Goal: Transaction & Acquisition: Purchase product/service

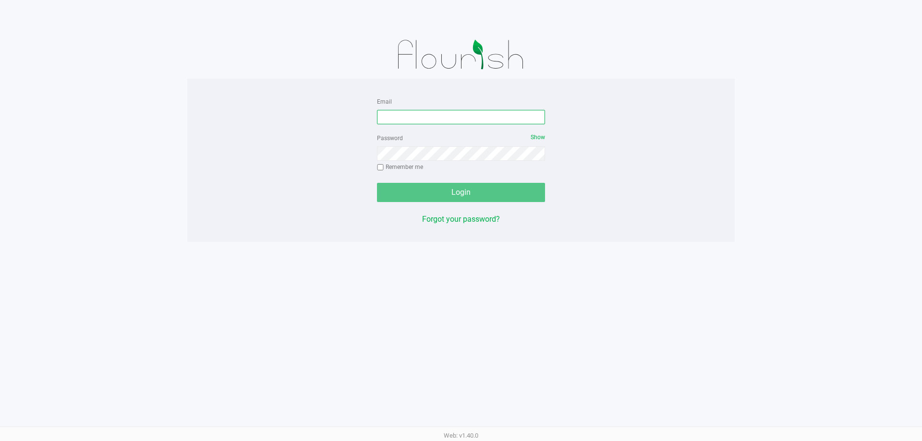
click at [400, 111] on input "Email" at bounding box center [461, 117] width 168 height 14
type input "[EMAIL_ADDRESS][DOMAIN_NAME]"
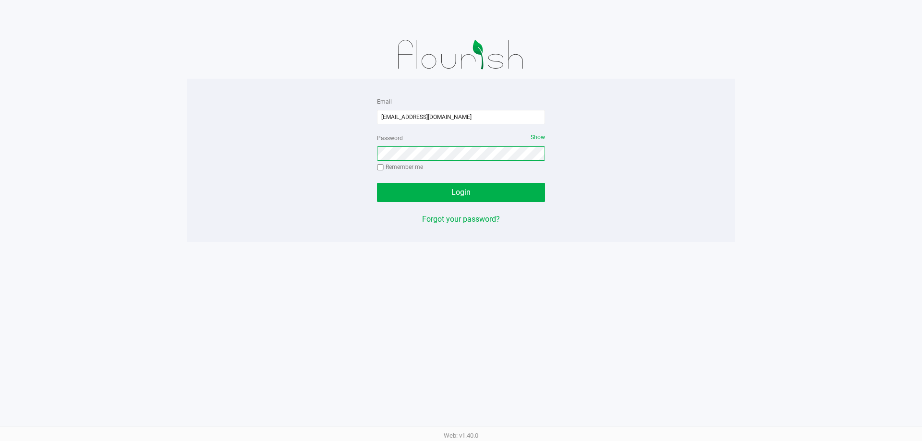
click at [377, 183] on button "Login" at bounding box center [461, 192] width 168 height 19
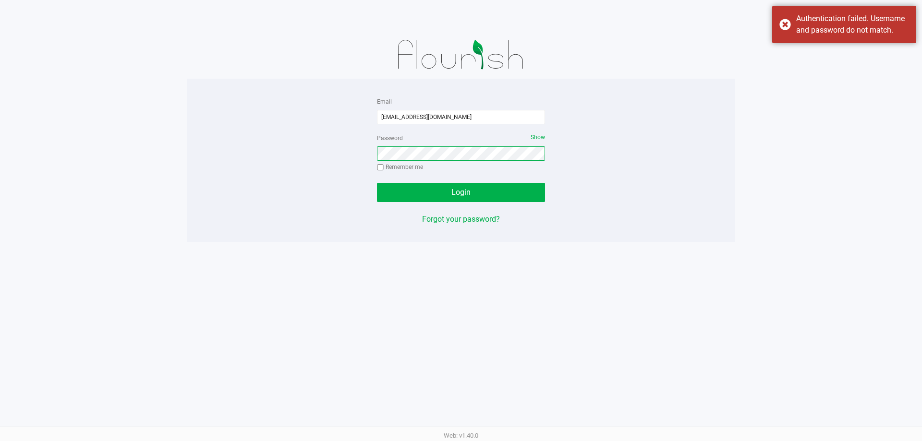
click at [377, 183] on button "Login" at bounding box center [461, 192] width 168 height 19
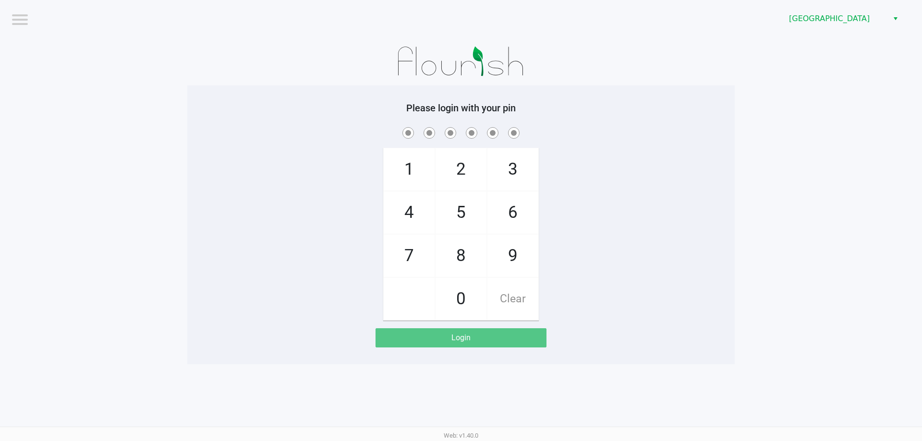
click at [459, 187] on span "2" at bounding box center [461, 169] width 51 height 42
checkbox input "true"
click at [459, 187] on span "2" at bounding box center [461, 169] width 51 height 42
checkbox input "true"
click at [462, 249] on span "8" at bounding box center [461, 256] width 51 height 42
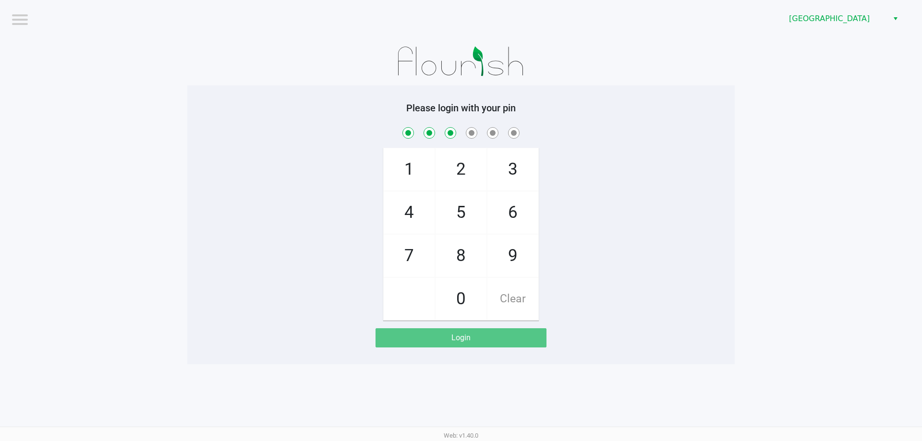
checkbox input "true"
click at [532, 148] on span "3" at bounding box center [513, 169] width 51 height 42
checkbox input "true"
click at [515, 210] on span "6" at bounding box center [513, 213] width 51 height 42
checkbox input "true"
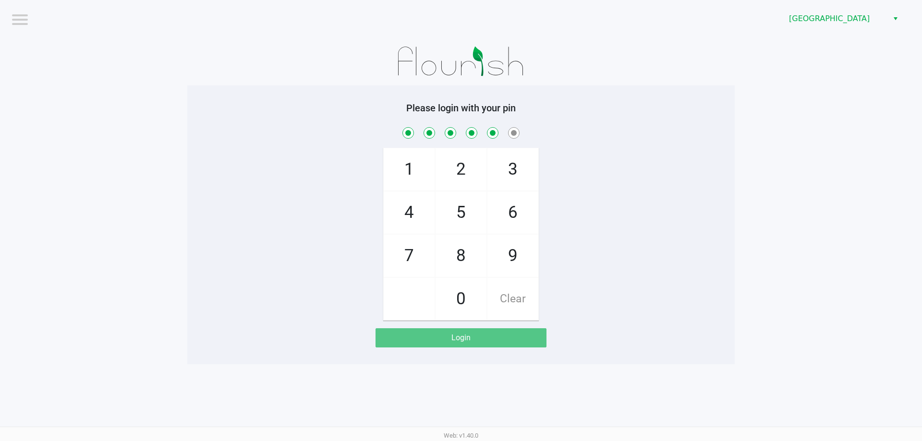
click at [515, 210] on span "6" at bounding box center [513, 213] width 51 height 42
checkbox input "true"
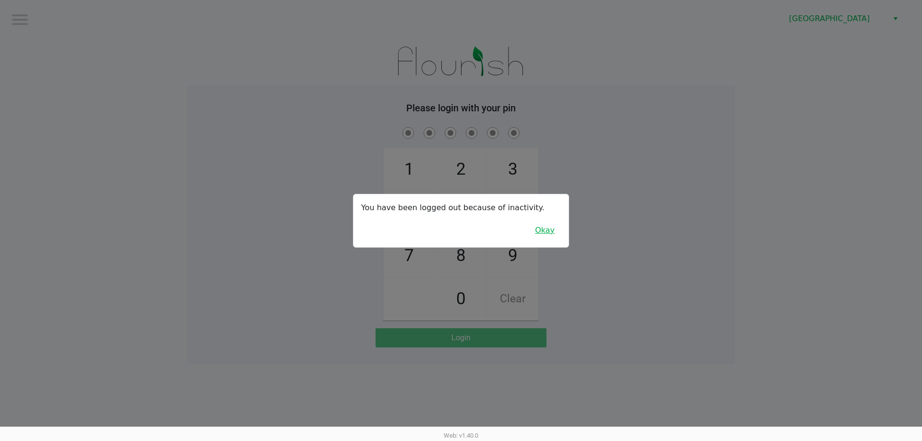
click at [536, 233] on button "Okay" at bounding box center [545, 230] width 32 height 18
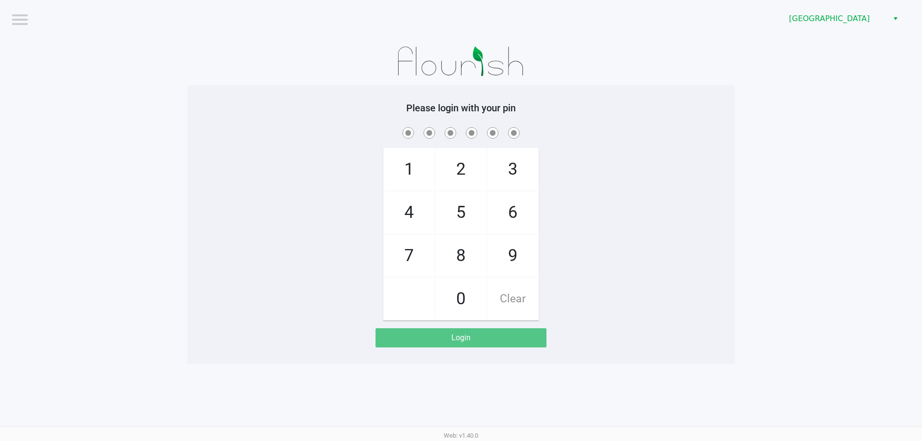
click at [466, 179] on span "2" at bounding box center [461, 169] width 51 height 42
checkbox input "true"
click at [466, 179] on span "2" at bounding box center [461, 169] width 51 height 42
checkbox input "true"
click at [460, 250] on span "8" at bounding box center [461, 256] width 51 height 42
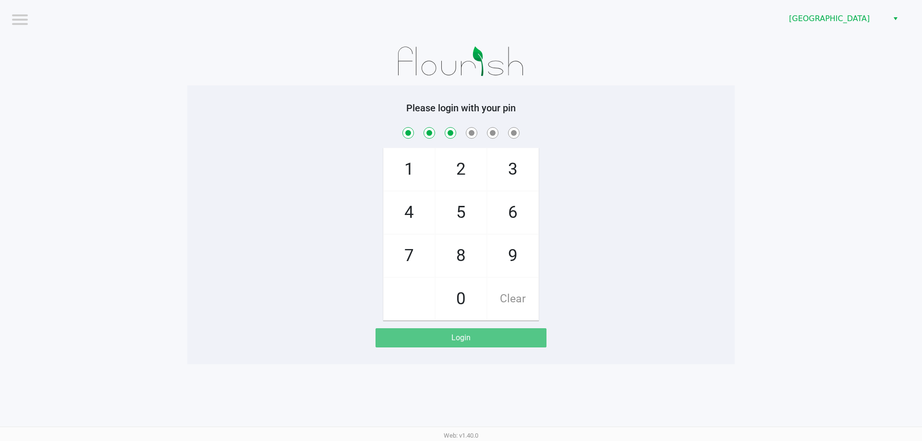
checkbox input "true"
click at [503, 181] on span "3" at bounding box center [513, 169] width 51 height 42
checkbox input "true"
click at [508, 221] on span "6" at bounding box center [513, 213] width 51 height 42
checkbox input "true"
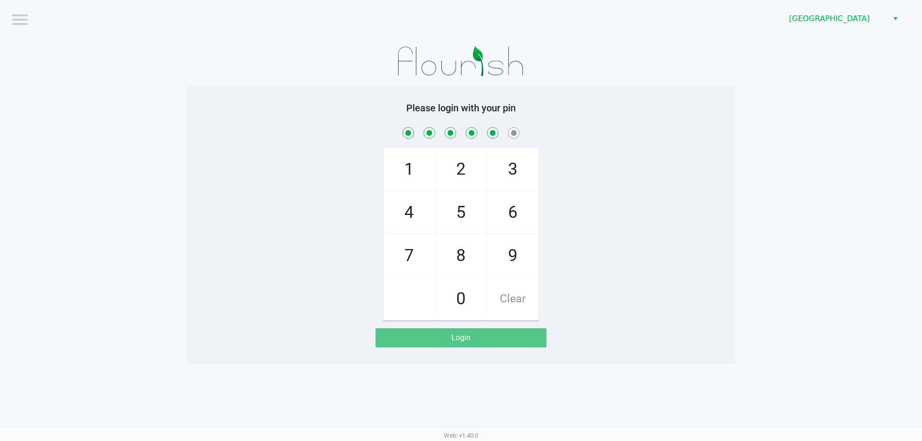
click at [508, 221] on span "6" at bounding box center [513, 213] width 51 height 42
checkbox input "true"
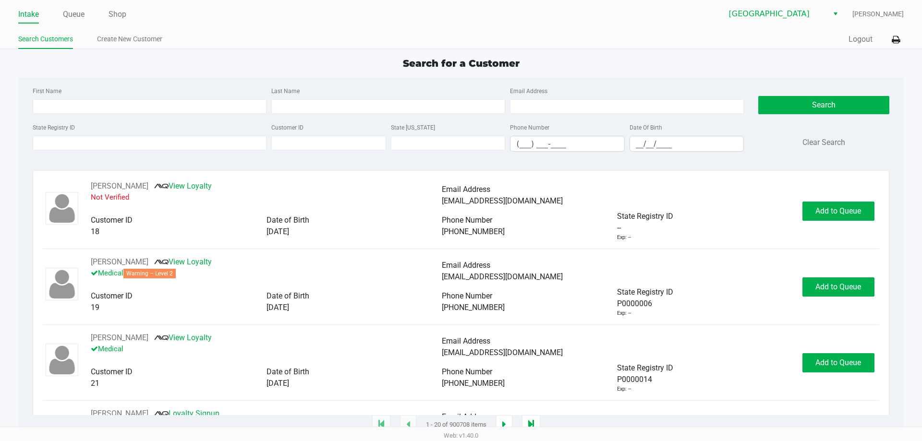
drag, startPoint x: 91, startPoint y: 179, endPoint x: 649, endPoint y: 238, distance: 560.8
click at [649, 238] on div "[PERSON_NAME] View Loyalty Not Verified Email Address [EMAIL_ADDRESS][DOMAIN_NA…" at bounding box center [461, 298] width 856 height 255
click at [649, 238] on div "-- Exp: --" at bounding box center [704, 232] width 175 height 20
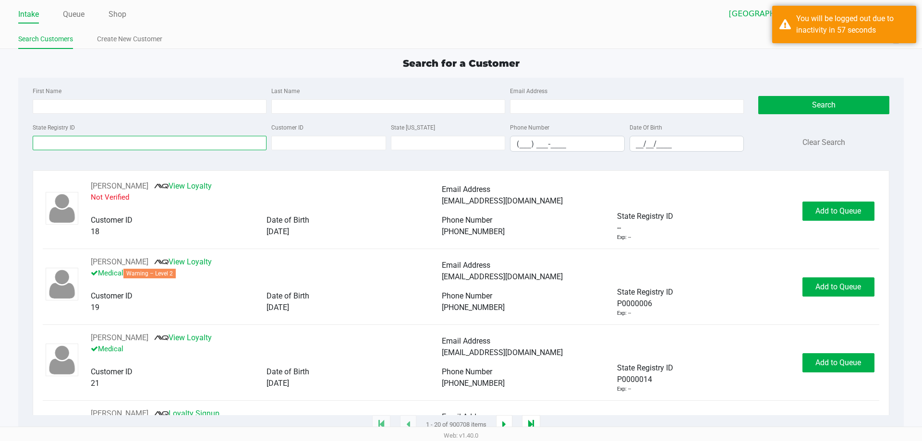
click at [114, 147] on input "State Registry ID" at bounding box center [150, 143] width 234 height 14
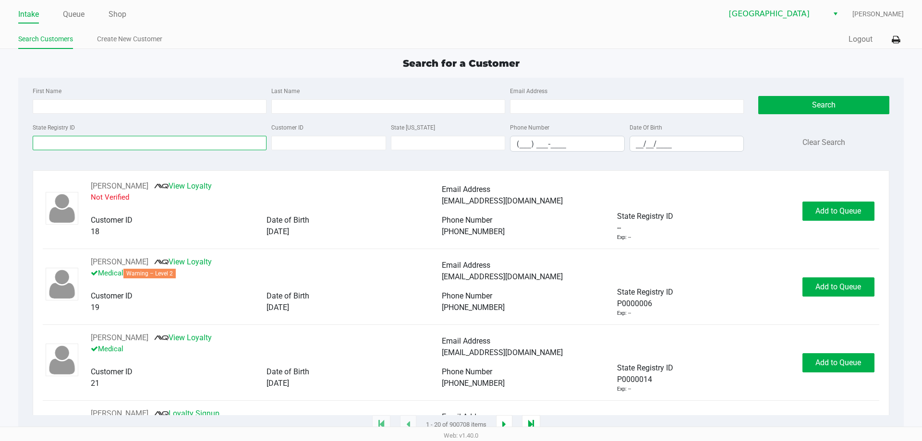
click at [130, 146] on input "State Registry ID" at bounding box center [150, 143] width 234 height 14
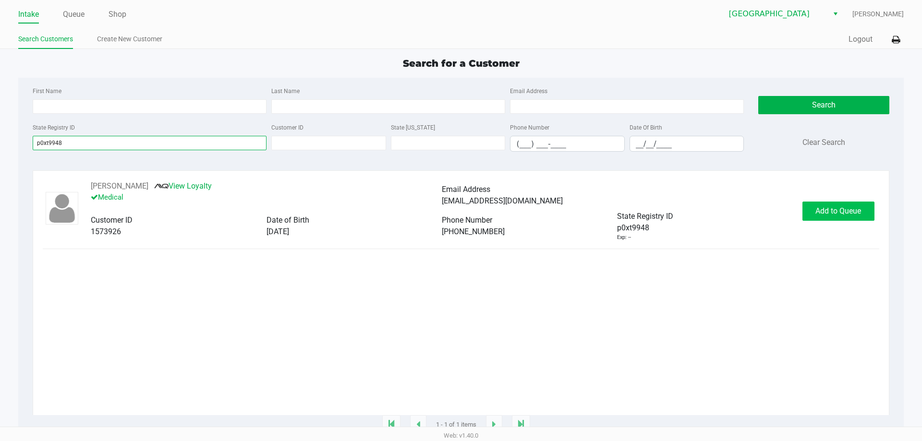
type input "p0xt9948"
click at [816, 211] on span "Add to Queue" at bounding box center [839, 211] width 46 height 9
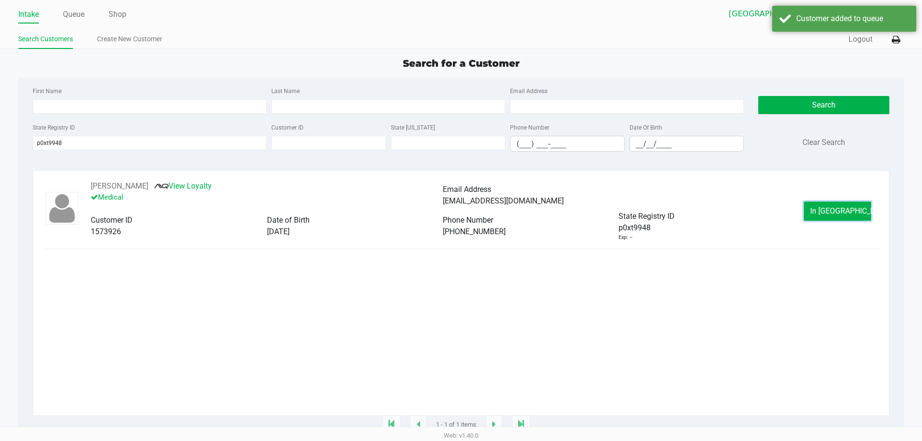
click at [817, 206] on button "In [GEOGRAPHIC_DATA]" at bounding box center [837, 211] width 67 height 19
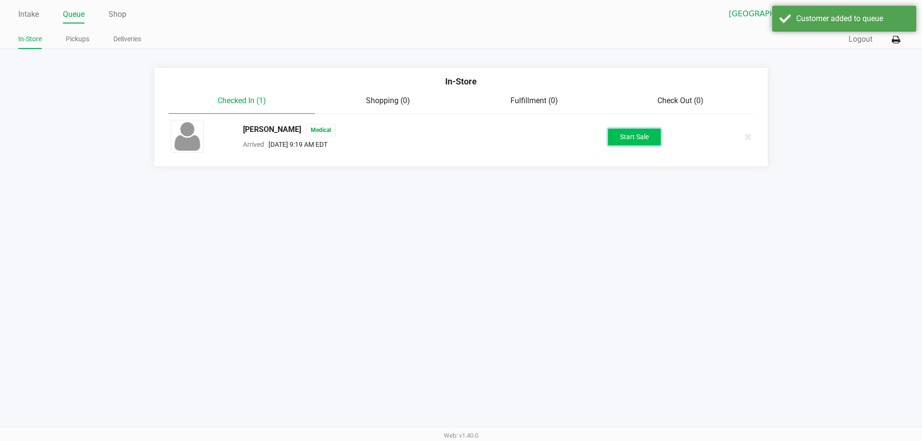
click at [660, 136] on button "Start Sale" at bounding box center [634, 137] width 53 height 17
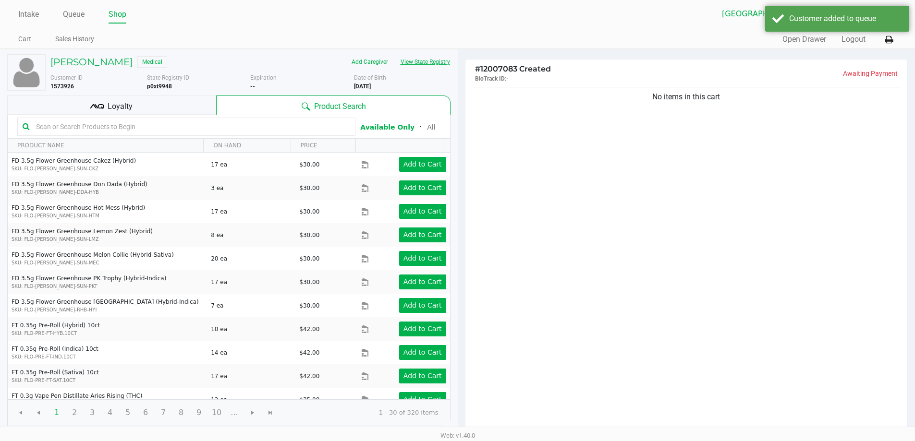
click at [438, 60] on button "View State Registry" at bounding box center [422, 61] width 56 height 15
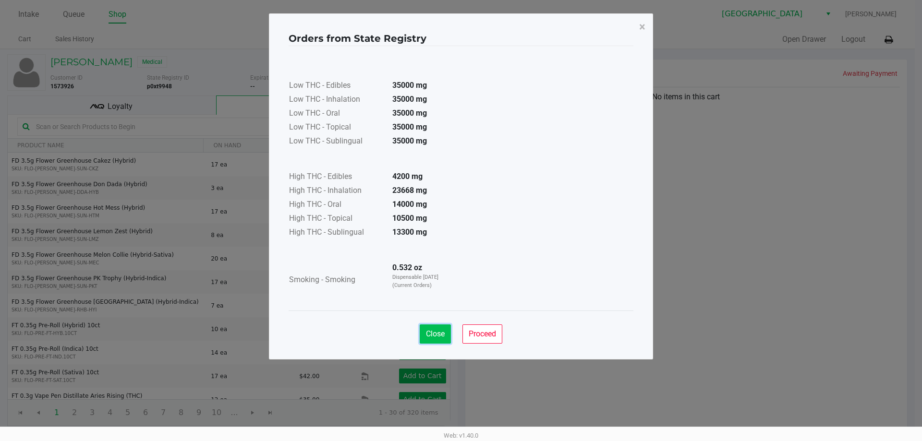
click at [446, 330] on button "Close" at bounding box center [435, 334] width 31 height 19
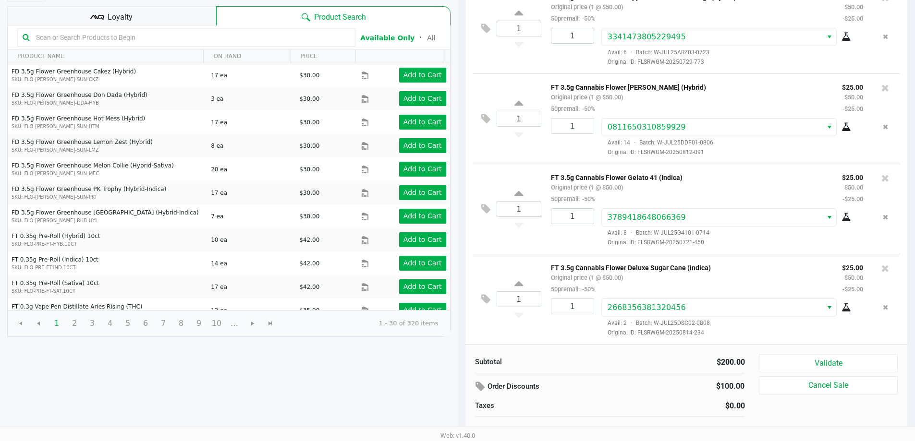
scroll to position [98, 0]
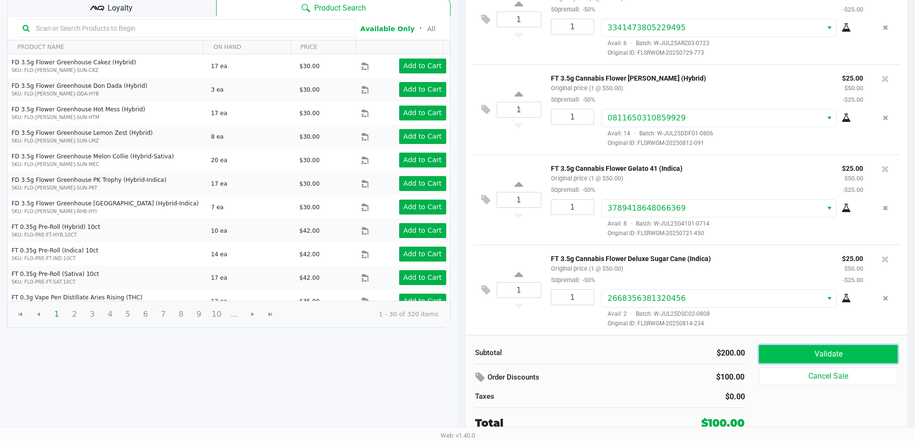
click at [790, 351] on button "Validate" at bounding box center [828, 354] width 138 height 18
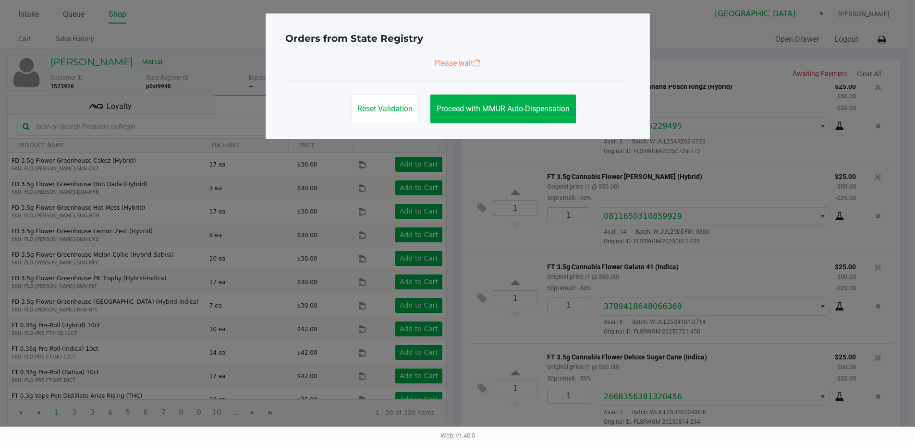
scroll to position [0, 0]
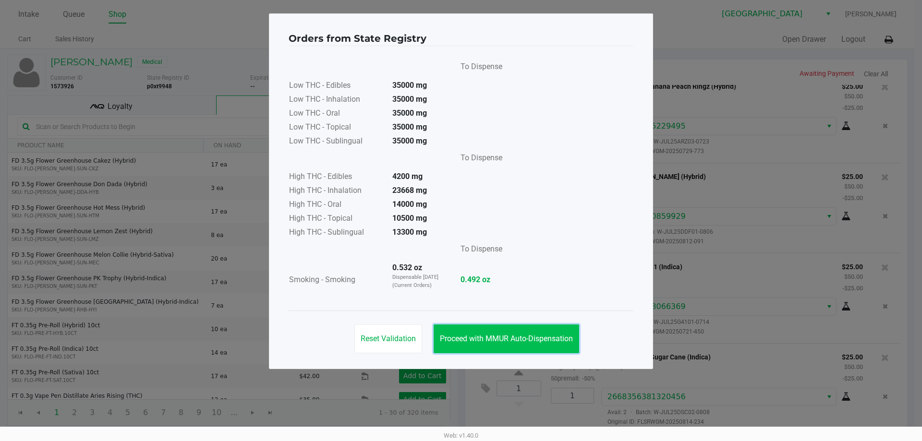
click at [498, 335] on span "Proceed with MMUR Auto-Dispensation" at bounding box center [506, 338] width 133 height 9
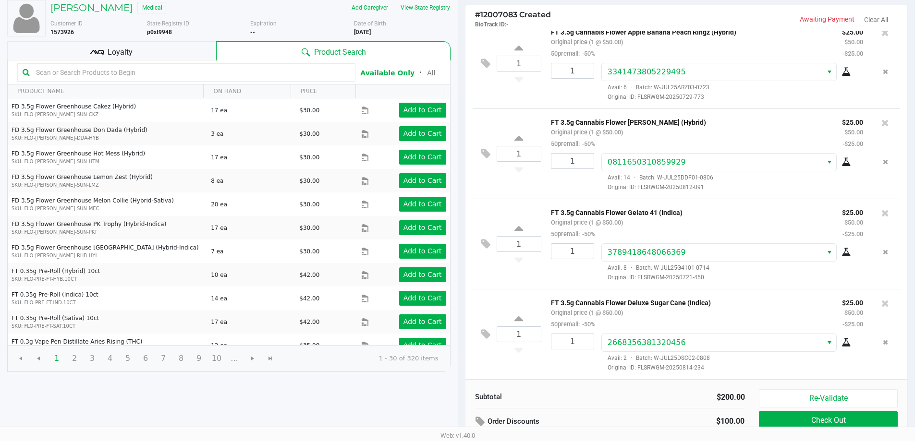
scroll to position [98, 0]
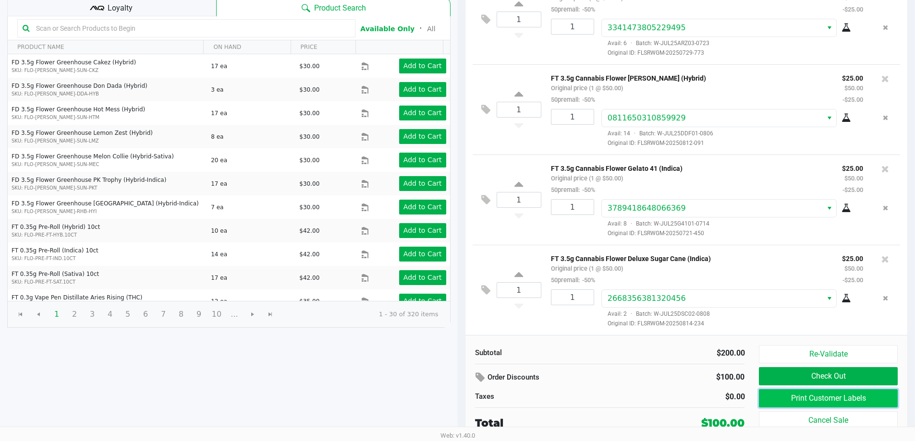
click at [800, 401] on button "Print Customer Labels" at bounding box center [828, 399] width 138 height 18
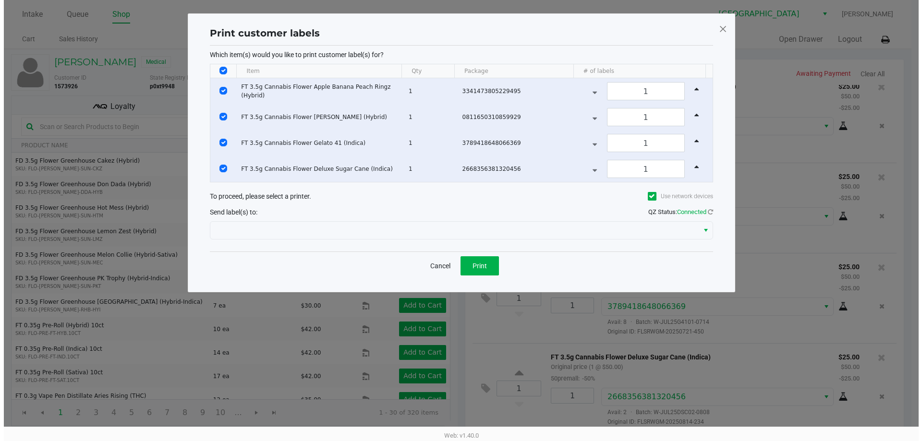
scroll to position [0, 0]
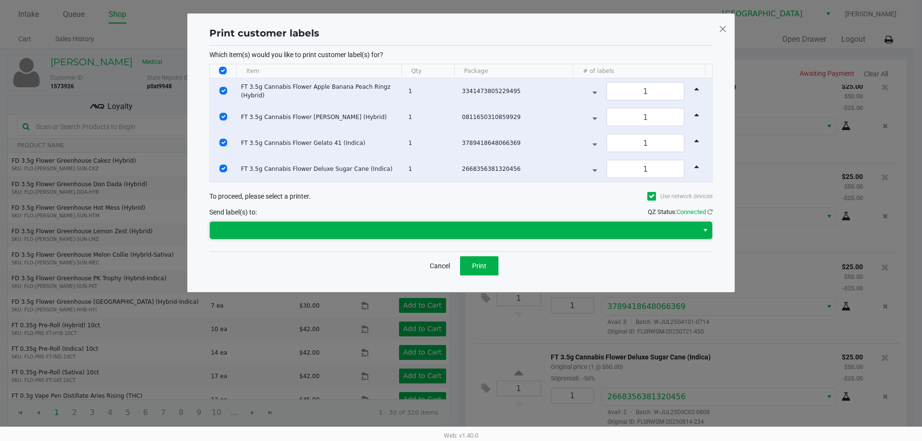
click at [420, 221] on kendo-dropdownlist at bounding box center [460, 230] width 503 height 18
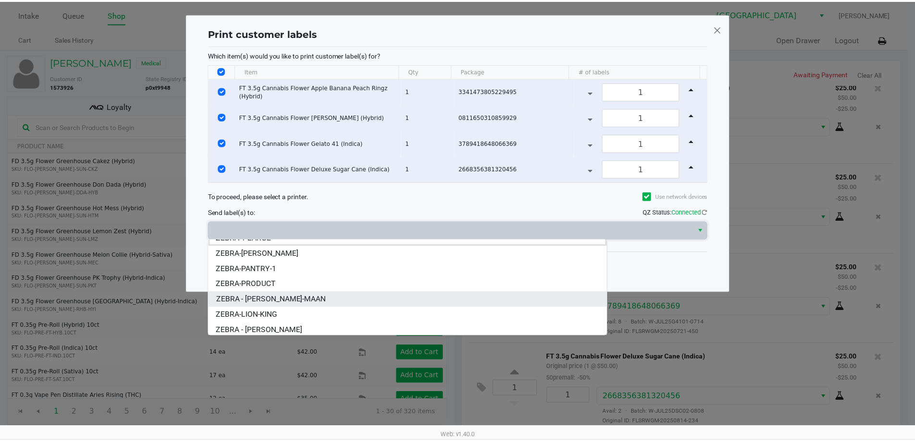
scroll to position [12, 0]
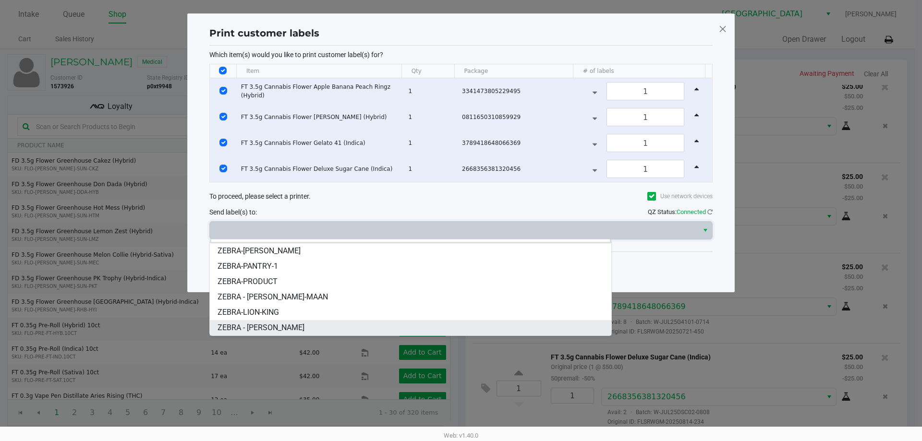
click at [284, 330] on span "ZEBRA - [PERSON_NAME]" at bounding box center [261, 328] width 87 height 12
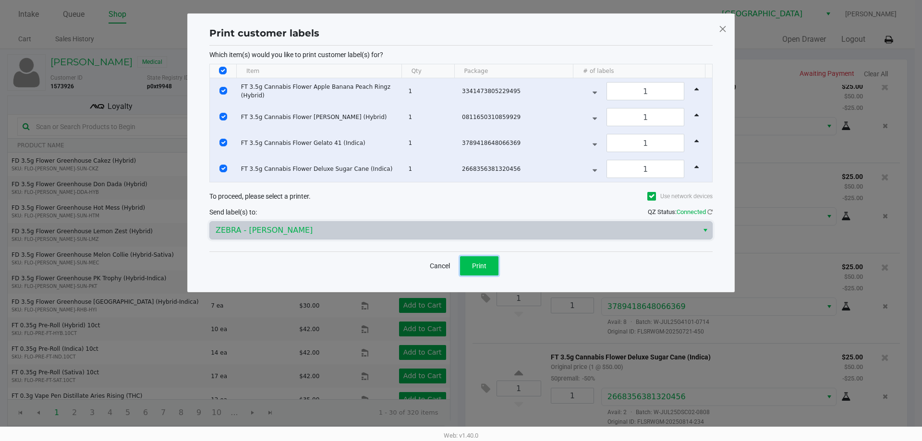
click at [472, 266] on button "Print" at bounding box center [479, 265] width 38 height 19
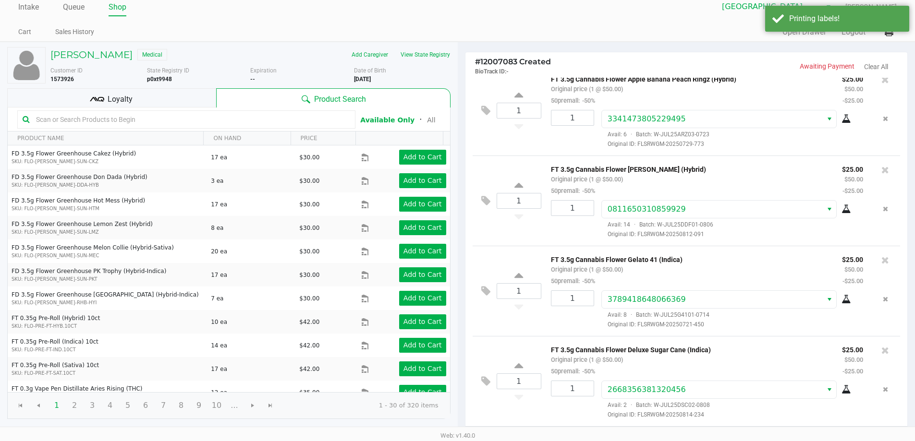
scroll to position [98, 0]
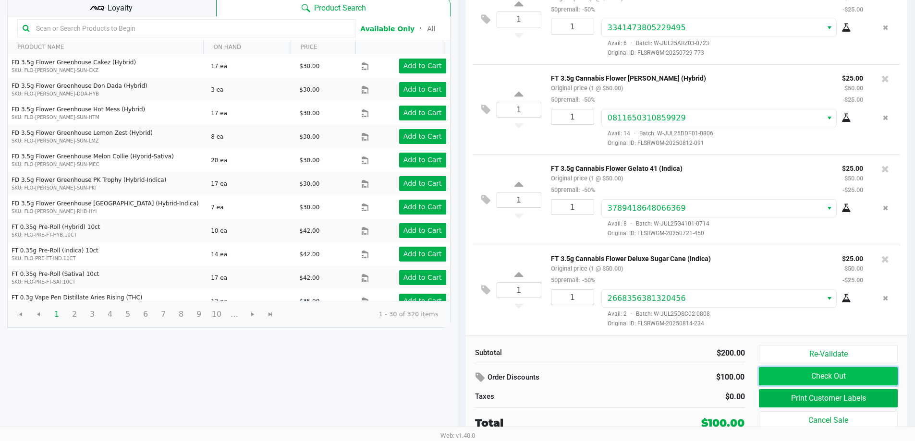
click at [814, 375] on button "Check Out" at bounding box center [828, 376] width 138 height 18
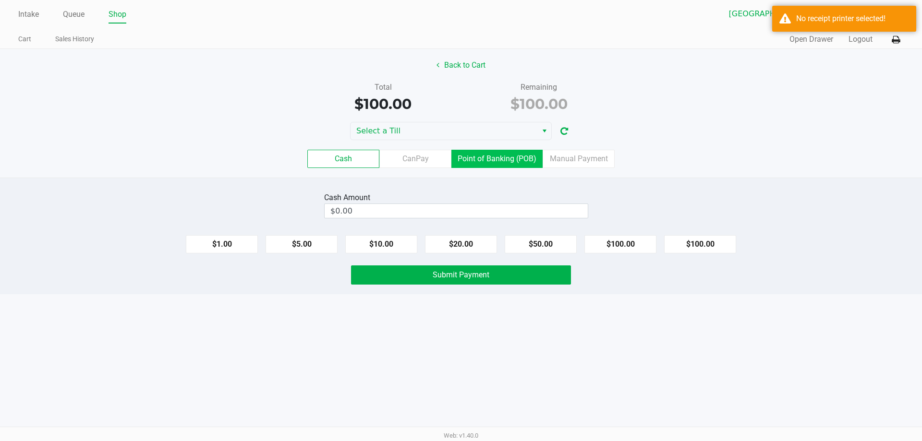
click at [513, 162] on label "Point of Banking (POB)" at bounding box center [496, 159] width 91 height 18
click at [0, 0] on 7 "Point of Banking (POB)" at bounding box center [0, 0] width 0 height 0
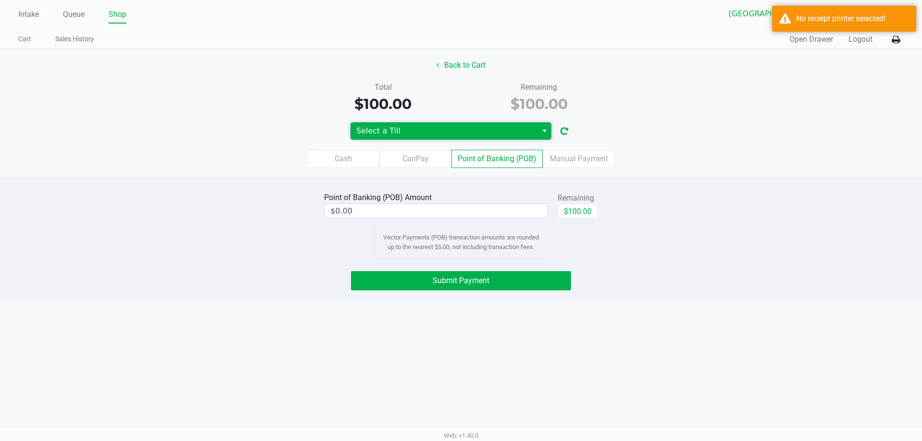
click at [464, 126] on span "Select a Till" at bounding box center [443, 131] width 175 height 12
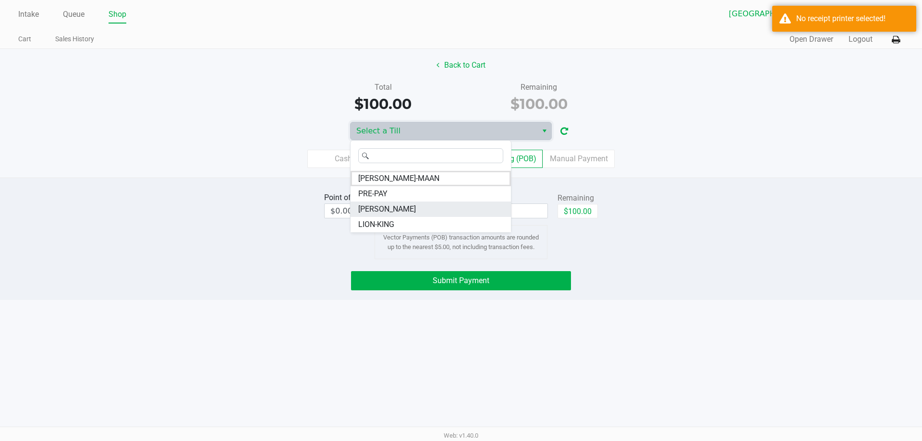
click at [415, 207] on span "[PERSON_NAME]" at bounding box center [387, 210] width 58 height 12
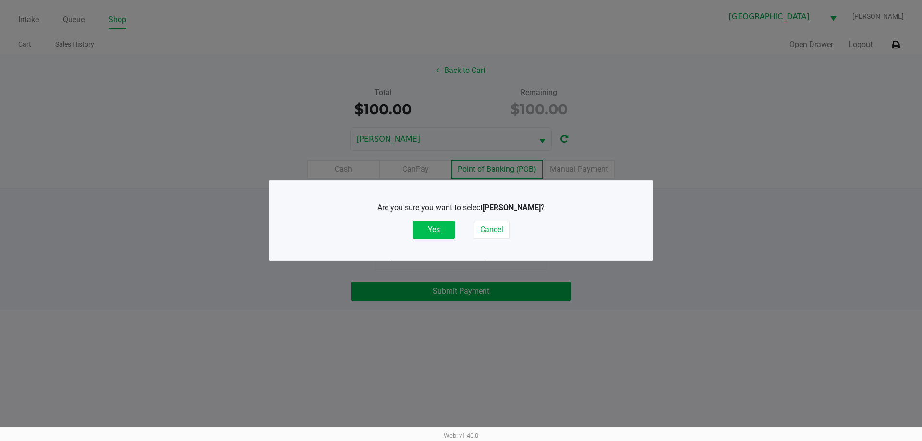
click at [440, 229] on button "Yes" at bounding box center [434, 230] width 42 height 18
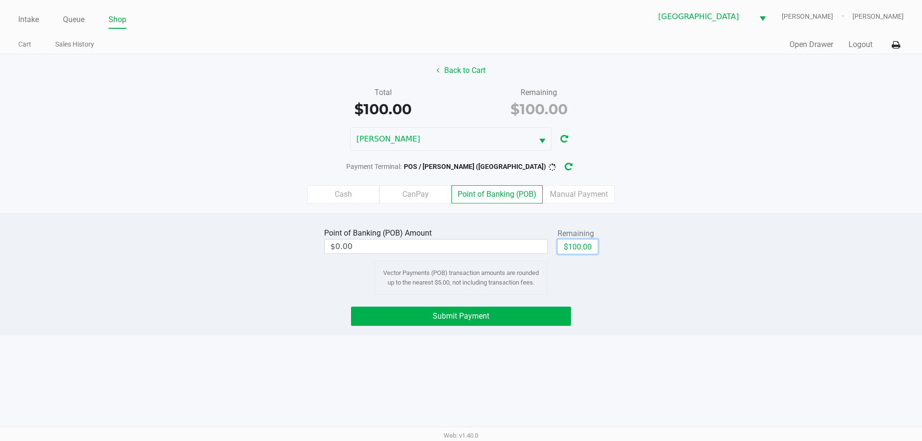
drag, startPoint x: 584, startPoint y: 244, endPoint x: 579, endPoint y: 258, distance: 14.7
click at [582, 251] on button "$100.00" at bounding box center [578, 247] width 40 height 14
type input "$100.00"
click at [539, 308] on button "Submit Payment" at bounding box center [461, 316] width 220 height 19
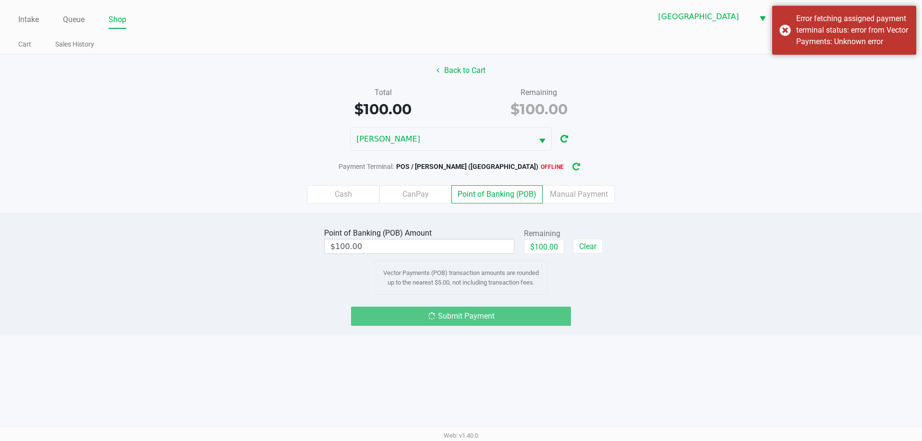
click at [574, 167] on icon "button" at bounding box center [577, 167] width 8 height 7
click at [567, 164] on button "button" at bounding box center [568, 167] width 15 height 18
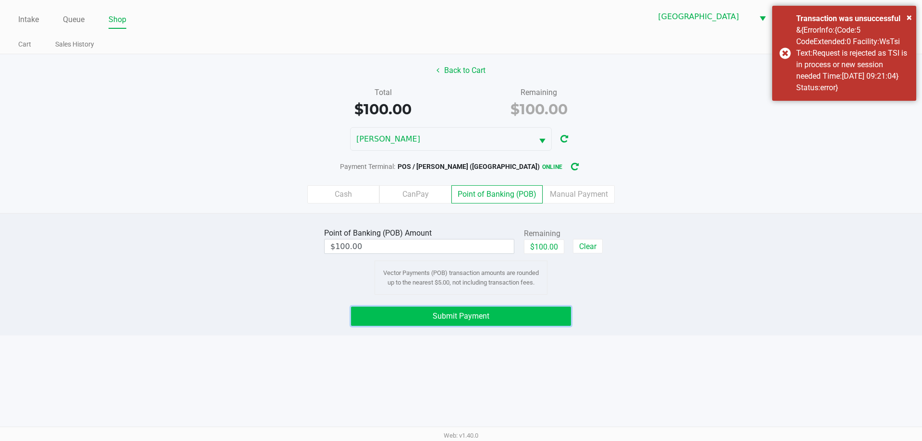
click at [524, 321] on button "Submit Payment" at bounding box center [461, 316] width 220 height 19
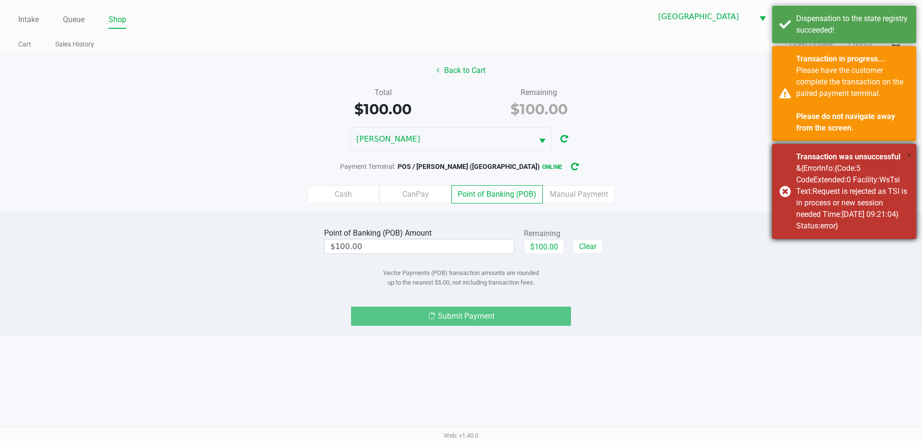
click at [910, 156] on span "×" at bounding box center [909, 156] width 5 height 12
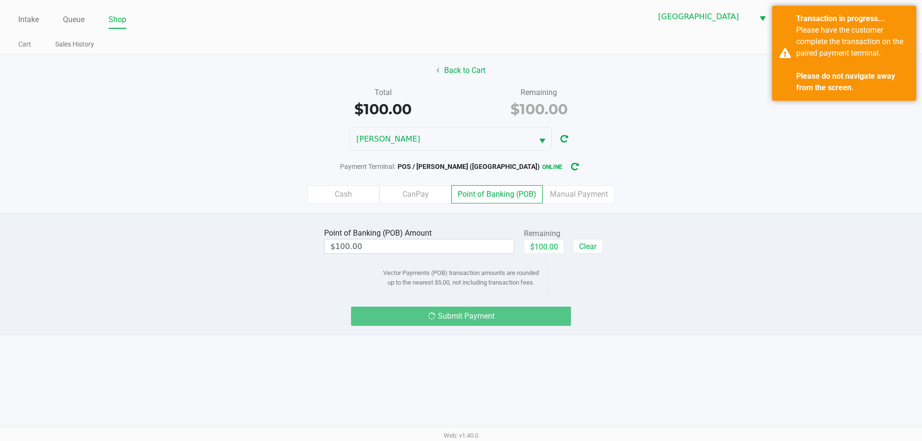
drag, startPoint x: 535, startPoint y: 165, endPoint x: 340, endPoint y: 167, distance: 194.5
click at [340, 167] on div "Payment Terminal: POS / [PERSON_NAME] ([GEOGRAPHIC_DATA]) online" at bounding box center [461, 167] width 922 height 18
drag, startPoint x: 359, startPoint y: 88, endPoint x: 584, endPoint y: 120, distance: 226.5
click at [584, 120] on div "Total $100.00 Remaining $100.00" at bounding box center [461, 103] width 937 height 33
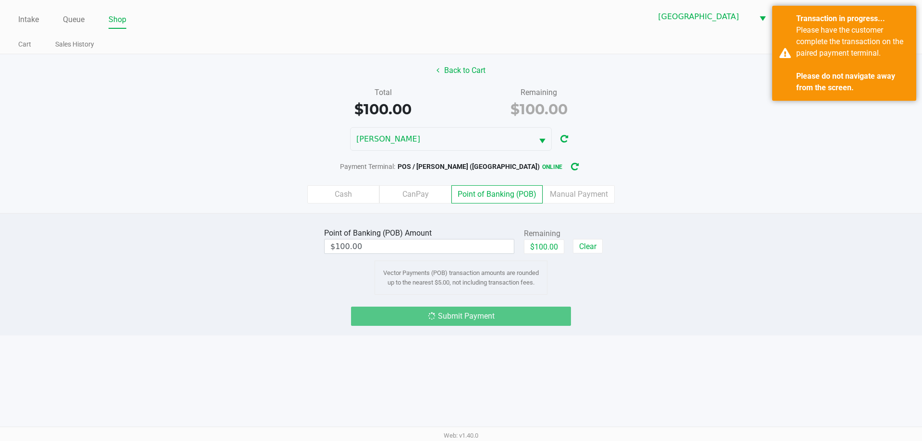
click at [584, 120] on div "$100.00" at bounding box center [539, 109] width 142 height 22
drag, startPoint x: 572, startPoint y: 103, endPoint x: 331, endPoint y: 85, distance: 241.8
click at [331, 85] on div "Back to Cart Total $100.00 Remaining $100.00 STEVIE-WONDER Payment Terminal: PO…" at bounding box center [461, 133] width 922 height 159
click at [332, 85] on div "Back to Cart Total $100.00 Remaining $100.00 STEVIE-WONDER Payment Terminal: PO…" at bounding box center [461, 133] width 922 height 159
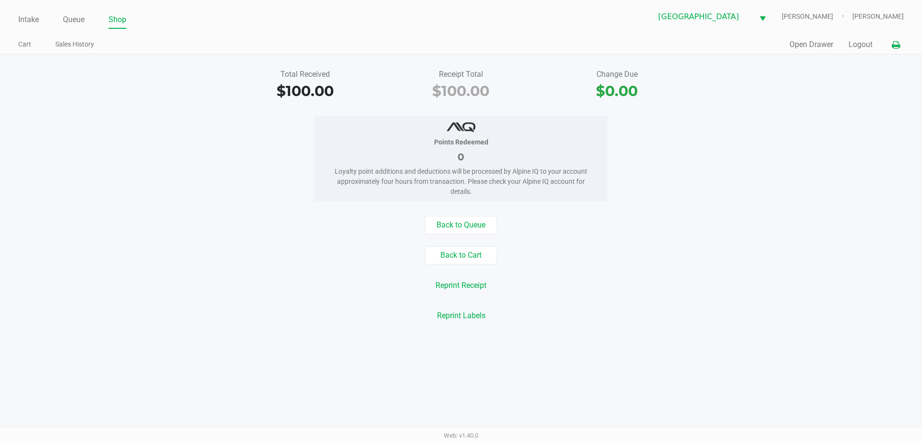
click at [895, 48] on icon at bounding box center [896, 45] width 8 height 7
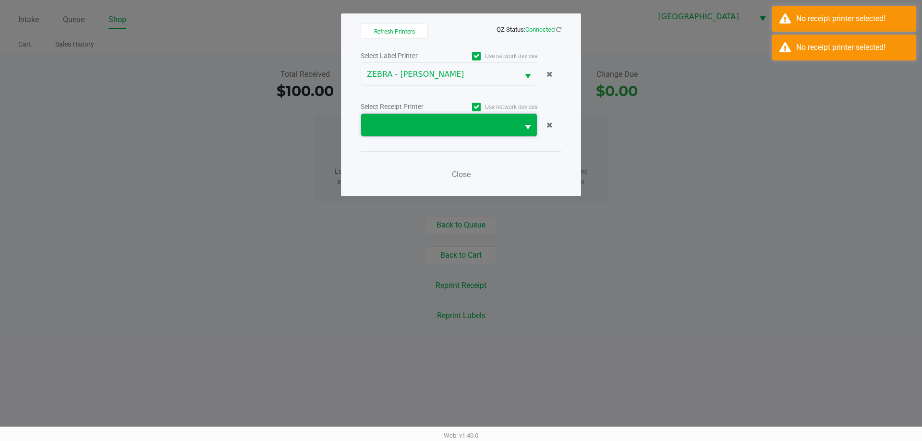
click at [513, 134] on span at bounding box center [440, 125] width 158 height 23
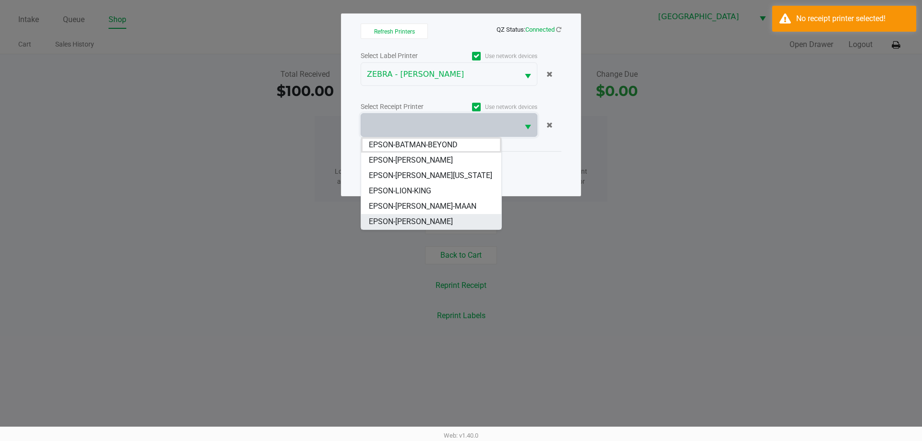
click at [436, 220] on span "EPSON-[PERSON_NAME]" at bounding box center [411, 222] width 84 height 12
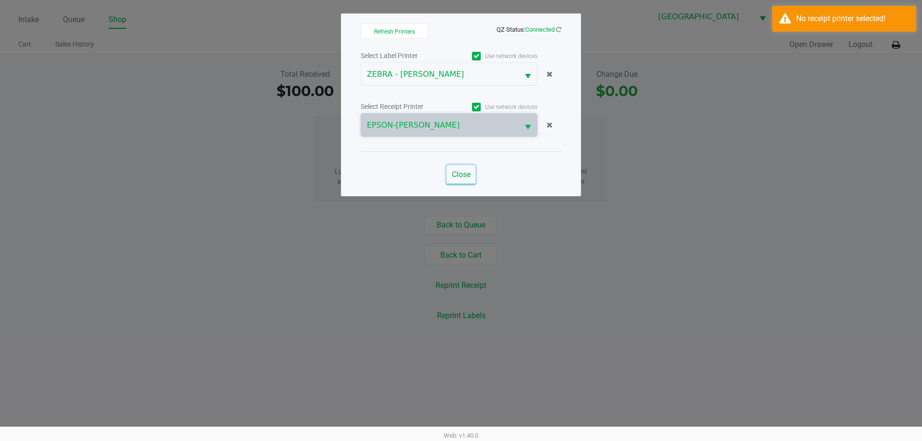
click at [459, 170] on span "Close" at bounding box center [461, 174] width 19 height 9
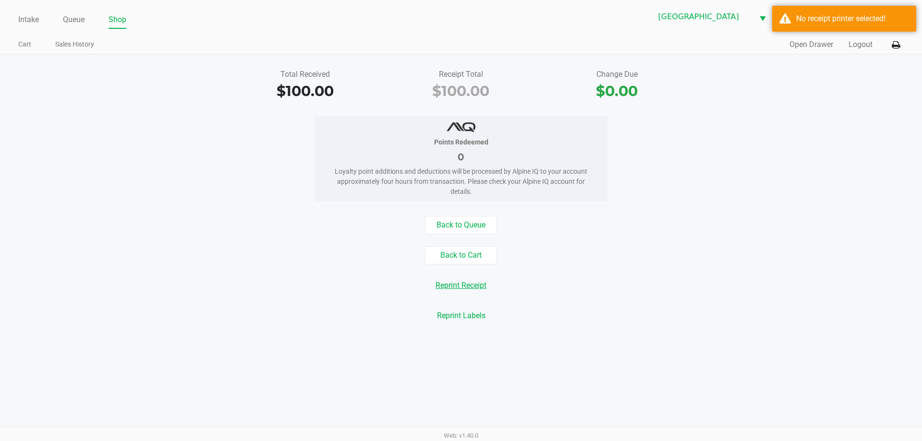
click at [488, 293] on button "Reprint Receipt" at bounding box center [460, 286] width 63 height 18
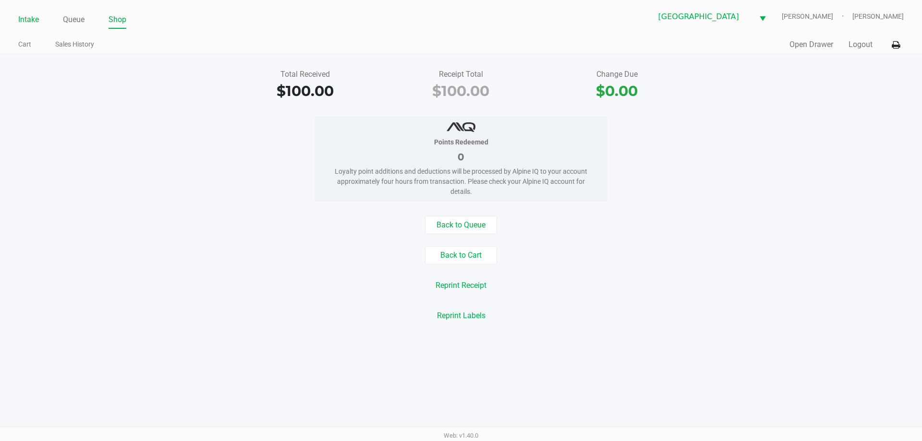
click at [26, 17] on link "Intake" at bounding box center [28, 19] width 21 height 13
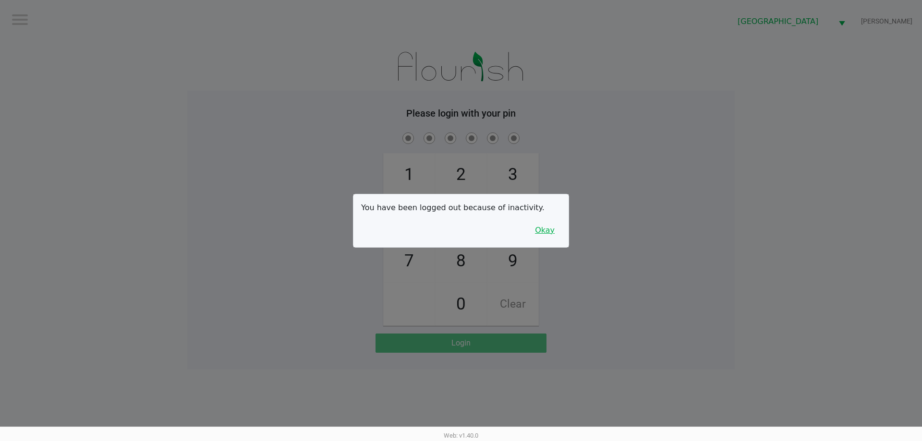
click at [548, 228] on button "Okay" at bounding box center [545, 230] width 32 height 18
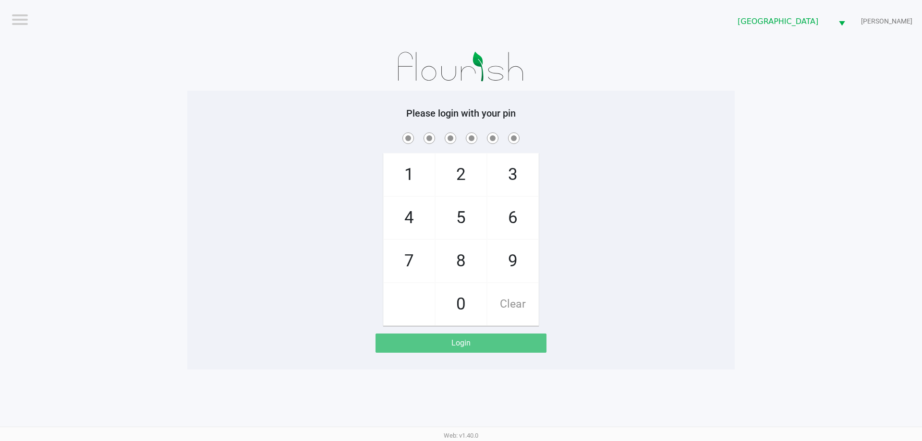
click at [458, 161] on span "2" at bounding box center [461, 175] width 51 height 42
checkbox input "true"
click at [458, 161] on span "2" at bounding box center [461, 175] width 51 height 42
checkbox input "true"
drag, startPoint x: 464, startPoint y: 259, endPoint x: 491, endPoint y: 195, distance: 69.9
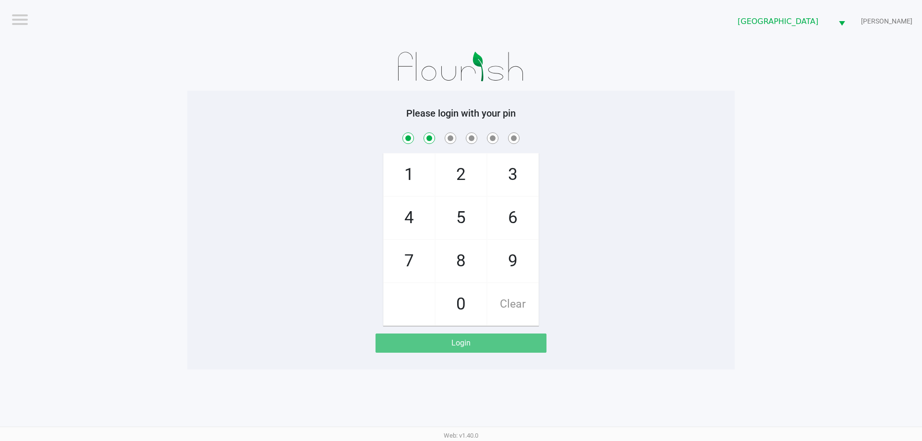
click at [464, 259] on span "8" at bounding box center [461, 261] width 51 height 42
checkbox input "true"
click at [499, 182] on span "3" at bounding box center [513, 175] width 51 height 42
checkbox input "true"
click at [500, 207] on span "6" at bounding box center [513, 218] width 51 height 42
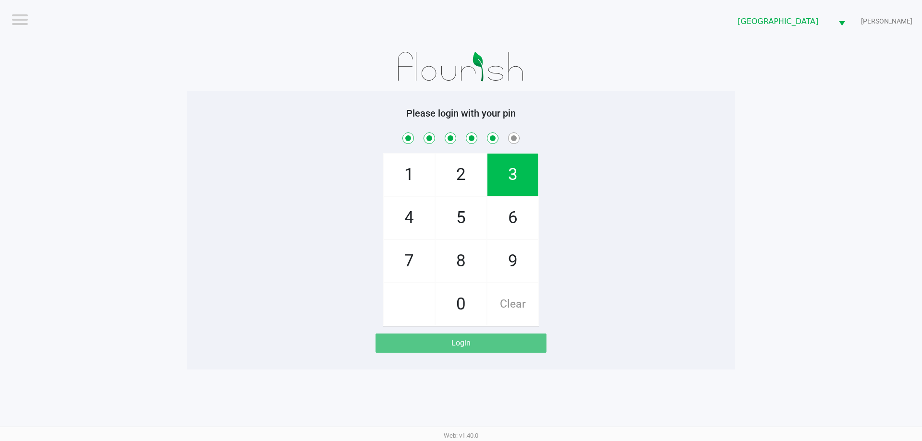
checkbox input "true"
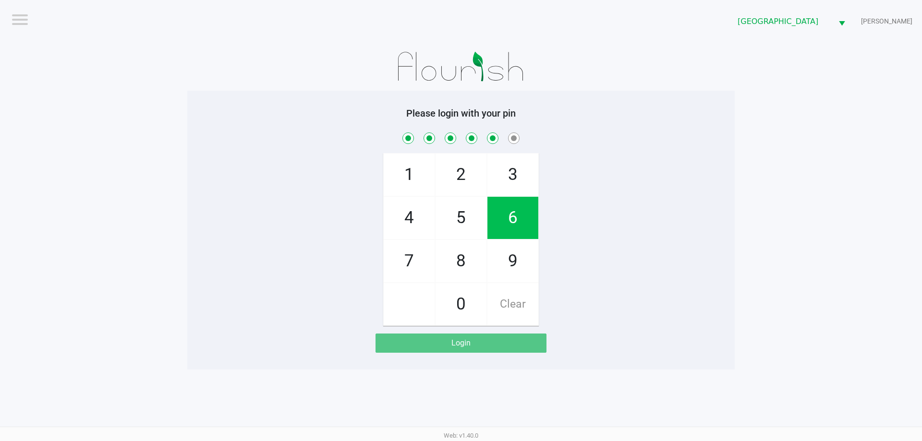
click at [500, 207] on span "6" at bounding box center [513, 218] width 51 height 42
checkbox input "true"
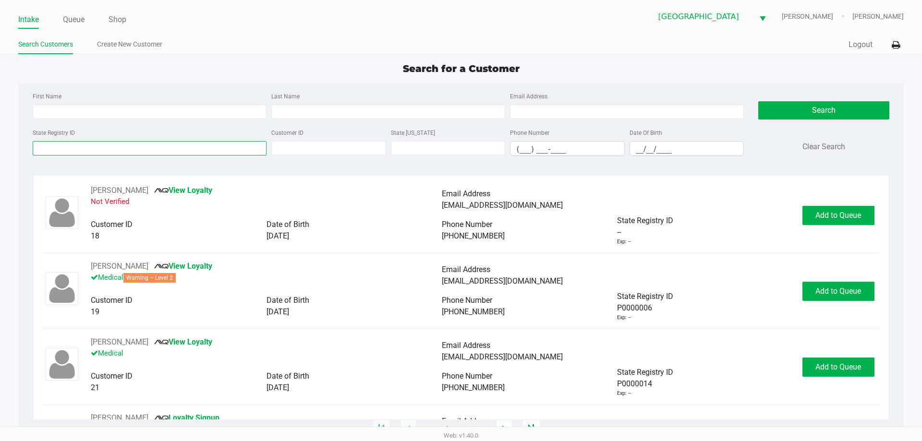
click at [50, 149] on input "State Registry ID" at bounding box center [150, 148] width 234 height 14
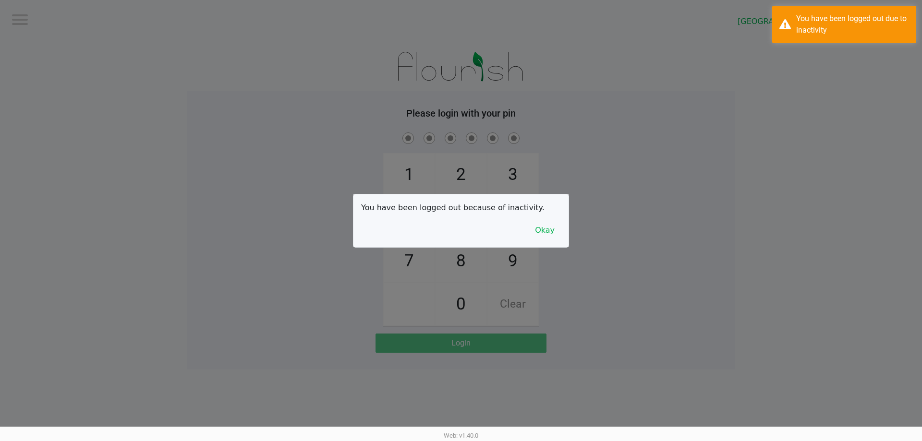
drag, startPoint x: 353, startPoint y: 71, endPoint x: 360, endPoint y: 73, distance: 8.2
click at [360, 73] on div at bounding box center [461, 220] width 922 height 441
click at [551, 232] on button "Okay" at bounding box center [545, 230] width 32 height 18
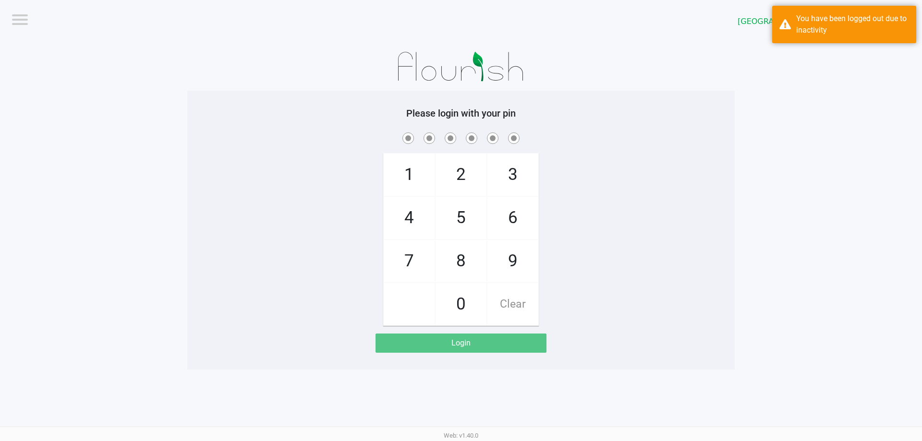
click at [449, 167] on span "2" at bounding box center [461, 175] width 51 height 42
checkbox input "true"
click at [449, 167] on span "2" at bounding box center [461, 175] width 51 height 42
checkbox input "true"
drag, startPoint x: 456, startPoint y: 247, endPoint x: 491, endPoint y: 213, distance: 48.9
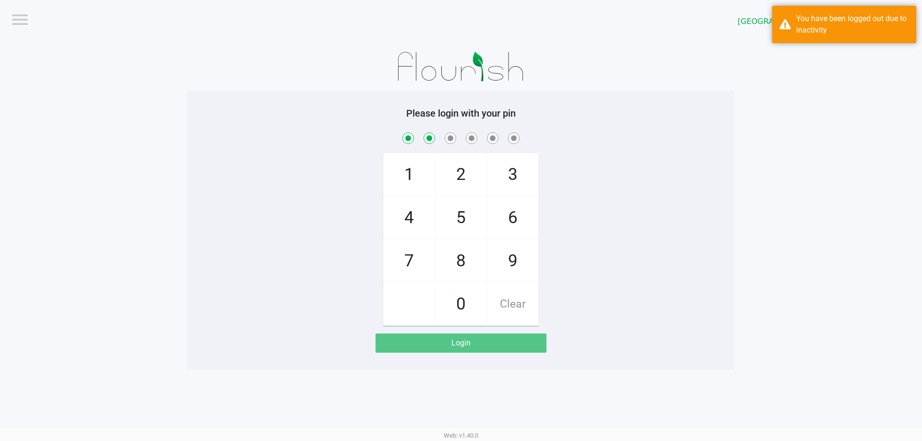
click at [456, 248] on span "8" at bounding box center [461, 261] width 51 height 42
checkbox input "true"
click at [513, 190] on span "3" at bounding box center [513, 175] width 51 height 42
checkbox input "true"
click at [512, 222] on span "6" at bounding box center [513, 218] width 51 height 42
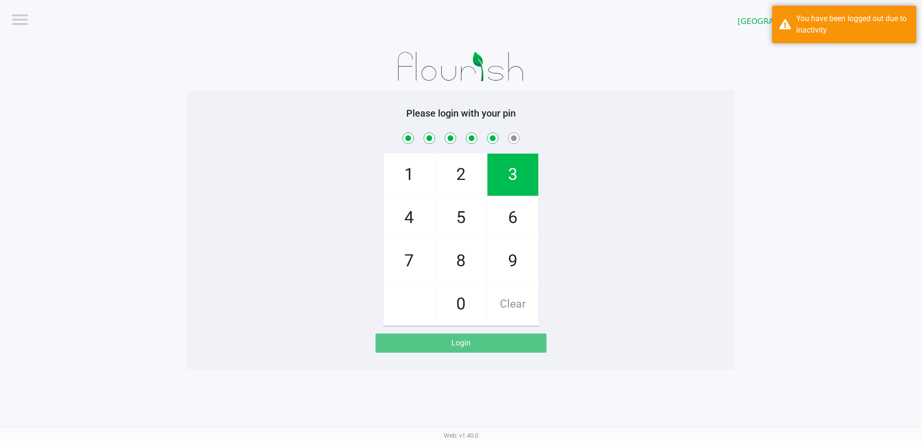
checkbox input "true"
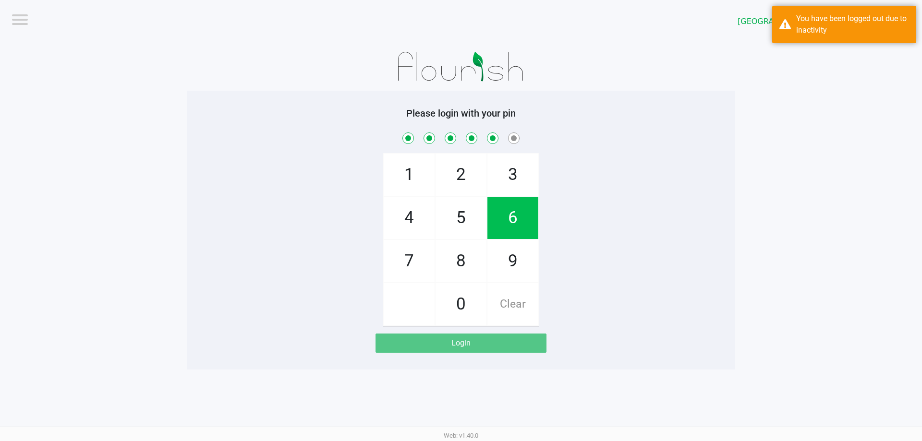
click at [512, 222] on span "6" at bounding box center [513, 218] width 51 height 42
checkbox input "true"
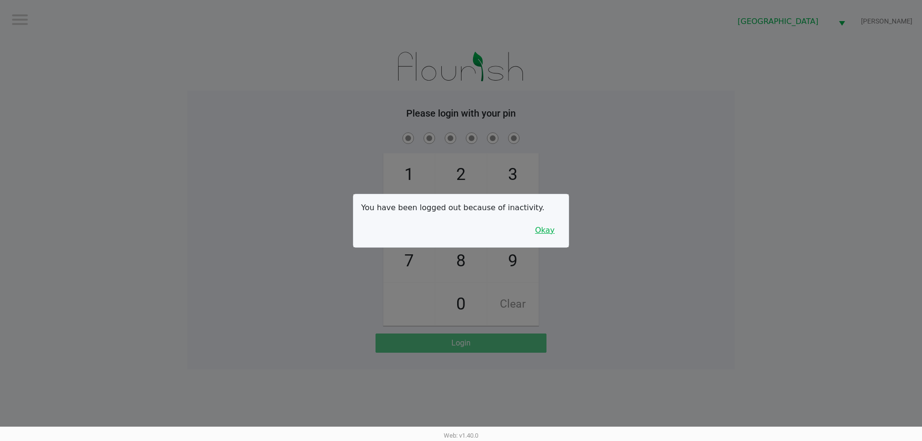
click at [545, 231] on button "Okay" at bounding box center [545, 230] width 32 height 18
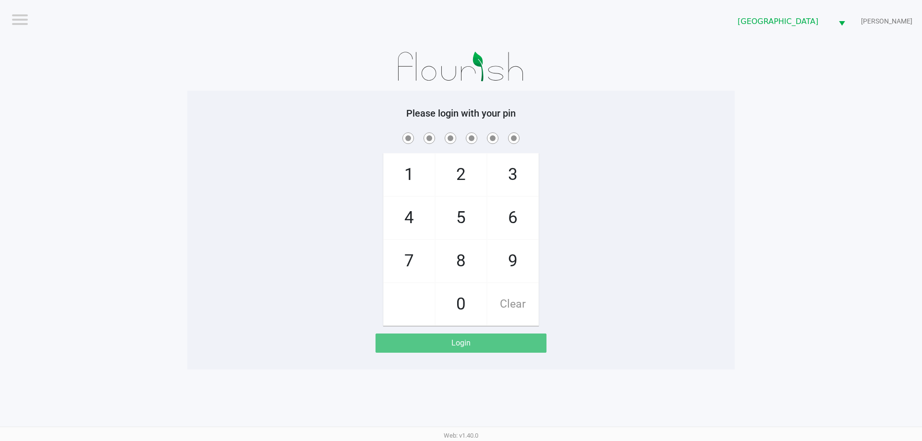
click at [474, 181] on span "2" at bounding box center [461, 175] width 51 height 42
checkbox input "true"
click at [474, 181] on span "2" at bounding box center [461, 175] width 51 height 42
checkbox input "true"
click at [475, 253] on span "8" at bounding box center [461, 261] width 51 height 42
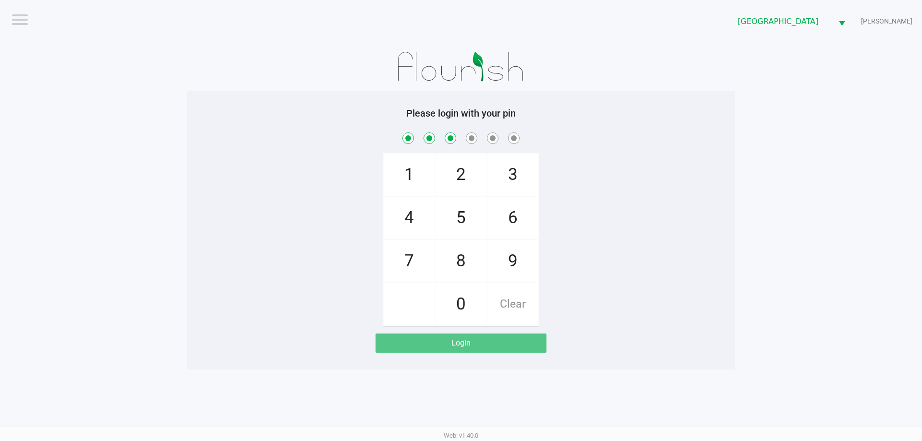
checkbox input "true"
click at [505, 187] on span "3" at bounding box center [513, 175] width 51 height 42
checkbox input "true"
click at [510, 222] on span "6" at bounding box center [513, 218] width 51 height 42
checkbox input "true"
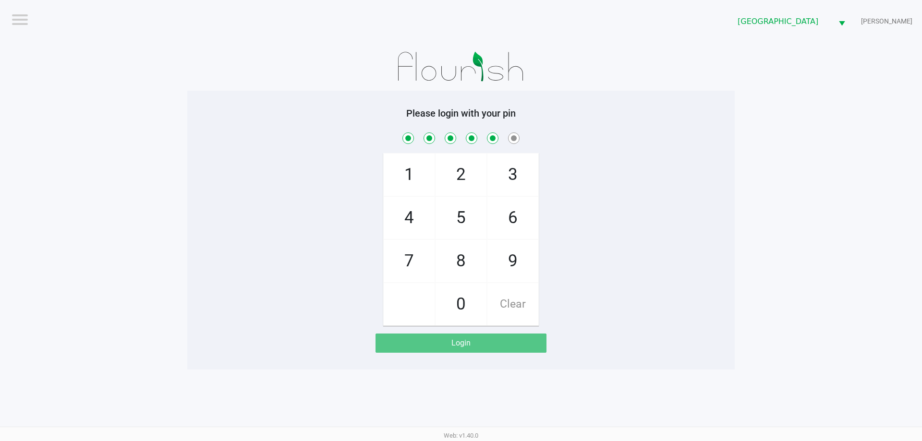
click at [510, 222] on span "6" at bounding box center [513, 218] width 51 height 42
checkbox input "true"
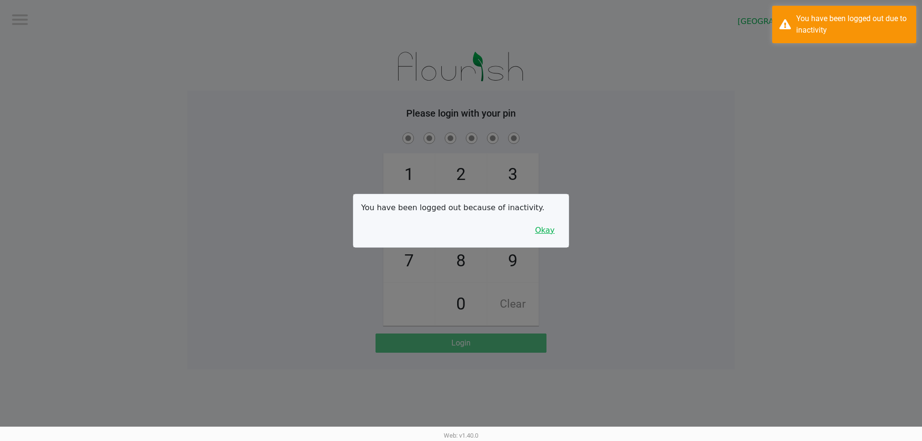
click at [544, 235] on button "Okay" at bounding box center [545, 230] width 32 height 18
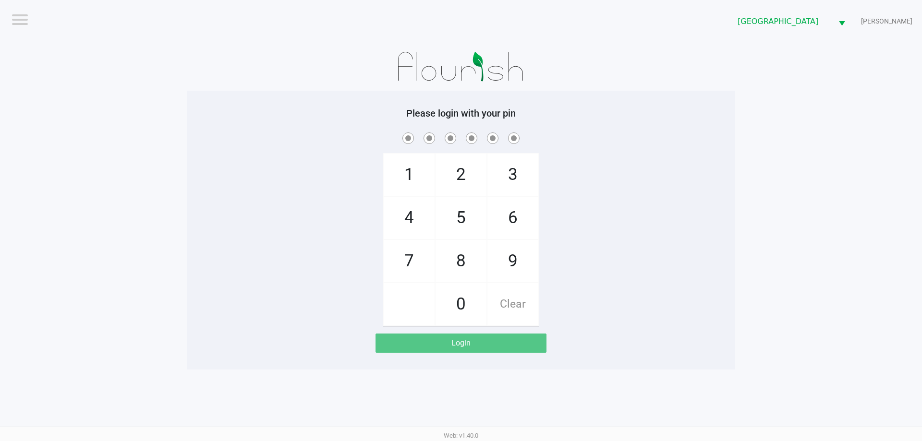
click at [464, 175] on span "2" at bounding box center [461, 175] width 51 height 42
checkbox input "true"
click at [464, 175] on span "2" at bounding box center [461, 175] width 51 height 42
checkbox input "true"
drag, startPoint x: 463, startPoint y: 252, endPoint x: 512, endPoint y: 188, distance: 81.2
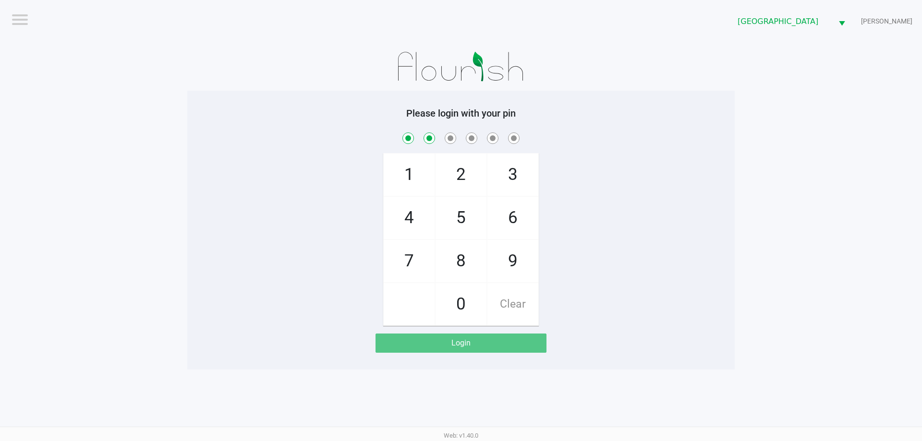
click at [466, 252] on span "8" at bounding box center [461, 261] width 51 height 42
checkbox input "true"
click at [517, 176] on span "3" at bounding box center [513, 175] width 51 height 42
checkbox input "true"
click at [517, 225] on span "6" at bounding box center [513, 218] width 51 height 42
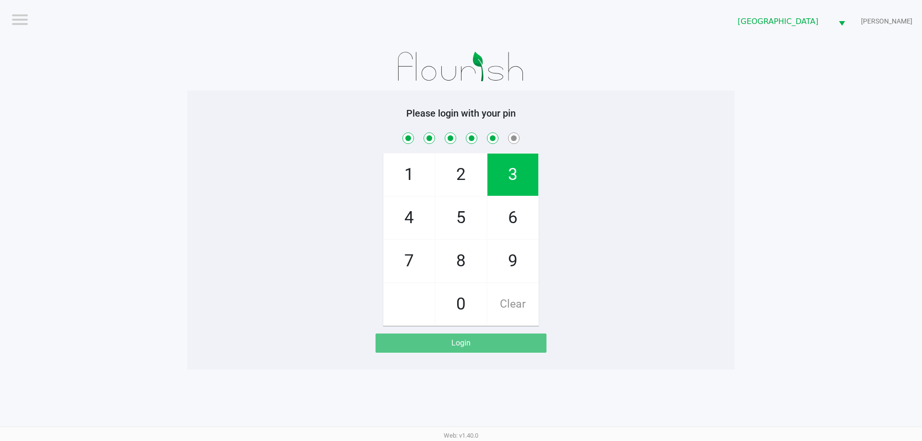
checkbox input "true"
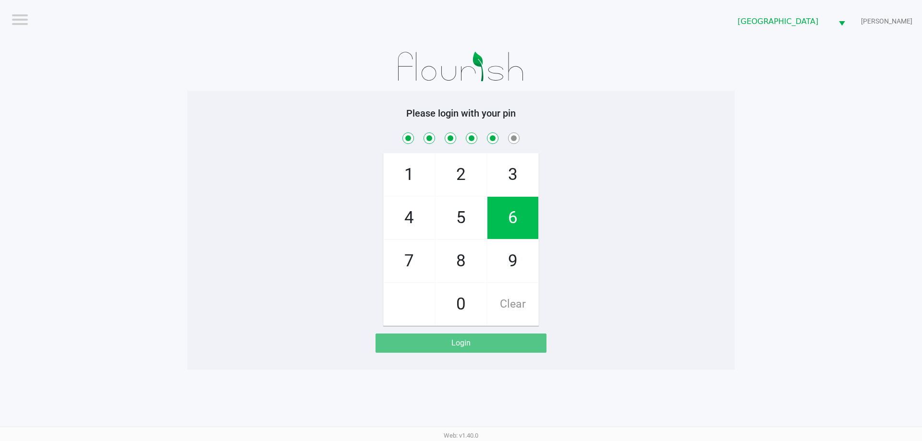
click at [517, 225] on span "6" at bounding box center [513, 218] width 51 height 42
checkbox input "true"
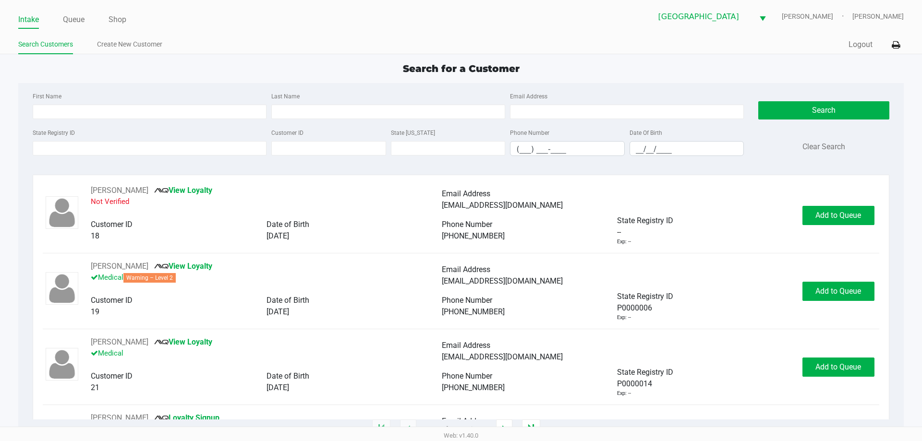
click at [62, 12] on ul "Intake Queue Shop" at bounding box center [239, 20] width 443 height 16
click at [64, 17] on link "Queue" at bounding box center [74, 19] width 22 height 13
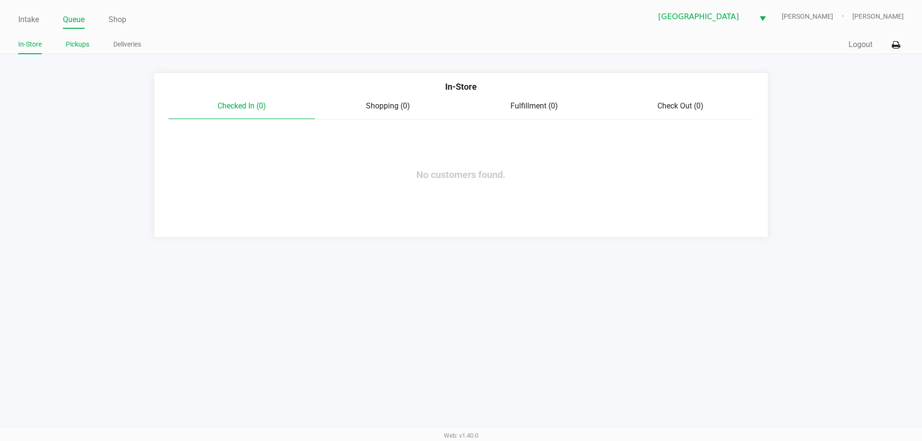
click at [83, 47] on link "Pickups" at bounding box center [78, 44] width 24 height 12
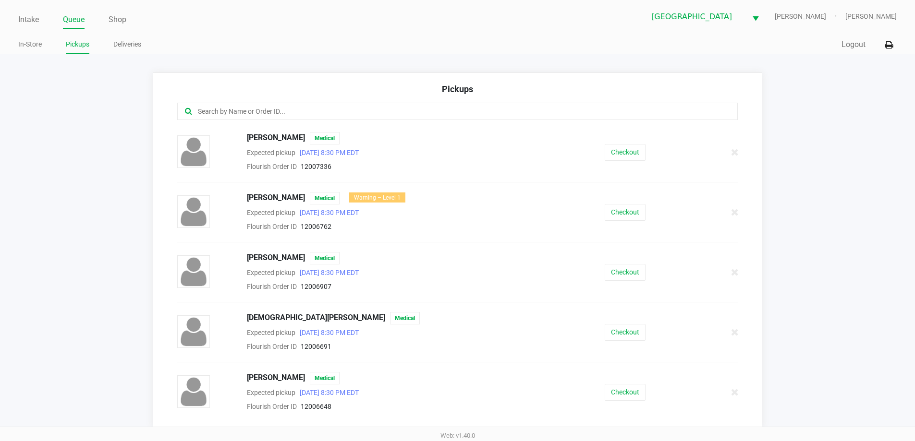
click at [400, 118] on div at bounding box center [457, 111] width 561 height 17
click at [400, 111] on input "text" at bounding box center [442, 111] width 491 height 11
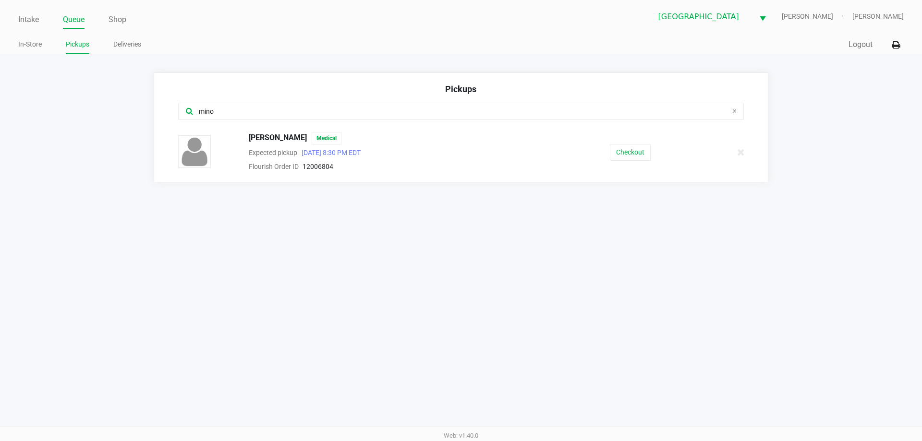
type input "mino"
click at [637, 162] on div "[PERSON_NAME] Medical Expected pickup [DATE] 8:30 PM EDT Flourish Order ID 1200…" at bounding box center [461, 152] width 580 height 40
click at [638, 154] on button "Checkout" at bounding box center [630, 152] width 41 height 17
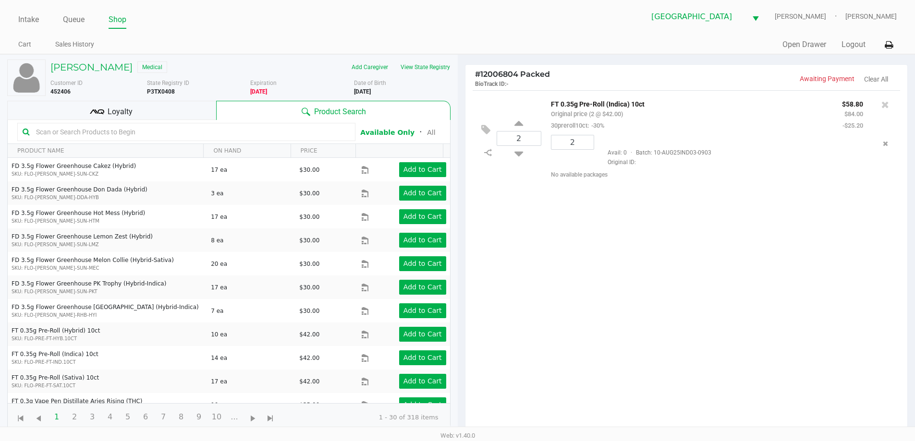
drag, startPoint x: 556, startPoint y: 302, endPoint x: 496, endPoint y: 232, distance: 92.0
click at [496, 232] on div "2 FT 0.35g Pre-Roll (Indica) 10ct Original price (2 @ $42.00) 30preroll10ct: -3…" at bounding box center [686, 264] width 442 height 349
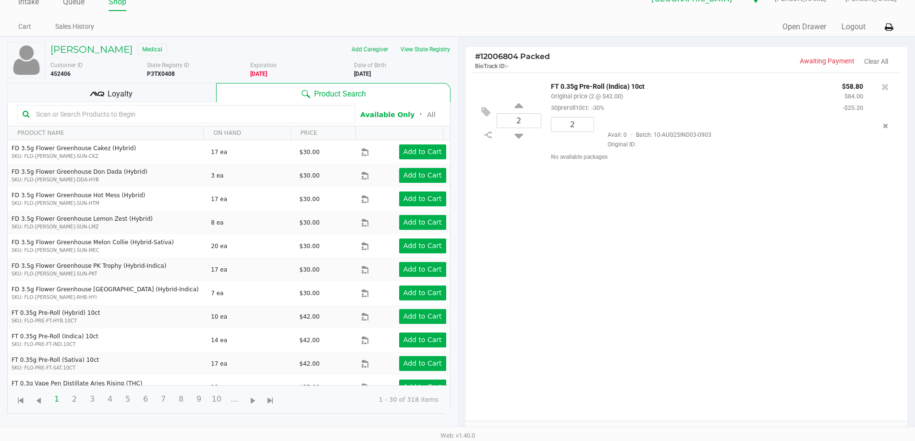
scroll to position [8, 0]
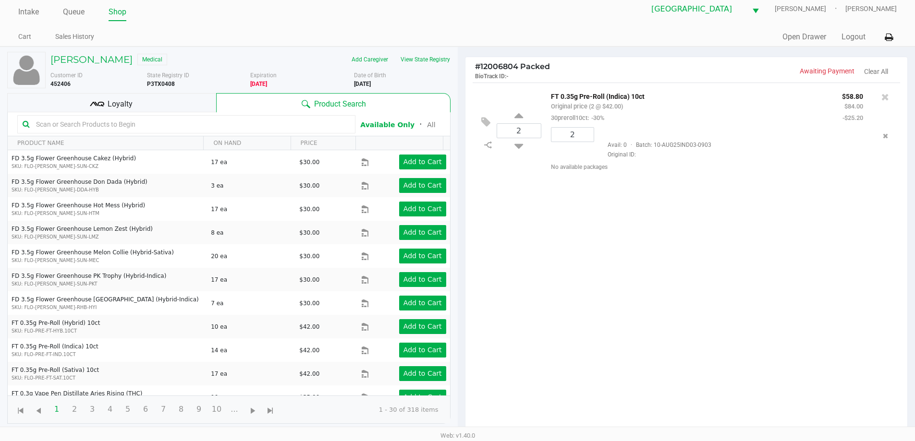
click at [154, 105] on div "Loyalty" at bounding box center [111, 102] width 209 height 19
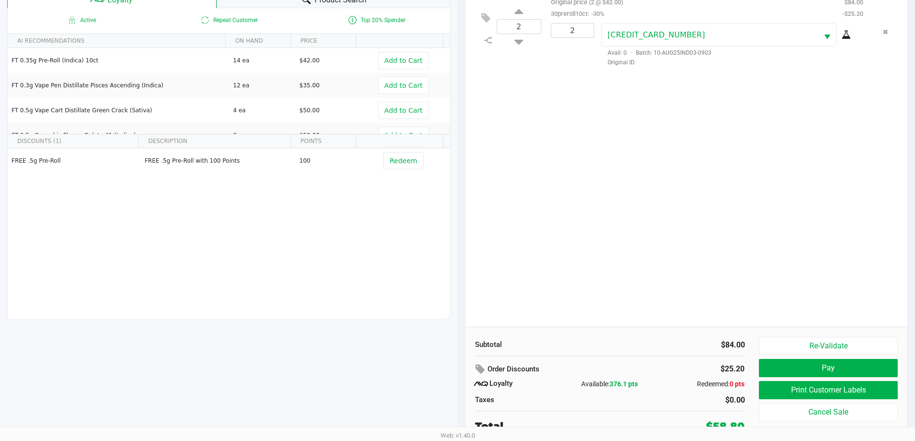
scroll to position [115, 0]
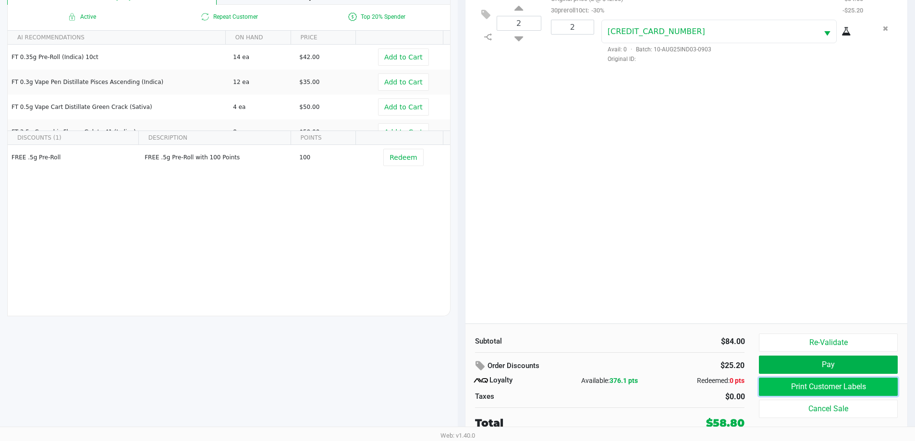
click at [826, 382] on button "Print Customer Labels" at bounding box center [828, 387] width 138 height 18
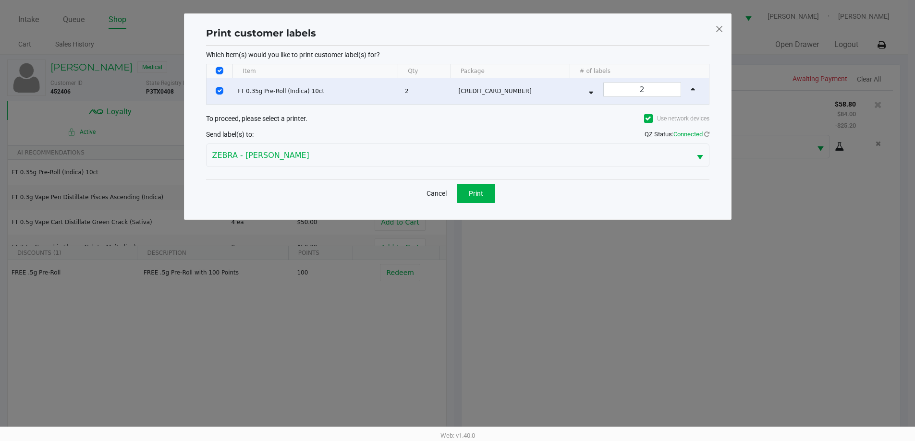
scroll to position [0, 0]
click at [467, 195] on button "Print" at bounding box center [479, 193] width 38 height 19
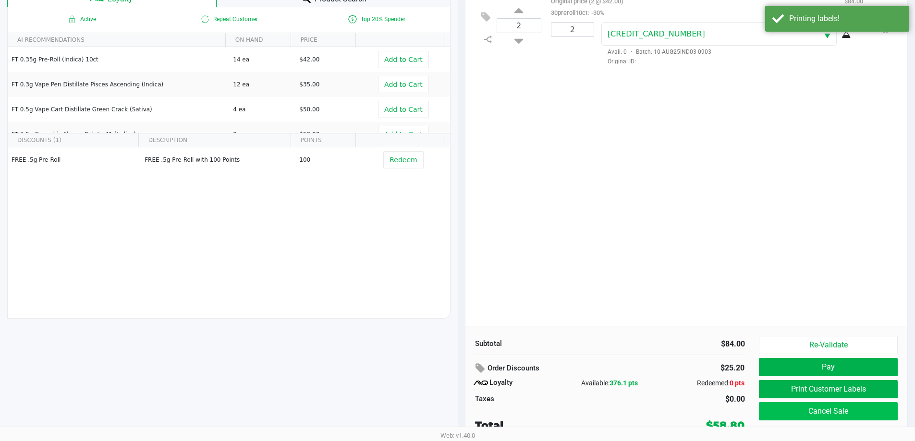
scroll to position [115, 0]
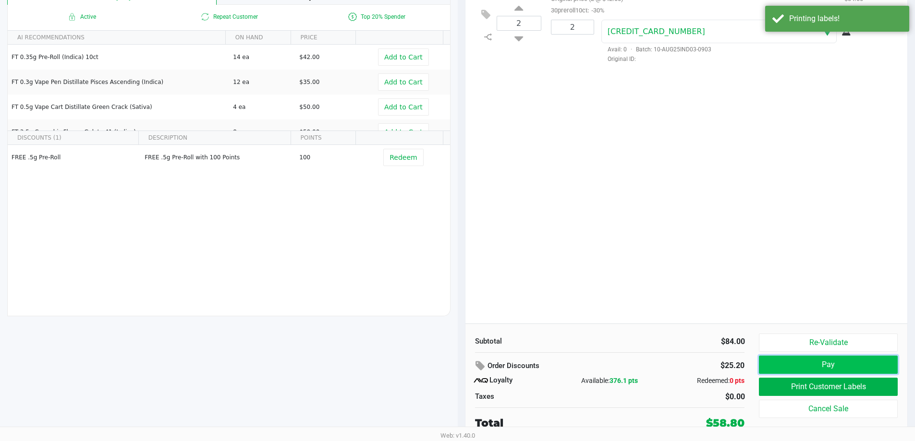
click at [801, 367] on button "Pay" at bounding box center [828, 365] width 138 height 18
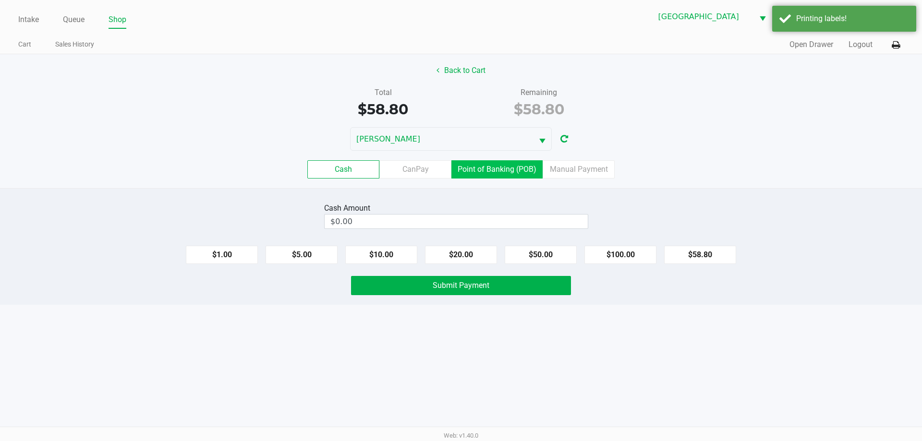
click at [488, 164] on label "Point of Banking (POB)" at bounding box center [496, 169] width 91 height 18
click at [0, 0] on 7 "Point of Banking (POB)" at bounding box center [0, 0] width 0 height 0
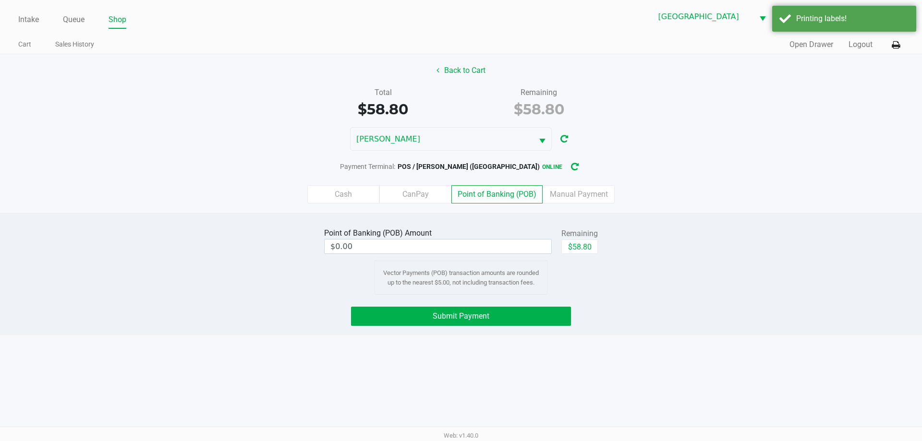
click at [491, 167] on span "POS / [PERSON_NAME] ([GEOGRAPHIC_DATA])" at bounding box center [469, 167] width 142 height 8
click at [592, 249] on button "$58.80" at bounding box center [579, 247] width 37 height 14
type input "$58.80"
click at [506, 325] on button "Submit Payment" at bounding box center [461, 316] width 220 height 19
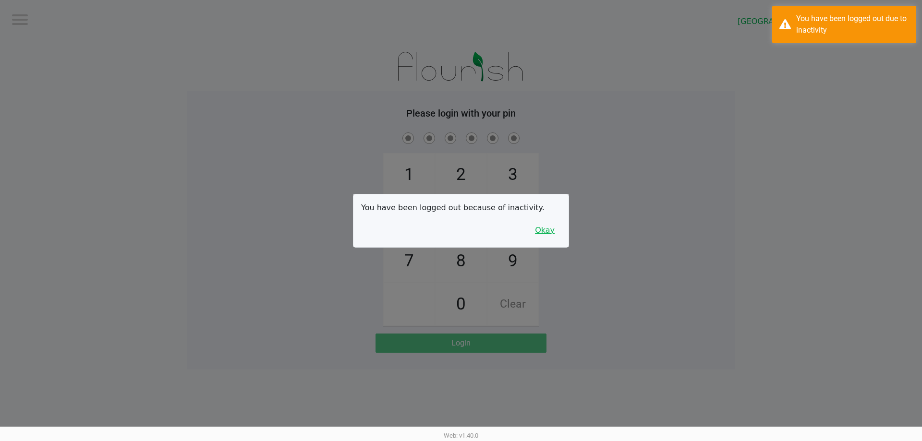
click at [555, 236] on button "Okay" at bounding box center [545, 230] width 32 height 18
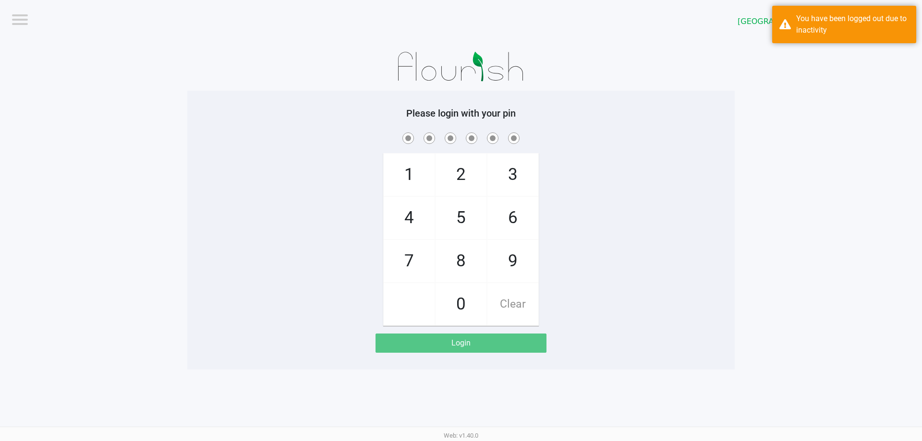
click at [475, 180] on span "2" at bounding box center [461, 175] width 51 height 42
checkbox input "true"
click at [475, 180] on span "2" at bounding box center [461, 175] width 51 height 42
checkbox input "true"
drag, startPoint x: 467, startPoint y: 244, endPoint x: 504, endPoint y: 190, distance: 65.3
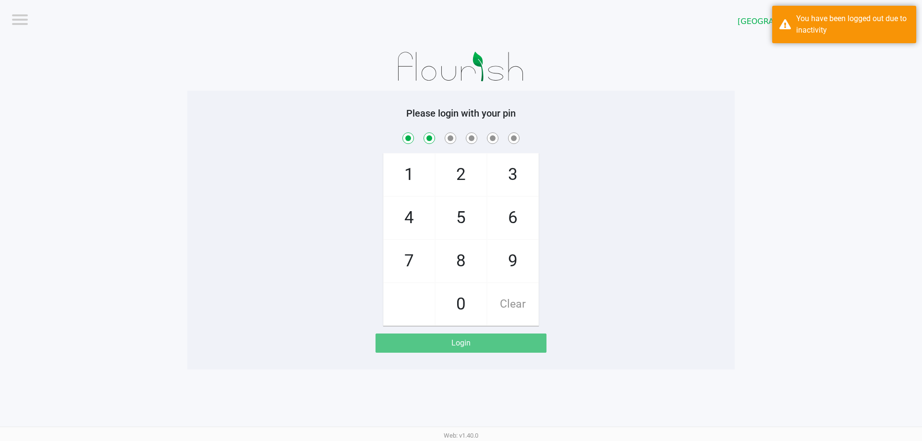
click at [467, 244] on span "8" at bounding box center [461, 261] width 51 height 42
checkbox input "true"
drag, startPoint x: 512, startPoint y: 181, endPoint x: 512, endPoint y: 218, distance: 37.0
click at [512, 182] on span "3" at bounding box center [513, 175] width 51 height 42
checkbox input "true"
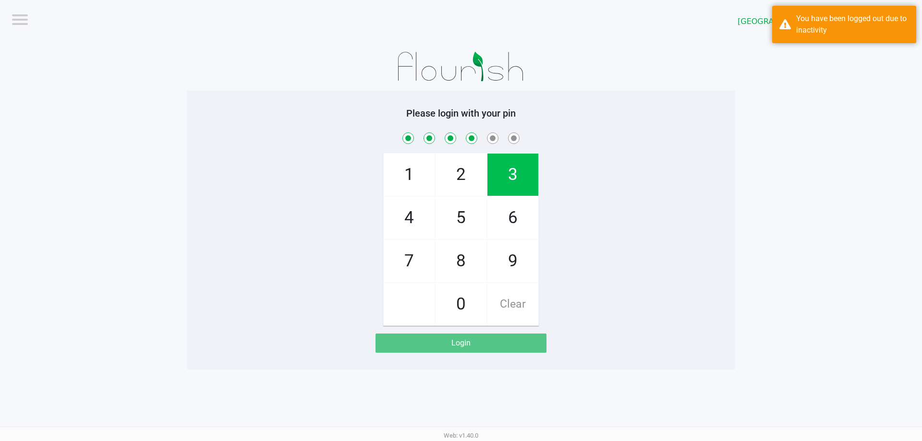
click at [512, 218] on span "6" at bounding box center [513, 218] width 51 height 42
checkbox input "true"
click at [512, 218] on span "6" at bounding box center [513, 218] width 51 height 42
checkbox input "true"
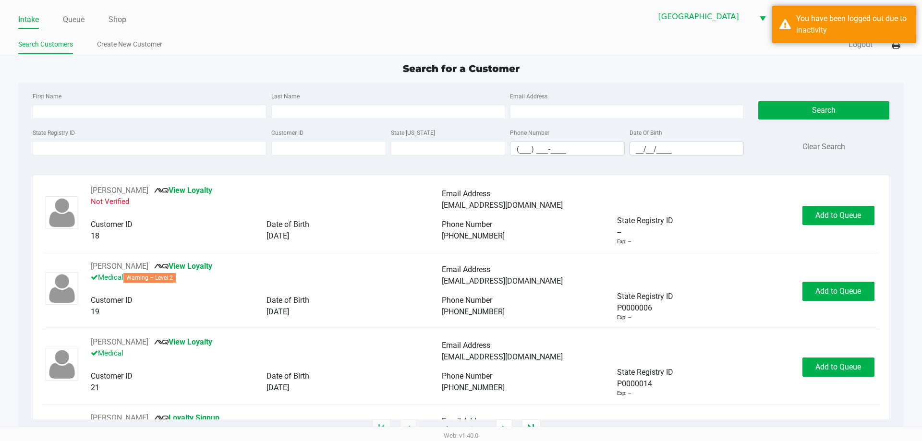
click at [33, 16] on link "Intake" at bounding box center [28, 19] width 21 height 13
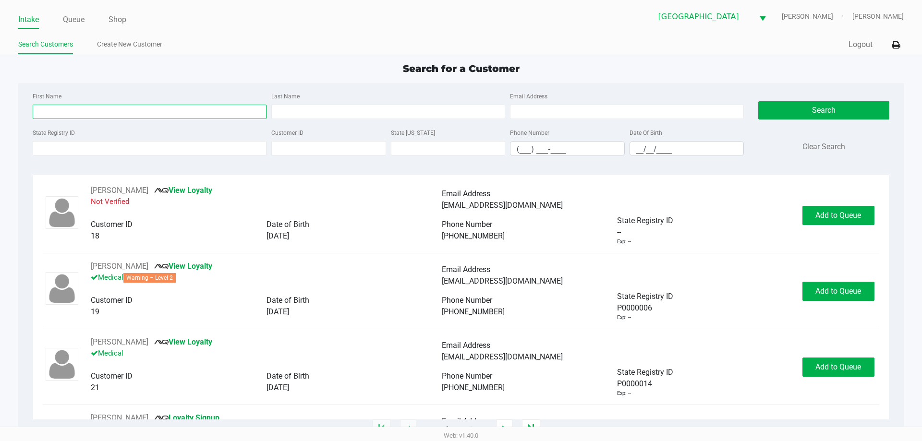
click at [115, 109] on input "First Name" at bounding box center [150, 112] width 234 height 14
type input "[PERSON_NAME]"
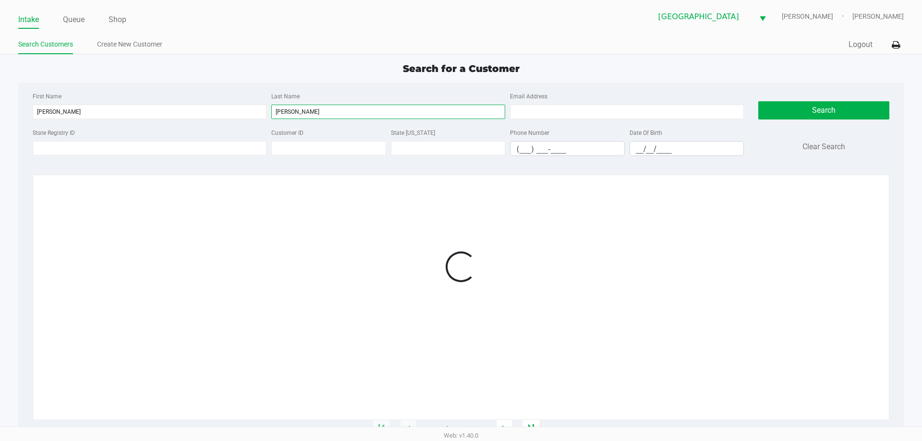
type input "[PERSON_NAME]"
drag, startPoint x: 268, startPoint y: 92, endPoint x: 316, endPoint y: 93, distance: 48.1
click at [316, 99] on div "First Name [PERSON_NAME] Last Name [PERSON_NAME] Email Address" at bounding box center [388, 108] width 716 height 37
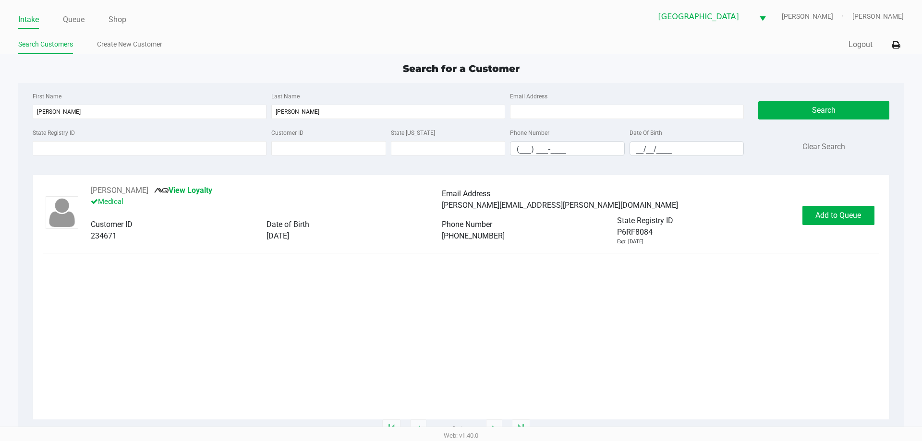
click at [316, 91] on div "Last Name [PERSON_NAME]" at bounding box center [388, 104] width 239 height 29
click at [845, 221] on button "Add to Queue" at bounding box center [839, 215] width 72 height 19
click at [857, 214] on button "In [GEOGRAPHIC_DATA]" at bounding box center [837, 215] width 67 height 19
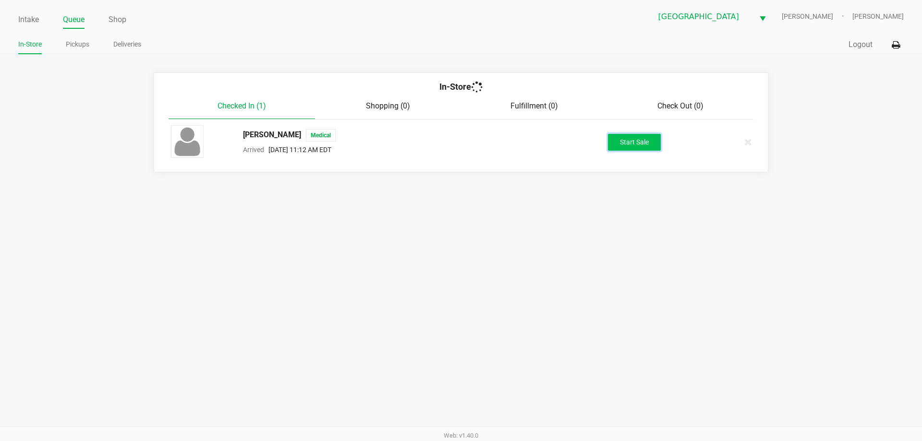
click at [629, 144] on button "Start Sale" at bounding box center [634, 142] width 53 height 17
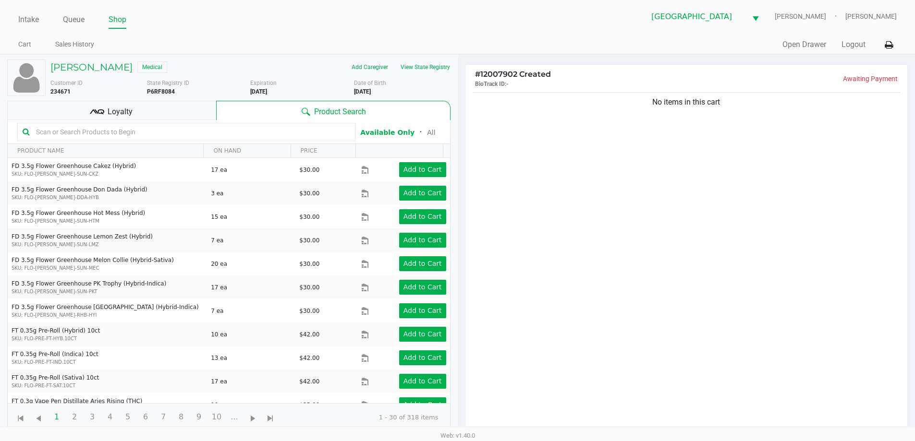
click at [212, 131] on input "text" at bounding box center [191, 132] width 318 height 14
type input "fso"
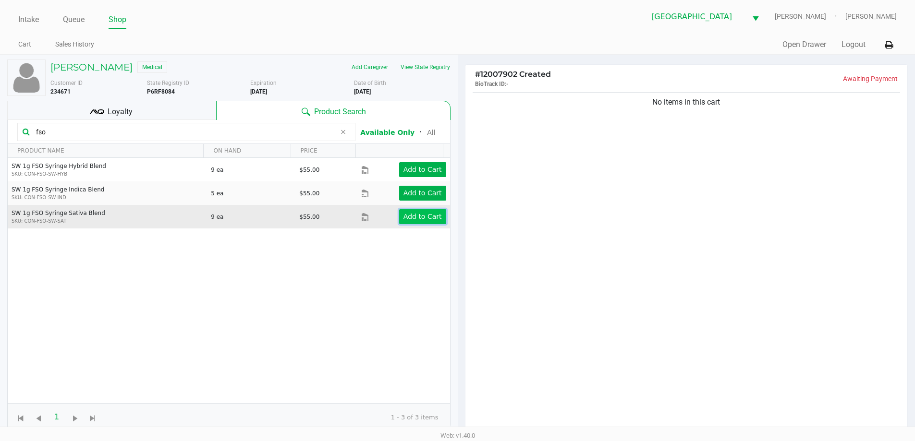
click at [416, 220] on app-button-loader "Add to Cart" at bounding box center [422, 217] width 38 height 8
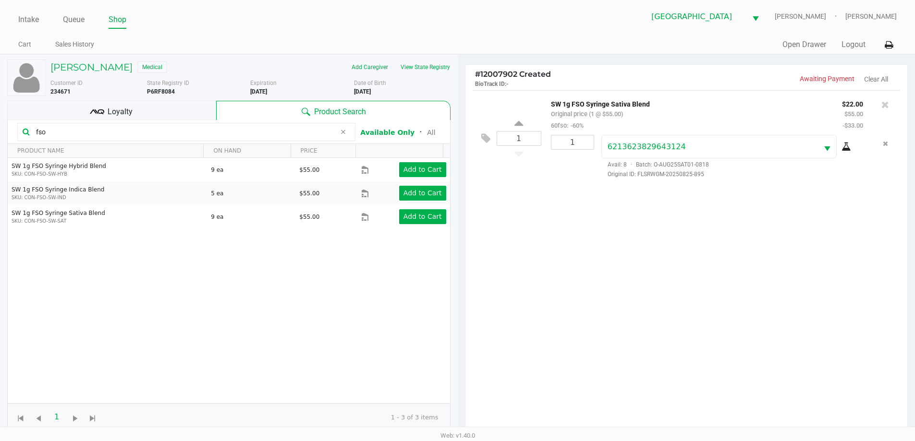
drag, startPoint x: 90, startPoint y: 113, endPoint x: 122, endPoint y: 103, distance: 33.7
click at [90, 113] on icon at bounding box center [97, 112] width 14 height 14
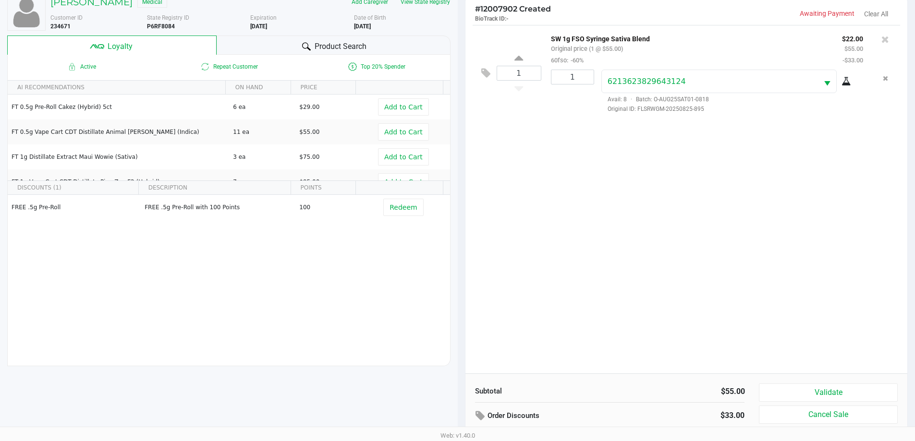
scroll to position [115, 0]
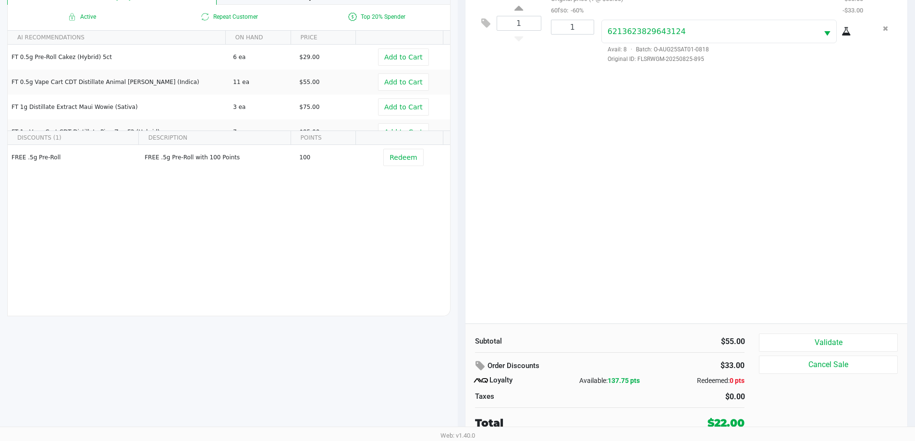
drag, startPoint x: 652, startPoint y: 381, endPoint x: 568, endPoint y: 375, distance: 84.3
click at [568, 375] on div "Loyalty Available: 137.75 pts Redeemed: 0 pts" at bounding box center [610, 381] width 270 height 12
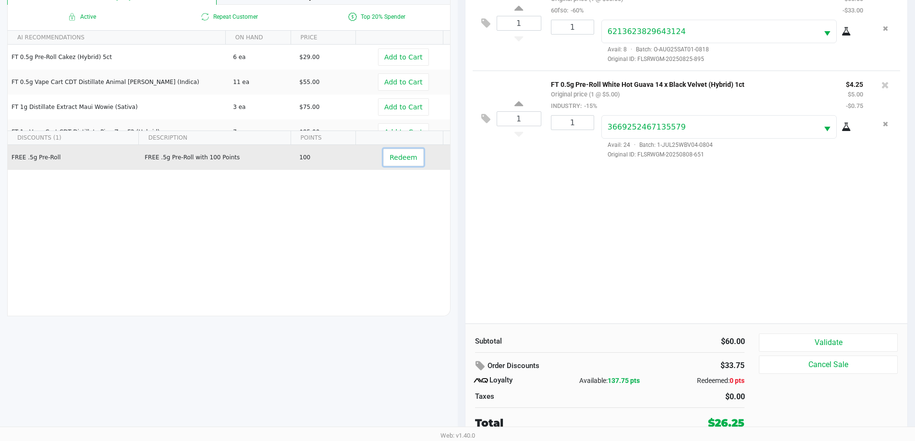
click at [390, 161] on span "Redeem" at bounding box center [403, 158] width 27 height 8
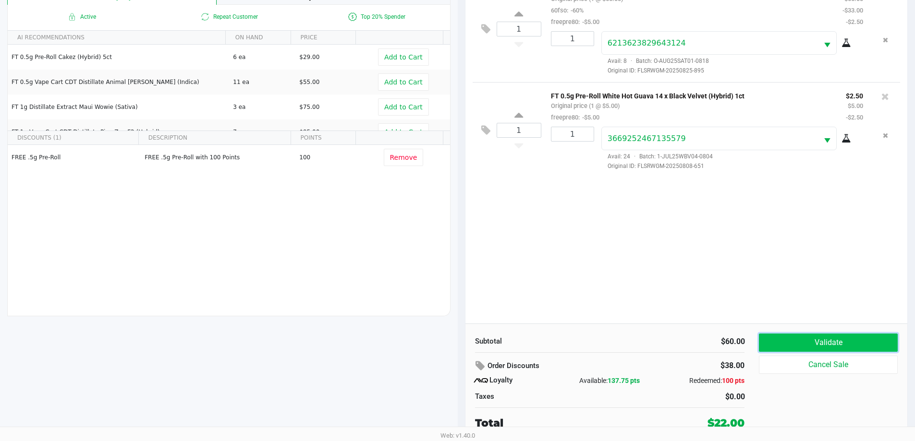
click at [781, 340] on button "Validate" at bounding box center [828, 343] width 138 height 18
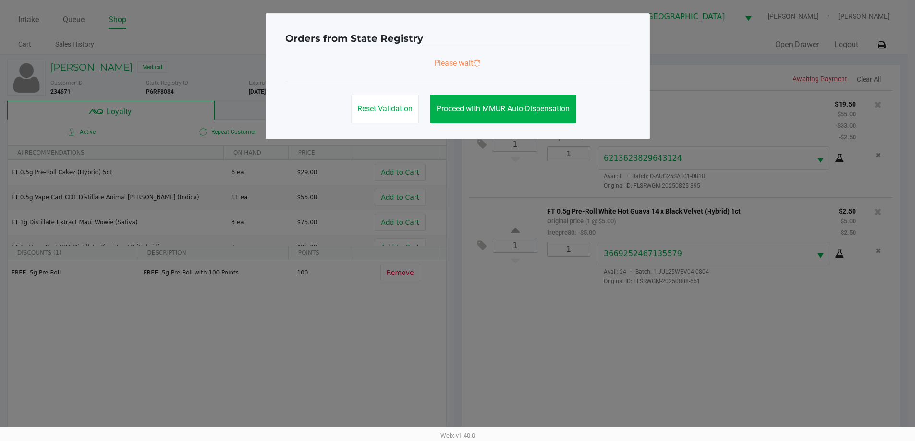
scroll to position [0, 0]
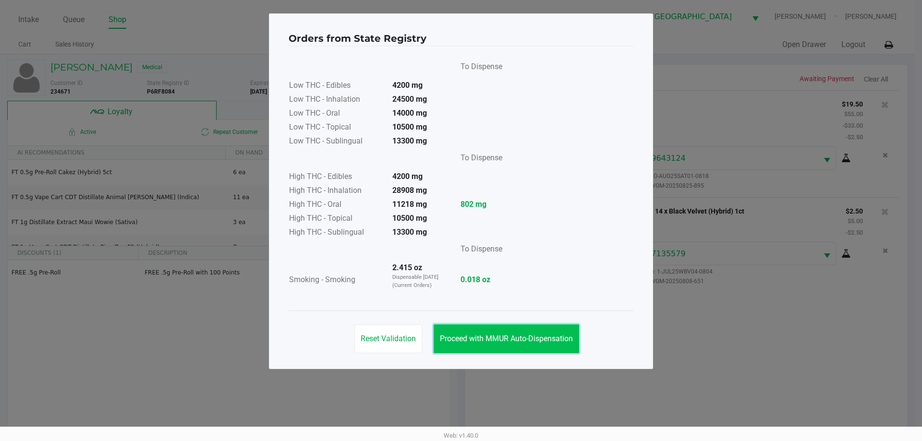
click at [525, 333] on button "Proceed with MMUR Auto-Dispensation" at bounding box center [507, 339] width 146 height 29
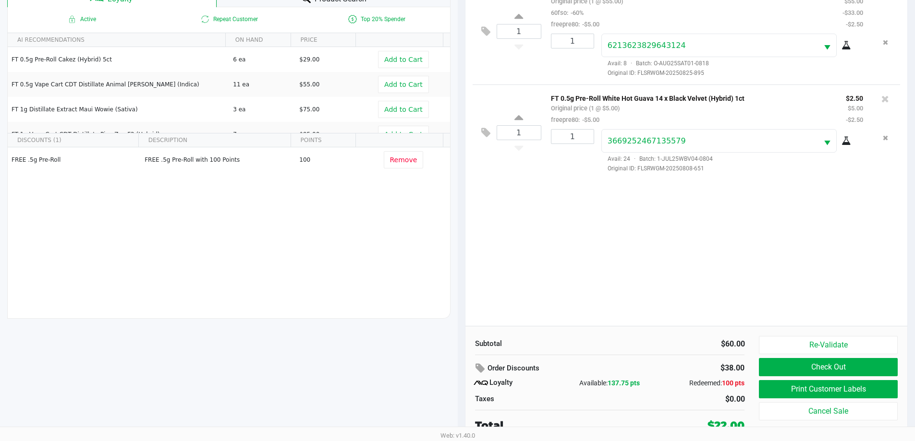
scroll to position [115, 0]
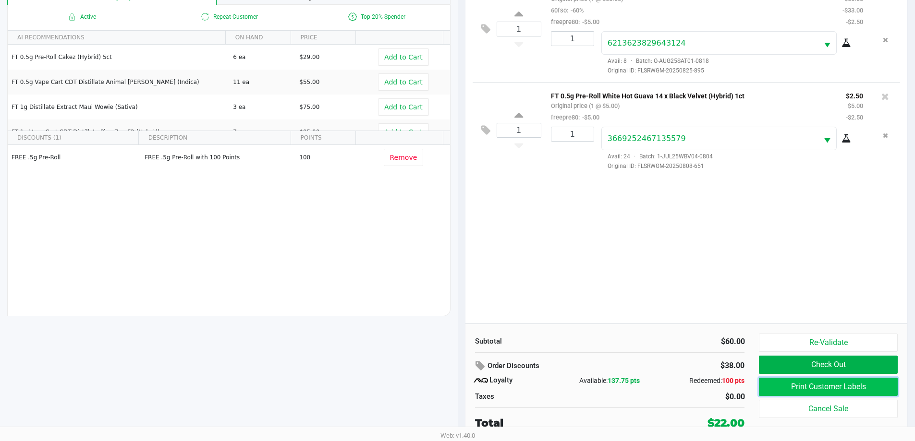
click at [817, 388] on button "Print Customer Labels" at bounding box center [828, 387] width 138 height 18
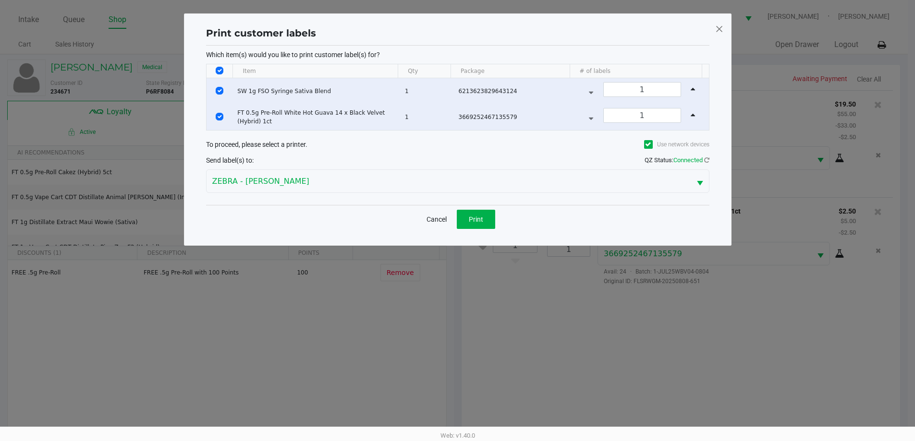
scroll to position [0, 0]
click at [486, 226] on button "Print" at bounding box center [479, 219] width 38 height 19
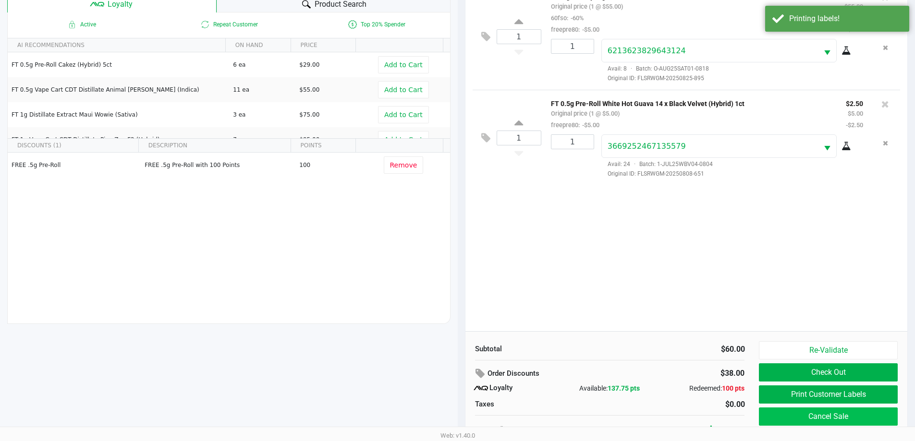
scroll to position [115, 0]
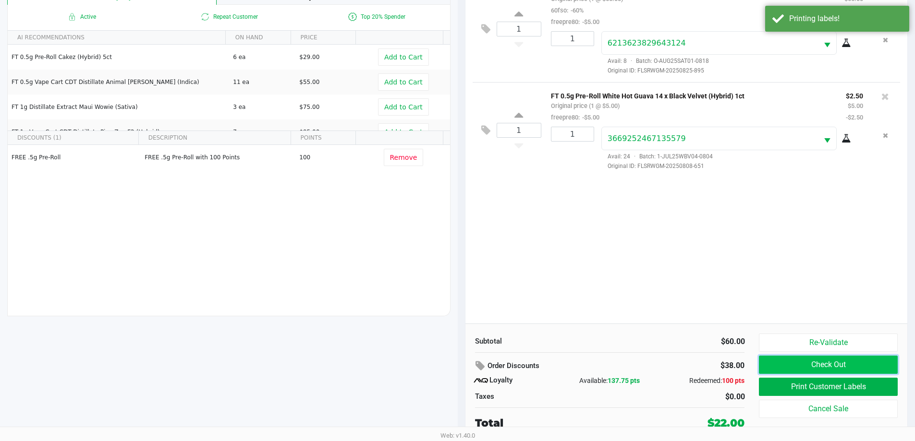
click at [821, 365] on button "Check Out" at bounding box center [828, 365] width 138 height 18
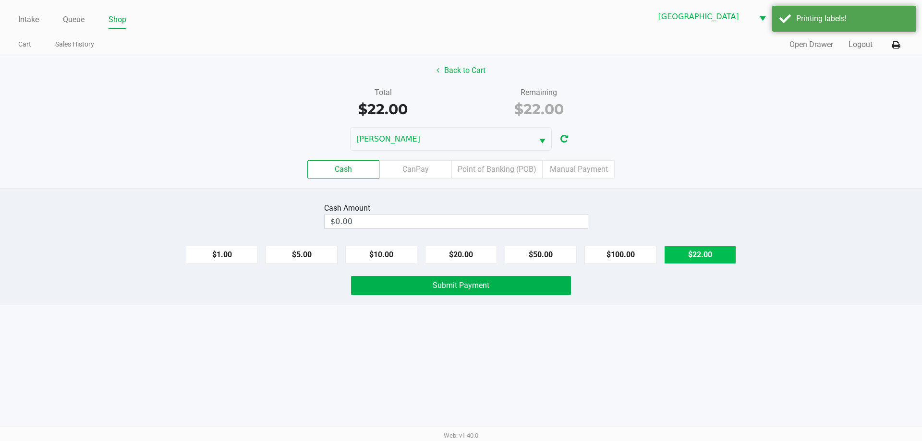
click at [675, 257] on button "$22.00" at bounding box center [700, 255] width 72 height 18
type input "$22.00"
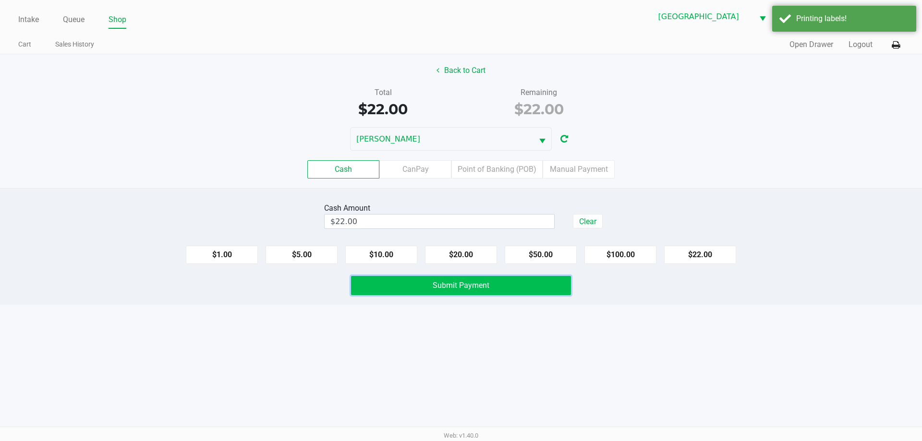
click at [453, 286] on span "Submit Payment" at bounding box center [461, 285] width 57 height 9
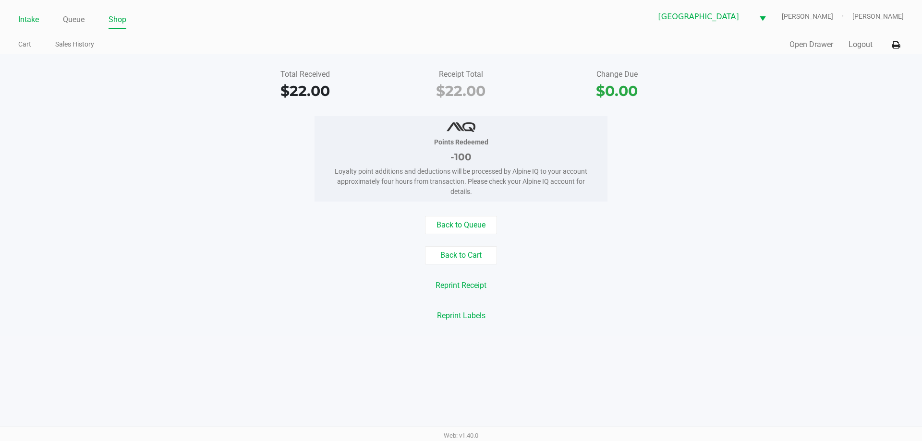
click at [24, 16] on link "Intake" at bounding box center [28, 19] width 21 height 13
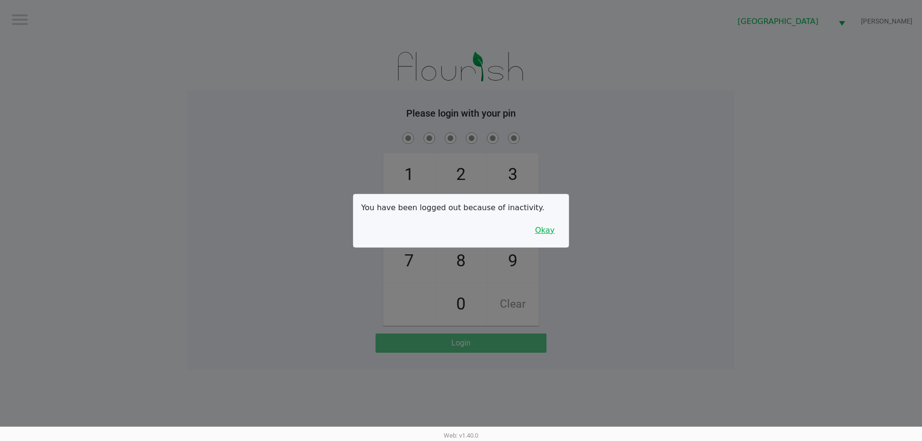
click at [556, 239] on button "Okay" at bounding box center [545, 230] width 32 height 18
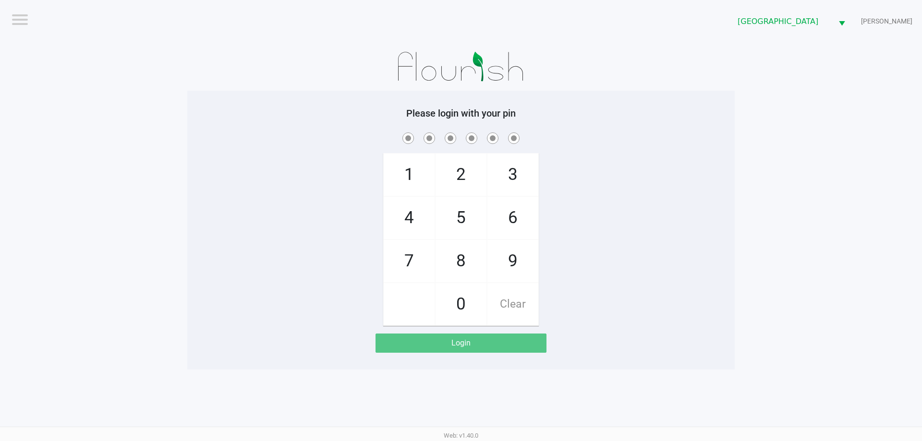
click at [462, 183] on span "2" at bounding box center [461, 175] width 51 height 42
checkbox input "true"
click at [462, 183] on span "2" at bounding box center [461, 175] width 51 height 42
checkbox input "true"
click at [473, 289] on span "0" at bounding box center [461, 304] width 51 height 42
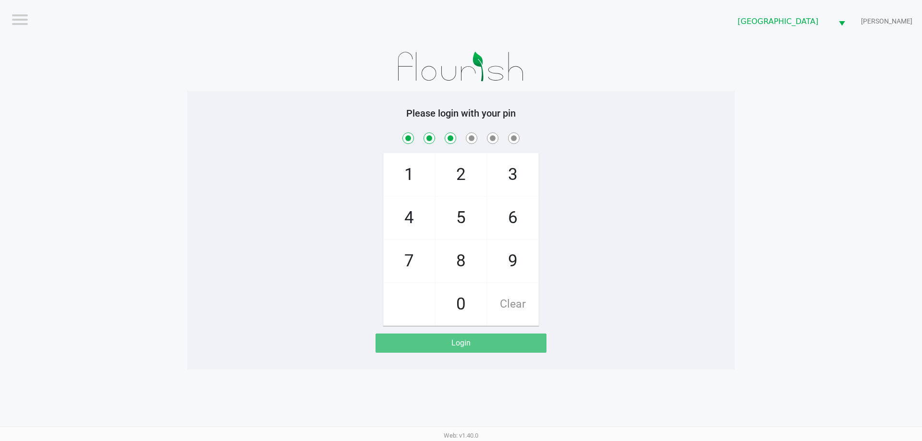
checkbox input "true"
click at [498, 296] on span "Clear" at bounding box center [513, 304] width 51 height 42
checkbox input "false"
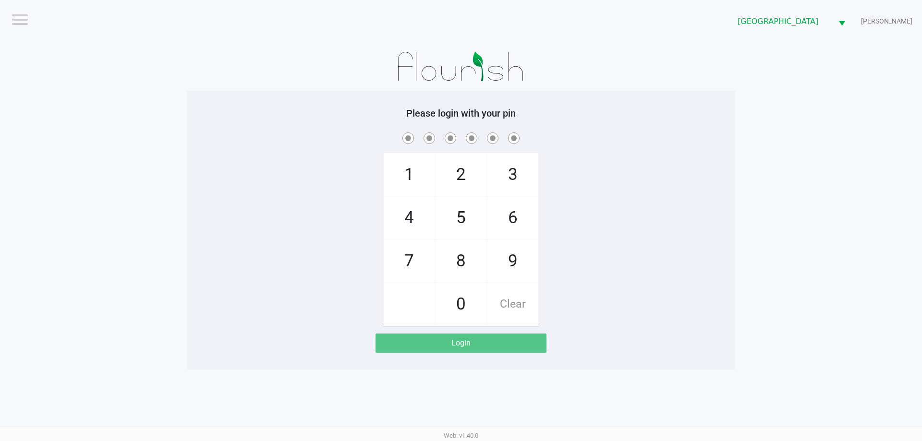
click at [498, 296] on span "Clear" at bounding box center [513, 304] width 51 height 42
checkbox input "true"
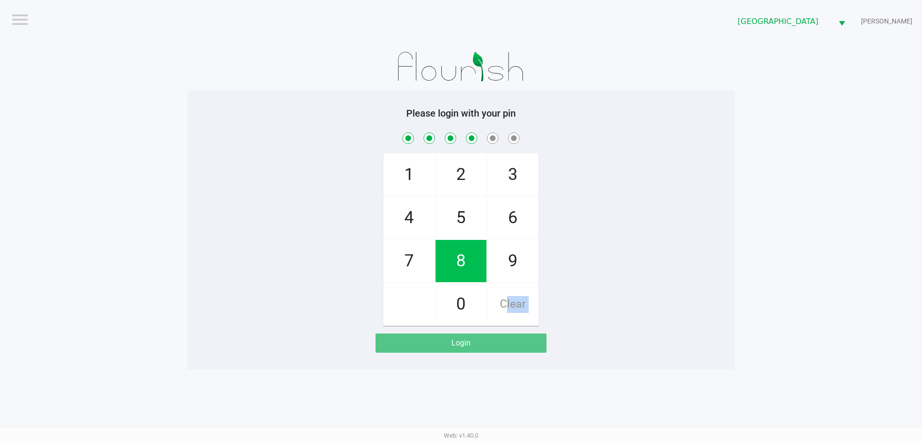
checkbox input "true"
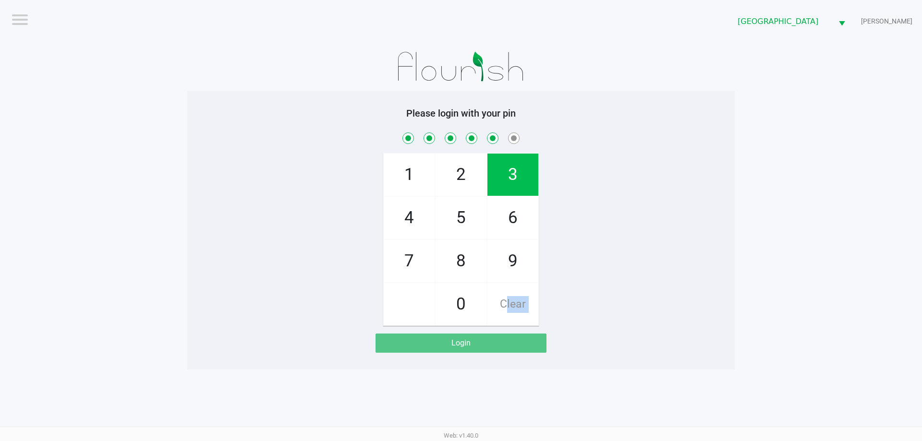
checkbox input "true"
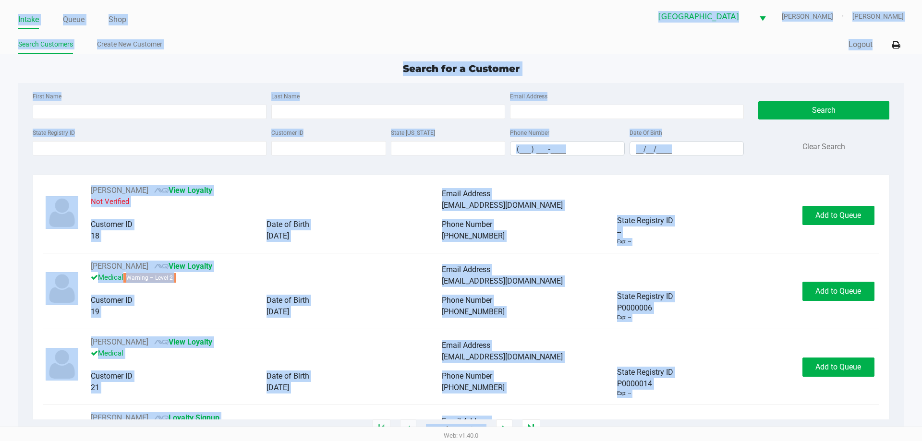
click at [236, 71] on div "Search for a Customer" at bounding box center [461, 68] width 900 height 14
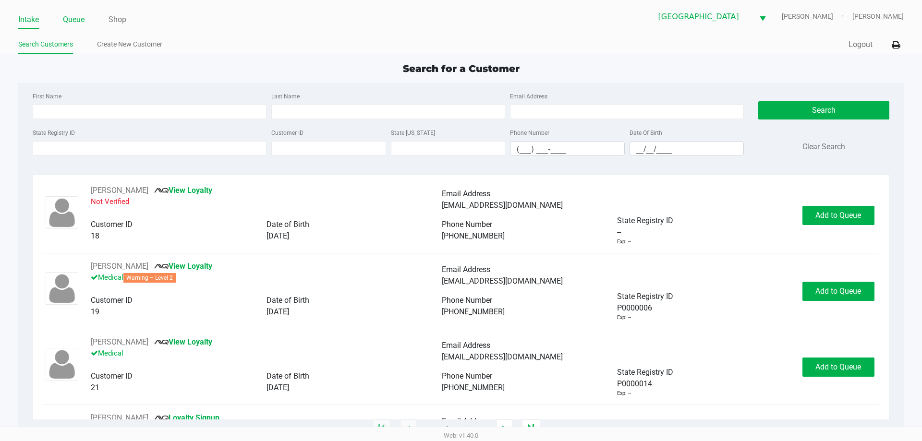
click at [79, 16] on link "Queue" at bounding box center [74, 19] width 22 height 13
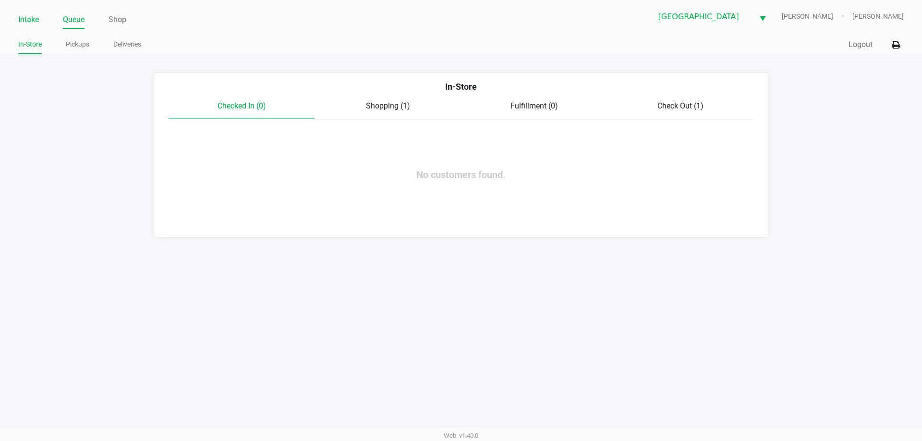
click at [24, 14] on link "Intake" at bounding box center [28, 19] width 21 height 13
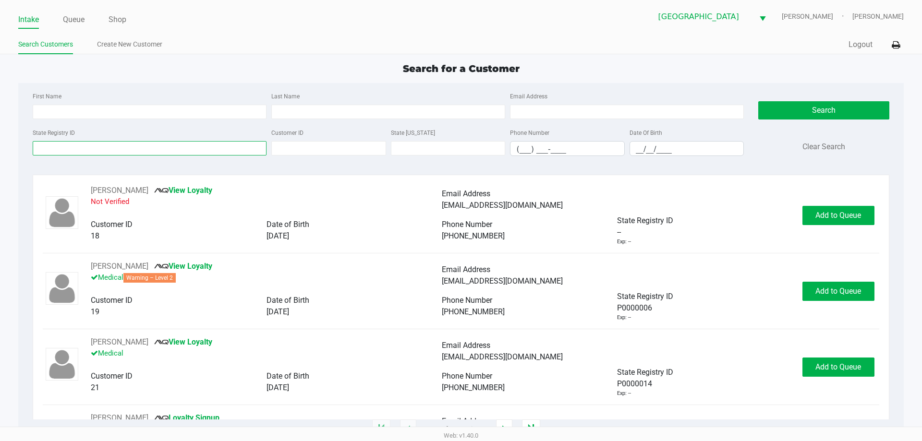
click at [130, 143] on input "State Registry ID" at bounding box center [150, 148] width 234 height 14
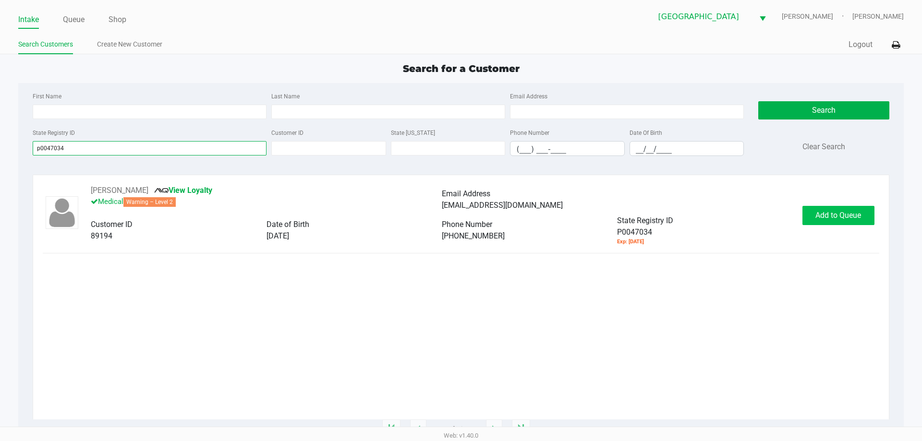
type input "p0047034"
click at [854, 221] on button "Add to Queue" at bounding box center [839, 215] width 72 height 19
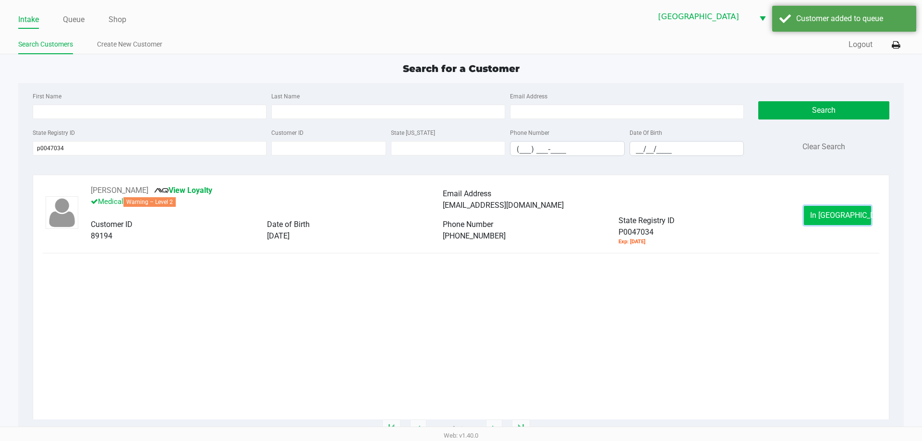
click at [846, 219] on span "In [GEOGRAPHIC_DATA]" at bounding box center [850, 215] width 81 height 9
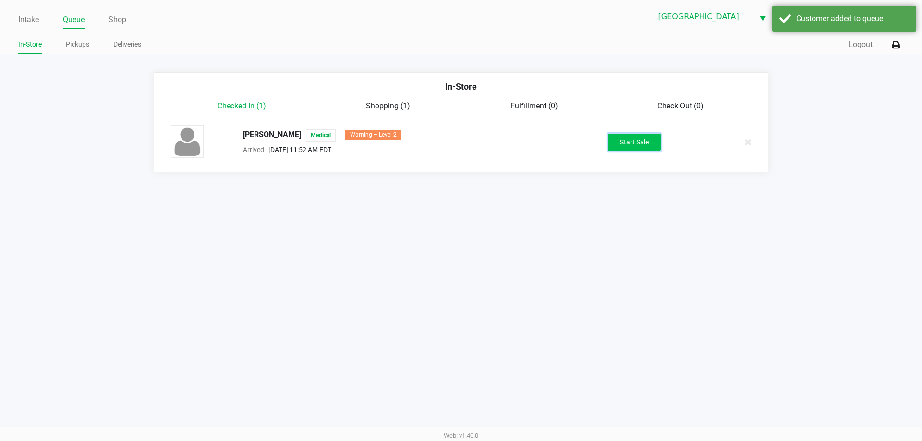
click at [623, 147] on button "Start Sale" at bounding box center [634, 142] width 53 height 17
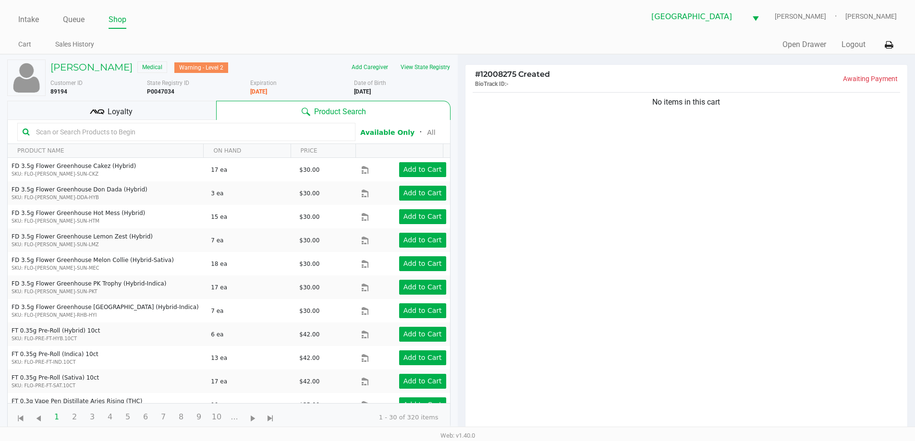
drag, startPoint x: 473, startPoint y: 74, endPoint x: 746, endPoint y: 103, distance: 274.3
click at [746, 103] on div "# 12008275 Created BioTrack ID: - Awaiting Payment No items in this cart Subtot…" at bounding box center [686, 304] width 443 height 481
click at [746, 103] on div "No items in this cart" at bounding box center [687, 103] width 428 height 12
click at [441, 62] on button "View State Registry" at bounding box center [422, 67] width 56 height 15
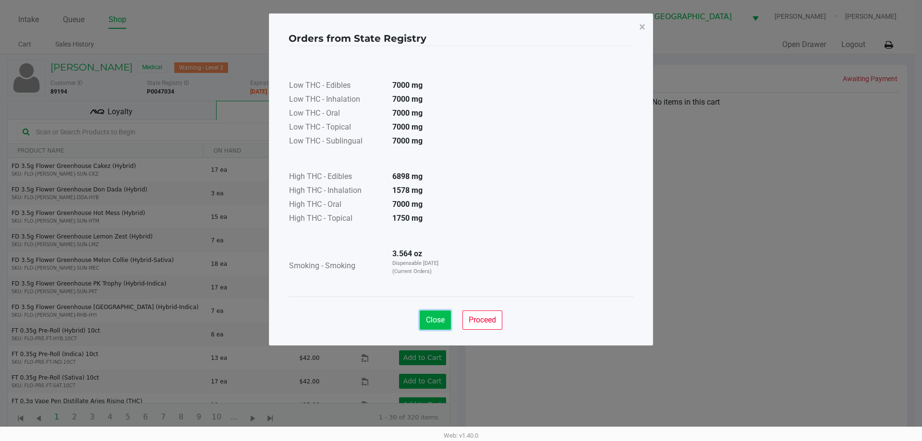
click at [432, 319] on span "Close" at bounding box center [435, 320] width 19 height 9
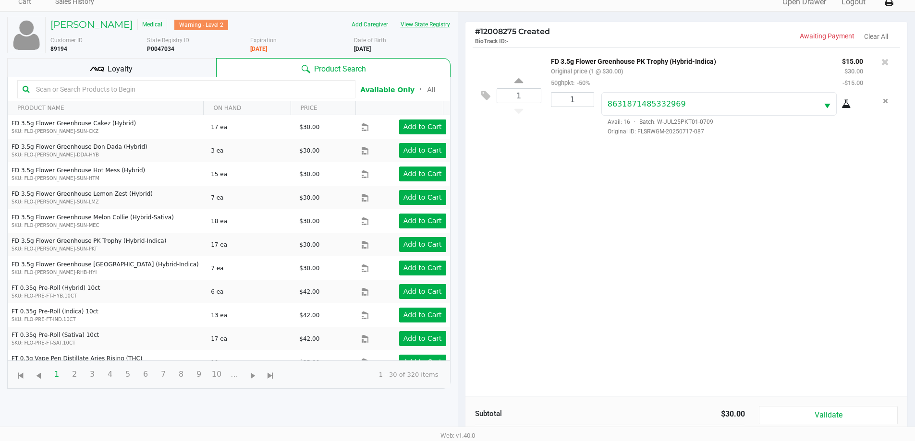
scroll to position [104, 0]
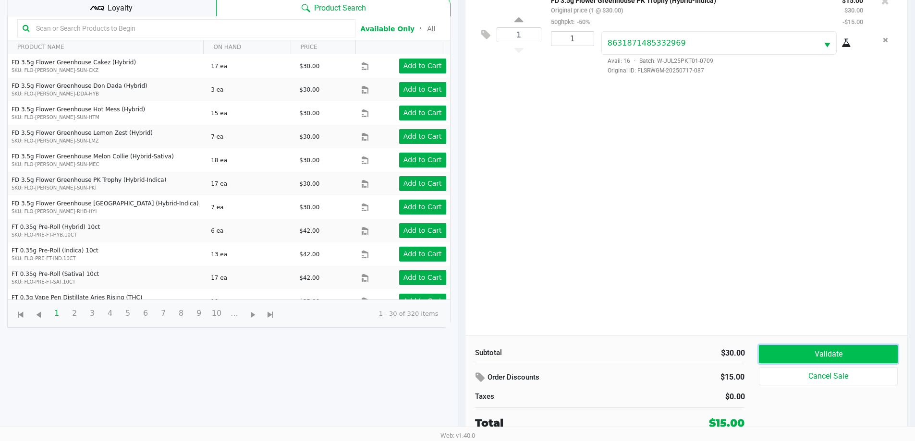
click at [828, 348] on button "Validate" at bounding box center [828, 354] width 138 height 18
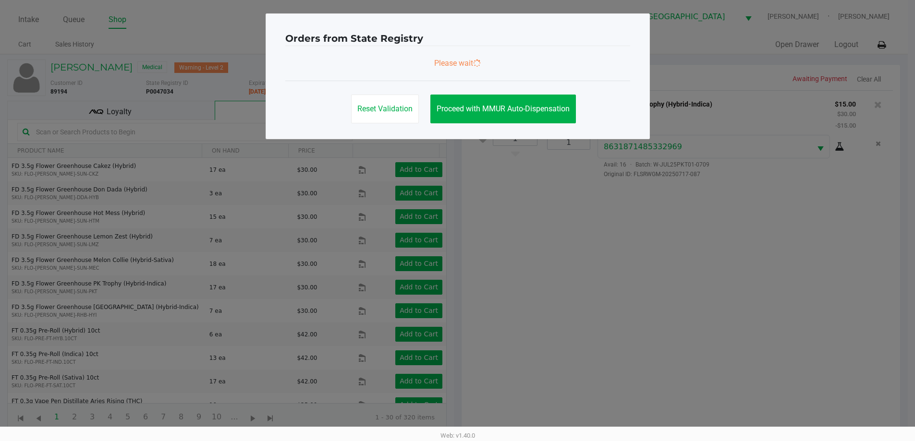
scroll to position [0, 0]
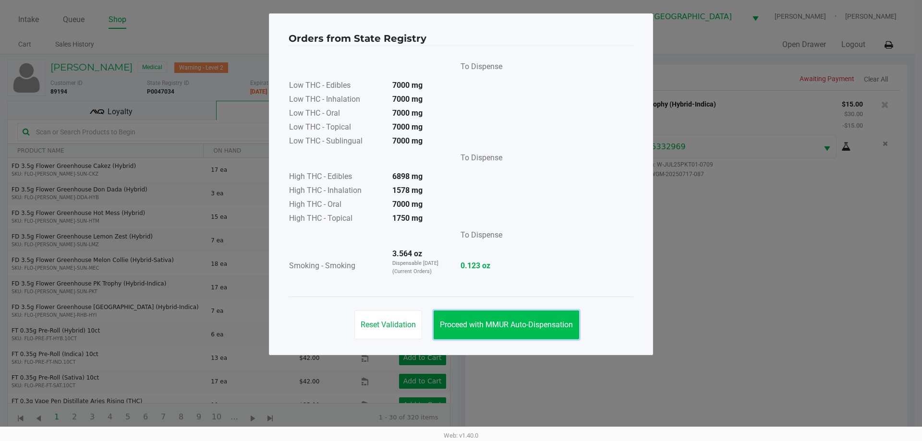
click at [537, 324] on span "Proceed with MMUR Auto-Dispensation" at bounding box center [506, 324] width 133 height 9
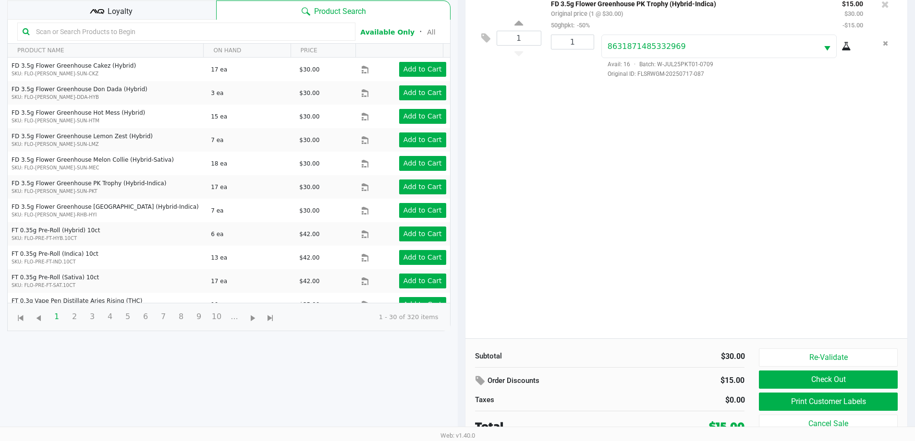
scroll to position [104, 0]
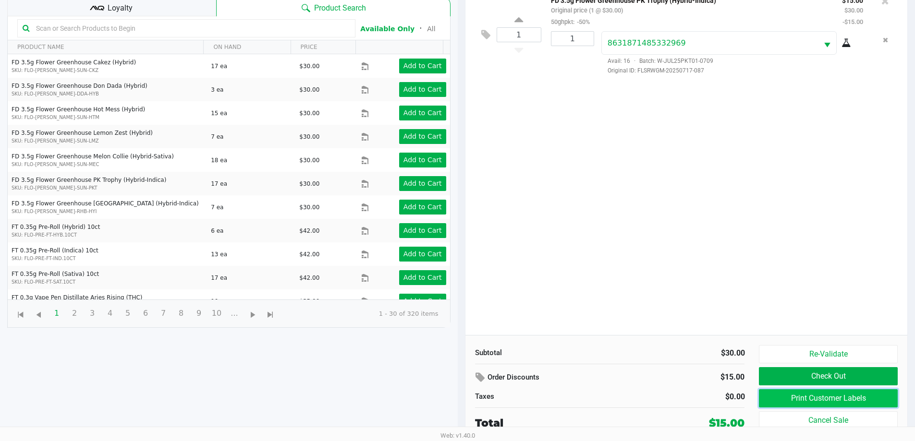
click at [809, 396] on button "Print Customer Labels" at bounding box center [828, 399] width 138 height 18
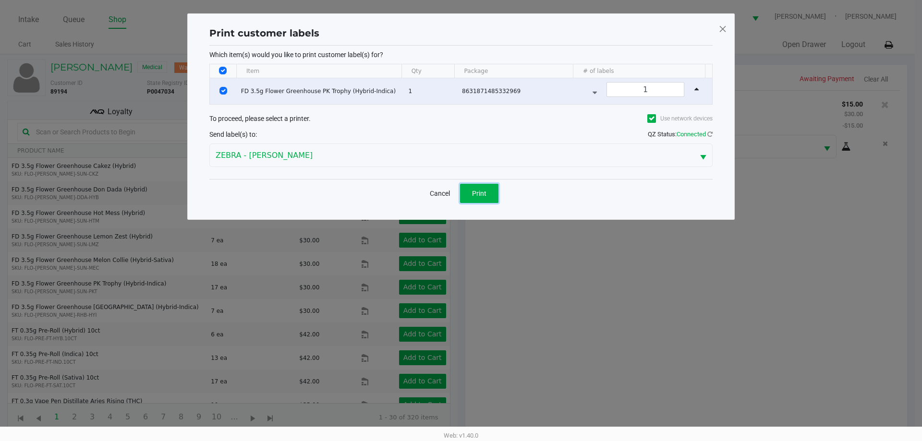
drag, startPoint x: 475, startPoint y: 189, endPoint x: 481, endPoint y: 190, distance: 6.7
click at [476, 190] on span "Print" at bounding box center [479, 194] width 14 height 8
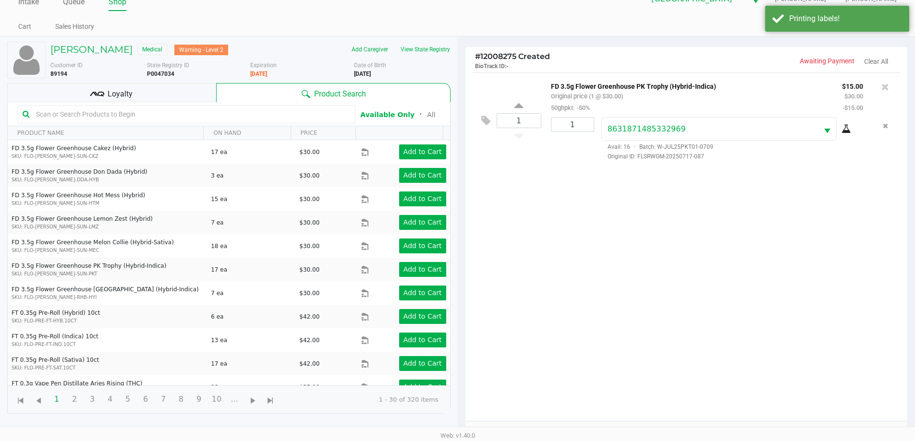
scroll to position [104, 0]
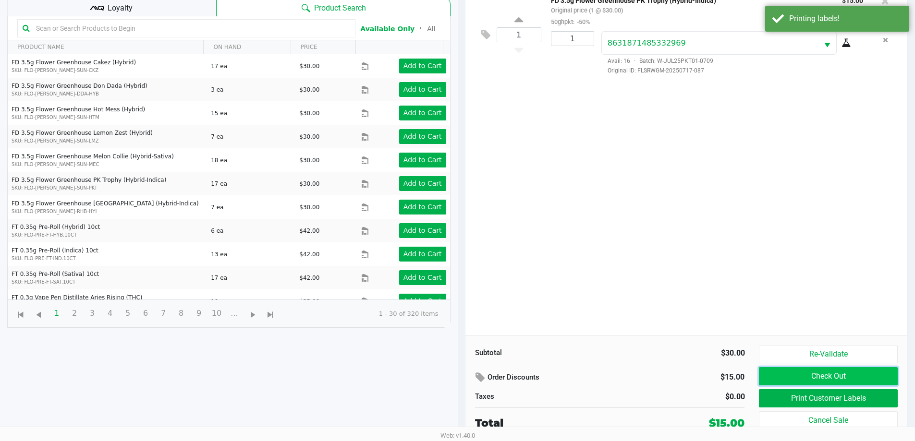
click at [785, 378] on button "Check Out" at bounding box center [828, 376] width 138 height 18
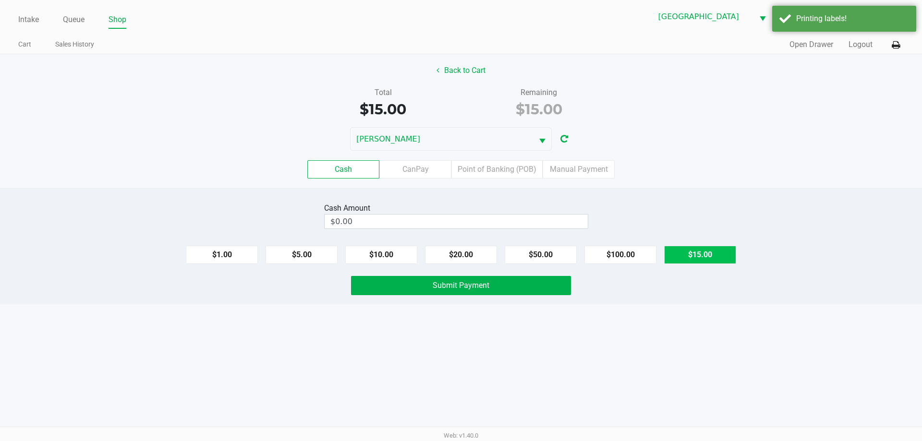
click at [693, 252] on button "$15.00" at bounding box center [700, 255] width 72 height 18
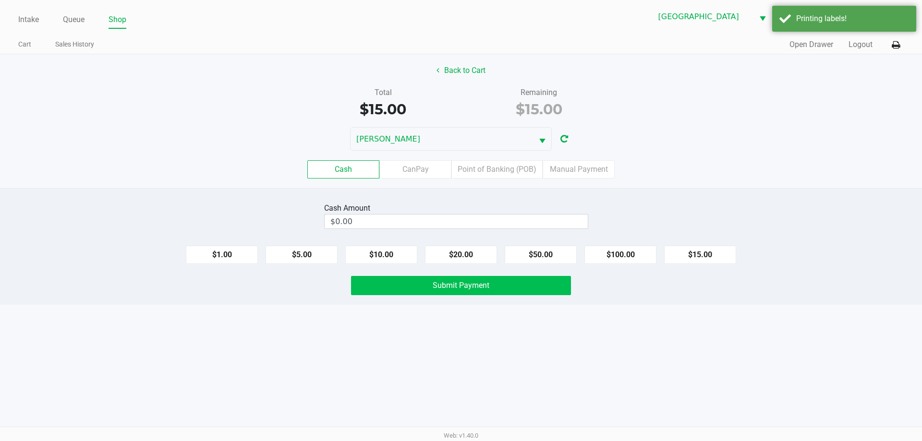
type input "$15.00"
click at [445, 285] on span "Submit Payment" at bounding box center [461, 285] width 57 height 9
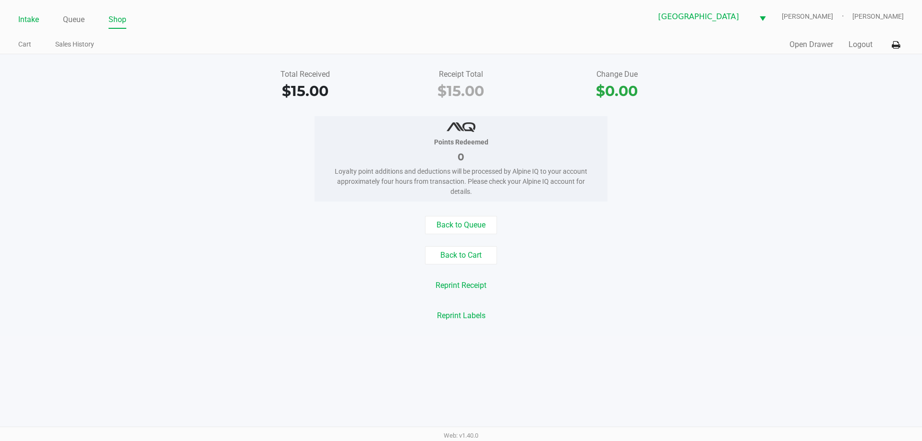
click at [35, 23] on link "Intake" at bounding box center [28, 19] width 21 height 13
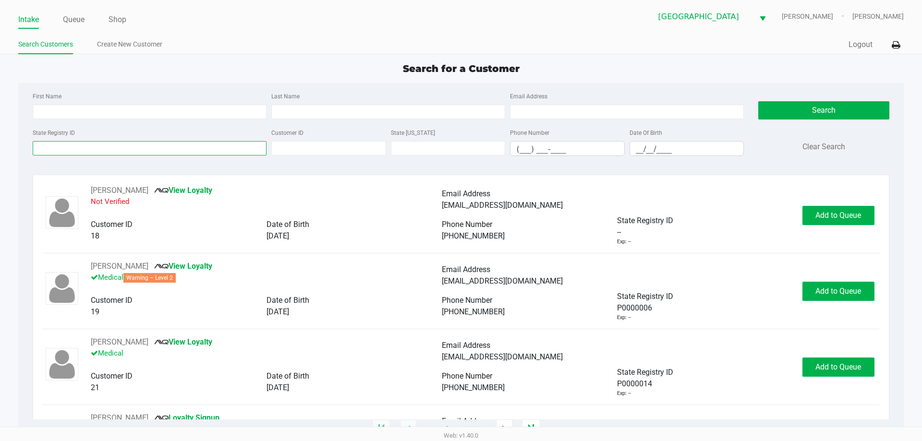
click at [71, 145] on input "State Registry ID" at bounding box center [150, 148] width 234 height 14
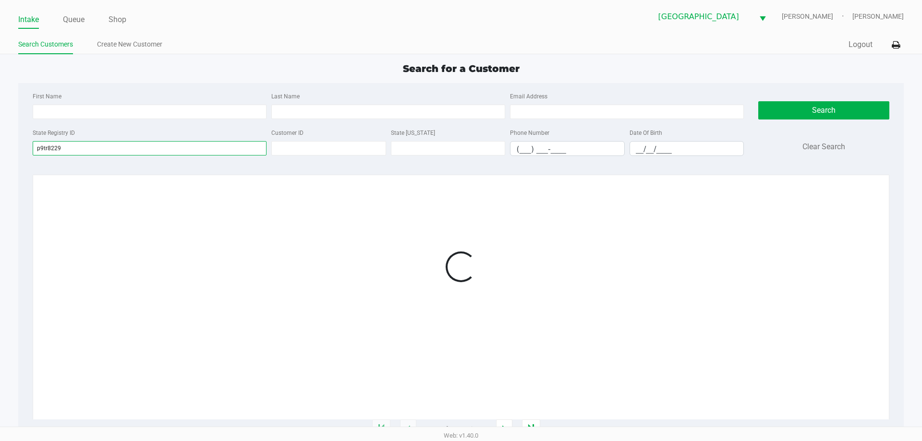
type input "p9tr8229"
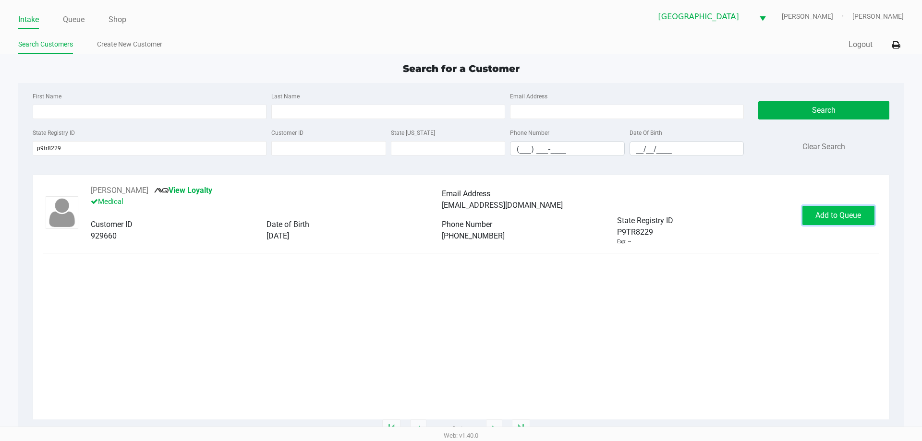
click at [815, 208] on button "Add to Queue" at bounding box center [839, 215] width 72 height 19
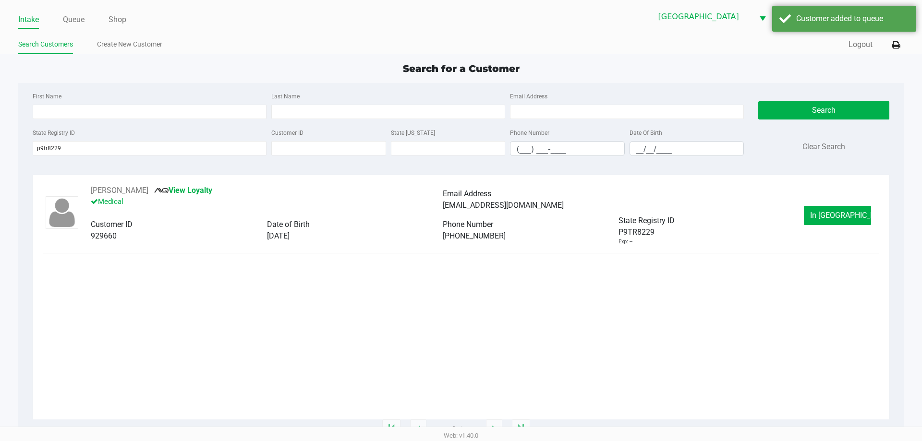
click at [799, 212] on div "[PERSON_NAME] View Loyalty Medical Email Address [EMAIL_ADDRESS][DOMAIN_NAME] C…" at bounding box center [442, 215] width 723 height 61
click at [813, 212] on button "In [GEOGRAPHIC_DATA]" at bounding box center [837, 215] width 67 height 19
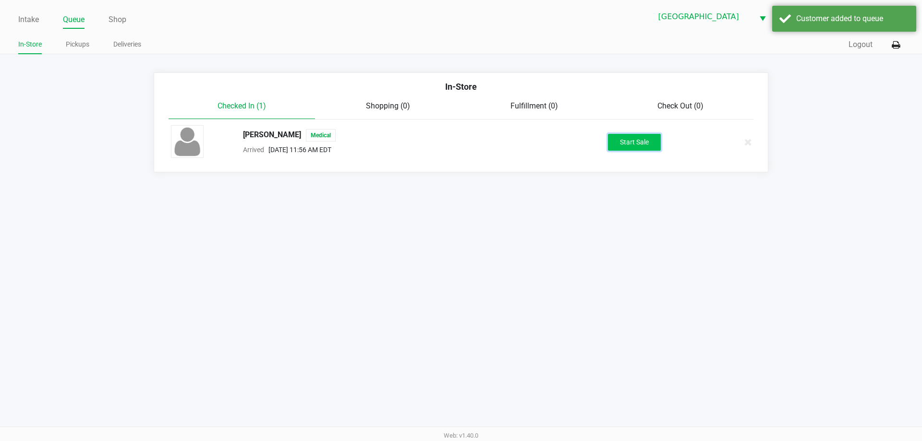
click at [630, 141] on button "Start Sale" at bounding box center [634, 142] width 53 height 17
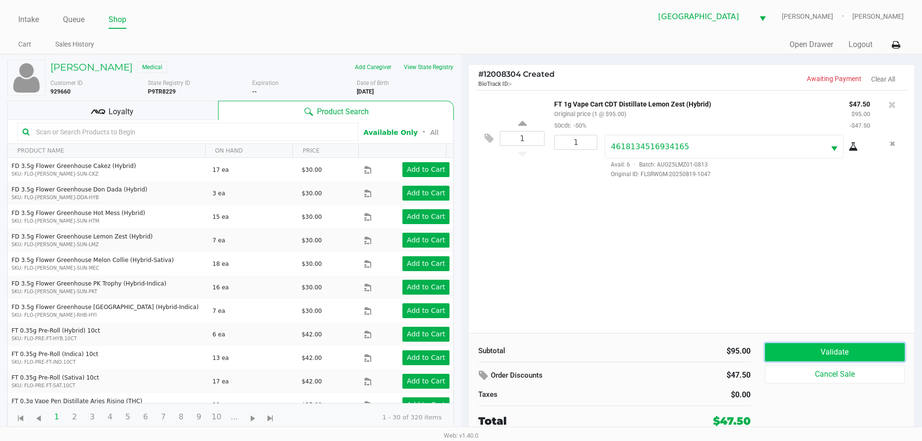
click at [818, 351] on button "Validate" at bounding box center [835, 352] width 140 height 18
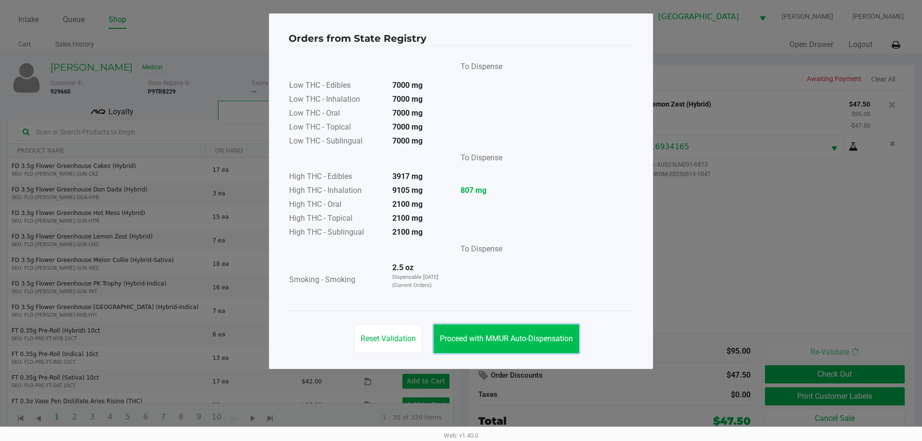
click at [502, 333] on button "Proceed with MMUR Auto-Dispensation" at bounding box center [507, 339] width 146 height 29
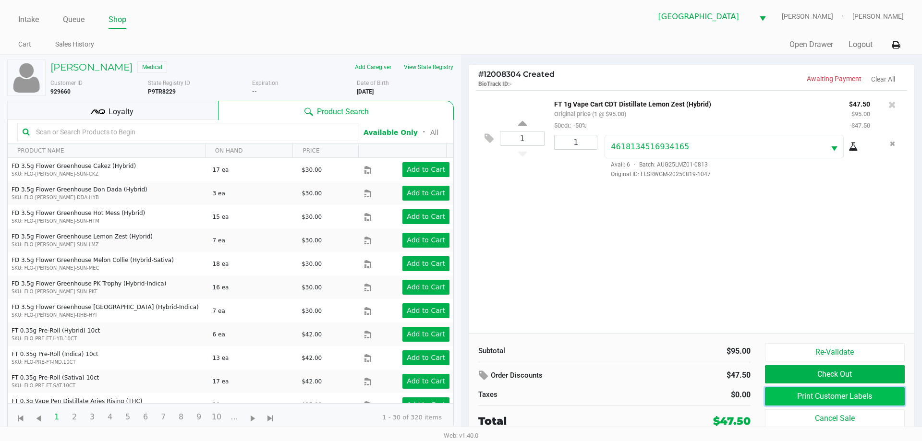
click at [805, 401] on button "Print Customer Labels" at bounding box center [835, 397] width 140 height 18
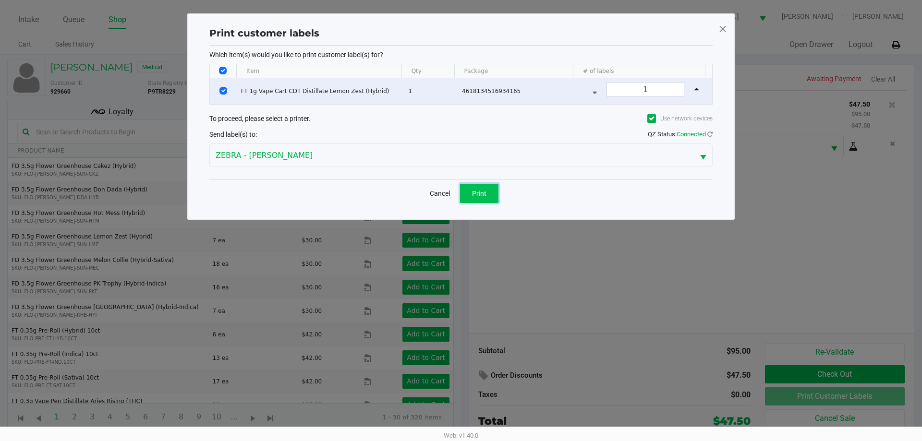
click at [486, 197] on button "Print" at bounding box center [479, 193] width 38 height 19
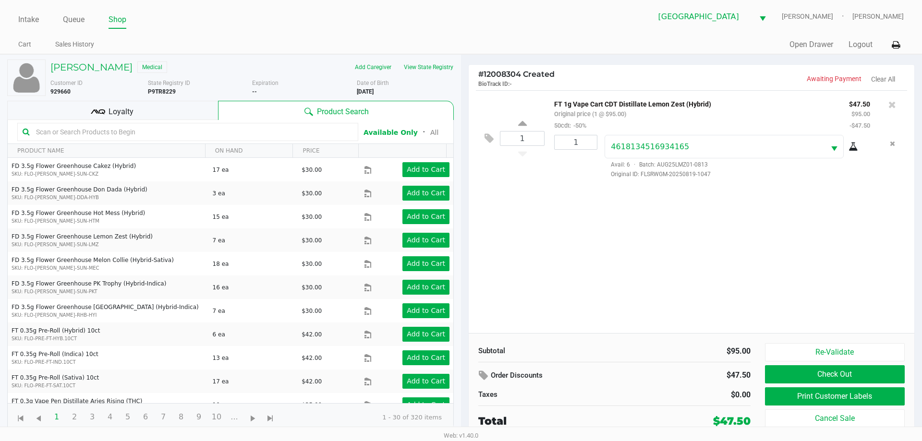
click at [844, 369] on button "Check Out" at bounding box center [835, 375] width 140 height 18
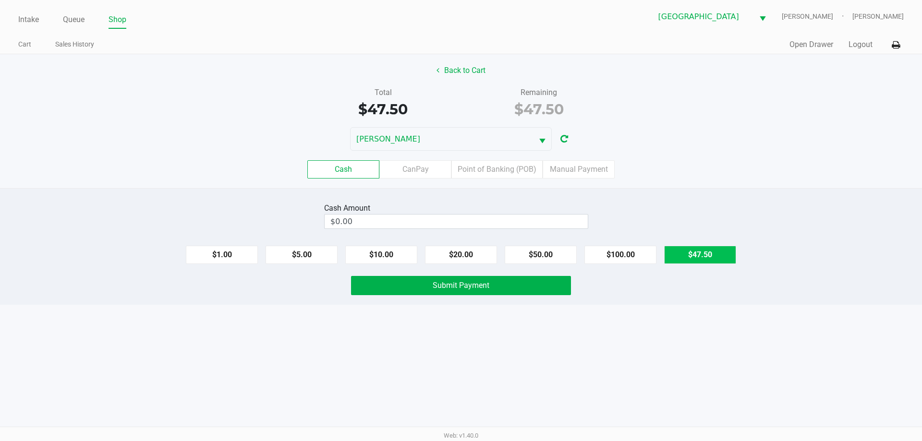
click at [702, 254] on button "$47.50" at bounding box center [700, 255] width 72 height 18
type input "$47.50"
click at [510, 283] on button "Submit Payment" at bounding box center [461, 285] width 220 height 19
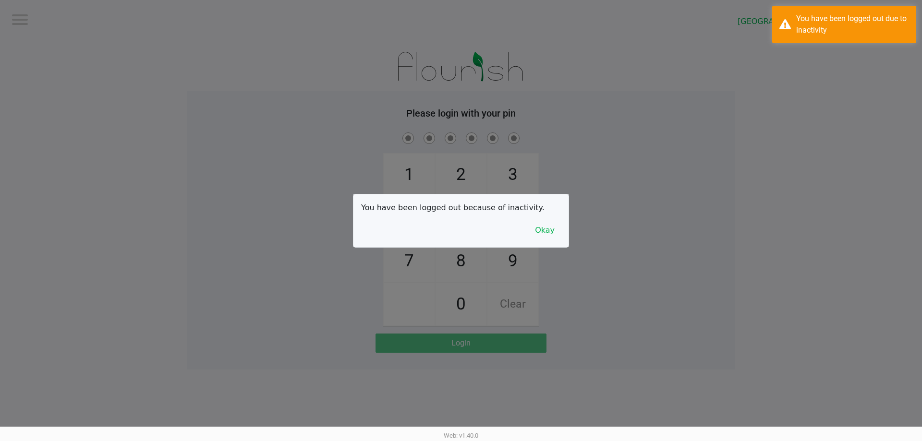
click at [65, 23] on div at bounding box center [461, 220] width 922 height 441
click at [547, 229] on button "Okay" at bounding box center [545, 230] width 32 height 18
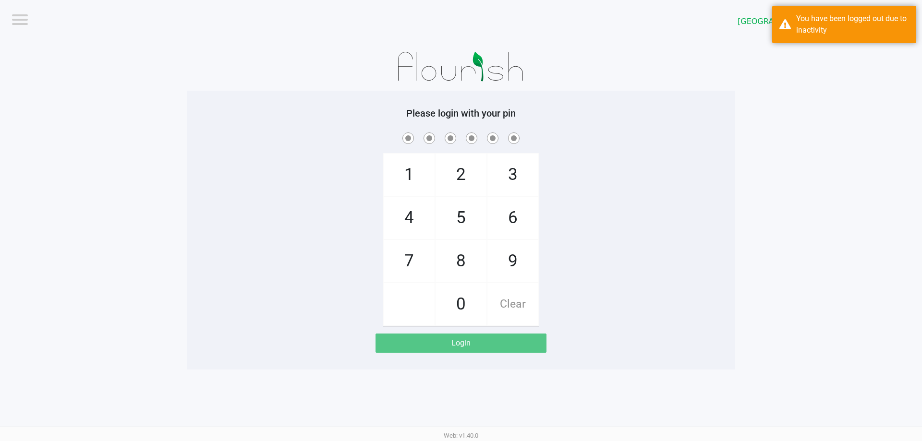
click at [487, 181] on div "2" at bounding box center [461, 174] width 52 height 43
checkbox input "true"
click at [486, 181] on span "2" at bounding box center [461, 175] width 51 height 42
checkbox input "true"
click at [476, 265] on span "8" at bounding box center [461, 261] width 51 height 42
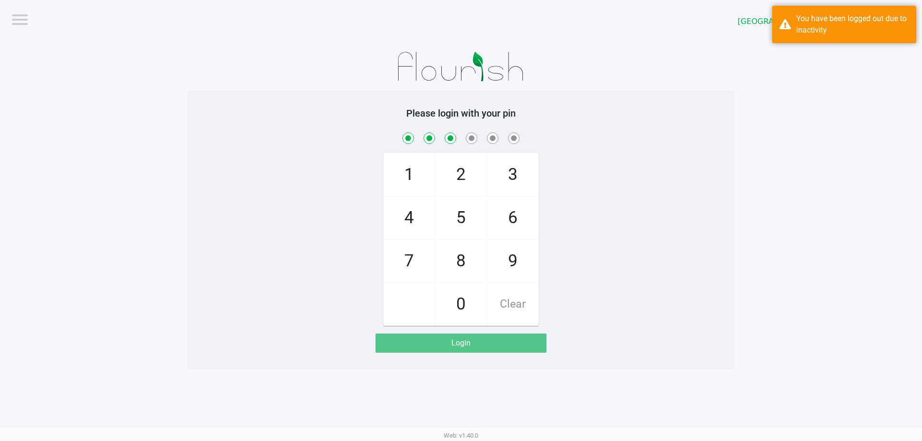
checkbox input "true"
drag, startPoint x: 494, startPoint y: 163, endPoint x: 500, endPoint y: 192, distance: 29.5
click at [496, 165] on span "3" at bounding box center [513, 175] width 51 height 42
checkbox input "true"
click at [501, 198] on span "6" at bounding box center [513, 218] width 51 height 42
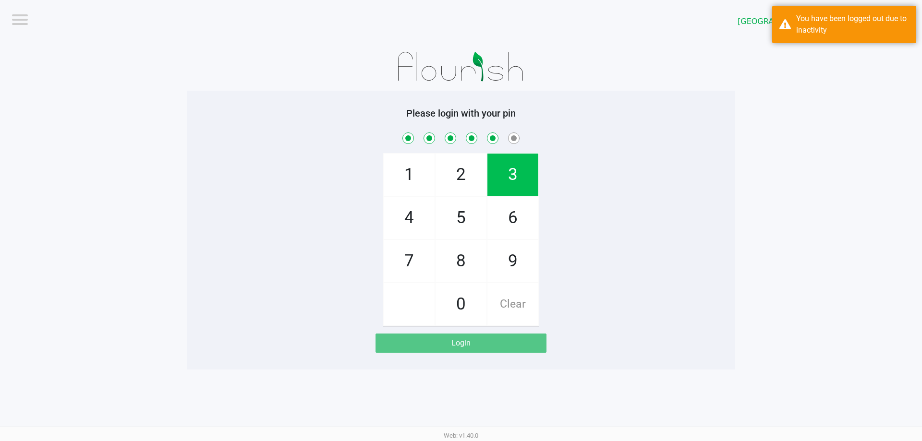
checkbox input "true"
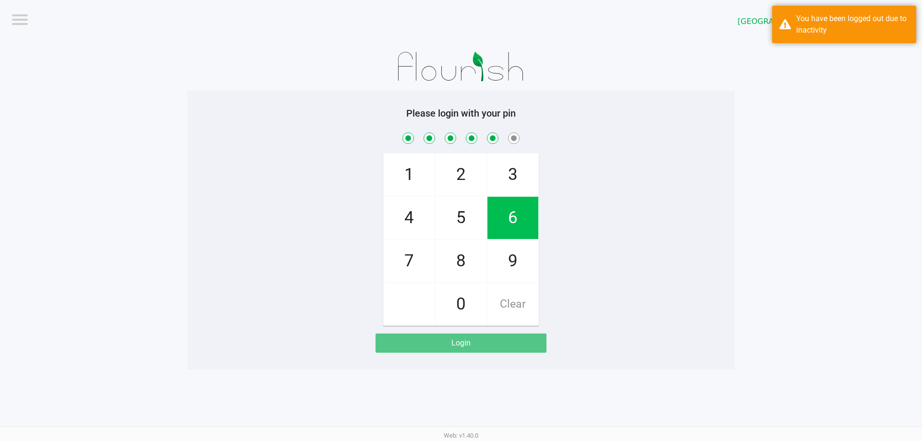
click at [501, 198] on span "6" at bounding box center [513, 218] width 51 height 42
checkbox input "true"
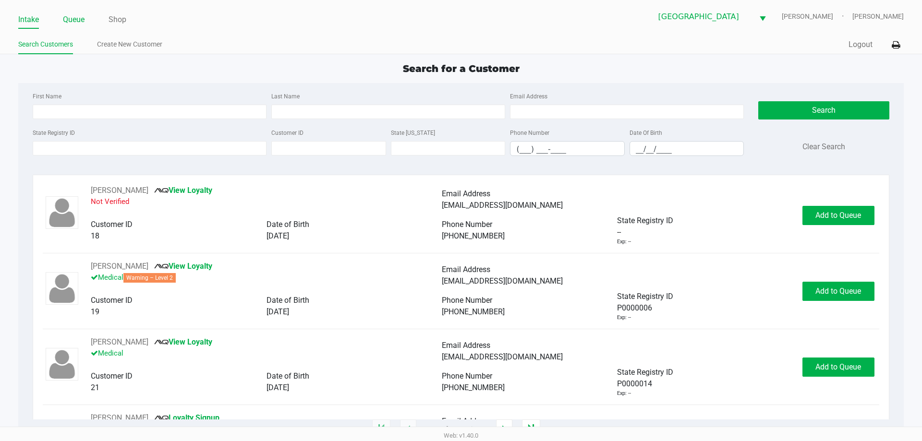
click at [74, 23] on link "Queue" at bounding box center [74, 19] width 22 height 13
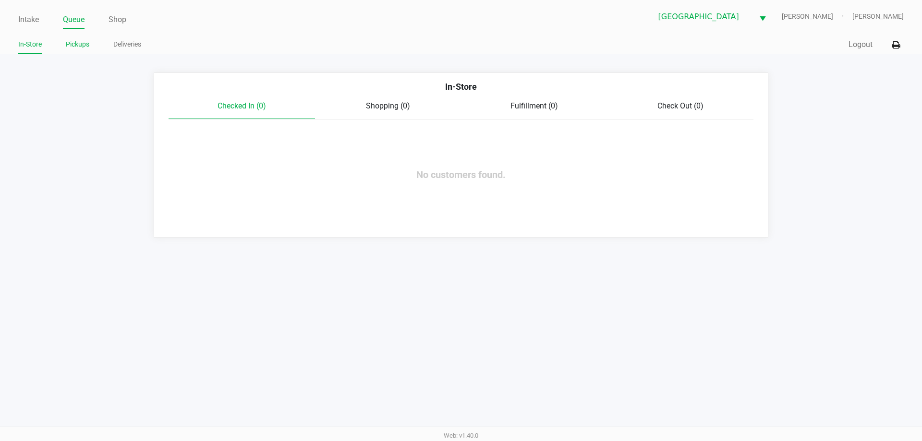
click at [78, 38] on link "Pickups" at bounding box center [78, 44] width 24 height 12
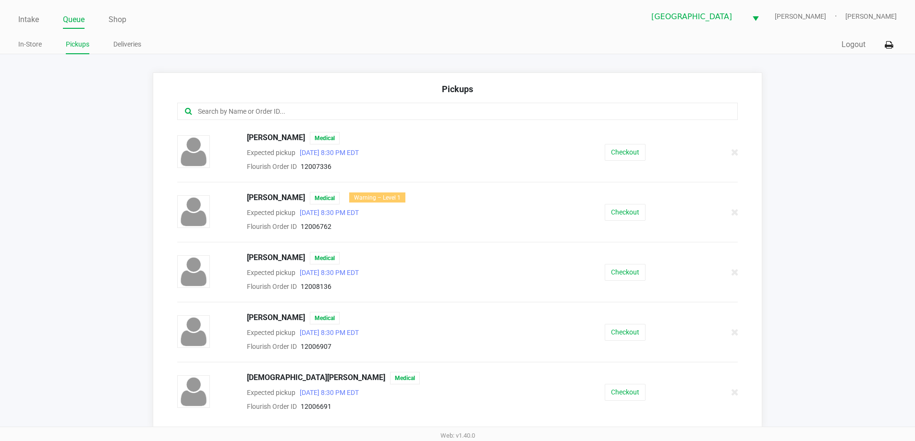
click at [299, 110] on input "text" at bounding box center [442, 111] width 491 height 11
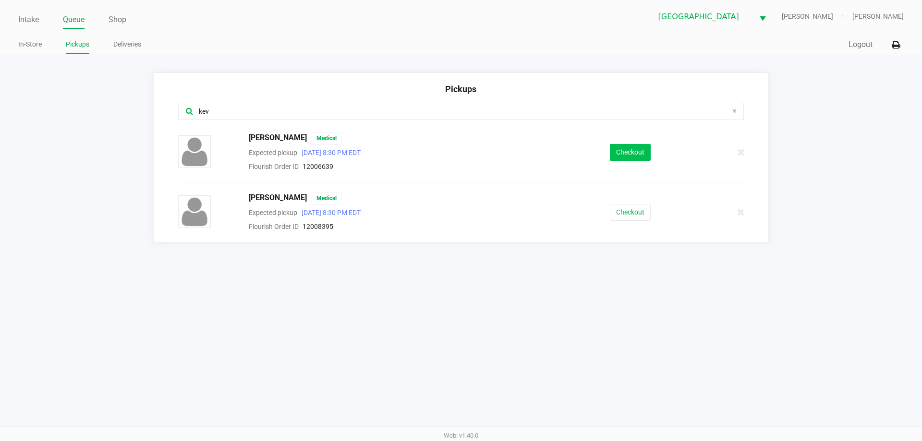
type input "kev"
click at [646, 155] on button "Checkout" at bounding box center [630, 152] width 41 height 17
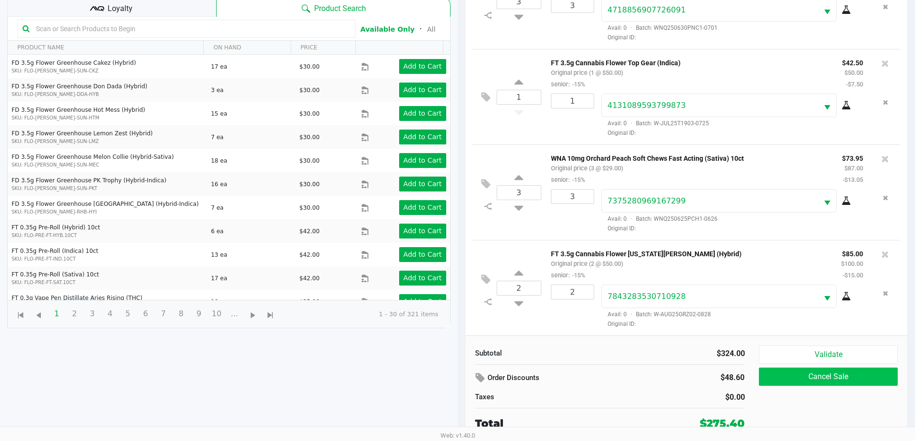
scroll to position [104, 0]
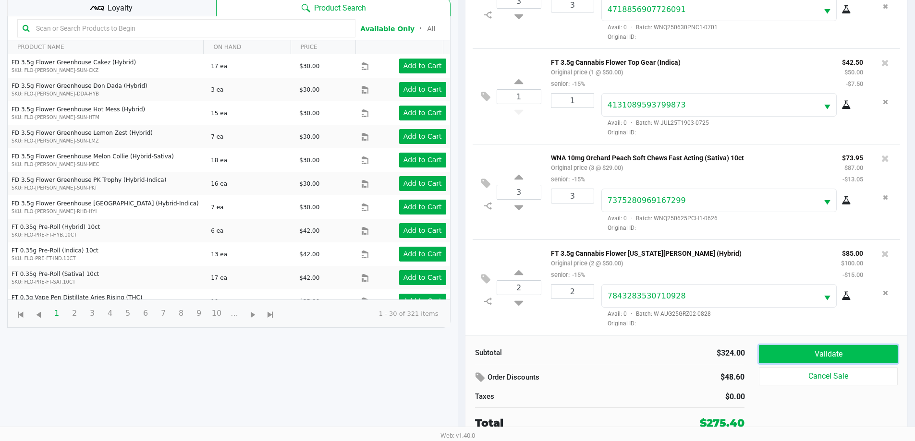
click at [818, 358] on button "Validate" at bounding box center [828, 354] width 138 height 18
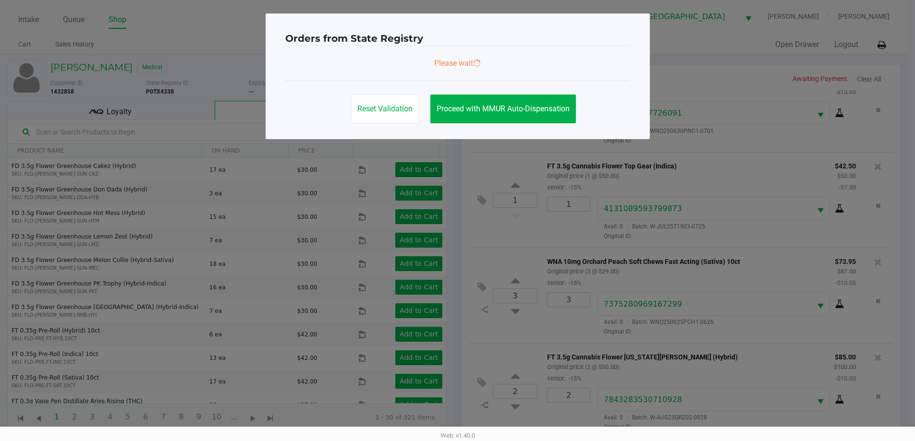
scroll to position [0, 0]
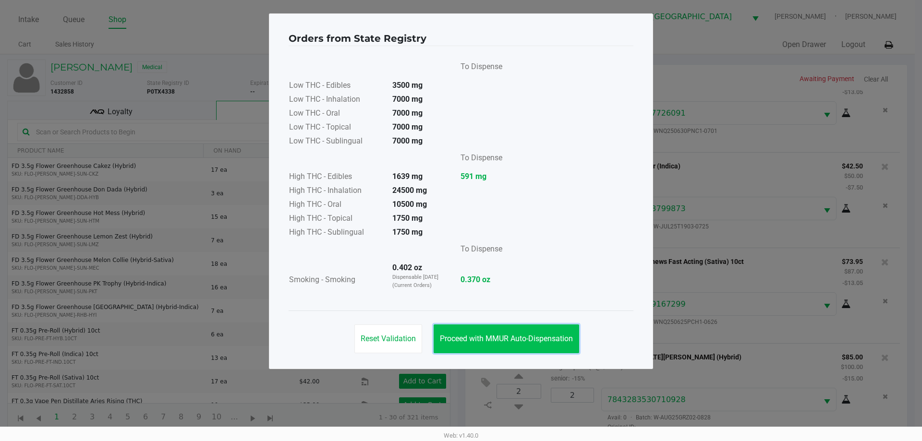
drag, startPoint x: 467, startPoint y: 326, endPoint x: 466, endPoint y: 332, distance: 5.8
click at [468, 327] on button "Proceed with MMUR Auto-Dispensation" at bounding box center [507, 339] width 146 height 29
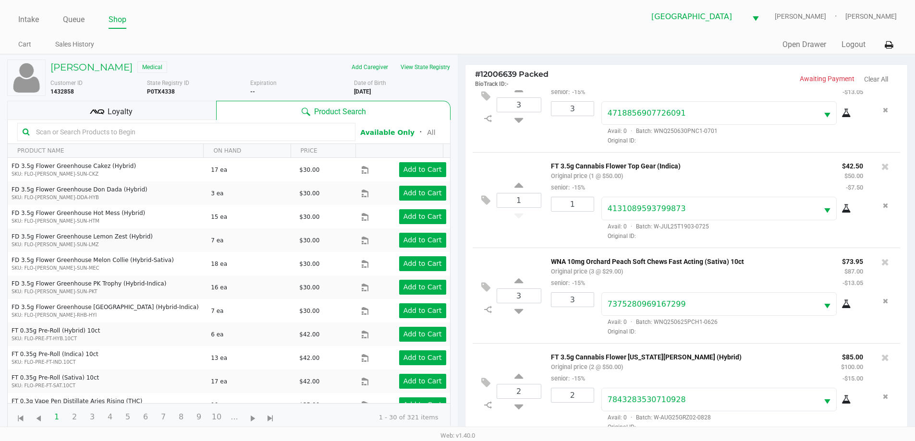
click at [151, 107] on div "Loyalty" at bounding box center [111, 110] width 209 height 19
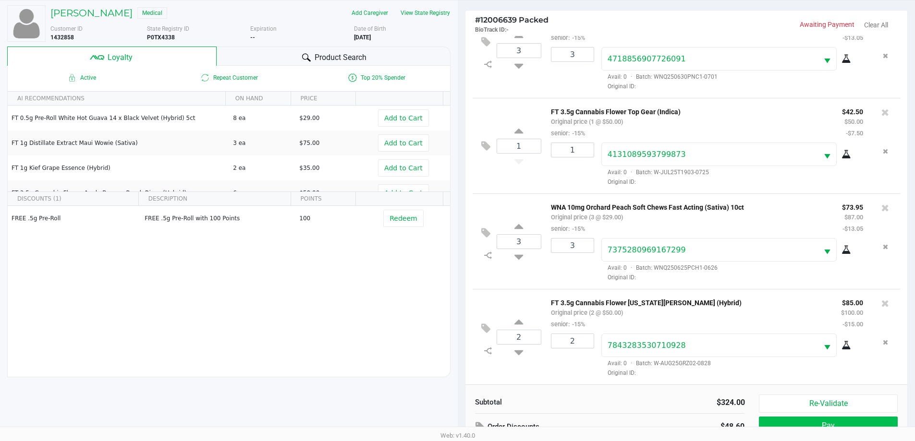
scroll to position [115, 0]
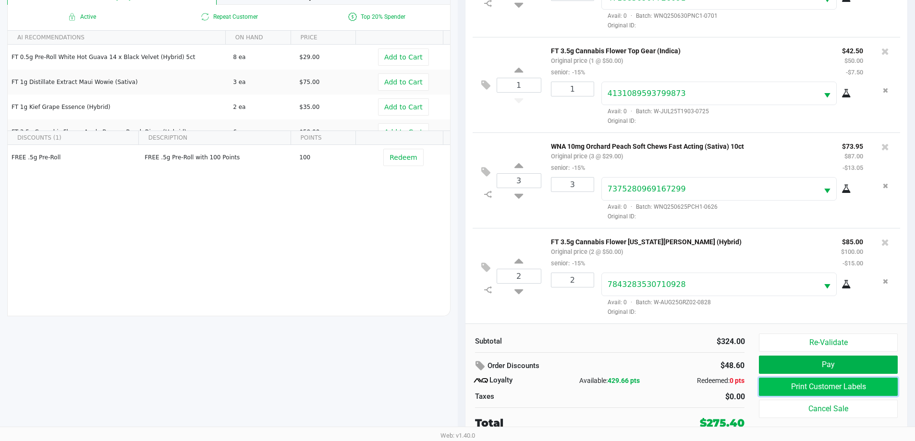
click at [809, 384] on button "Print Customer Labels" at bounding box center [828, 387] width 138 height 18
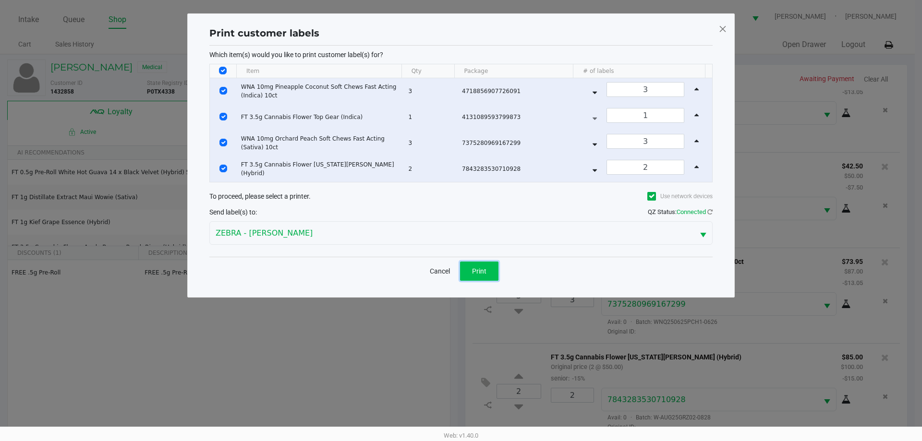
click at [481, 270] on span "Print" at bounding box center [479, 272] width 14 height 8
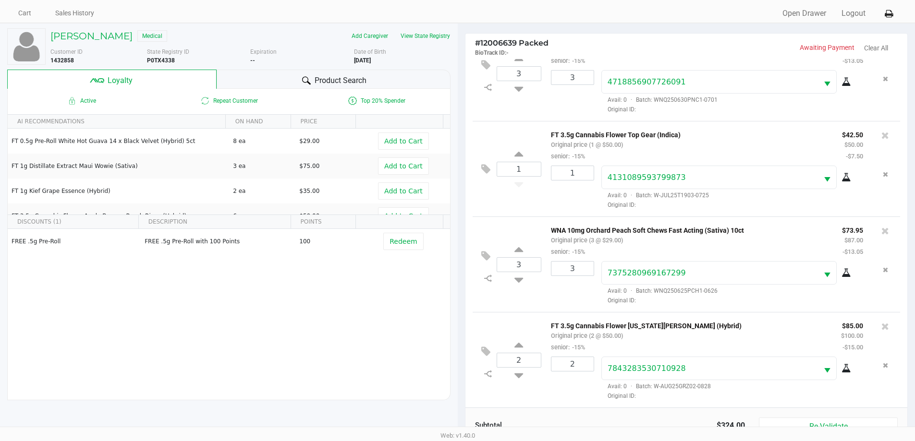
scroll to position [48, 0]
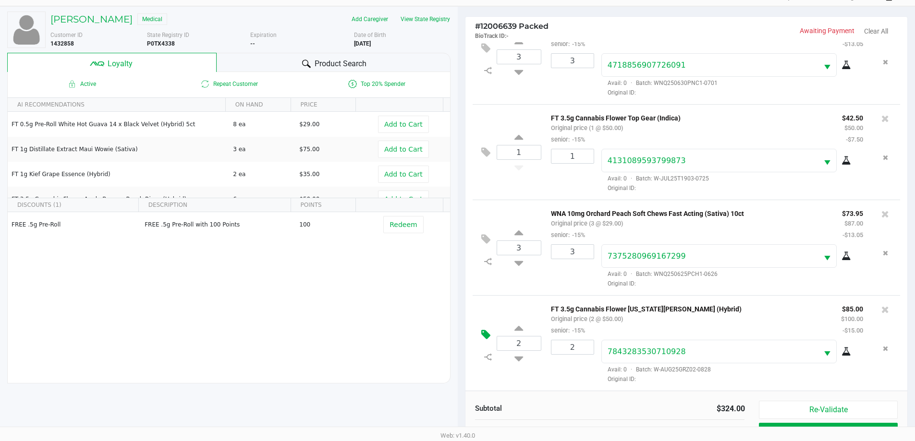
click at [484, 331] on icon at bounding box center [485, 334] width 9 height 11
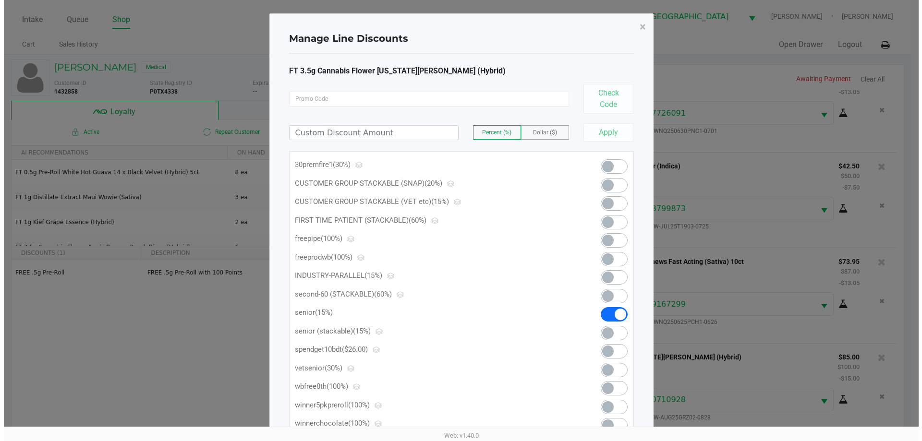
scroll to position [0, 0]
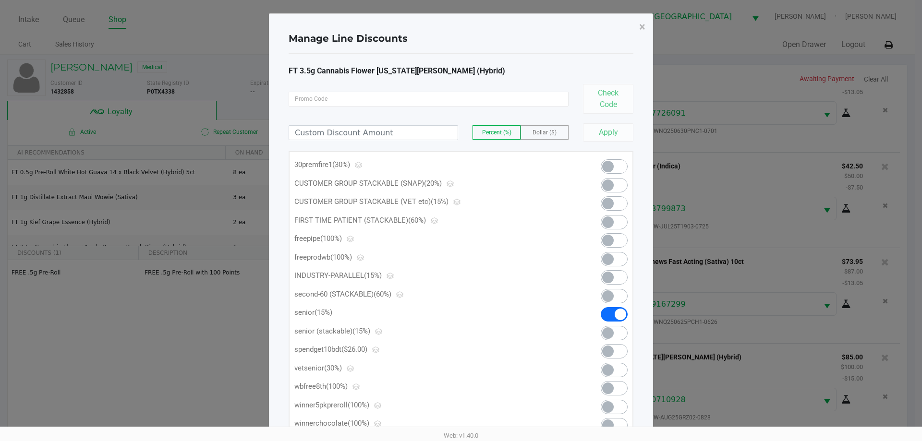
click at [614, 313] on span at bounding box center [614, 314] width 27 height 14
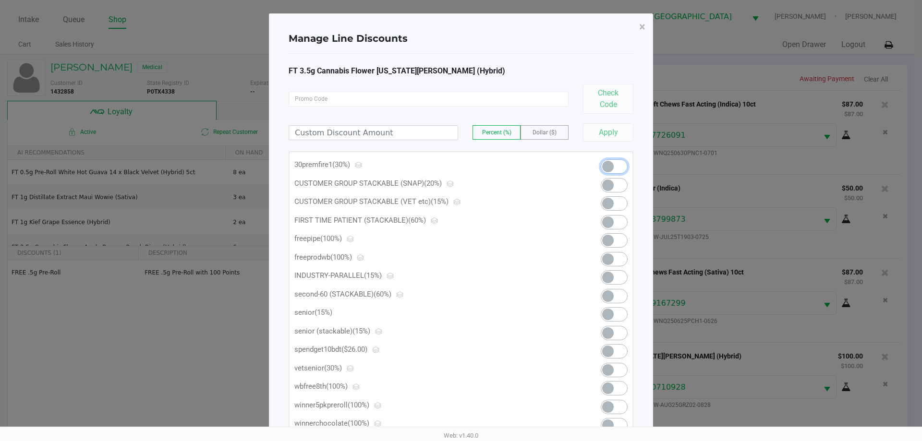
click at [615, 165] on span at bounding box center [614, 166] width 27 height 14
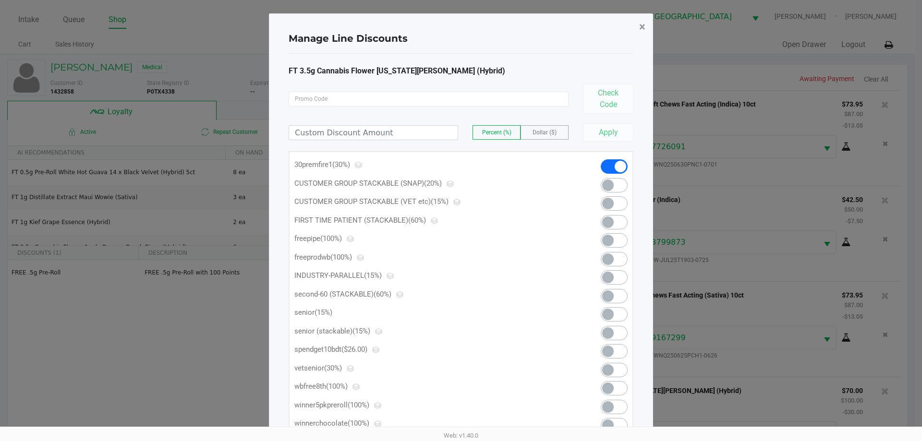
click at [643, 26] on span "×" at bounding box center [642, 26] width 6 height 13
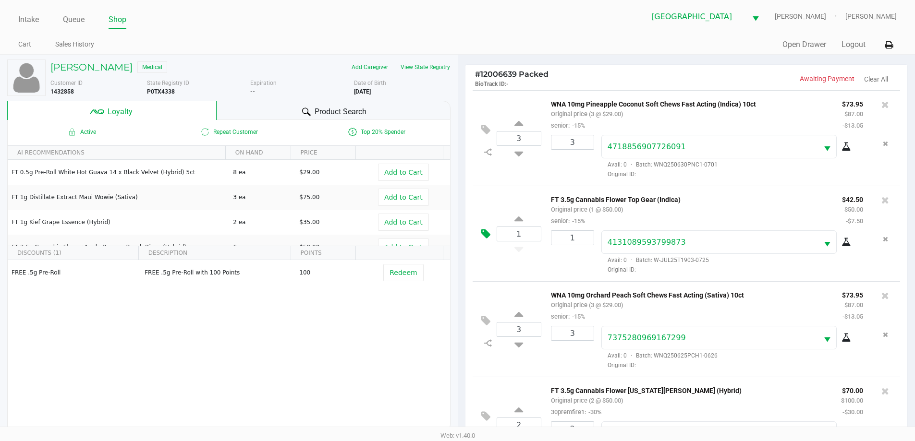
click at [487, 231] on icon at bounding box center [485, 234] width 9 height 11
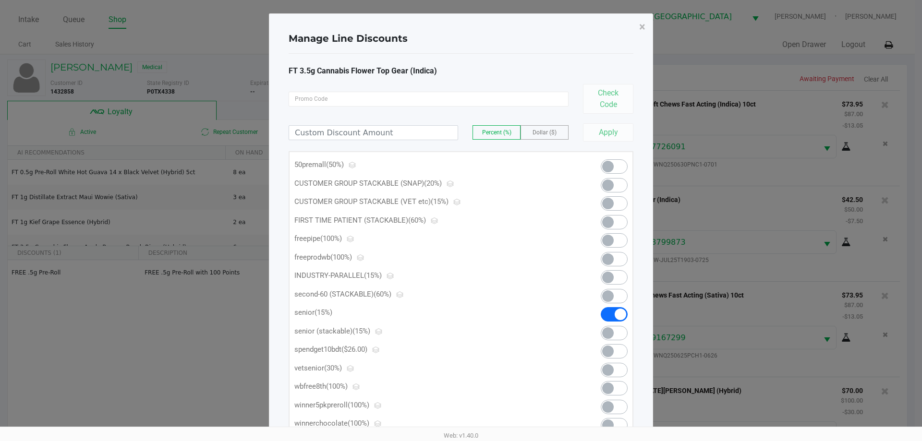
click at [606, 316] on span at bounding box center [614, 314] width 27 height 14
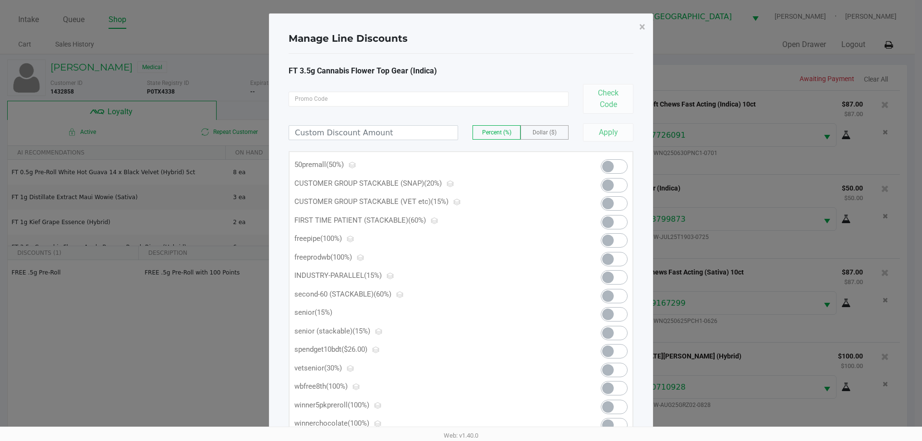
click at [614, 166] on span at bounding box center [614, 166] width 27 height 14
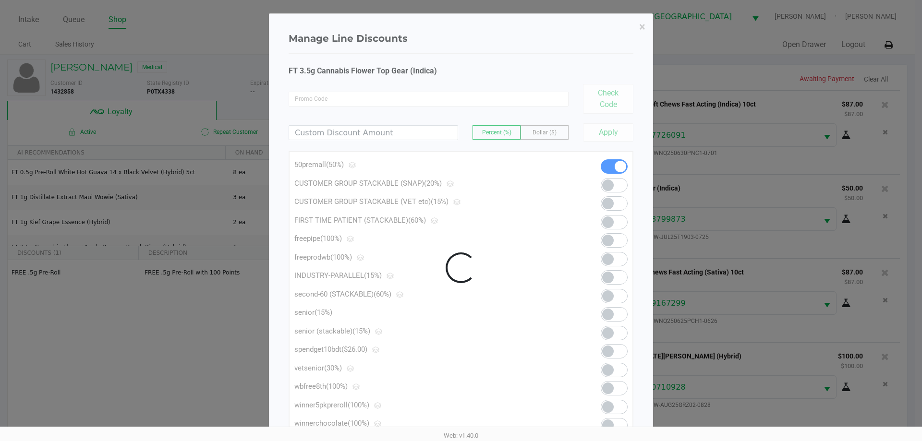
click at [644, 22] on div at bounding box center [460, 268] width 383 height 508
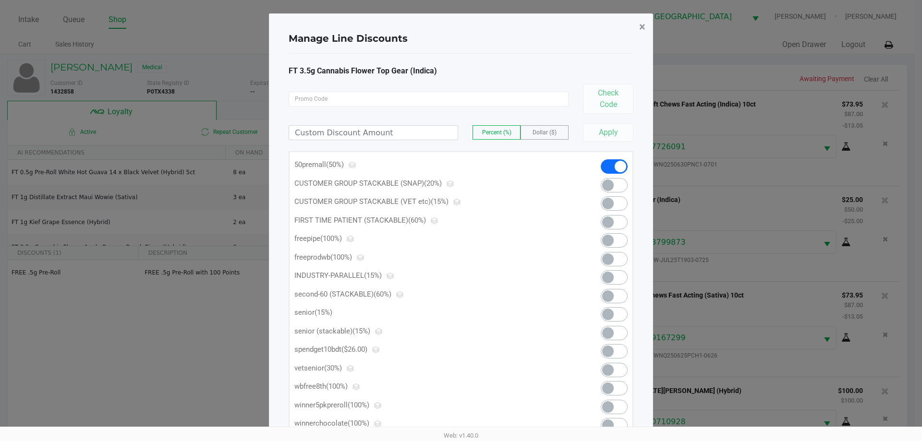
click at [643, 27] on span "×" at bounding box center [642, 26] width 6 height 13
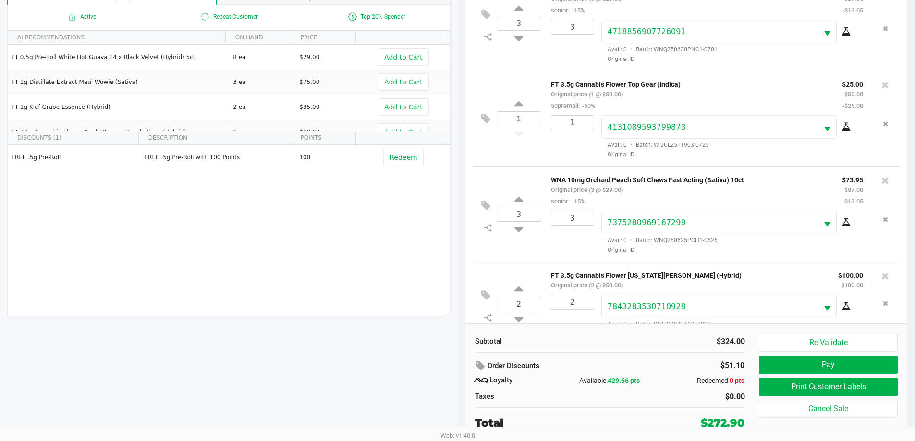
scroll to position [24, 0]
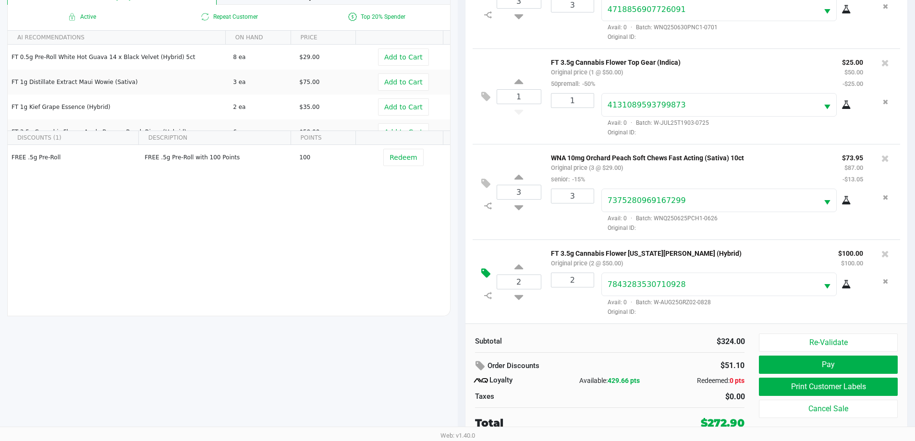
click at [483, 277] on icon at bounding box center [485, 273] width 9 height 11
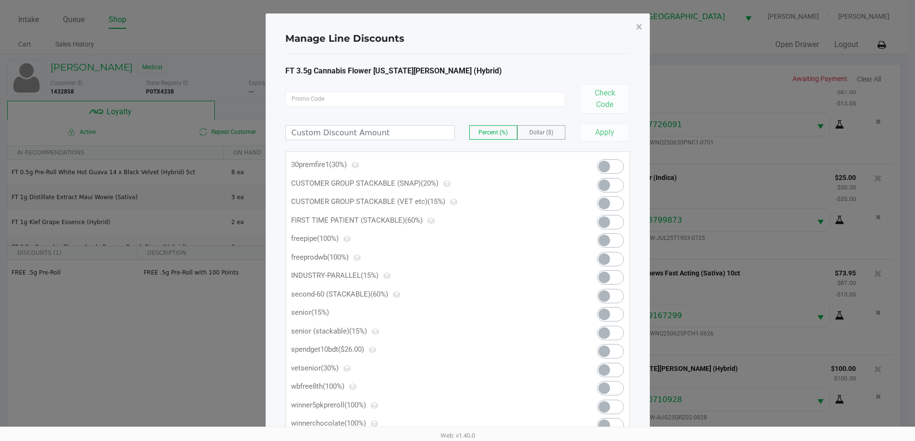
scroll to position [0, 0]
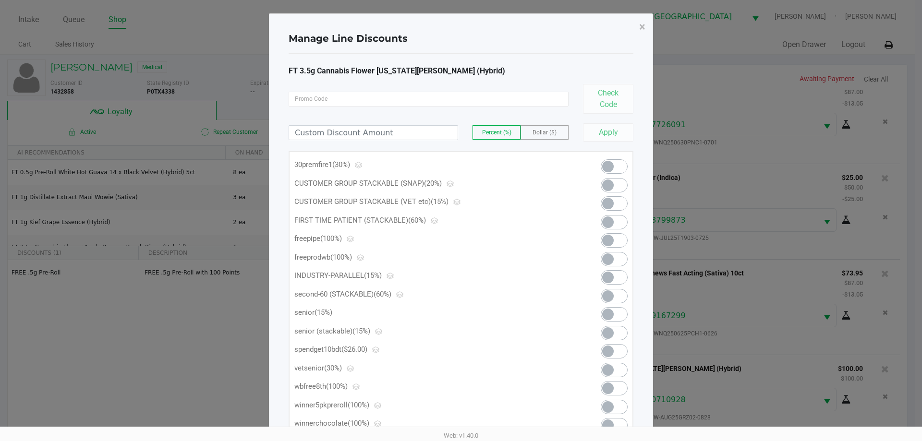
click at [614, 165] on span at bounding box center [614, 166] width 27 height 14
click at [646, 29] on button "×" at bounding box center [643, 26] width 22 height 27
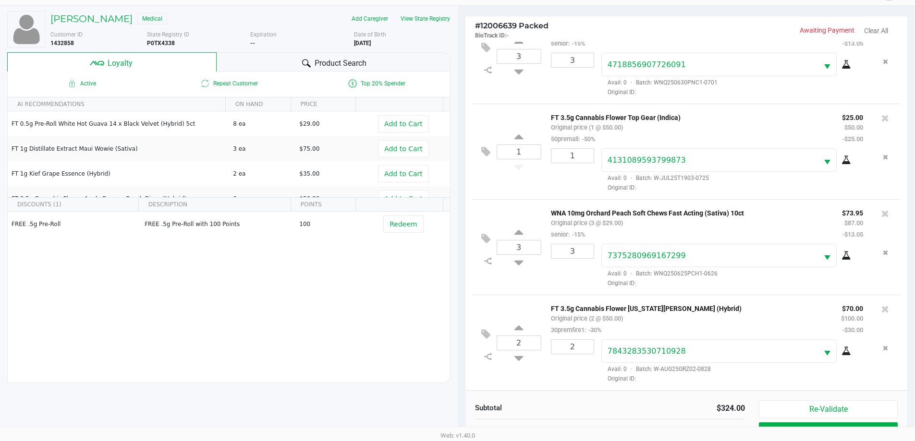
scroll to position [115, 0]
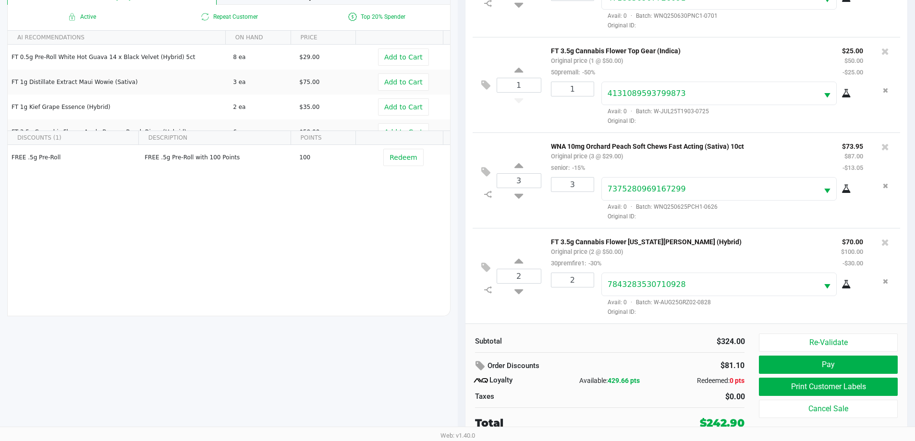
drag, startPoint x: 699, startPoint y: 419, endPoint x: 756, endPoint y: 417, distance: 56.2
click at [756, 417] on div "Subtotal $324.00 Order Discounts $81.10 Loyalty Available: 429.66 pts Redeemed:…" at bounding box center [614, 383] width 292 height 98
click at [740, 415] on div "Total $242.90" at bounding box center [610, 422] width 284 height 18
click at [803, 357] on button "Pay" at bounding box center [828, 365] width 138 height 18
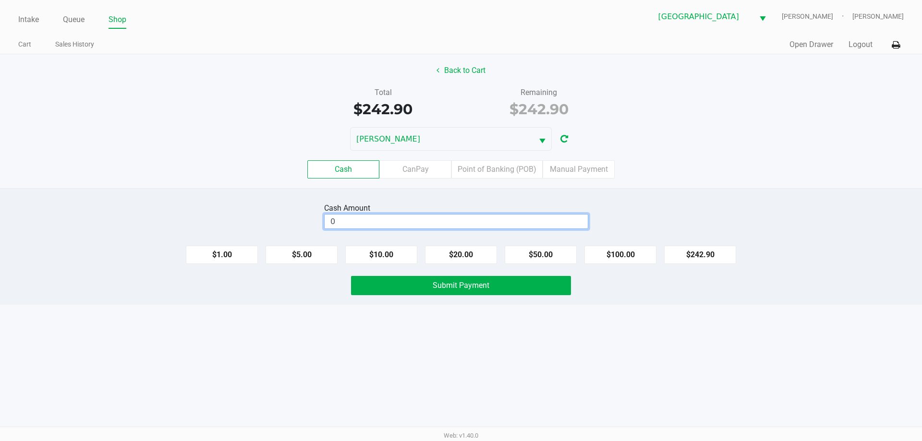
click at [425, 220] on input "0" at bounding box center [456, 222] width 263 height 14
type input "$250.00"
click at [716, 202] on div "Cash Amount $250.00 Clear" at bounding box center [461, 216] width 937 height 30
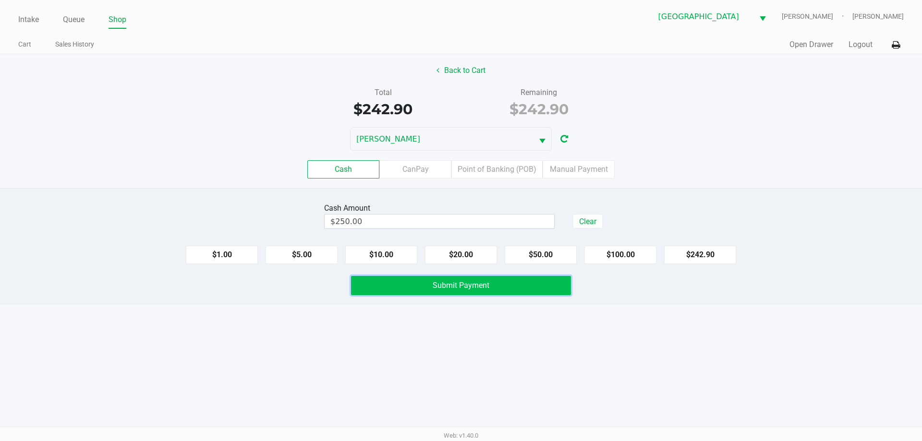
click at [459, 286] on span "Submit Payment" at bounding box center [461, 285] width 57 height 9
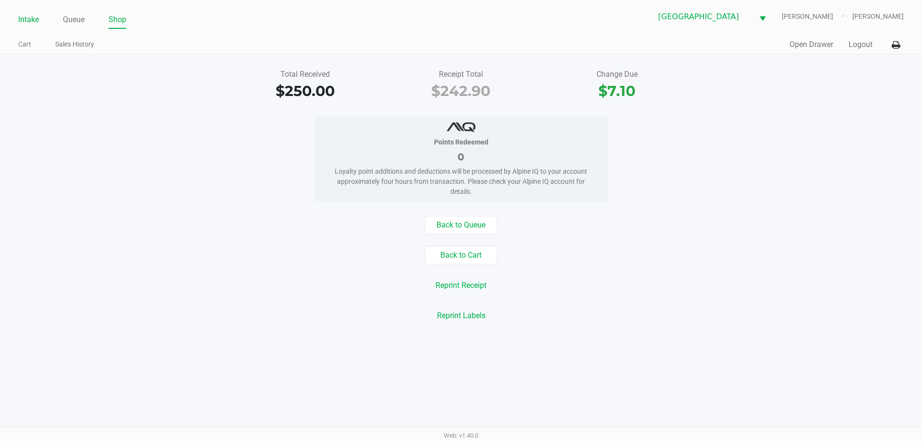
click at [31, 19] on link "Intake" at bounding box center [28, 19] width 21 height 13
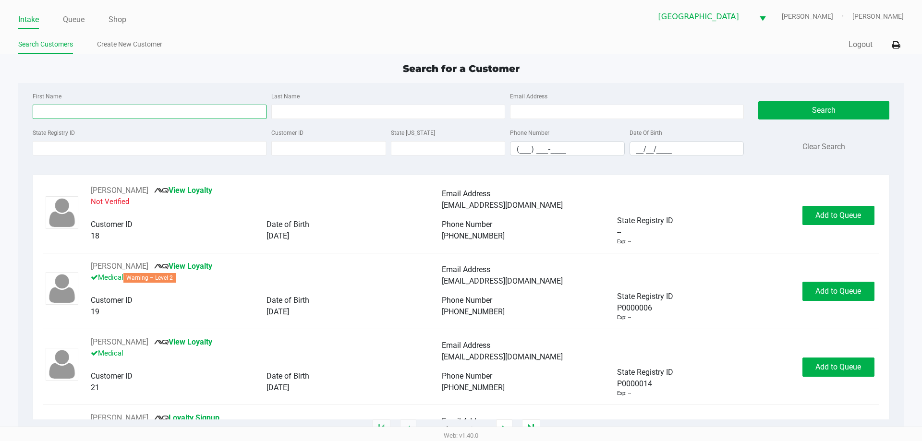
click at [116, 113] on input "First Name" at bounding box center [150, 112] width 234 height 14
type input "[PERSON_NAME]"
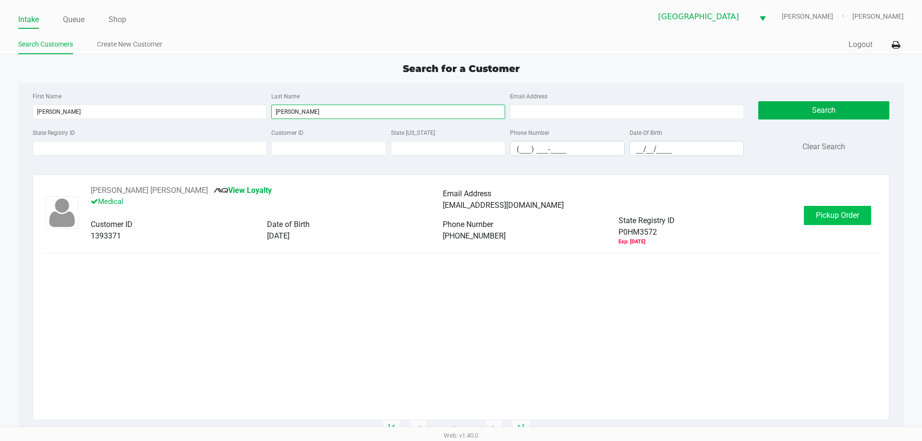
type input "[PERSON_NAME]"
click at [860, 211] on button "Pickup Order" at bounding box center [837, 215] width 67 height 19
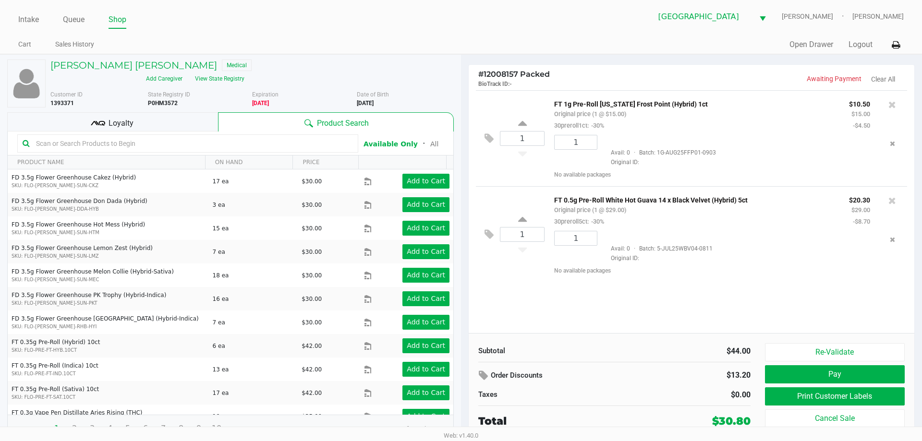
click at [586, 103] on p "FT 1g Pre-Roll [US_STATE] Frost Point (Hybrid) 1ct" at bounding box center [694, 103] width 281 height 10
click at [593, 102] on p "FT 1g Pre-Roll [US_STATE] Frost Point (Hybrid) 1ct" at bounding box center [694, 103] width 281 height 10
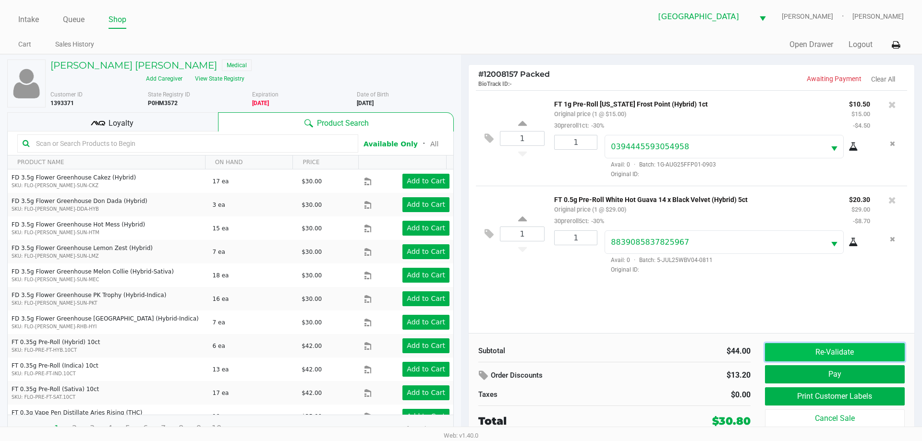
click at [839, 352] on button "Re-Validate" at bounding box center [835, 352] width 140 height 18
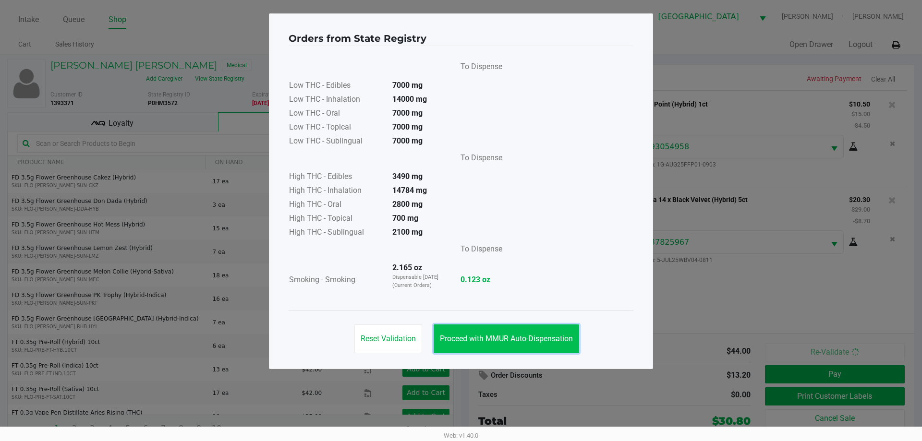
click at [573, 335] on span "Proceed with MMUR Auto-Dispensation" at bounding box center [506, 338] width 133 height 9
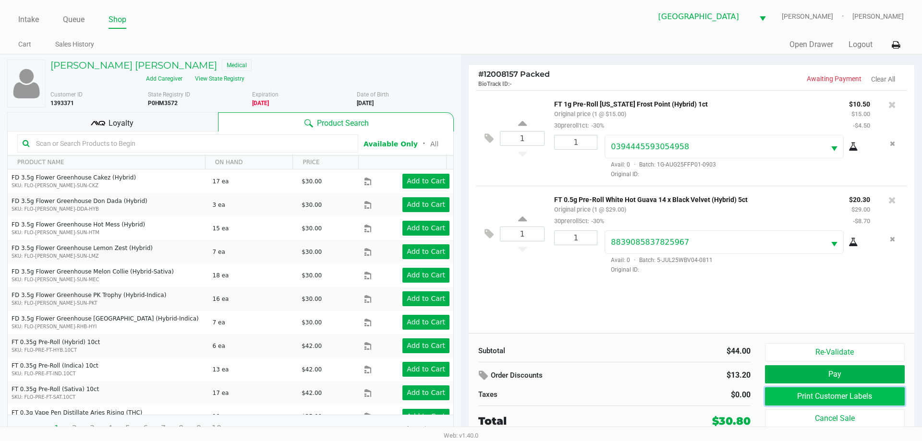
click at [793, 391] on button "Print Customer Labels" at bounding box center [835, 397] width 140 height 18
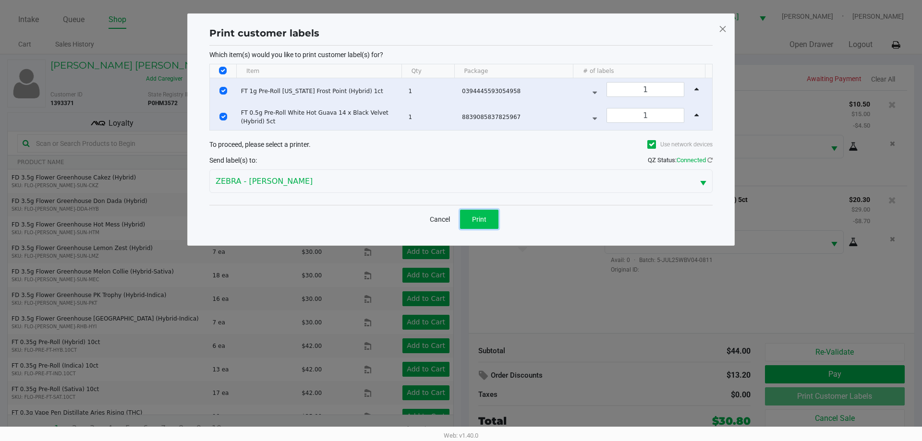
click at [483, 218] on span "Print" at bounding box center [479, 220] width 14 height 8
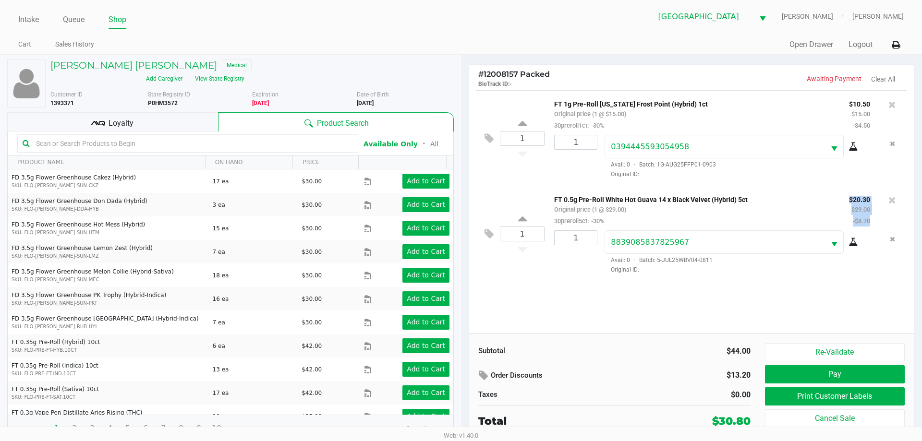
drag, startPoint x: 848, startPoint y: 202, endPoint x: 877, endPoint y: 220, distance: 33.9
click at [877, 220] on div "$20.30 $29.00 -$8.70" at bounding box center [860, 210] width 36 height 33
drag, startPoint x: 856, startPoint y: 209, endPoint x: 874, endPoint y: 230, distance: 27.2
click at [874, 230] on div "FT 0.5g Pre-Roll White Hot Guava 14 x Black Velvet (Hybrid) 5ct Original price …" at bounding box center [722, 234] width 355 height 81
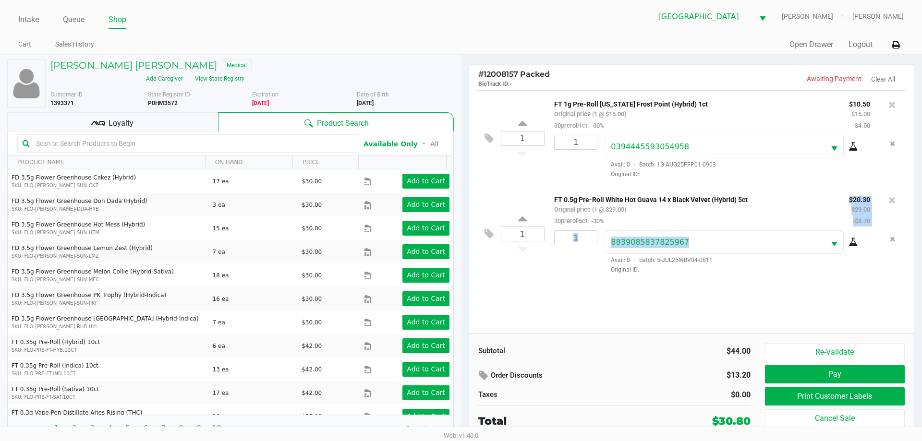
click at [874, 226] on div "$20.30 $29.00 -$8.70" at bounding box center [860, 210] width 36 height 33
drag, startPoint x: 871, startPoint y: 221, endPoint x: 850, endPoint y: 201, distance: 29.9
click at [850, 201] on div "$20.30 $29.00 -$8.70" at bounding box center [860, 210] width 36 height 33
click at [850, 201] on p "$20.30" at bounding box center [859, 199] width 21 height 10
drag, startPoint x: 850, startPoint y: 201, endPoint x: 874, endPoint y: 221, distance: 31.4
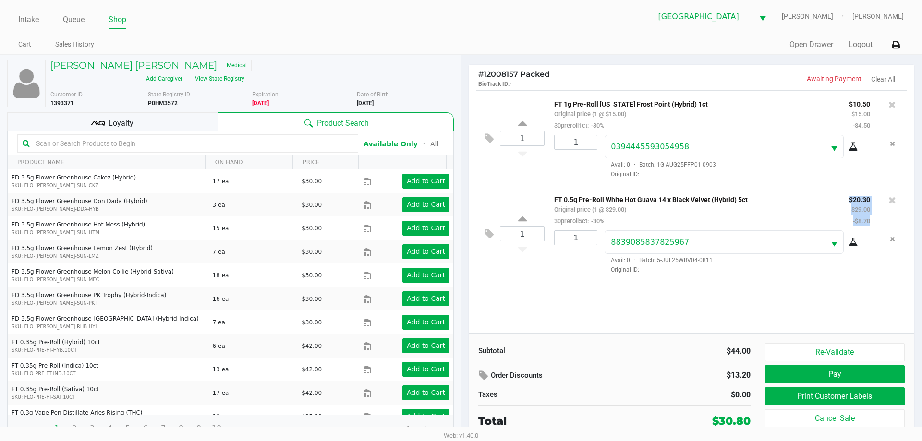
click at [874, 221] on div "$20.30 $29.00 -$8.70" at bounding box center [860, 210] width 36 height 33
drag, startPoint x: 874, startPoint y: 221, endPoint x: 848, endPoint y: 200, distance: 32.8
click at [848, 200] on div "$20.30 $29.00 -$8.70" at bounding box center [860, 210] width 36 height 33
click at [850, 200] on p "$20.30" at bounding box center [859, 199] width 21 height 10
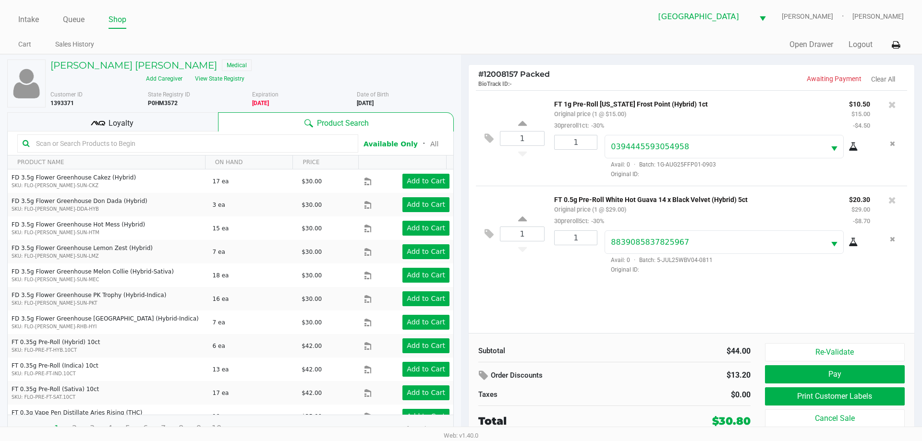
click at [850, 200] on p "$20.30" at bounding box center [859, 199] width 21 height 10
click at [800, 372] on button "Pay" at bounding box center [835, 375] width 140 height 18
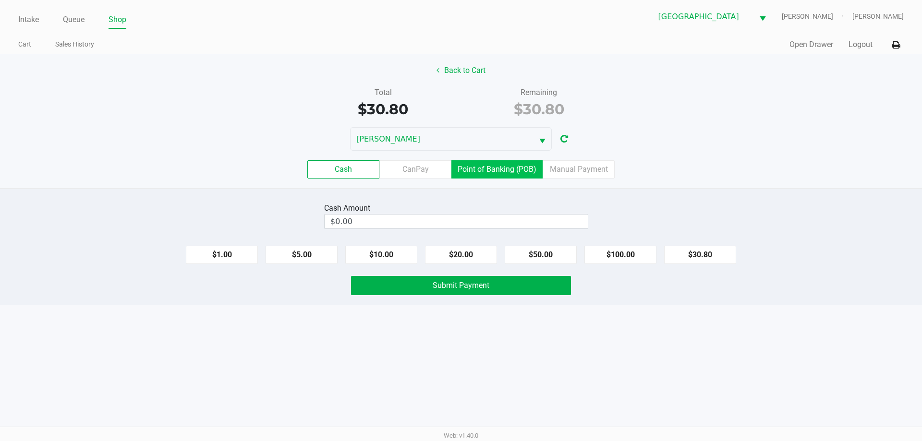
click at [511, 170] on label "Point of Banking (POB)" at bounding box center [496, 169] width 91 height 18
click at [0, 0] on 7 "Point of Banking (POB)" at bounding box center [0, 0] width 0 height 0
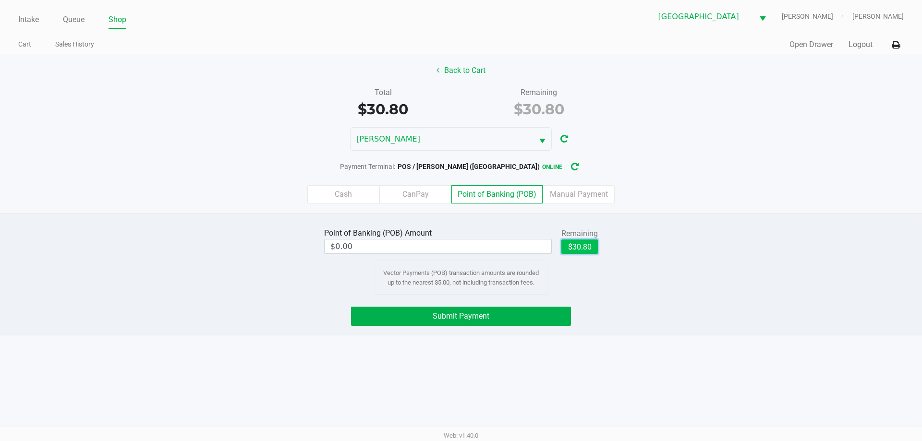
click at [586, 250] on button "$30.80" at bounding box center [579, 247] width 37 height 14
type input "$30.80"
click at [537, 313] on button "Submit Payment" at bounding box center [461, 316] width 220 height 19
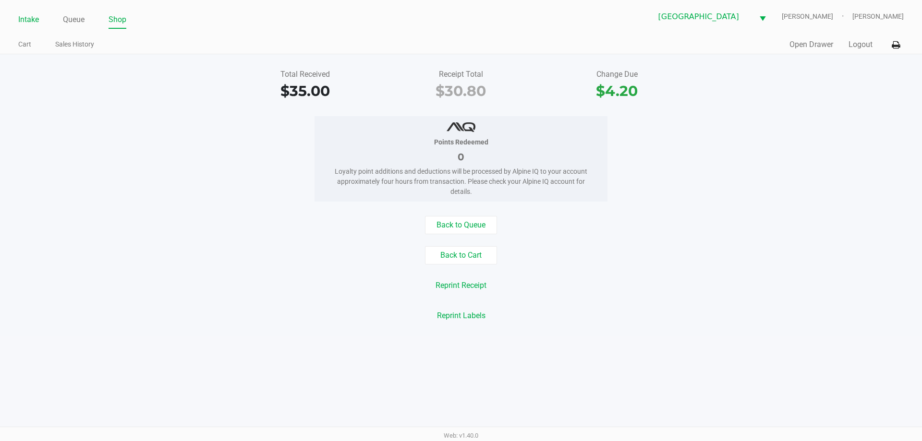
click at [31, 17] on link "Intake" at bounding box center [28, 19] width 21 height 13
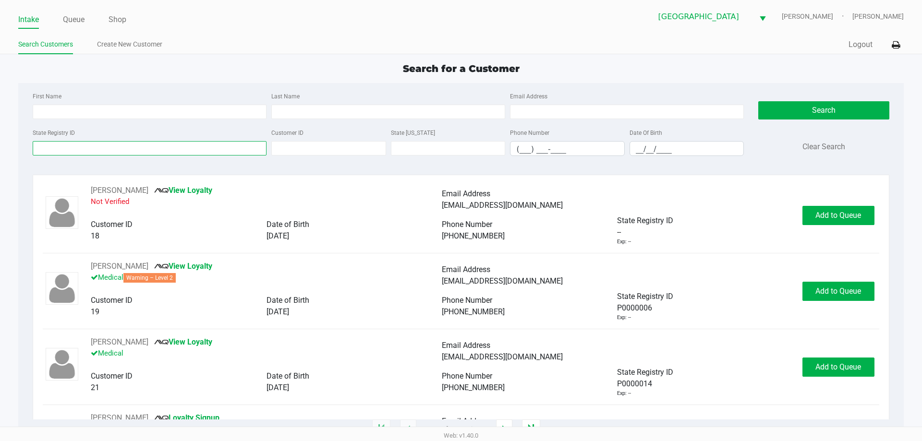
click at [168, 154] on input "State Registry ID" at bounding box center [150, 148] width 234 height 14
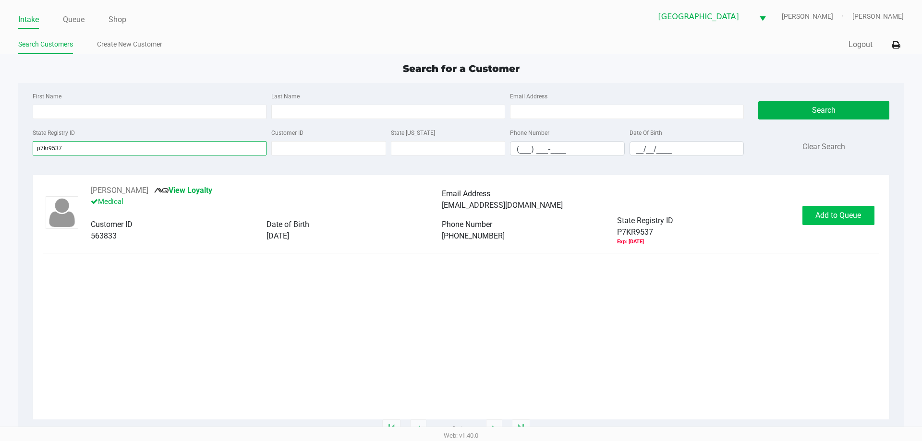
type input "p7kr9537"
click at [799, 213] on div "[PERSON_NAME] View Loyalty Medical Email Address [EMAIL_ADDRESS][DOMAIN_NAME] C…" at bounding box center [441, 215] width 721 height 61
click at [822, 213] on span "Add to Queue" at bounding box center [839, 215] width 46 height 9
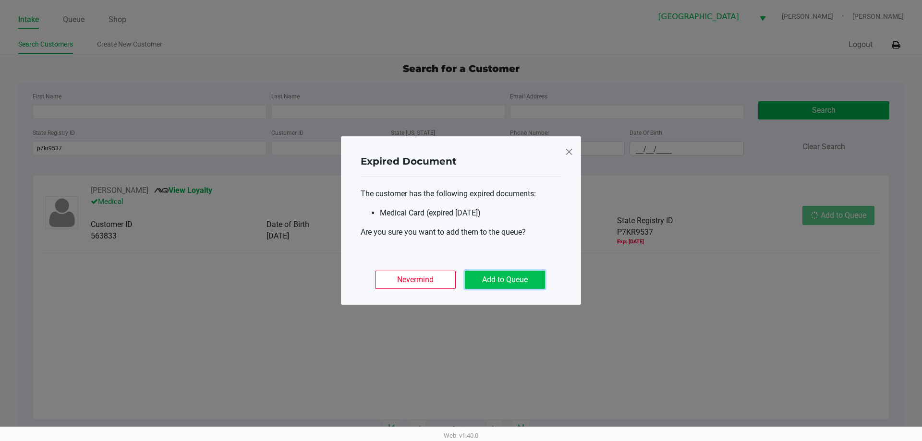
click at [496, 283] on button "Add to Queue" at bounding box center [505, 280] width 80 height 18
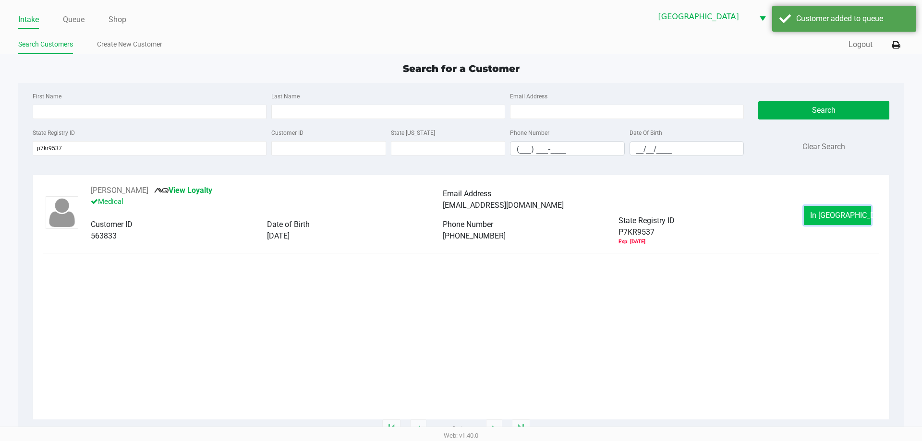
click at [853, 218] on button "In [GEOGRAPHIC_DATA]" at bounding box center [837, 215] width 67 height 19
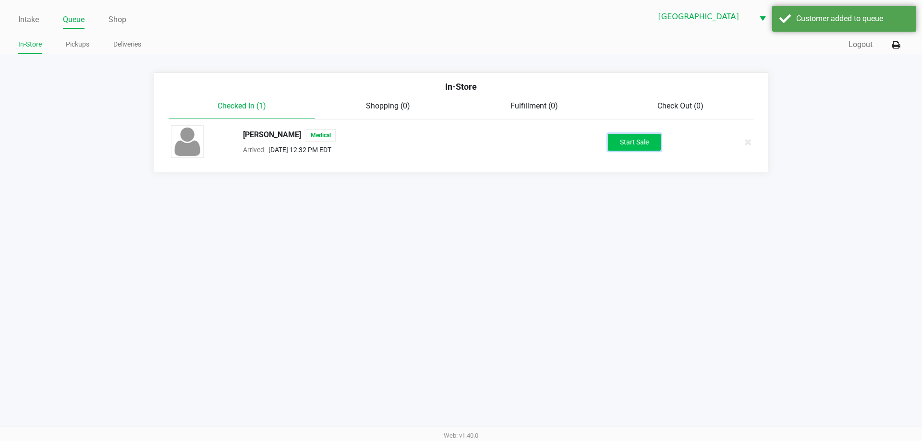
click at [644, 140] on button "Start Sale" at bounding box center [634, 142] width 53 height 17
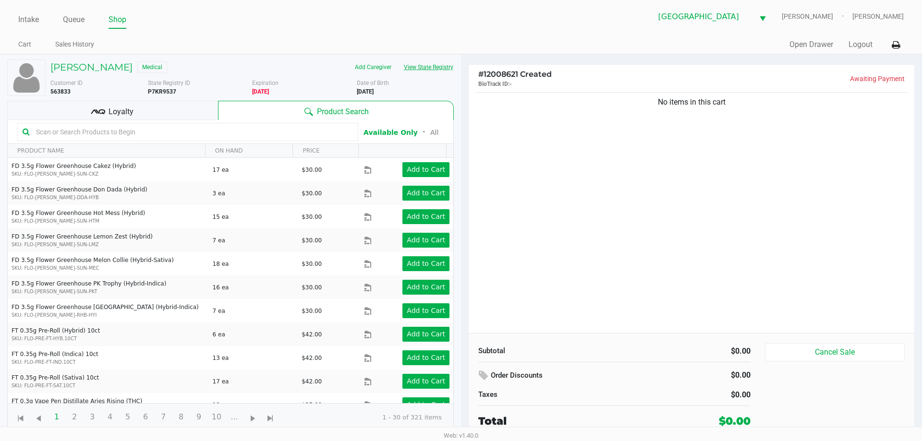
click at [435, 60] on button "View State Registry" at bounding box center [426, 67] width 56 height 15
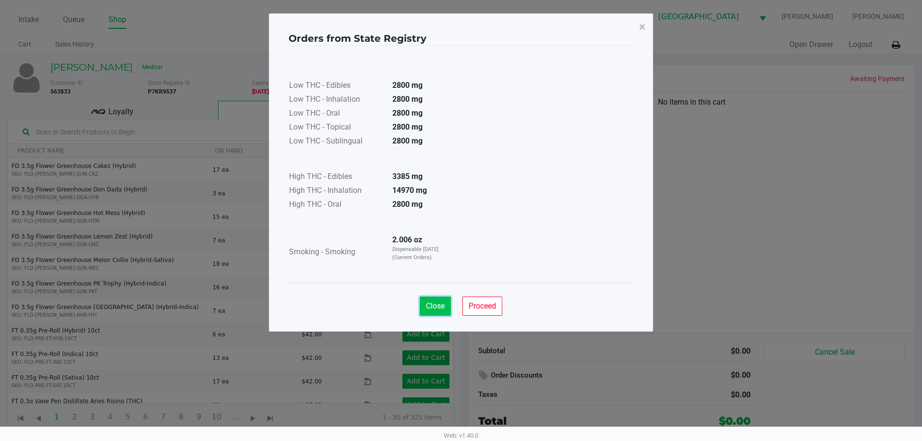
click at [431, 309] on span "Close" at bounding box center [435, 306] width 19 height 9
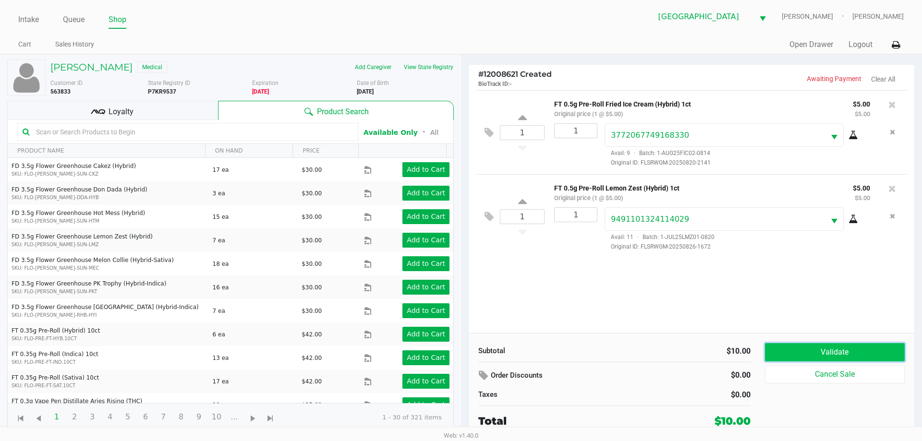
click at [805, 358] on button "Validate" at bounding box center [835, 352] width 140 height 18
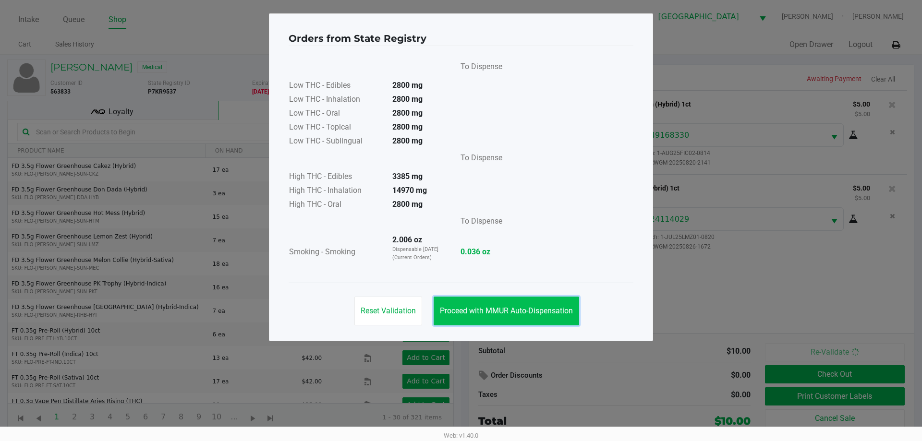
click at [523, 319] on button "Proceed with MMUR Auto-Dispensation" at bounding box center [507, 311] width 146 height 29
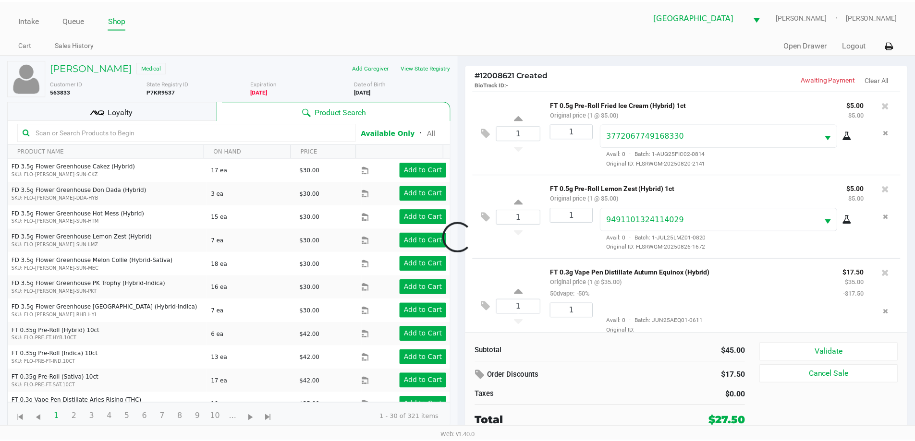
scroll to position [22, 0]
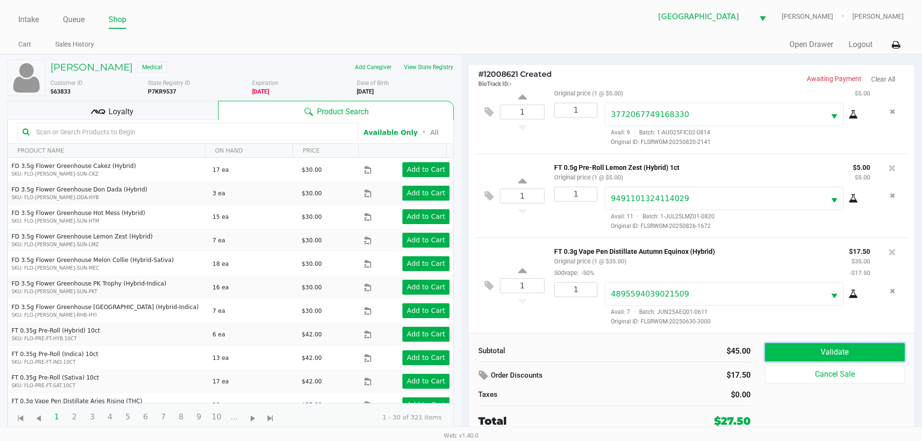
click at [832, 352] on button "Validate" at bounding box center [835, 352] width 140 height 18
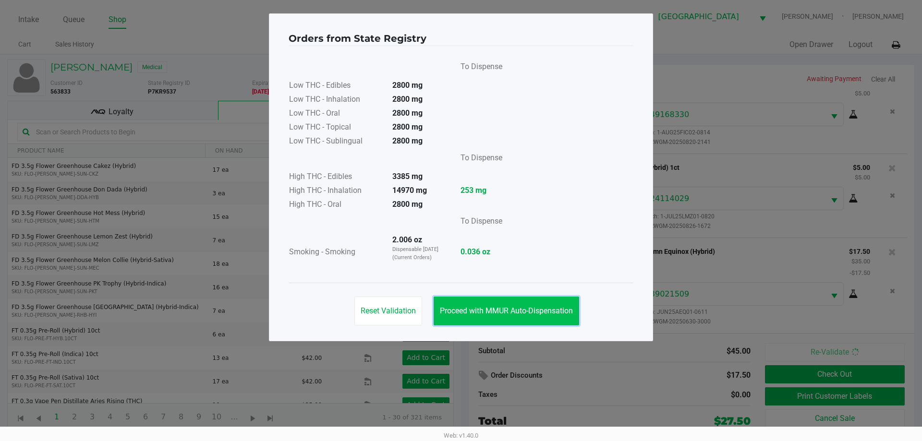
click at [515, 302] on button "Proceed with MMUR Auto-Dispensation" at bounding box center [507, 311] width 146 height 29
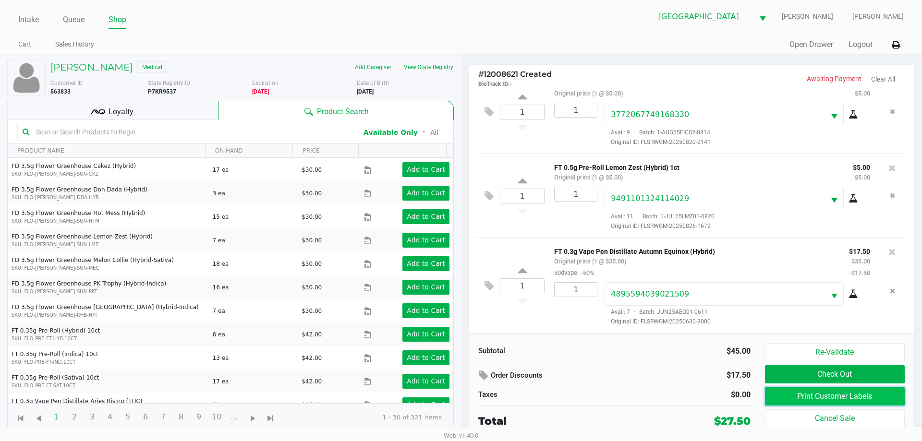
click at [770, 396] on button "Print Customer Labels" at bounding box center [835, 397] width 140 height 18
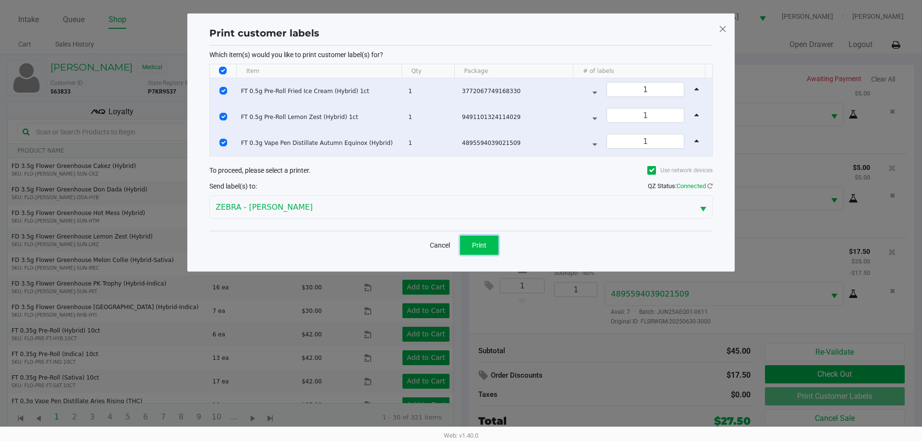
click at [482, 242] on span "Print" at bounding box center [479, 246] width 14 height 8
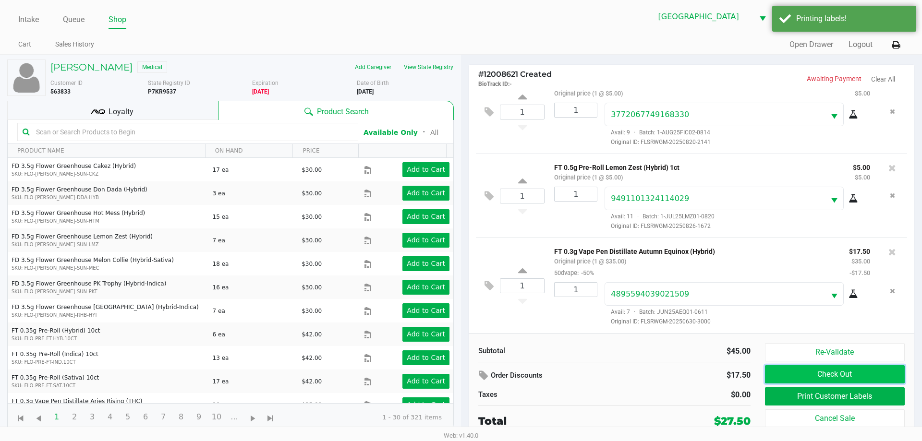
click at [805, 378] on button "Check Out" at bounding box center [835, 375] width 140 height 18
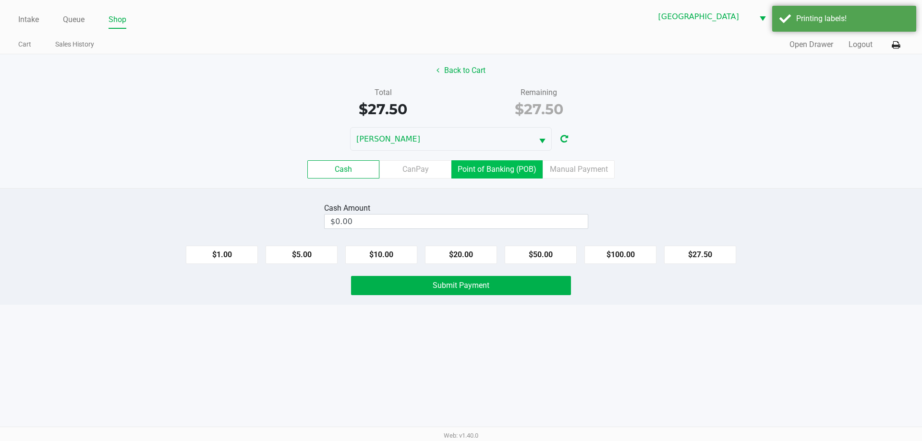
click at [488, 163] on label "Point of Banking (POB)" at bounding box center [496, 169] width 91 height 18
click at [0, 0] on 7 "Point of Banking (POB)" at bounding box center [0, 0] width 0 height 0
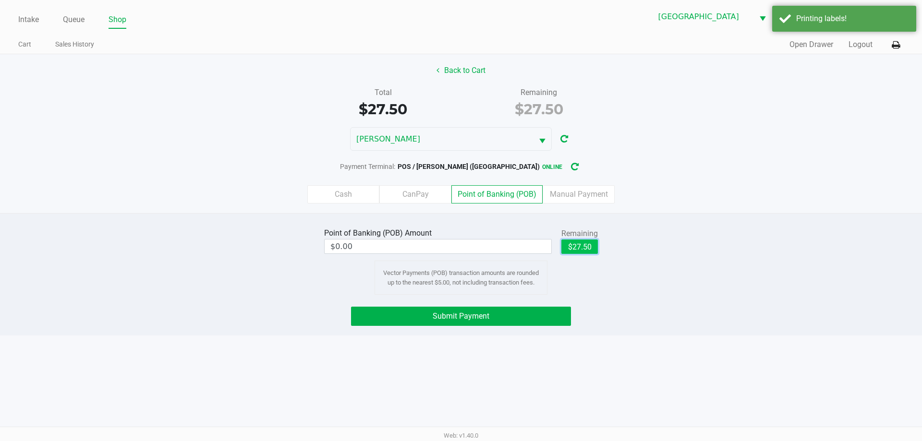
click at [573, 243] on button "$27.50" at bounding box center [579, 247] width 37 height 14
type input "$27.50"
click at [517, 315] on button "Submit Payment" at bounding box center [461, 316] width 220 height 19
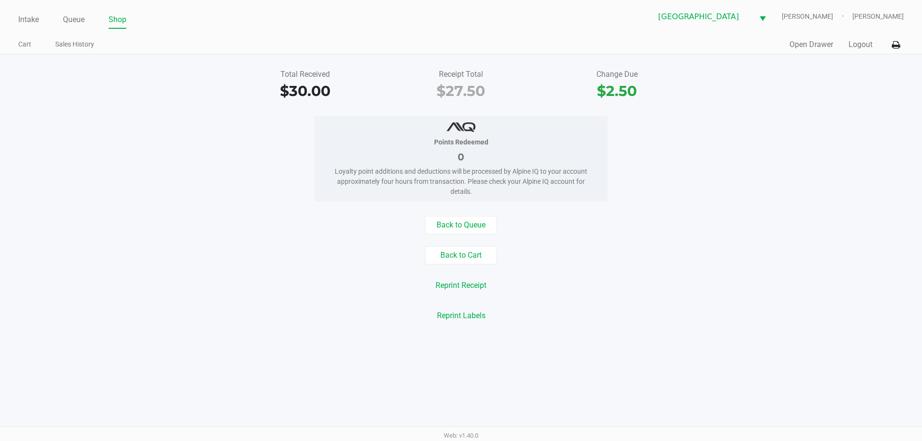
drag, startPoint x: 480, startPoint y: 189, endPoint x: 417, endPoint y: 134, distance: 83.4
click at [417, 134] on div "Points Redeemed 0 Loyalty point additions and deductions will be processed by A…" at bounding box center [461, 158] width 293 height 85
drag, startPoint x: 27, startPoint y: 15, endPoint x: 33, endPoint y: 31, distance: 17.0
click at [28, 15] on link "Intake" at bounding box center [28, 19] width 21 height 13
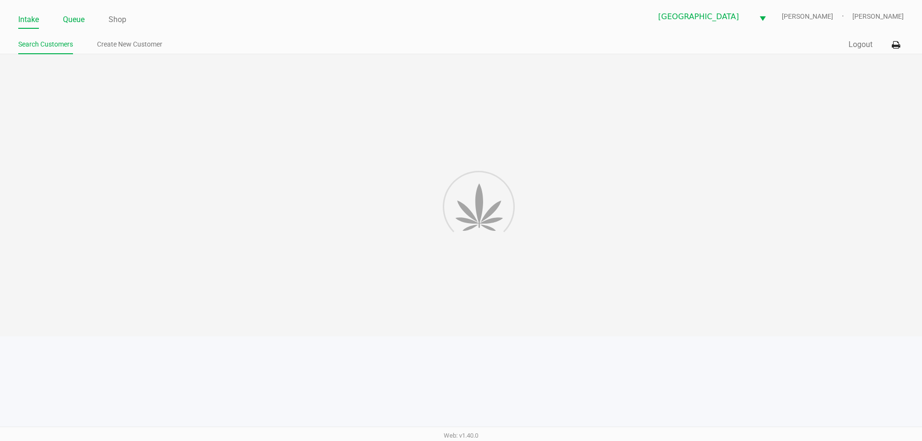
click at [76, 24] on link "Queue" at bounding box center [74, 19] width 22 height 13
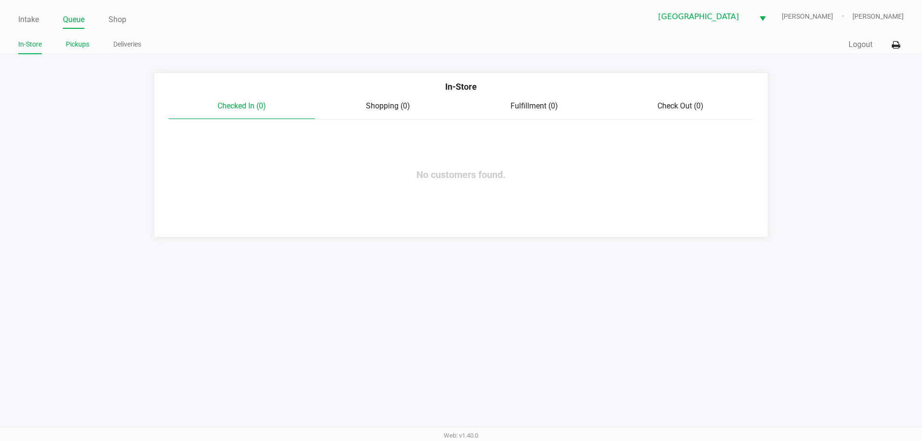
click at [77, 48] on link "Pickups" at bounding box center [78, 44] width 24 height 12
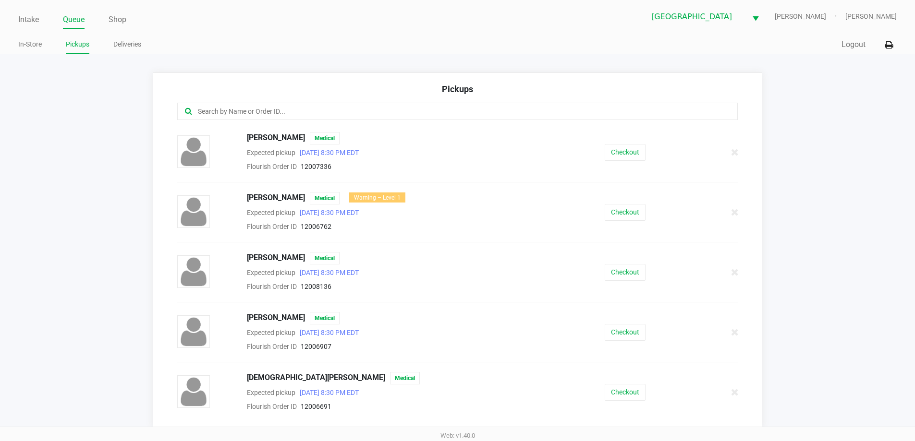
click at [257, 110] on input "text" at bounding box center [442, 111] width 491 height 11
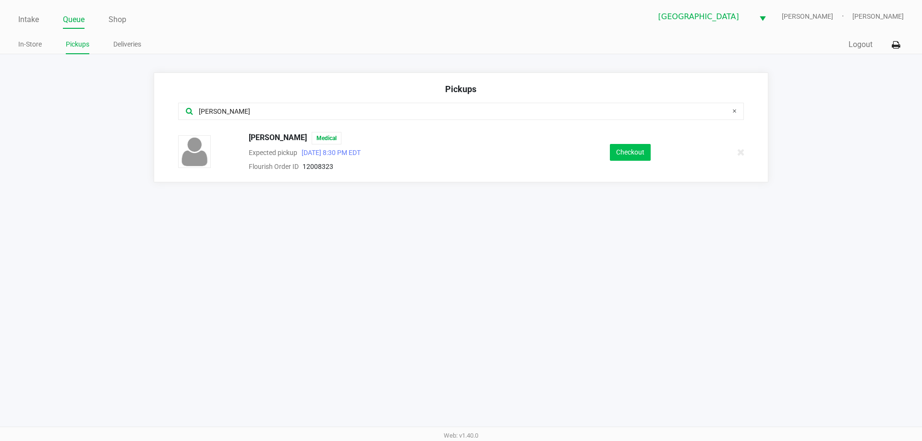
type input "[PERSON_NAME]"
click at [612, 150] on button "Checkout" at bounding box center [630, 152] width 41 height 17
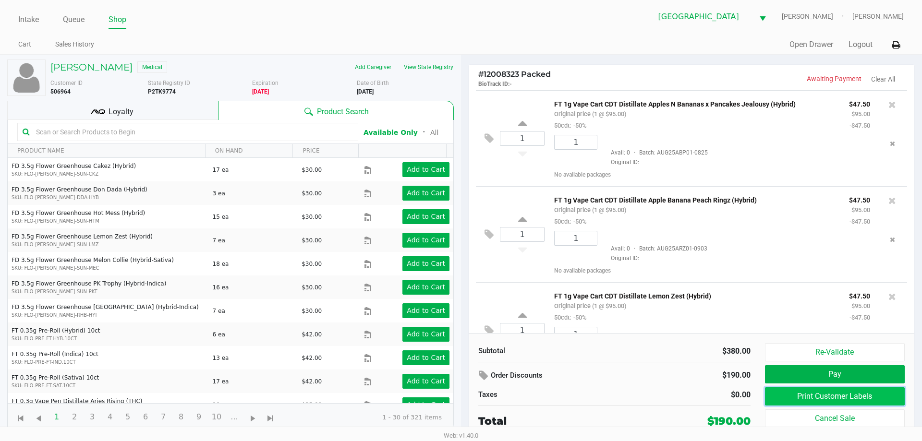
click at [783, 396] on button "Print Customer Labels" at bounding box center [835, 397] width 140 height 18
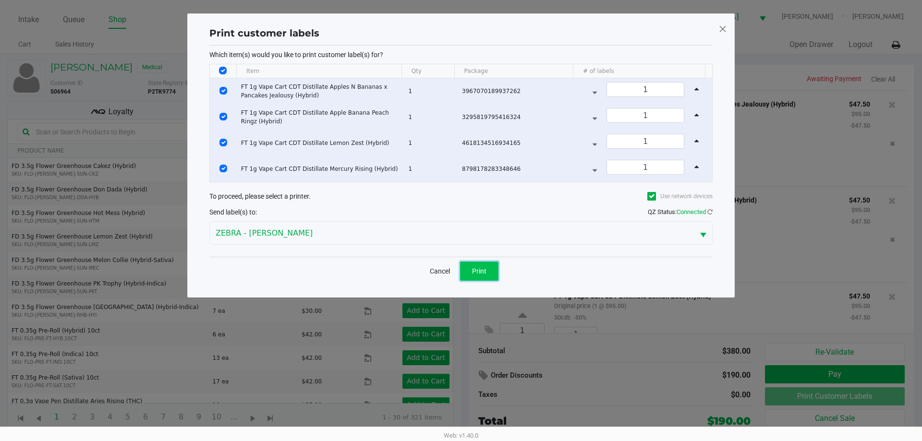
click at [478, 277] on button "Print" at bounding box center [479, 271] width 38 height 19
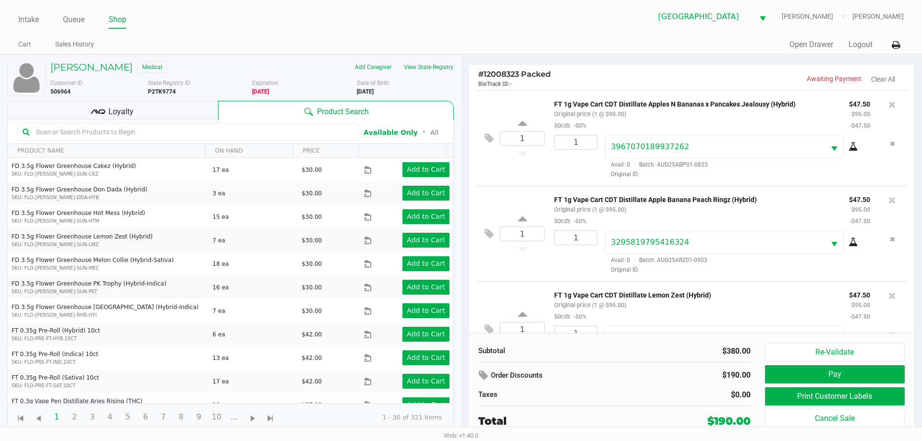
click at [197, 117] on div "Loyalty" at bounding box center [112, 110] width 211 height 19
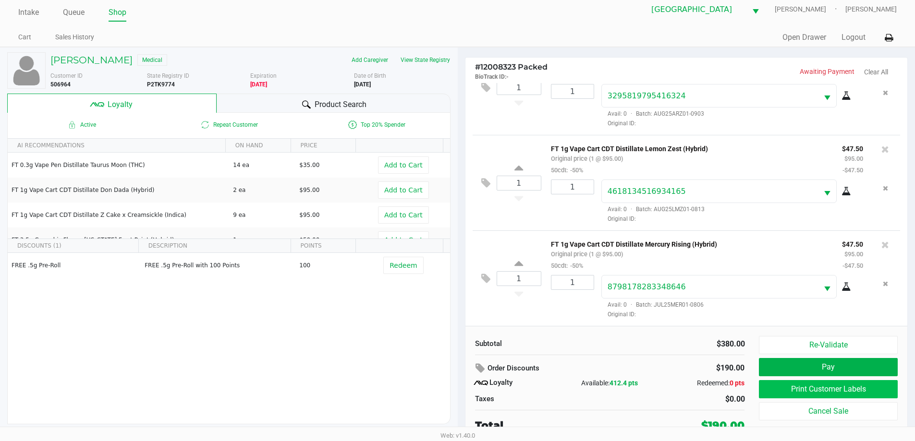
scroll to position [10, 0]
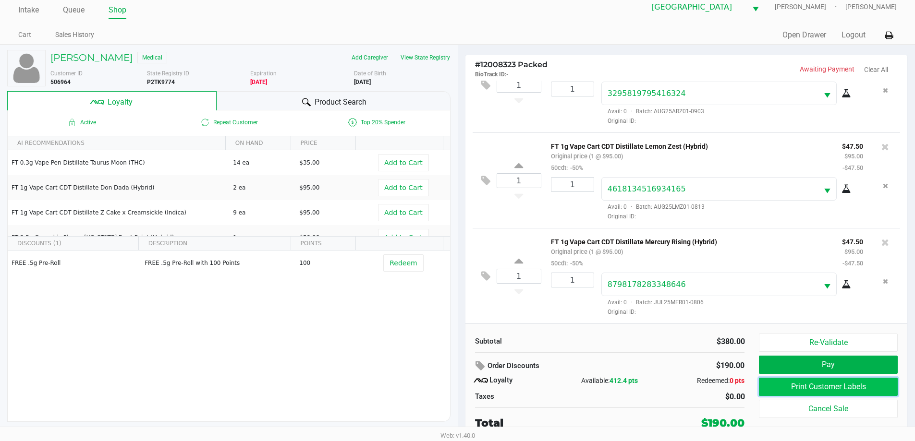
click at [821, 389] on button "Print Customer Labels" at bounding box center [828, 387] width 138 height 18
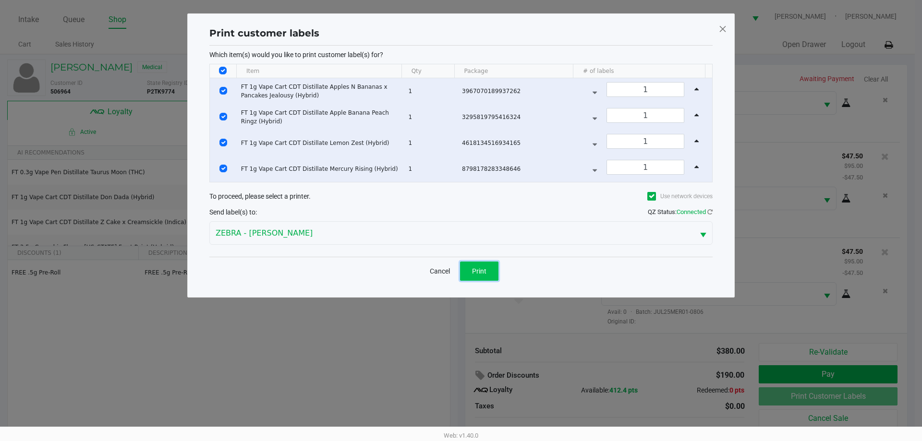
click at [479, 268] on span "Print" at bounding box center [479, 272] width 14 height 8
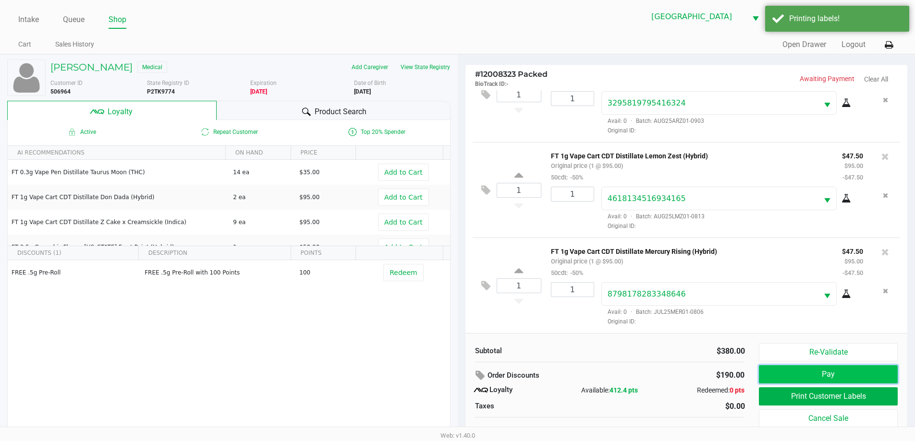
click at [769, 376] on button "Pay" at bounding box center [828, 375] width 138 height 18
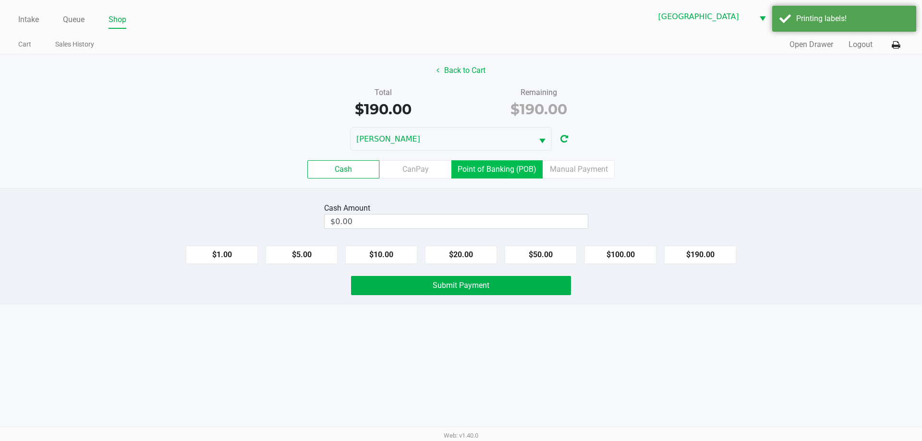
click at [490, 167] on label "Point of Banking (POB)" at bounding box center [496, 169] width 91 height 18
click at [0, 0] on 7 "Point of Banking (POB)" at bounding box center [0, 0] width 0 height 0
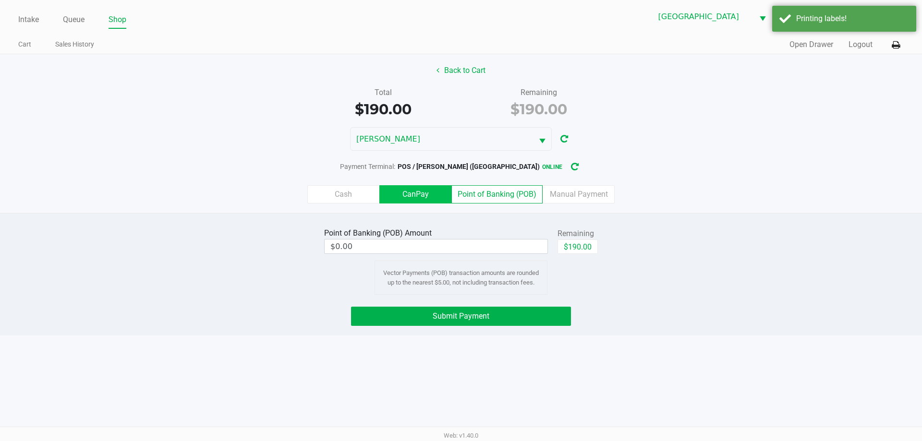
click at [397, 189] on label "CanPay" at bounding box center [415, 194] width 72 height 18
click at [0, 0] on 2 "CanPay" at bounding box center [0, 0] width 0 height 0
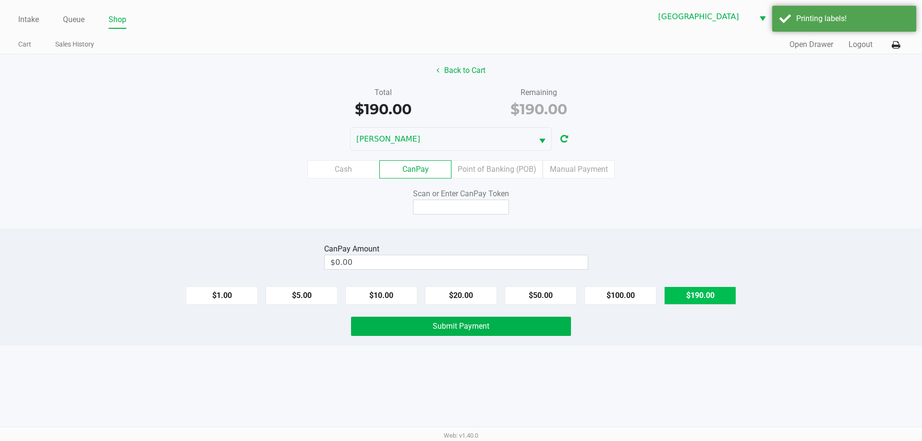
click at [699, 302] on button "$190.00" at bounding box center [700, 296] width 72 height 18
type input "$190.00"
click at [479, 213] on input at bounding box center [461, 207] width 96 height 15
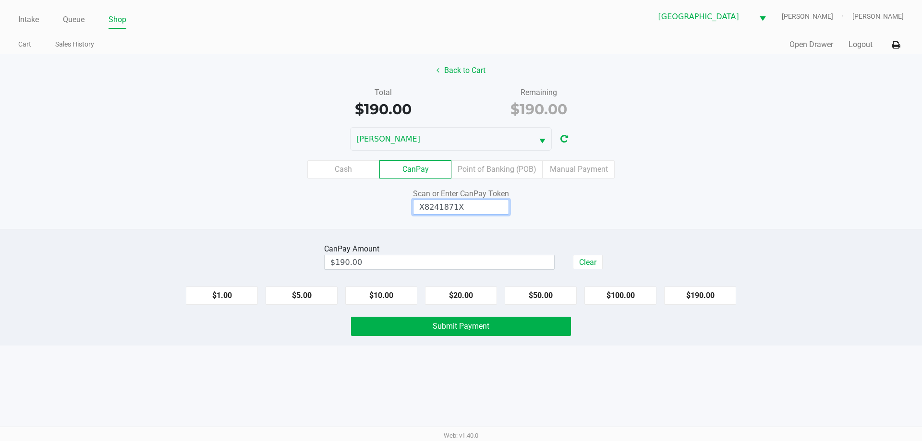
type input "X8241871X"
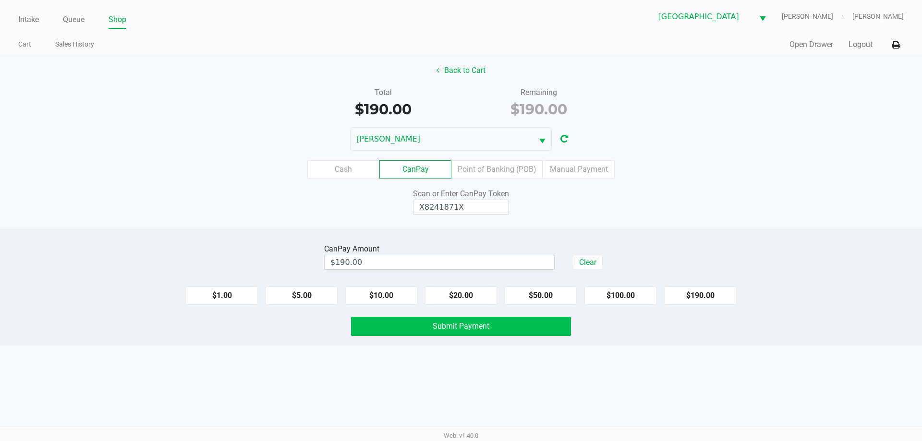
click at [474, 327] on span "Submit Payment" at bounding box center [461, 326] width 57 height 9
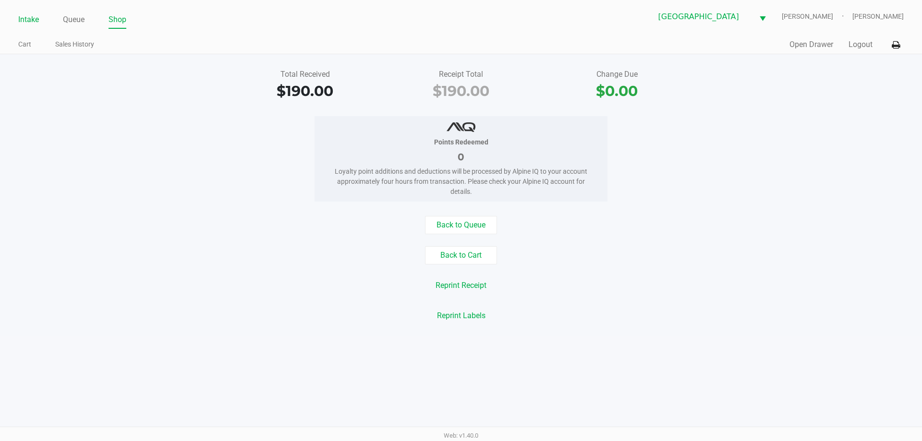
click at [22, 21] on link "Intake" at bounding box center [28, 19] width 21 height 13
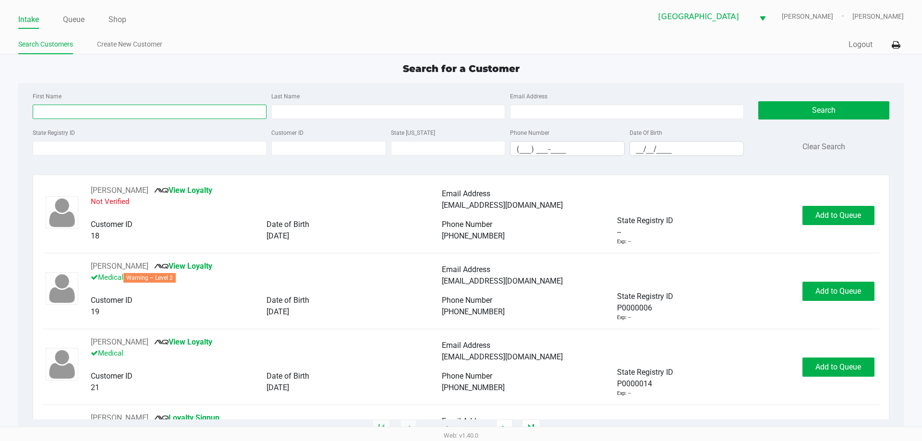
click at [105, 110] on input "First Name" at bounding box center [150, 112] width 234 height 14
type input "jack"
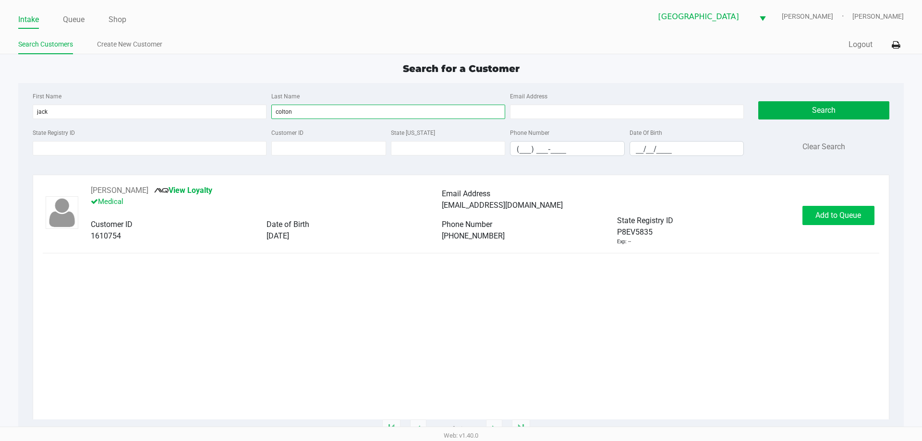
type input "colton"
click at [835, 218] on span "Add to Queue" at bounding box center [839, 215] width 46 height 9
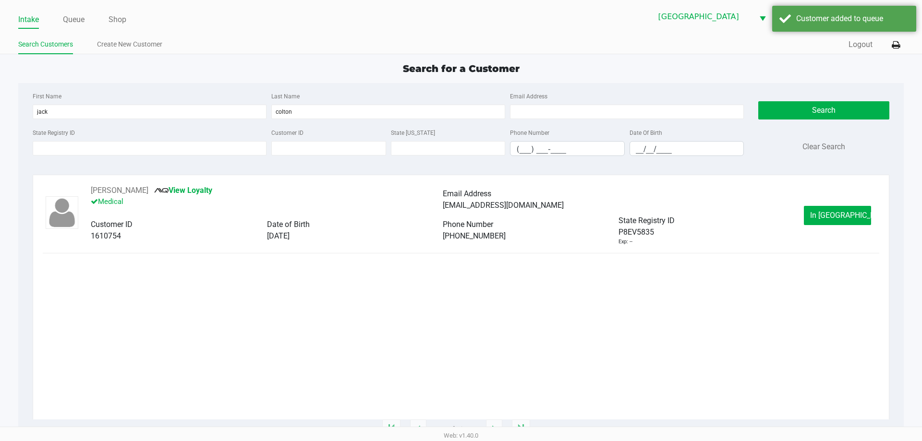
click at [827, 218] on span "In [GEOGRAPHIC_DATA]" at bounding box center [850, 215] width 81 height 9
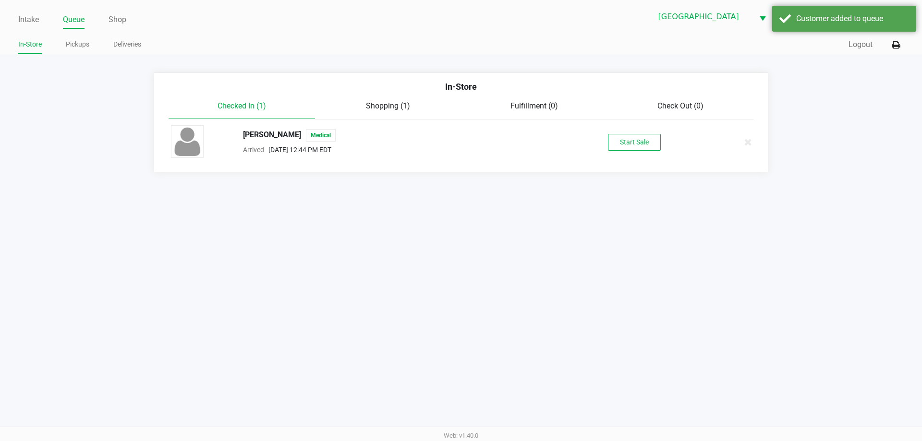
click at [622, 155] on div "[PERSON_NAME] Medical Arrived [DATE] 12:44 PM EDT Start Sale" at bounding box center [461, 142] width 595 height 34
click at [630, 144] on button "Start Sale" at bounding box center [634, 142] width 53 height 17
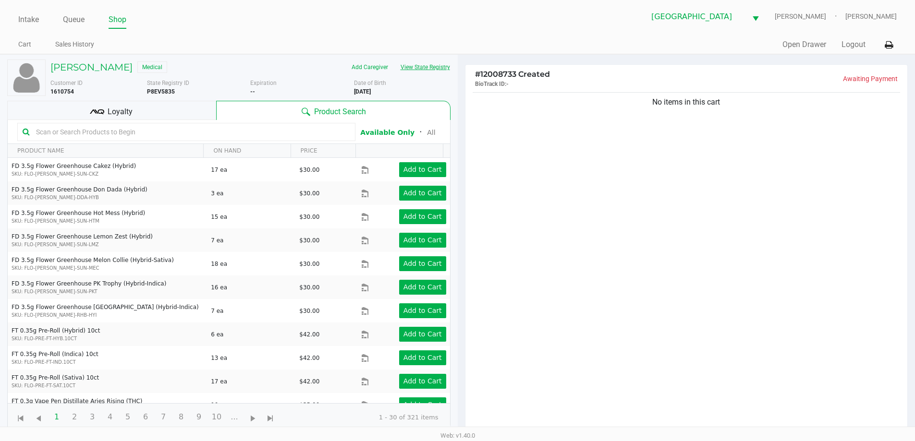
click at [412, 70] on button "View State Registry" at bounding box center [422, 67] width 56 height 15
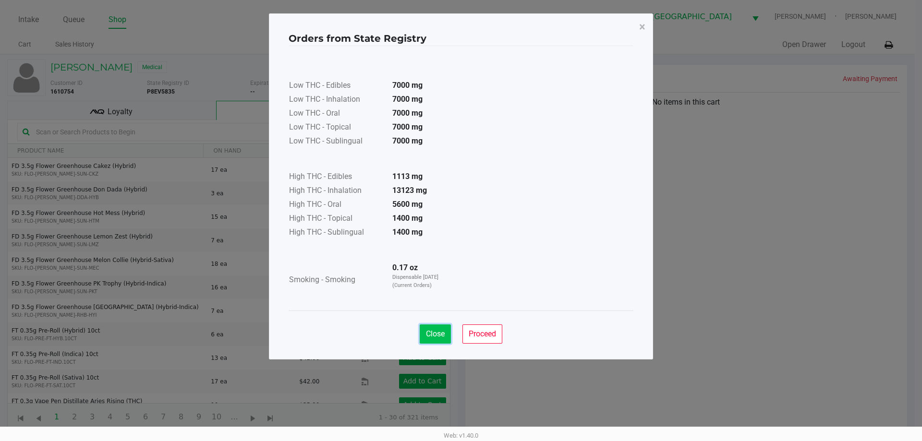
click at [441, 329] on span "Close" at bounding box center [435, 333] width 19 height 9
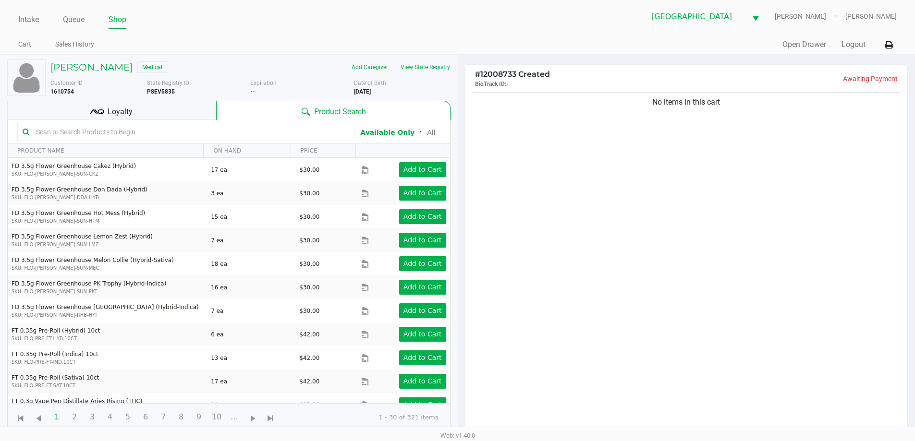
click at [548, 215] on div "No items in this cart" at bounding box center [686, 264] width 442 height 349
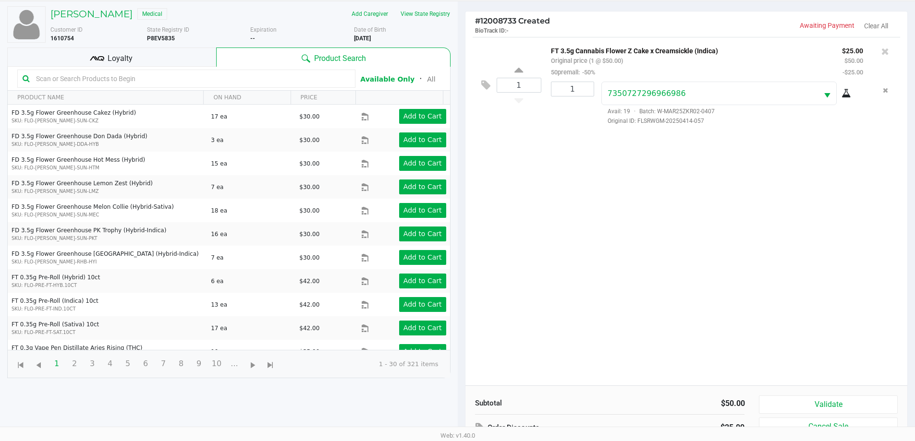
scroll to position [104, 0]
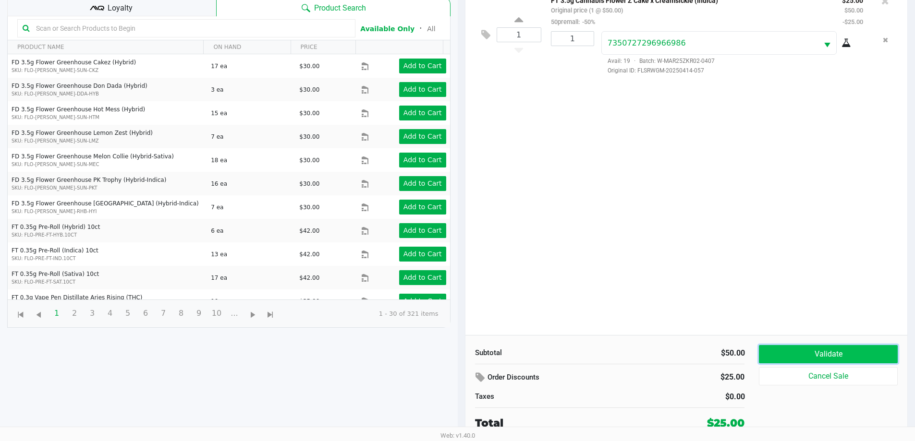
click at [785, 349] on button "Validate" at bounding box center [828, 354] width 138 height 18
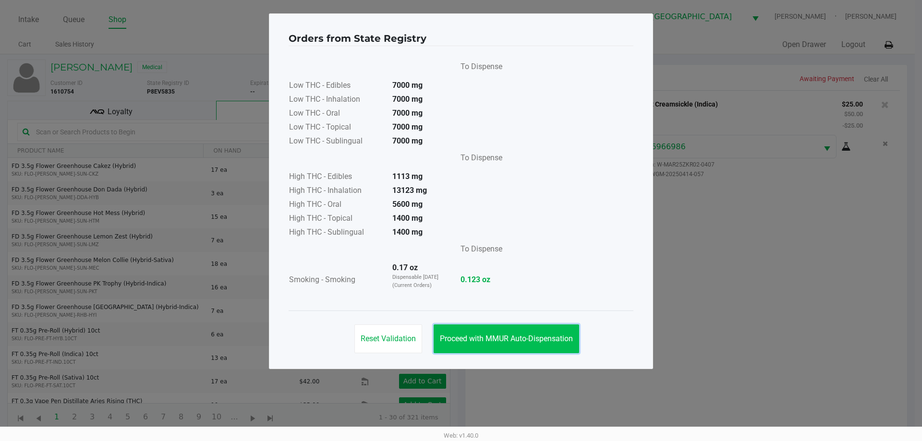
click at [549, 326] on button "Proceed with MMUR Auto-Dispensation" at bounding box center [507, 339] width 146 height 29
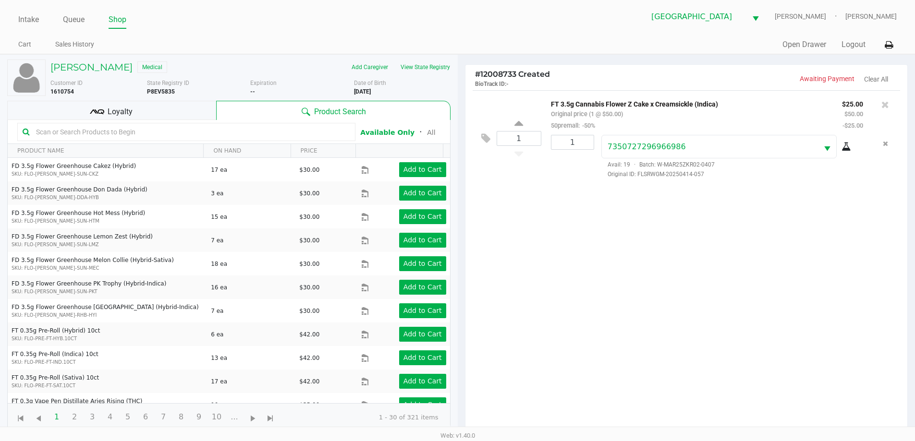
click at [752, 236] on div "1 FT 3.5g Cannabis Flower Z Cake x Creamsickle (Indica) Original price (1 @ $50…" at bounding box center [686, 264] width 442 height 349
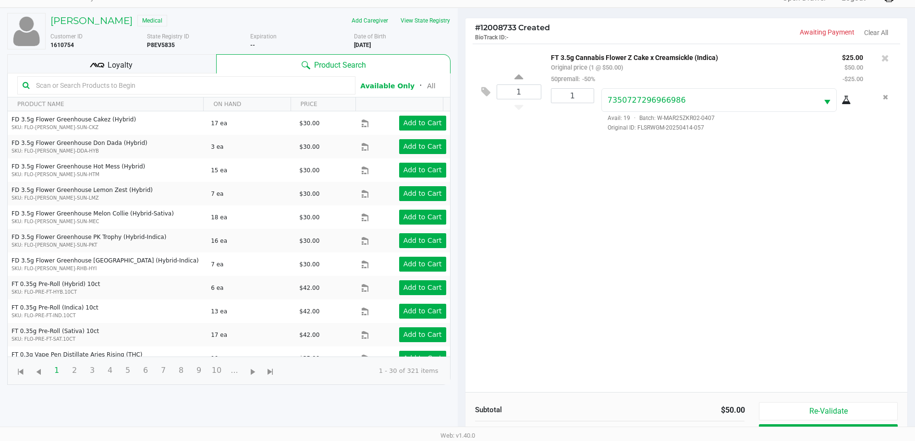
scroll to position [104, 0]
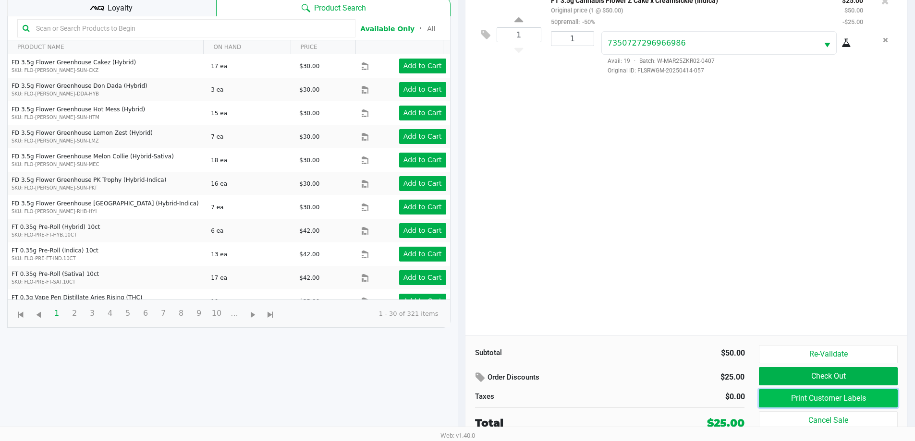
click at [861, 399] on button "Print Customer Labels" at bounding box center [828, 399] width 138 height 18
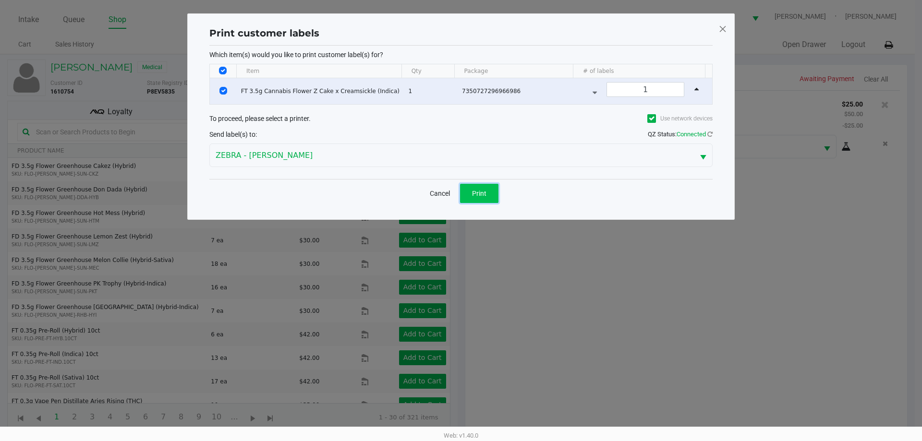
click at [481, 199] on button "Print" at bounding box center [479, 193] width 38 height 19
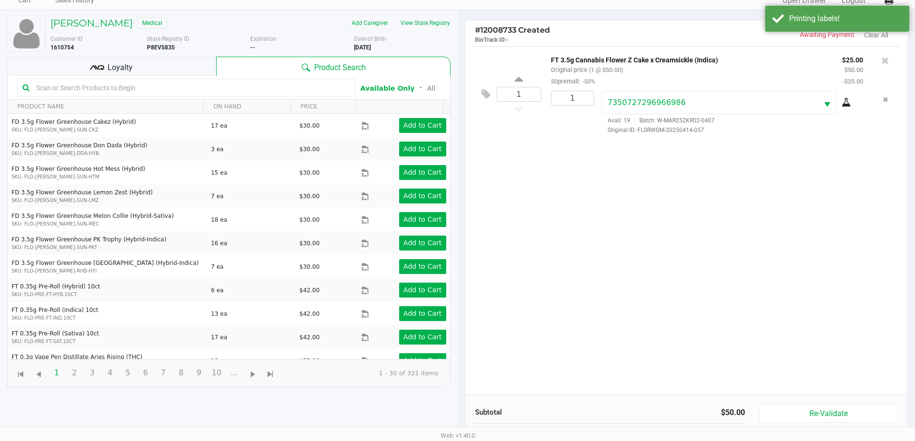
scroll to position [104, 0]
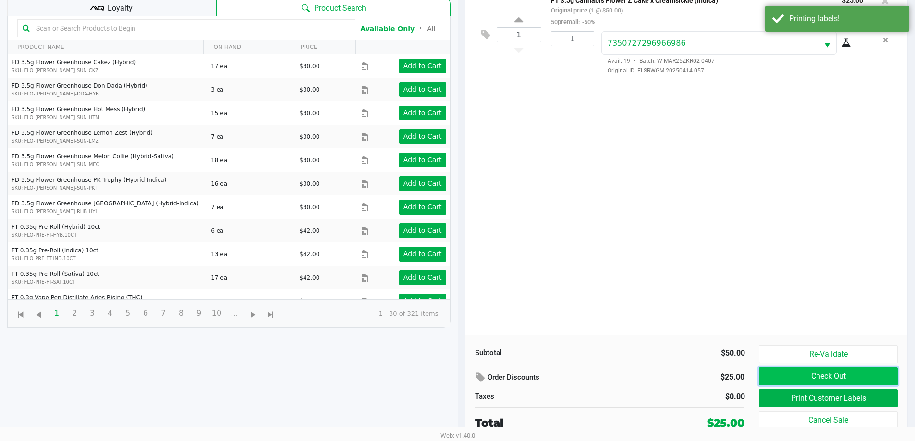
click at [861, 371] on button "Check Out" at bounding box center [828, 376] width 138 height 18
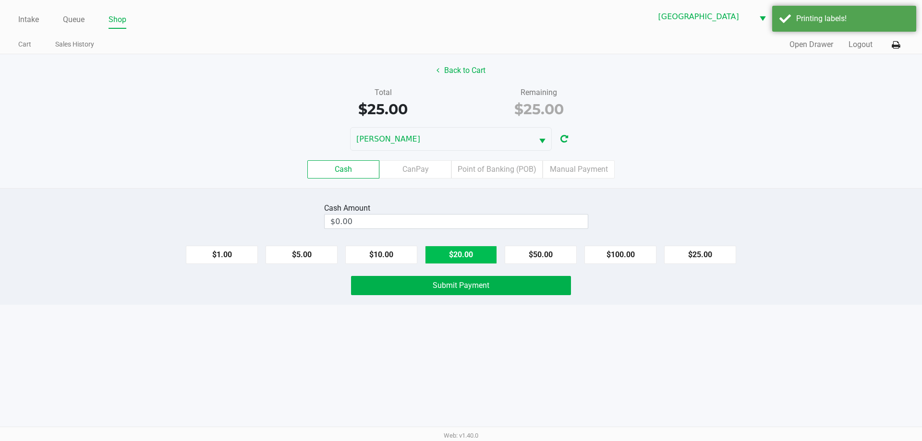
click at [463, 254] on button "$20.00" at bounding box center [461, 255] width 72 height 18
click at [462, 256] on button "$20.00" at bounding box center [461, 255] width 72 height 18
type input "$40.00"
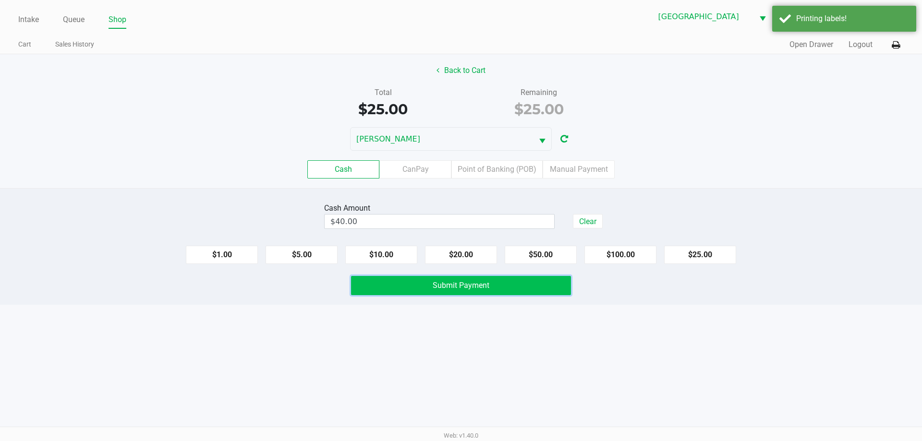
click at [463, 288] on span "Submit Payment" at bounding box center [461, 285] width 57 height 9
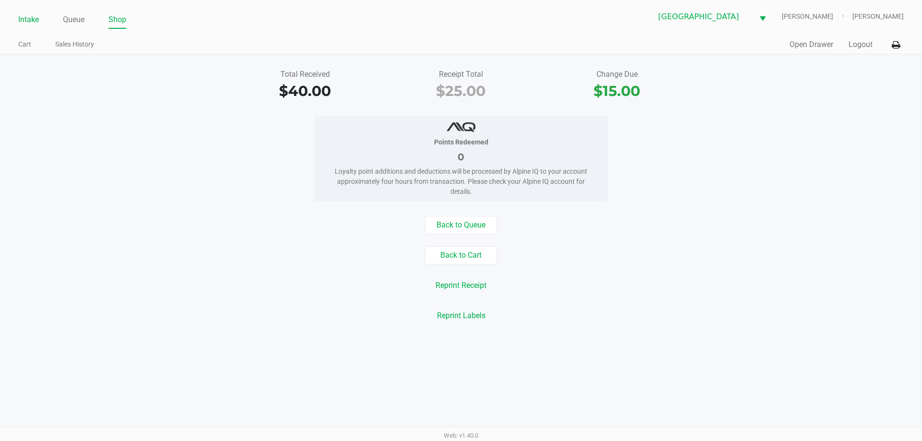
click at [22, 18] on link "Intake" at bounding box center [28, 19] width 21 height 13
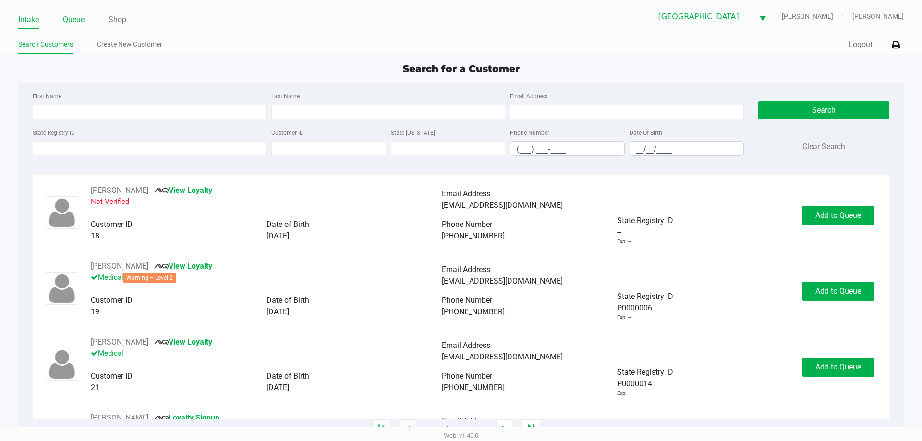
click at [85, 21] on link "Queue" at bounding box center [74, 19] width 22 height 13
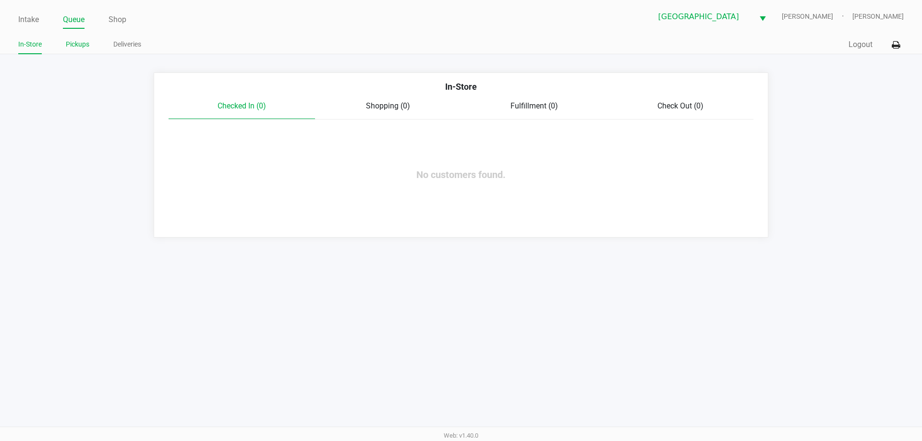
click at [79, 43] on link "Pickups" at bounding box center [78, 44] width 24 height 12
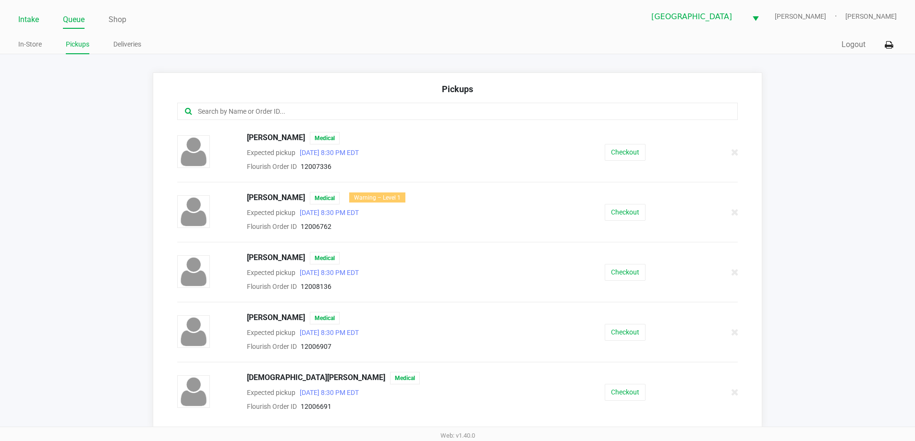
click at [35, 18] on link "Intake" at bounding box center [28, 19] width 21 height 13
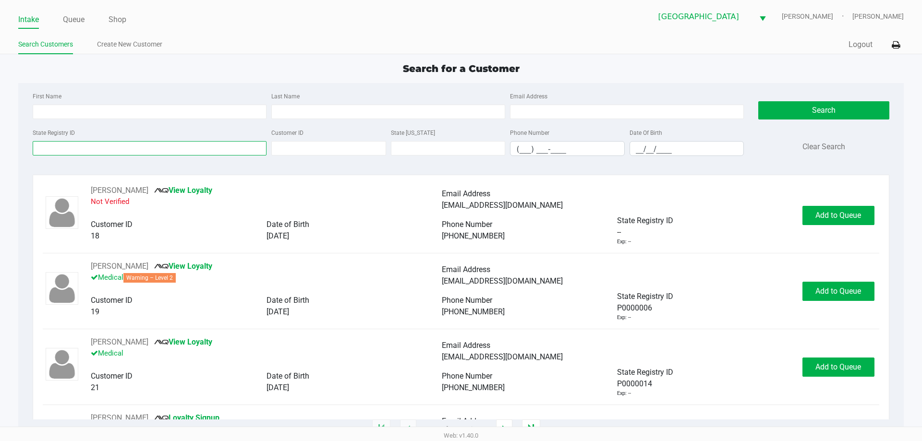
click at [109, 149] on input "State Registry ID" at bounding box center [150, 148] width 234 height 14
click at [122, 124] on div "First Name Last Name Email Address" at bounding box center [388, 108] width 716 height 37
click at [122, 117] on input "First Name" at bounding box center [150, 112] width 234 height 14
click at [122, 116] on input "First Name" at bounding box center [150, 112] width 234 height 14
type input "[PERSON_NAME]"
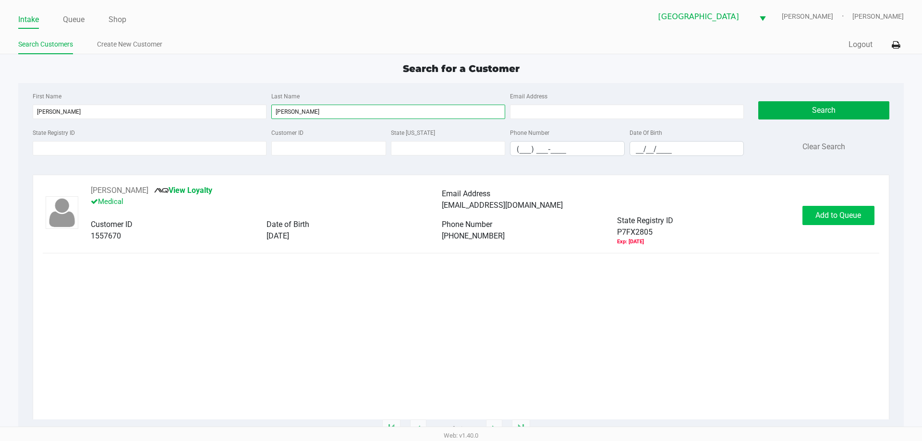
type input "[PERSON_NAME]"
click at [827, 216] on span "Add to Queue" at bounding box center [839, 215] width 46 height 9
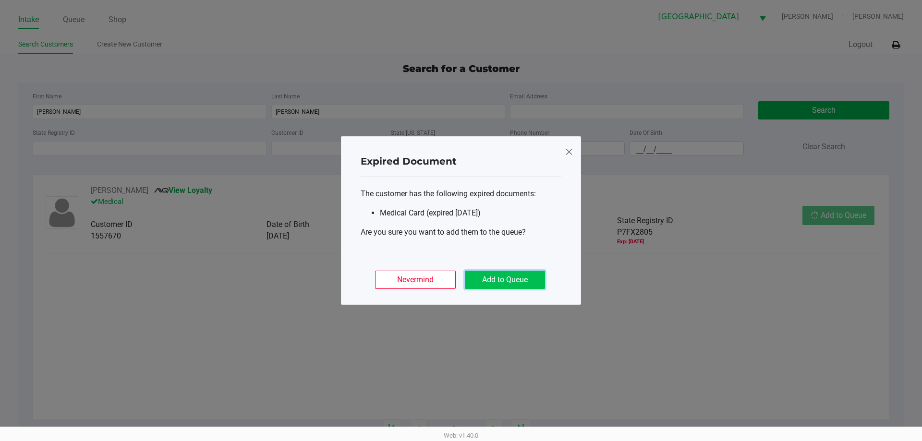
click at [522, 278] on button "Add to Queue" at bounding box center [505, 280] width 80 height 18
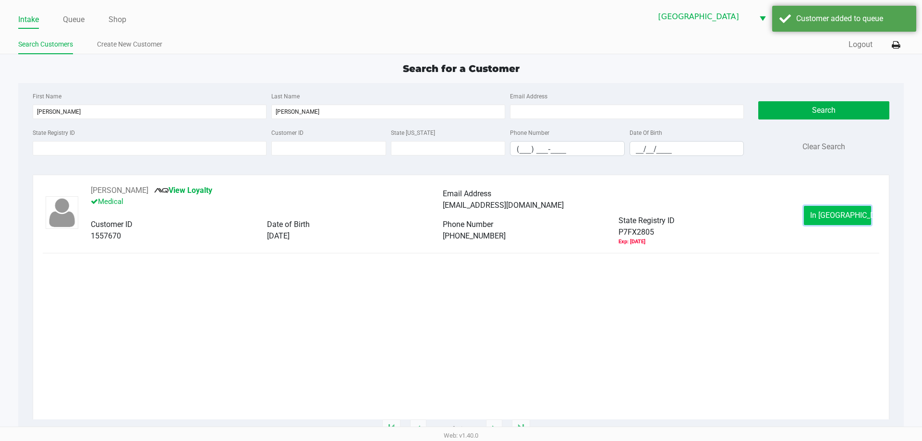
click at [848, 215] on span "In [GEOGRAPHIC_DATA]" at bounding box center [850, 215] width 81 height 9
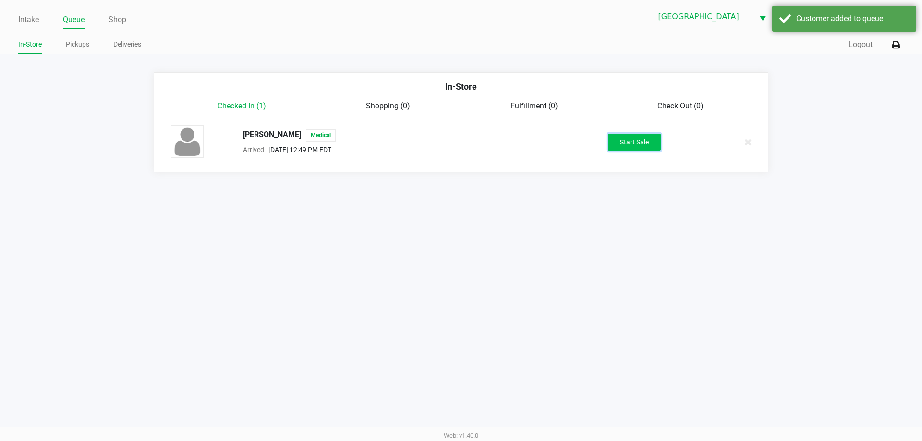
click at [622, 142] on button "Start Sale" at bounding box center [634, 142] width 53 height 17
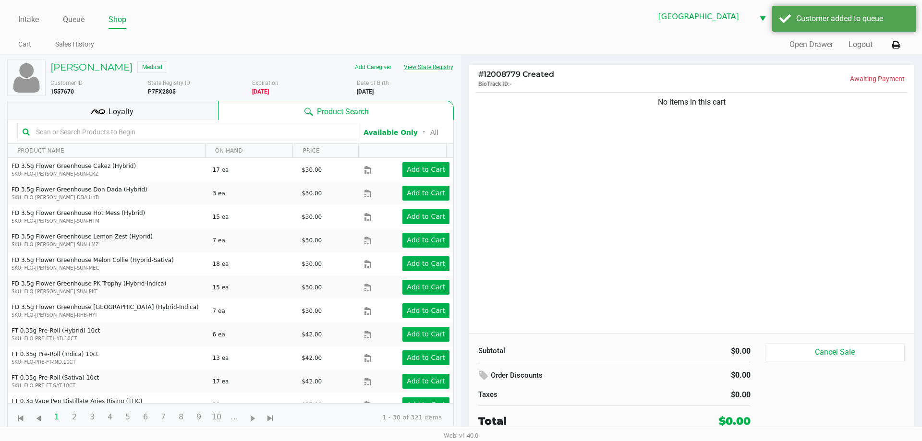
click at [418, 72] on button "View State Registry" at bounding box center [426, 67] width 56 height 15
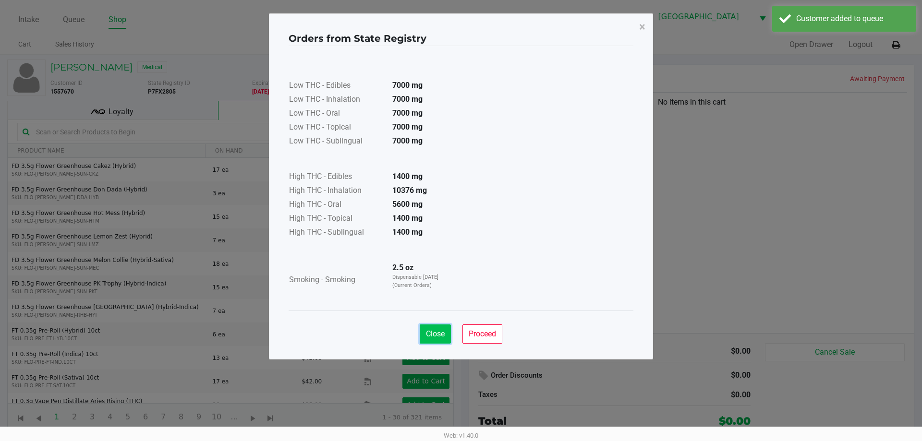
click at [451, 334] on button "Close" at bounding box center [435, 334] width 31 height 19
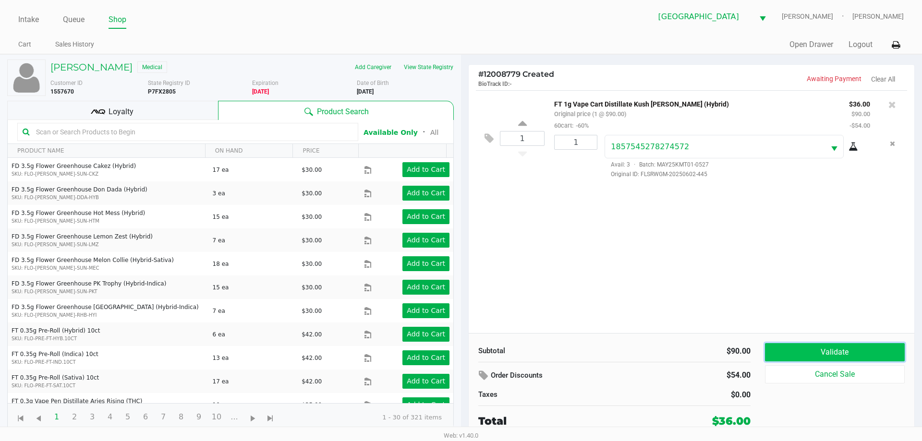
click at [796, 358] on button "Validate" at bounding box center [835, 352] width 140 height 18
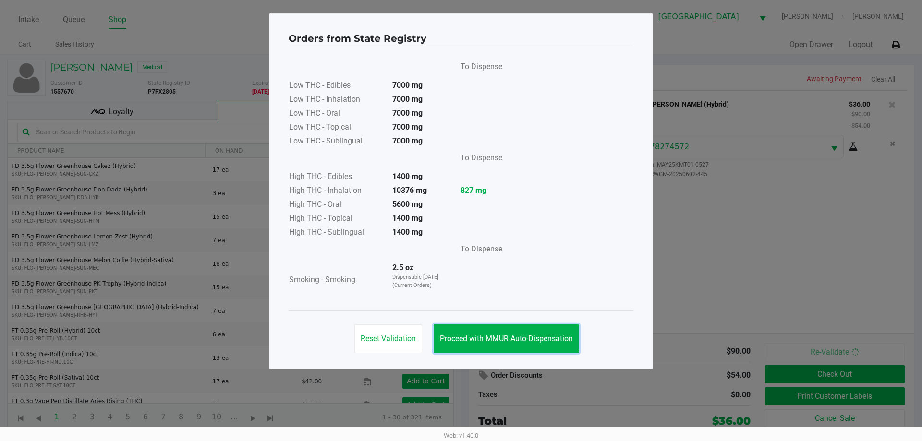
drag, startPoint x: 503, startPoint y: 336, endPoint x: 642, endPoint y: 362, distance: 140.7
click at [505, 336] on span "Proceed with MMUR Auto-Dispensation" at bounding box center [506, 338] width 133 height 9
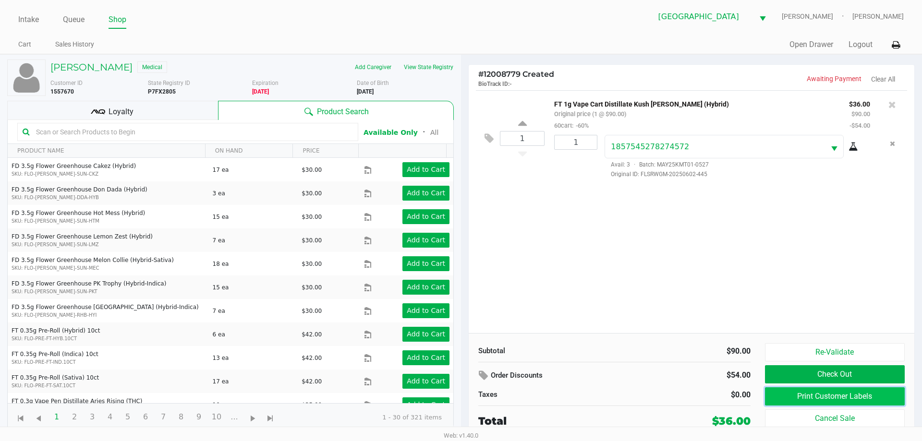
click at [781, 402] on button "Print Customer Labels" at bounding box center [835, 397] width 140 height 18
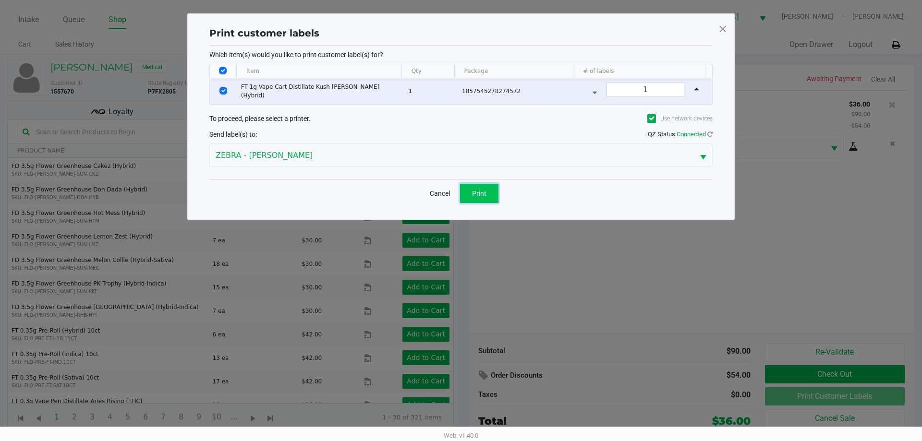
click at [488, 195] on button "Print" at bounding box center [479, 193] width 38 height 19
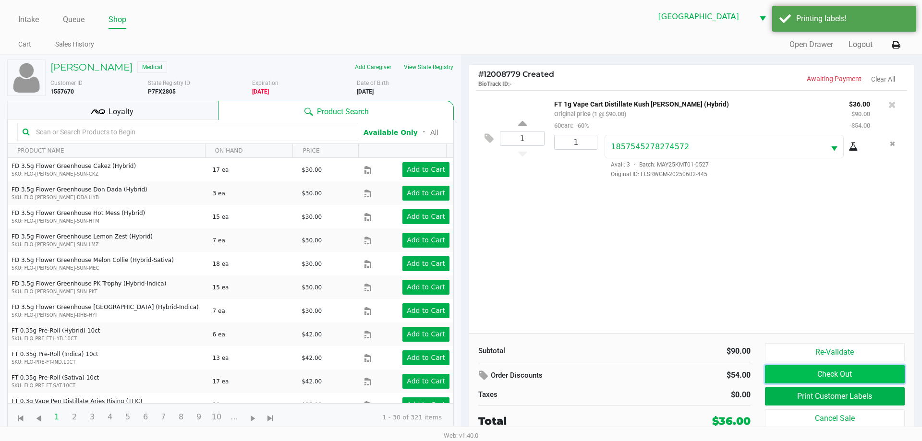
click at [784, 372] on button "Check Out" at bounding box center [835, 375] width 140 height 18
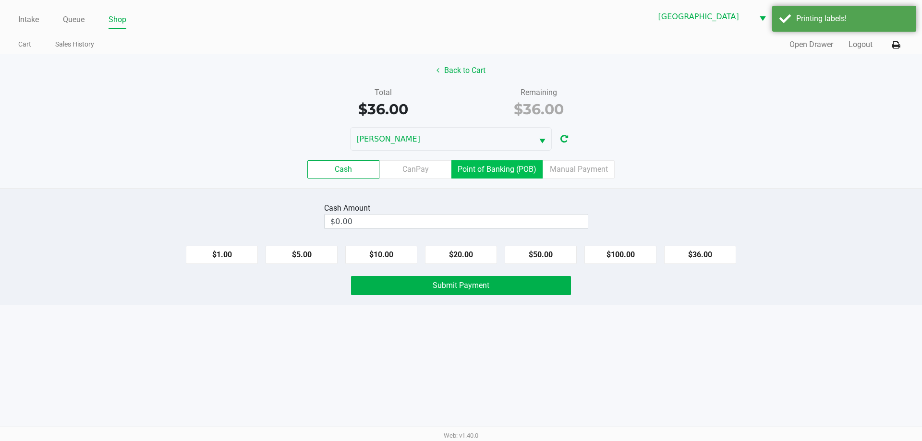
click at [521, 166] on label "Point of Banking (POB)" at bounding box center [496, 169] width 91 height 18
click at [0, 0] on 7 "Point of Banking (POB)" at bounding box center [0, 0] width 0 height 0
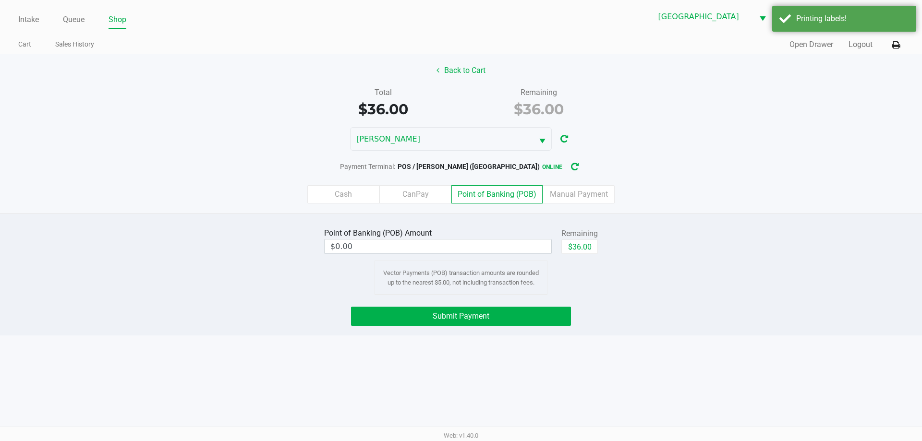
click at [565, 236] on div "Remaining" at bounding box center [579, 234] width 37 height 12
click at [578, 243] on button "$36.00" at bounding box center [579, 247] width 37 height 14
type input "$36.00"
click at [523, 319] on button "Submit Payment" at bounding box center [461, 316] width 220 height 19
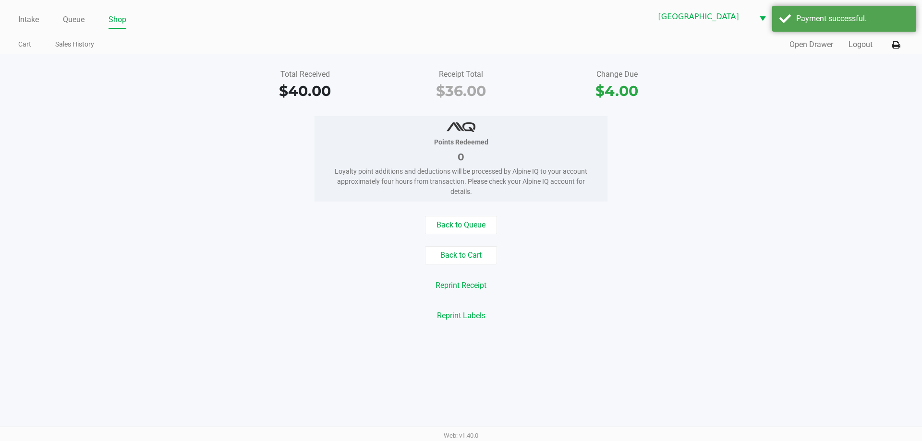
click at [559, 208] on div "Total Received $40.00 Receipt Total $36.00 Change Due $4.00 Points Redeemed 0 L…" at bounding box center [461, 195] width 922 height 282
click at [563, 185] on div "Loyalty point additions and deductions will be processed by Alpine IQ to your a…" at bounding box center [461, 182] width 264 height 30
click at [581, 190] on div "Loyalty point additions and deductions will be processed by Alpine IQ to your a…" at bounding box center [461, 182] width 264 height 30
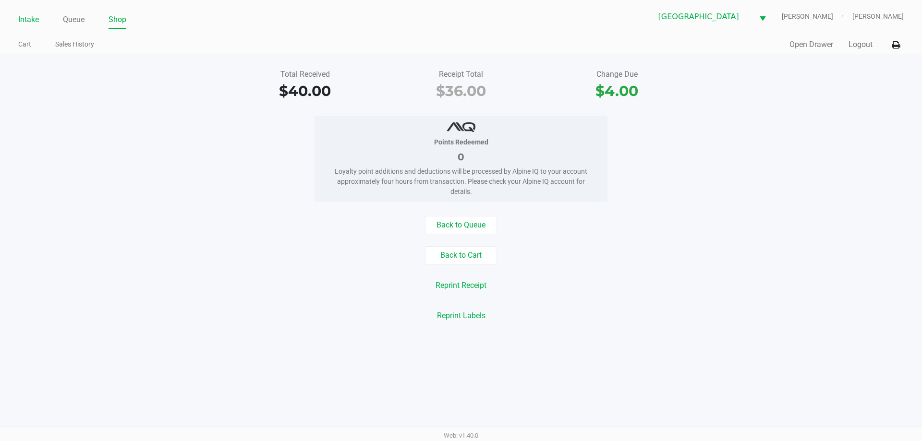
click at [31, 17] on link "Intake" at bounding box center [28, 19] width 21 height 13
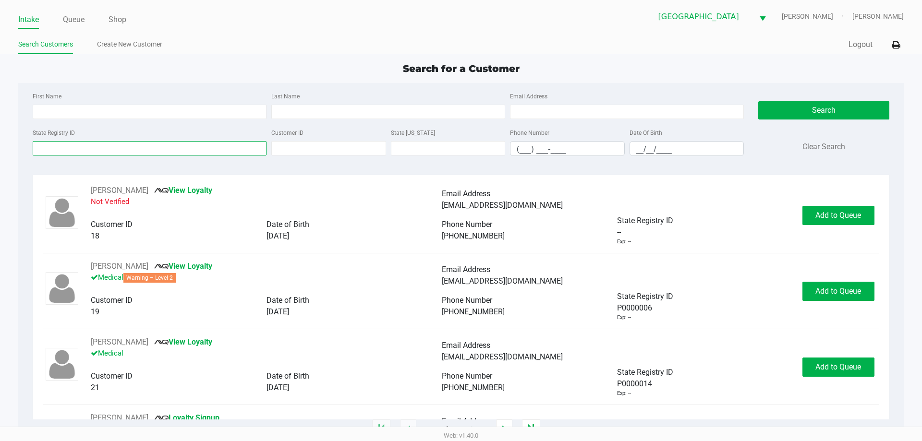
click at [110, 152] on input "State Registry ID" at bounding box center [150, 148] width 234 height 14
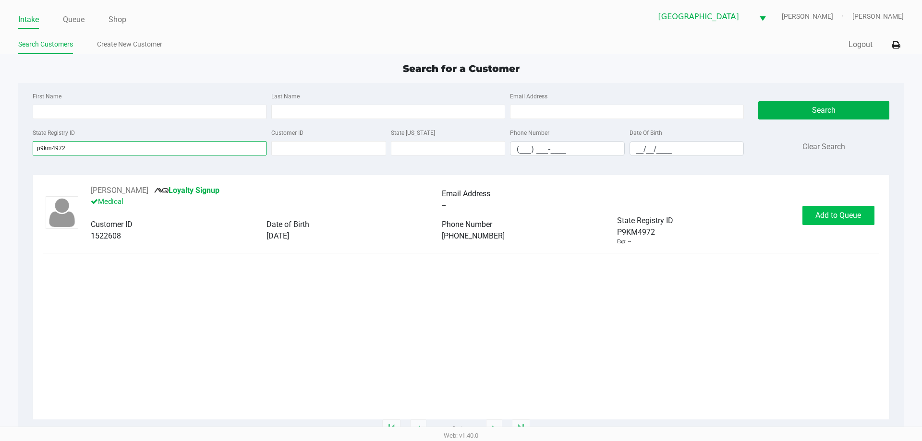
type input "p9km4972"
click at [831, 208] on button "Add to Queue" at bounding box center [839, 215] width 72 height 19
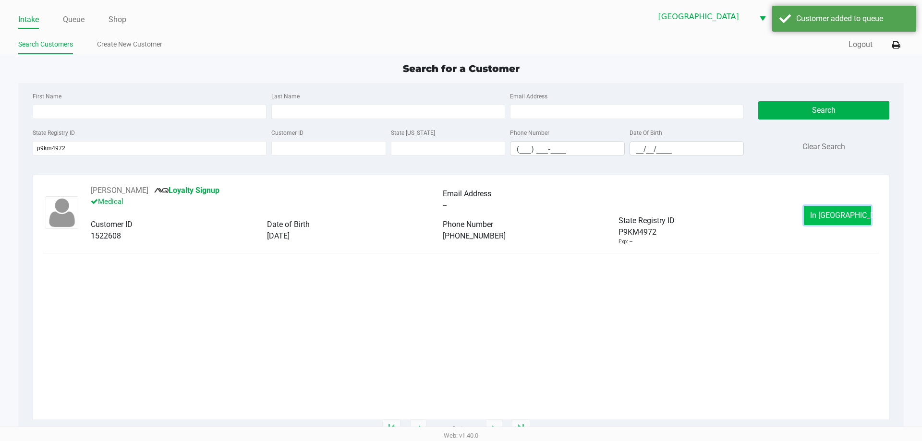
drag, startPoint x: 838, startPoint y: 220, endPoint x: 832, endPoint y: 220, distance: 5.3
click at [832, 220] on button "In [GEOGRAPHIC_DATA]" at bounding box center [837, 215] width 67 height 19
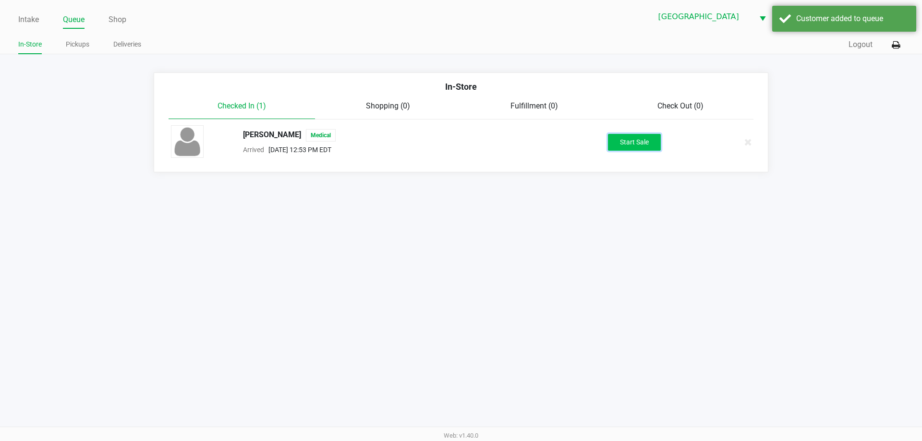
click at [632, 145] on button "Start Sale" at bounding box center [634, 142] width 53 height 17
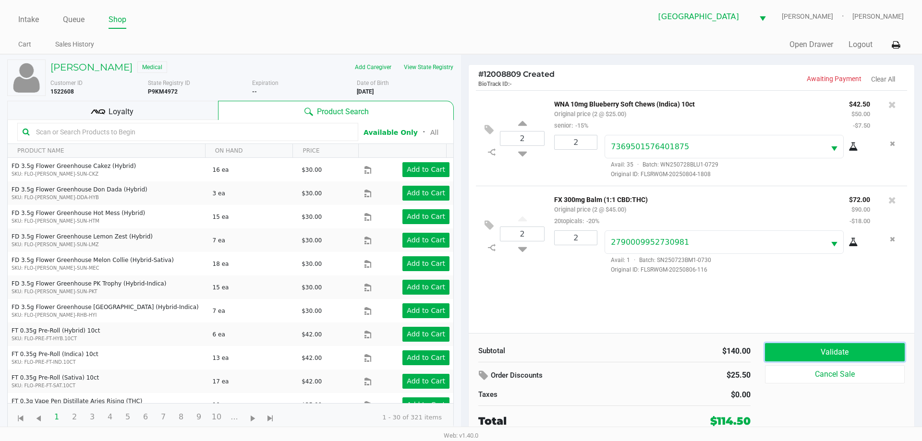
click at [840, 348] on button "Validate" at bounding box center [835, 352] width 140 height 18
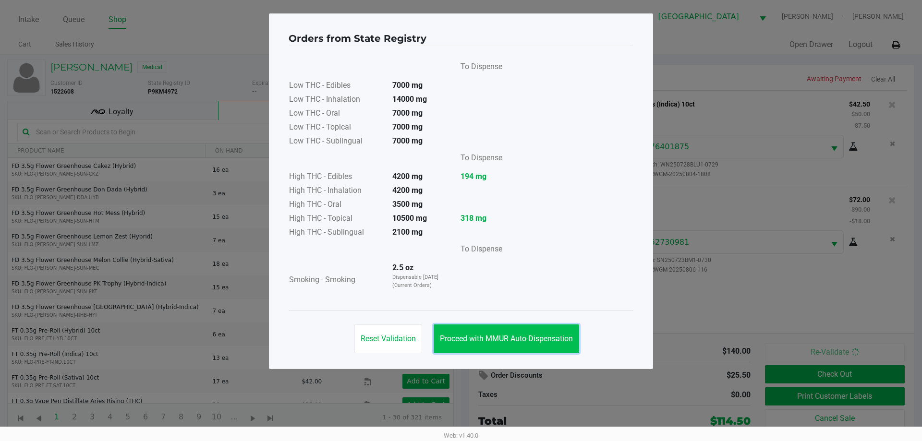
click at [490, 329] on button "Proceed with MMUR Auto-Dispensation" at bounding box center [507, 339] width 146 height 29
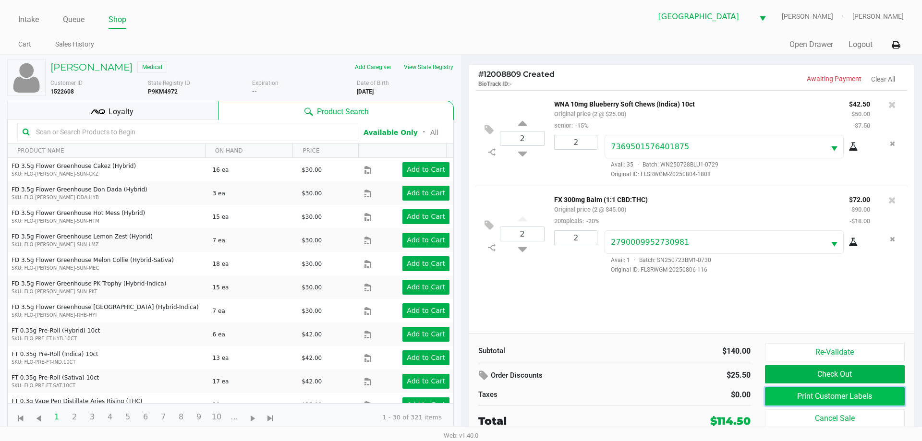
click at [798, 399] on button "Print Customer Labels" at bounding box center [835, 397] width 140 height 18
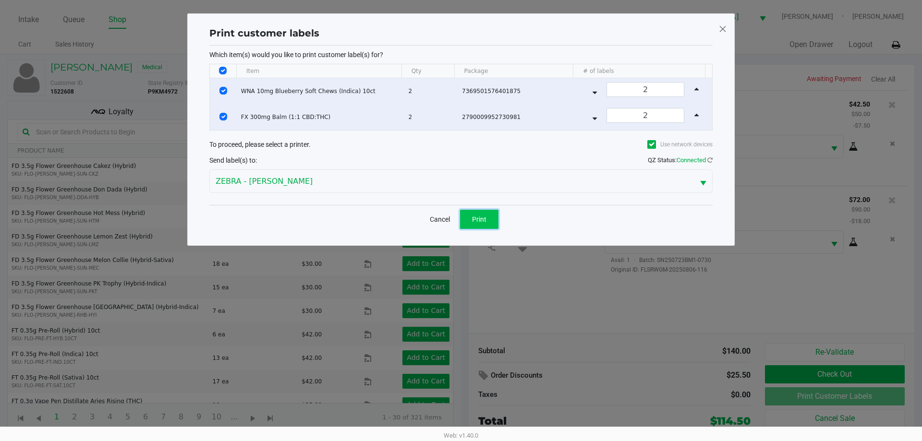
click at [481, 216] on span "Print" at bounding box center [479, 220] width 14 height 8
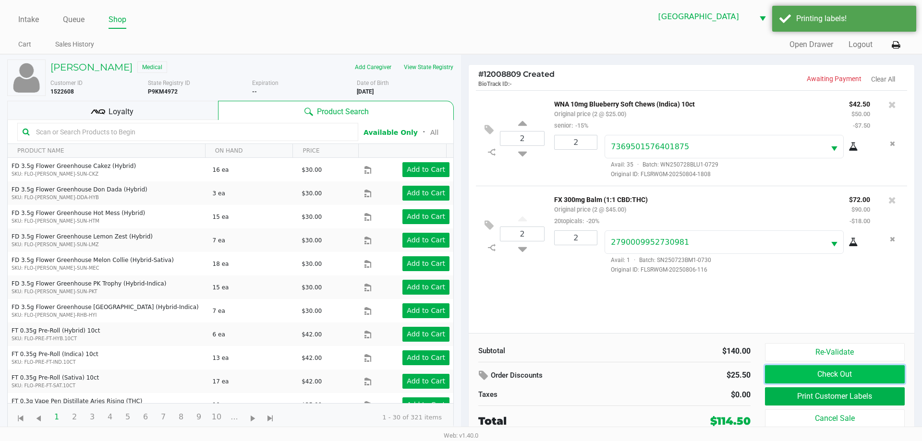
click at [855, 374] on button "Check Out" at bounding box center [835, 375] width 140 height 18
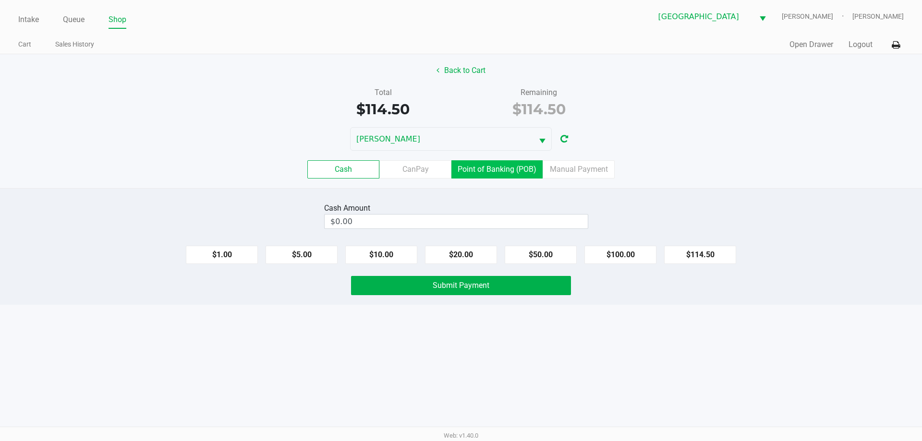
click at [520, 172] on label "Point of Banking (POB)" at bounding box center [496, 169] width 91 height 18
click at [0, 0] on 7 "Point of Banking (POB)" at bounding box center [0, 0] width 0 height 0
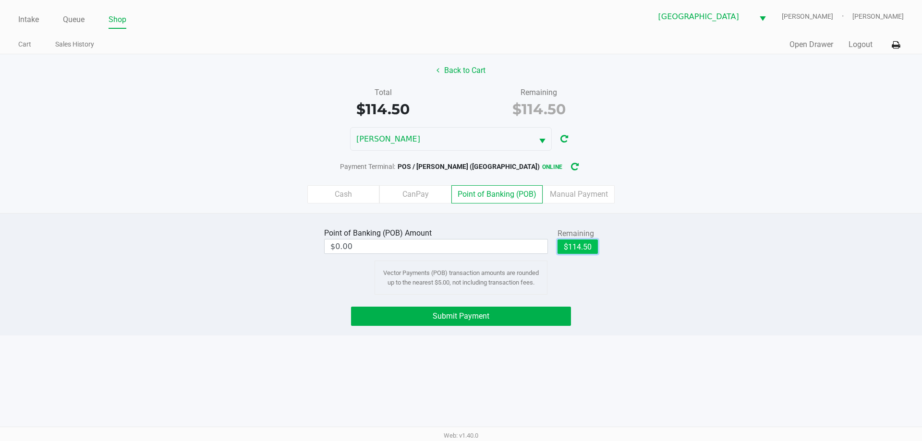
click at [577, 248] on button "$114.50" at bounding box center [578, 247] width 40 height 14
type input "$114.50"
click at [510, 323] on button "Submit Payment" at bounding box center [461, 316] width 220 height 19
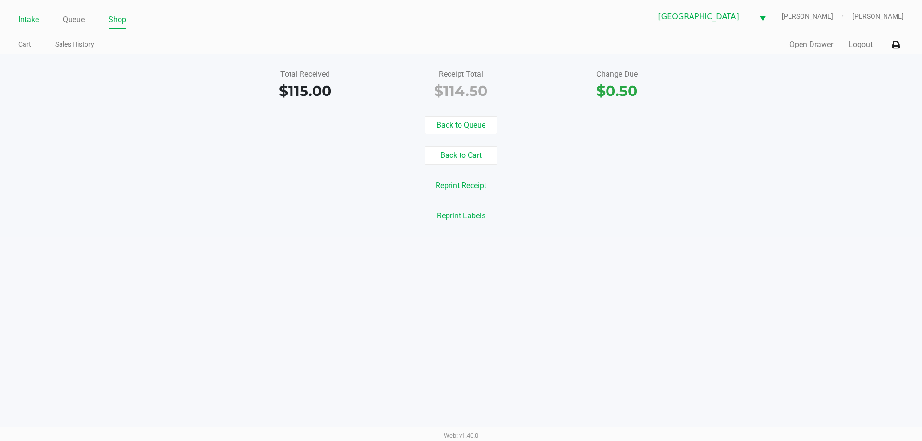
click at [24, 19] on link "Intake" at bounding box center [28, 19] width 21 height 13
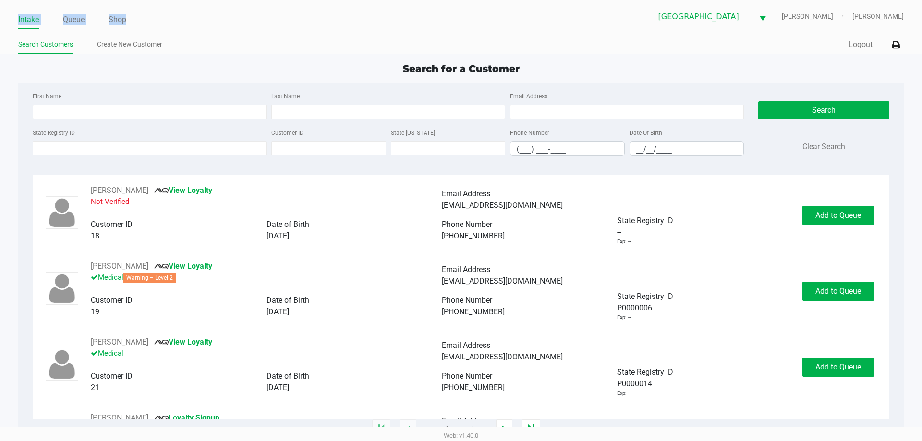
drag, startPoint x: 10, startPoint y: 17, endPoint x: 155, endPoint y: 14, distance: 145.1
click at [155, 14] on div "Intake Queue Shop [GEOGRAPHIC_DATA] WC STEVIE-WONDER [PERSON_NAME] Search Custo…" at bounding box center [461, 27] width 922 height 54
click at [155, 14] on ul "Intake Queue Shop" at bounding box center [239, 20] width 443 height 16
drag, startPoint x: 405, startPoint y: 69, endPoint x: 513, endPoint y: 69, distance: 108.6
click at [513, 69] on span "Search for a Customer" at bounding box center [461, 69] width 117 height 12
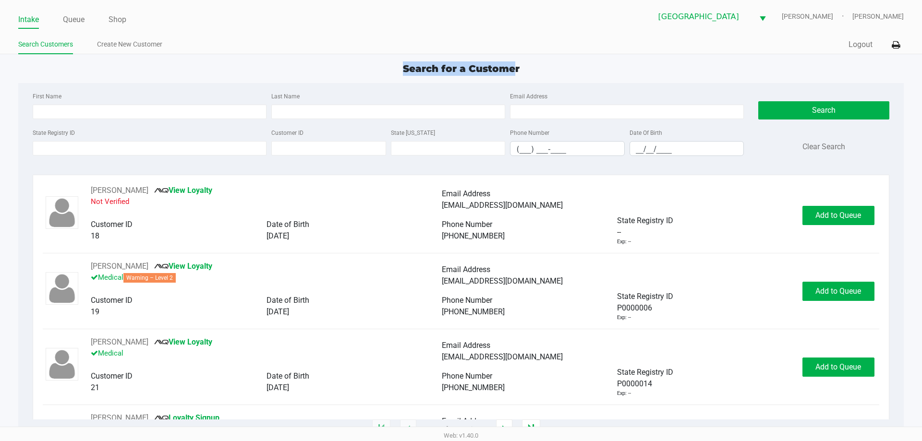
click at [515, 69] on span "Search for a Customer" at bounding box center [461, 69] width 117 height 12
click at [521, 67] on div "Search for a Customer" at bounding box center [461, 68] width 900 height 14
click at [81, 145] on input "State Registry ID" at bounding box center [150, 148] width 234 height 14
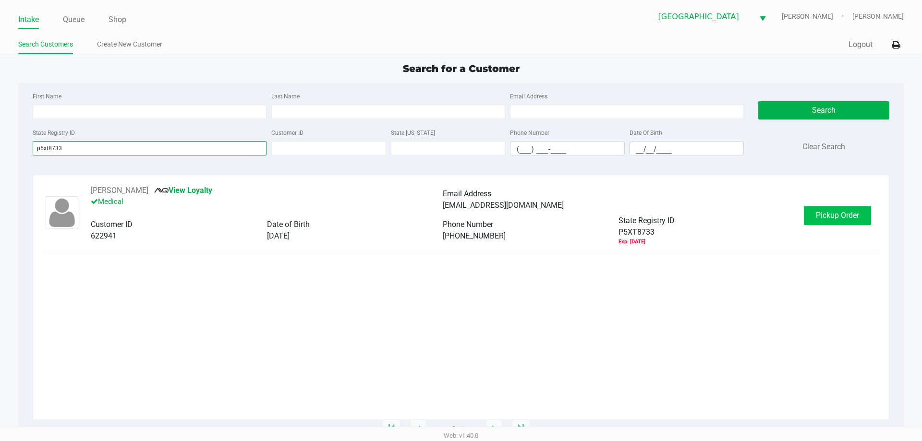
type input "p5xt8733"
click at [851, 212] on span "Pickup Order" at bounding box center [837, 215] width 43 height 9
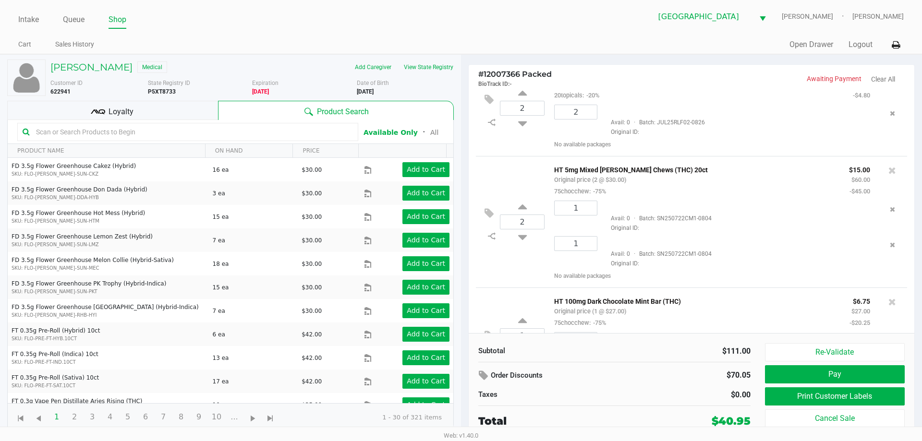
scroll to position [82, 0]
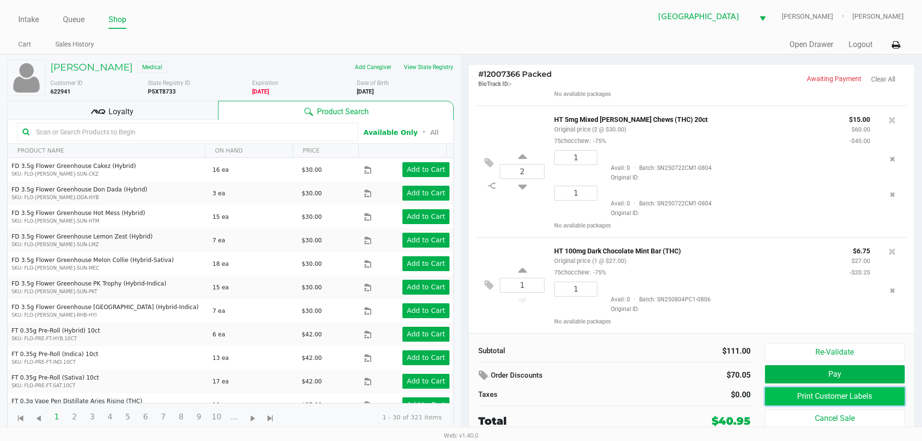
click at [805, 400] on button "Print Customer Labels" at bounding box center [835, 397] width 140 height 18
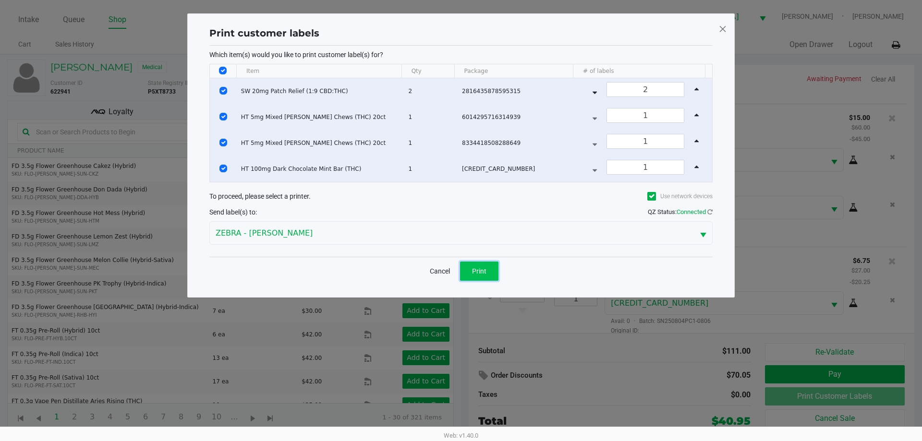
click at [482, 268] on span "Print" at bounding box center [479, 272] width 14 height 8
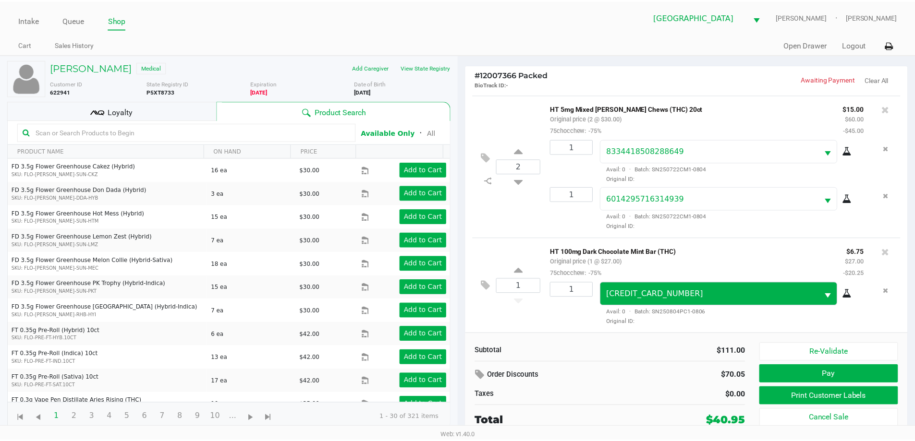
scroll to position [93, 0]
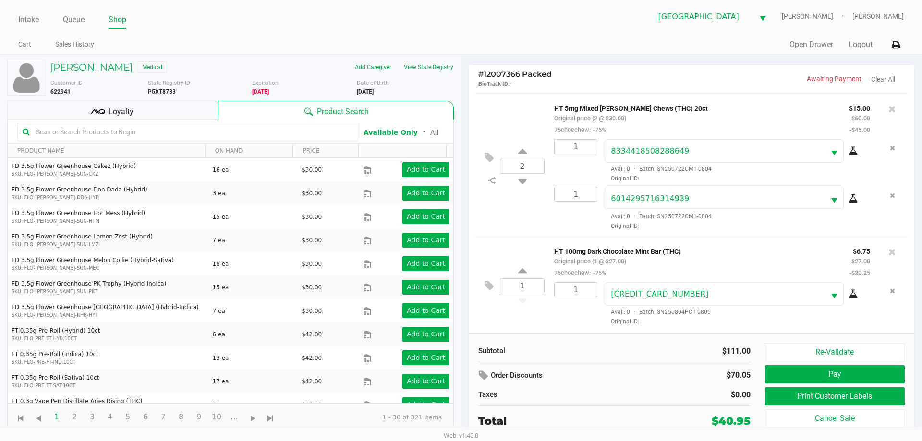
drag, startPoint x: 346, startPoint y: 62, endPoint x: 455, endPoint y: 61, distance: 109.0
click at [455, 61] on div "Add Caregiver View State Registry" at bounding box center [356, 67] width 209 height 15
drag, startPoint x: 474, startPoint y: 70, endPoint x: 530, endPoint y: 82, distance: 57.6
click at [530, 82] on div "# 12007366 Packed BioTrack ID: - Awaiting Payment Clear All" at bounding box center [692, 77] width 446 height 25
click at [530, 82] on p "BioTrack ID: -" at bounding box center [584, 83] width 213 height 9
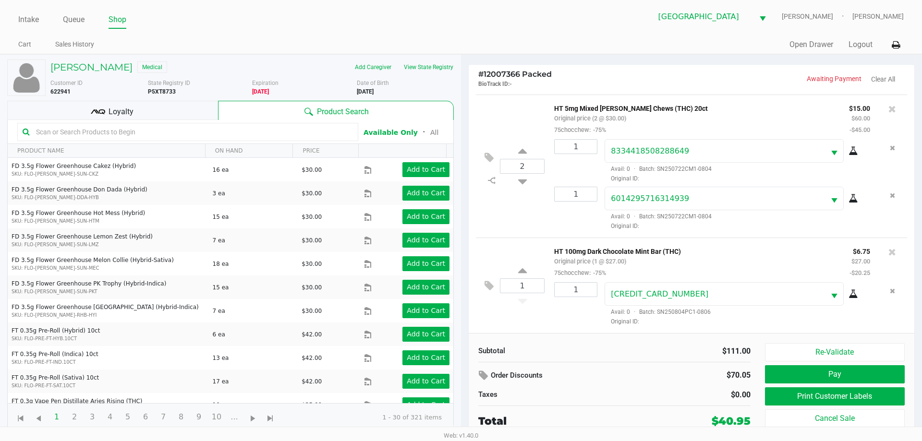
click at [177, 118] on div "Loyalty" at bounding box center [112, 110] width 211 height 19
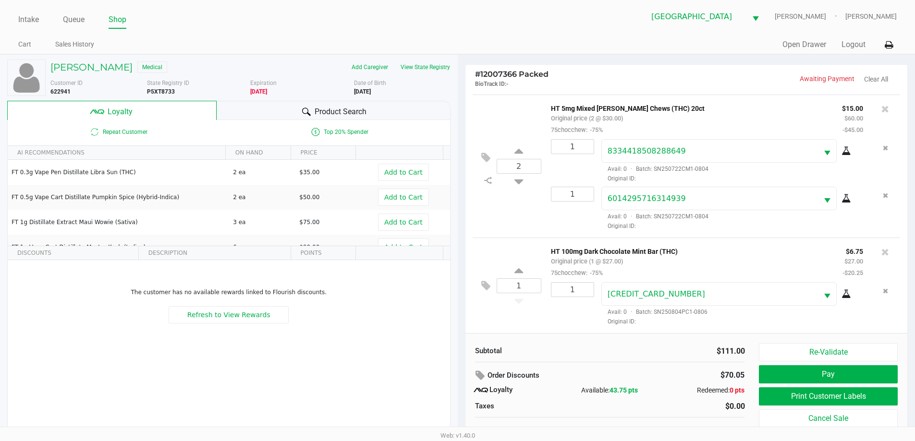
click at [268, 117] on div "Product Search" at bounding box center [334, 110] width 234 height 19
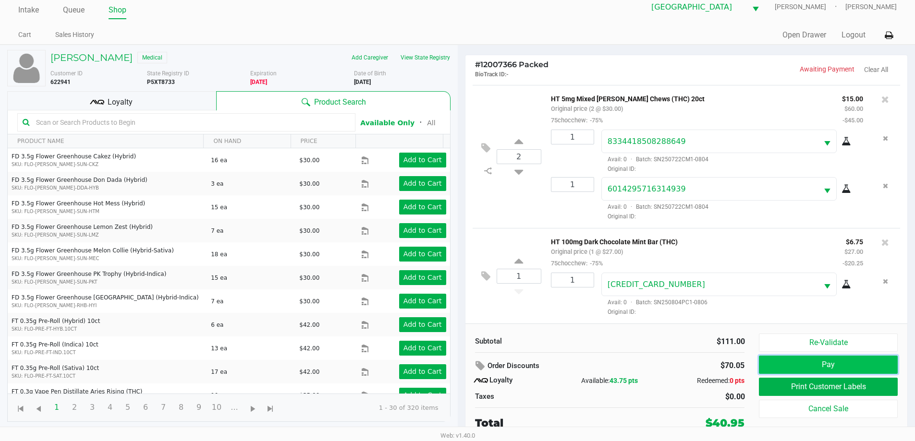
click at [776, 356] on button "Pay" at bounding box center [828, 365] width 138 height 18
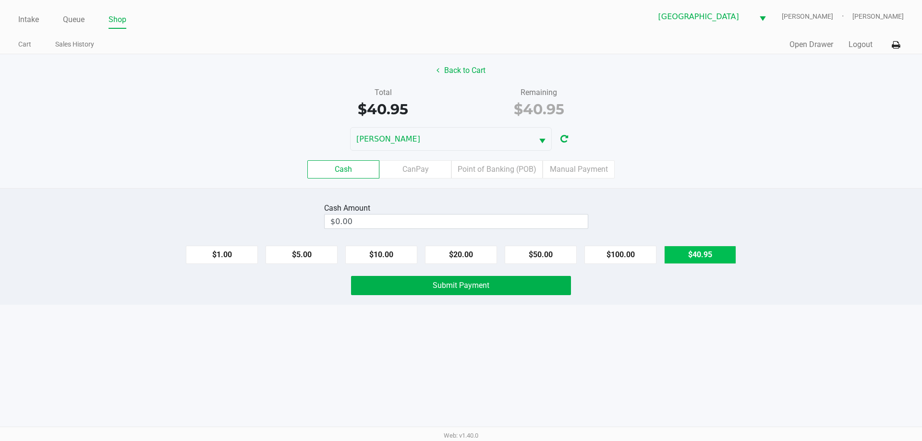
click at [684, 254] on button "$40.95" at bounding box center [700, 255] width 72 height 18
type input "$40.95"
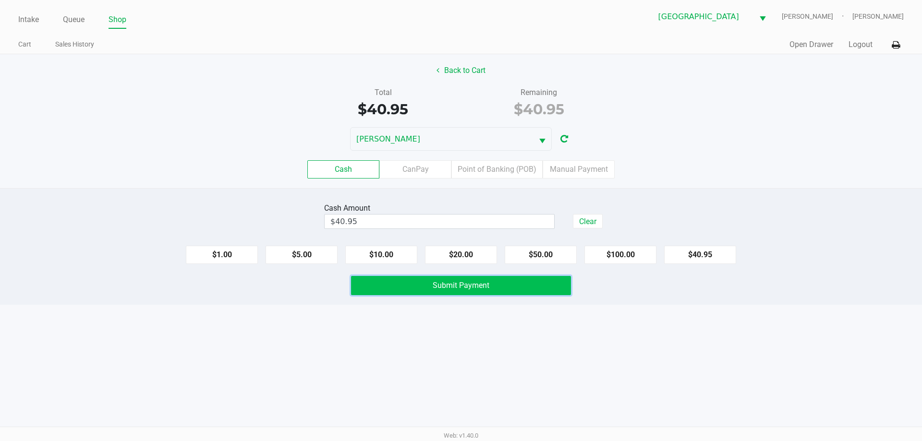
click at [507, 293] on button "Submit Payment" at bounding box center [461, 285] width 220 height 19
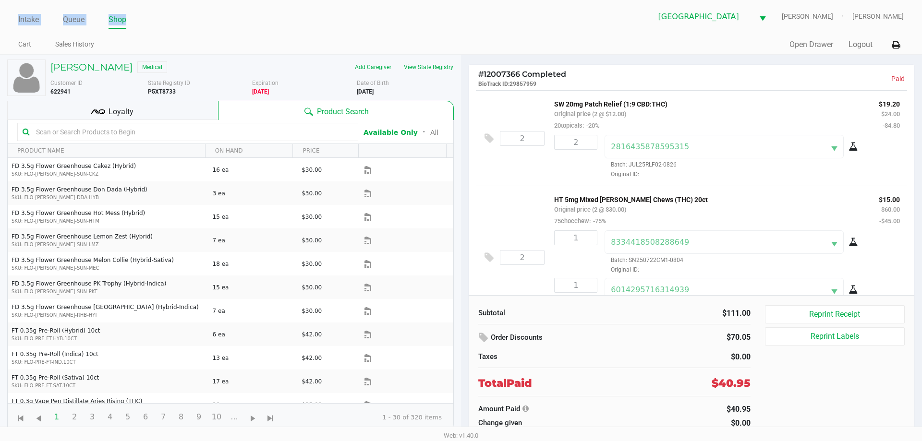
drag, startPoint x: 11, startPoint y: 13, endPoint x: 179, endPoint y: 18, distance: 167.7
click at [179, 18] on div "Intake Queue Shop [GEOGRAPHIC_DATA] WC STEVIE-WONDER [PERSON_NAME] Cart Sales H…" at bounding box center [461, 27] width 922 height 54
click at [179, 18] on ul "Intake Queue Shop" at bounding box center [239, 20] width 443 height 16
drag, startPoint x: 7, startPoint y: 43, endPoint x: 126, endPoint y: 41, distance: 119.1
click at [126, 41] on div "Intake Queue Shop [GEOGRAPHIC_DATA] WC STEVIE-WONDER [PERSON_NAME] Cart Sales H…" at bounding box center [461, 27] width 922 height 54
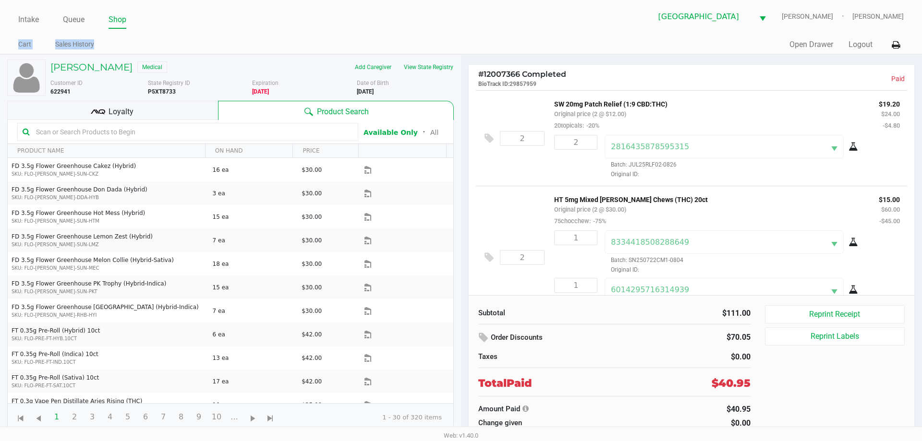
click at [127, 40] on ul "Cart Sales History" at bounding box center [239, 45] width 443 height 16
drag, startPoint x: 172, startPoint y: 66, endPoint x: 0, endPoint y: 67, distance: 172.4
click at [0, 67] on div "[PERSON_NAME] Medical Add Caregiver View State Registry Customer ID 622941 Stat…" at bounding box center [230, 247] width 461 height 385
click at [10, 43] on div "Intake Queue Shop [GEOGRAPHIC_DATA] WC STEVIE-WONDER [PERSON_NAME] Cart Sales H…" at bounding box center [461, 27] width 922 height 54
click at [547, 100] on div "SW 20mg Patch Relief (1:9 CBD:THC) Original price (2 @ $12.00) 20topicals: -20%…" at bounding box center [722, 138] width 355 height 81
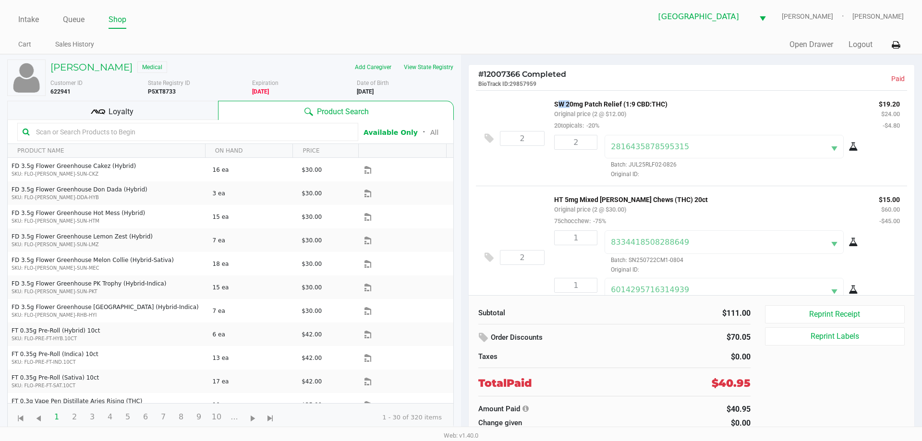
click at [547, 100] on div "SW 20mg Patch Relief (1:9 CBD:THC) Original price (2 @ $12.00) 20topicals: -20%…" at bounding box center [722, 138] width 355 height 81
click at [628, 121] on div "SW 20mg Patch Relief (1:9 CBD:THC) Original price (2 @ $12.00) 20topicals: -20%" at bounding box center [709, 114] width 325 height 33
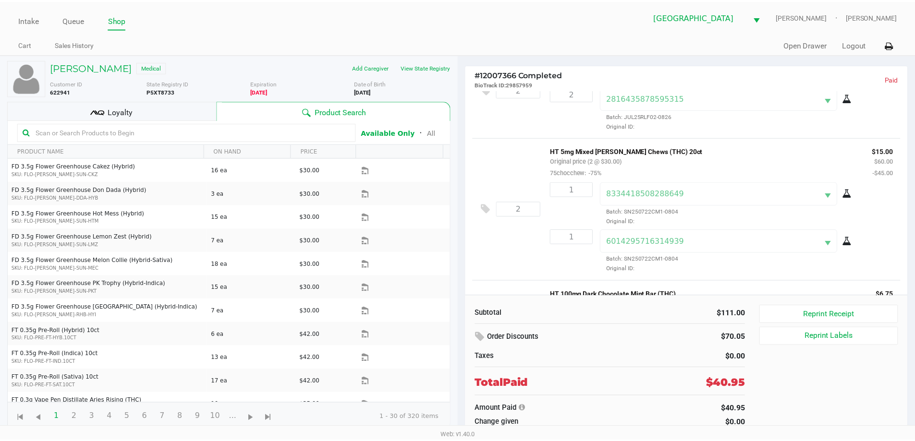
scroll to position [131, 0]
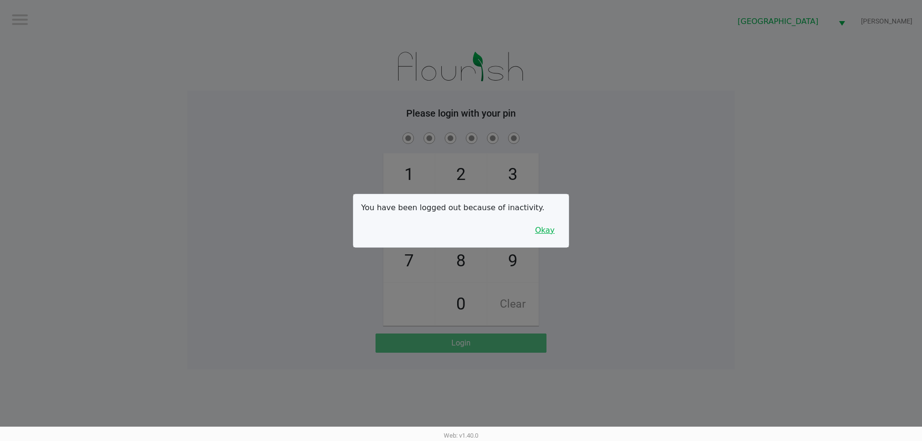
click at [549, 230] on button "Okay" at bounding box center [545, 230] width 32 height 18
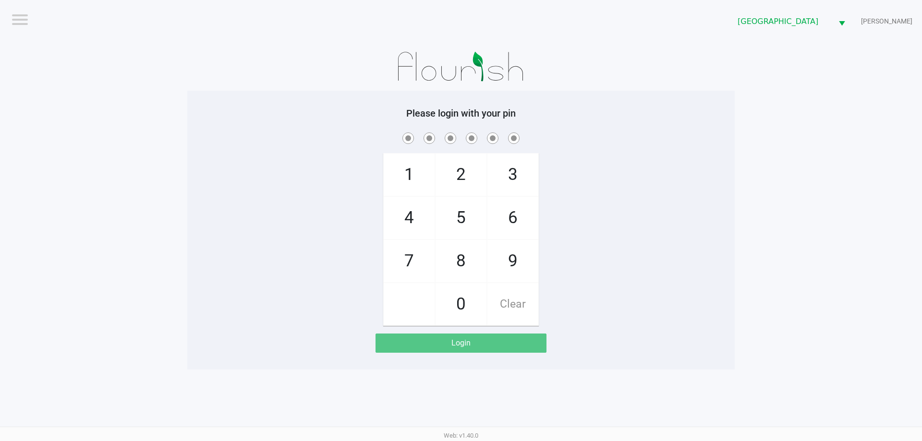
click at [465, 183] on span "2" at bounding box center [461, 175] width 51 height 42
checkbox input "true"
click at [466, 183] on span "2" at bounding box center [461, 175] width 51 height 42
checkbox input "true"
click at [478, 260] on span "8" at bounding box center [461, 261] width 51 height 42
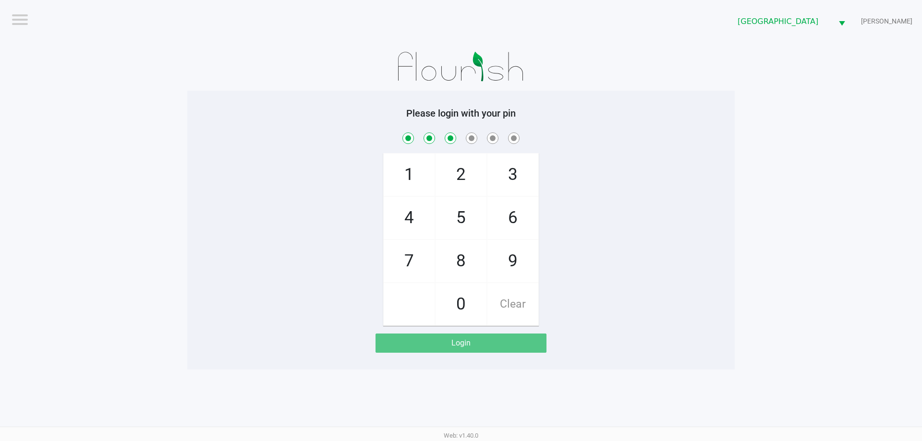
checkbox input "true"
drag, startPoint x: 520, startPoint y: 172, endPoint x: 505, endPoint y: 216, distance: 46.5
click at [520, 172] on span "3" at bounding box center [513, 175] width 51 height 42
checkbox input "true"
click at [505, 217] on span "6" at bounding box center [513, 218] width 51 height 42
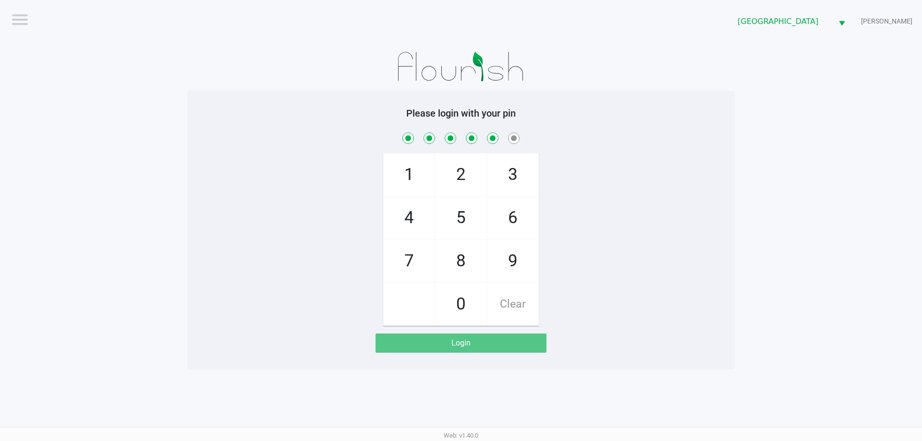
checkbox input "true"
click at [505, 218] on span "6" at bounding box center [513, 218] width 51 height 42
checkbox input "true"
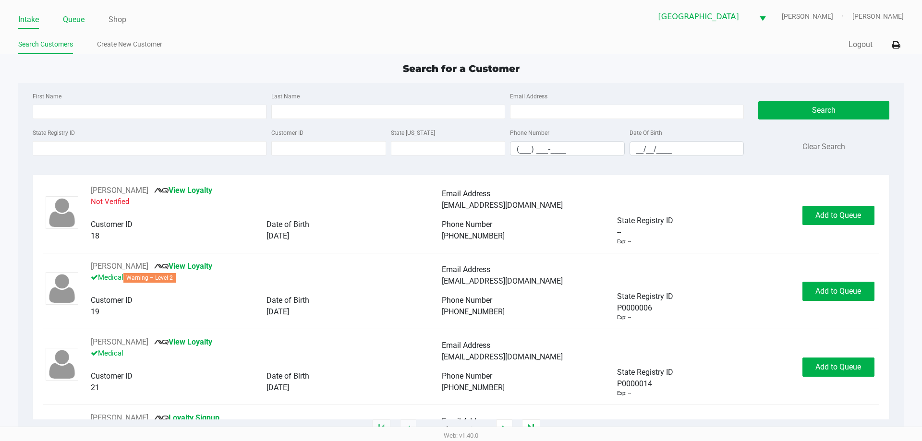
click at [85, 22] on link "Queue" at bounding box center [74, 19] width 22 height 13
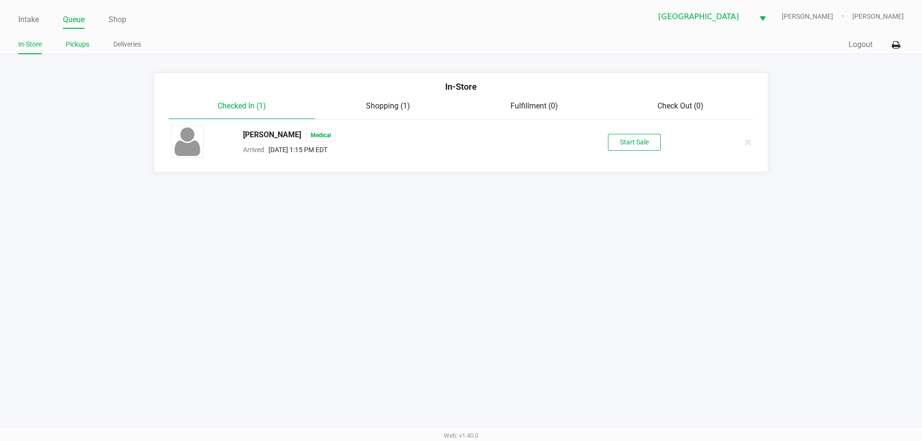
click at [80, 51] on li "Pickups" at bounding box center [78, 45] width 24 height 17
click at [82, 44] on link "Pickups" at bounding box center [78, 44] width 24 height 12
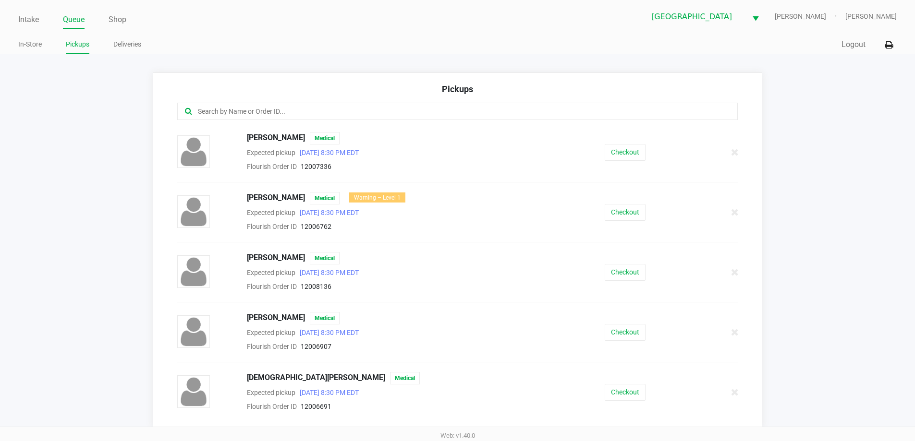
click at [372, 99] on div "Pickups" at bounding box center [457, 93] width 561 height 20
click at [369, 113] on input "text" at bounding box center [442, 111] width 491 height 11
type input "[PERSON_NAME]"
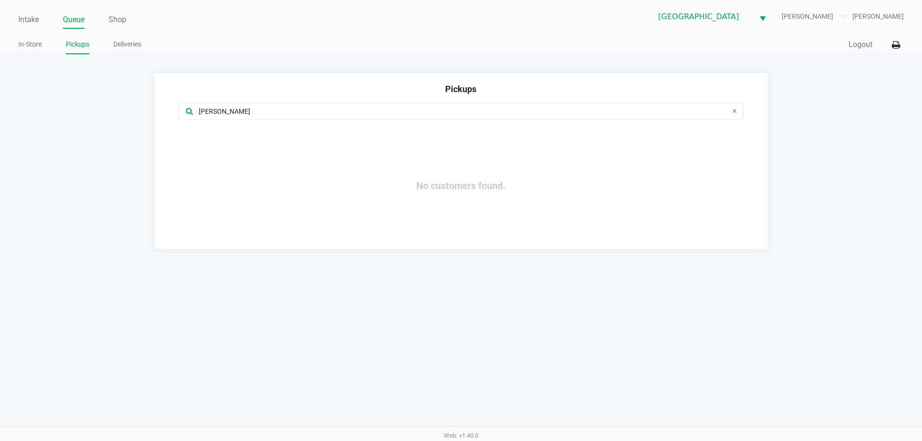
click at [17, 20] on div "Intake Queue Shop [GEOGRAPHIC_DATA] WC STEVIE-WONDER [PERSON_NAME] In-Store Pic…" at bounding box center [461, 27] width 922 height 54
click at [26, 18] on link "Intake" at bounding box center [28, 19] width 21 height 13
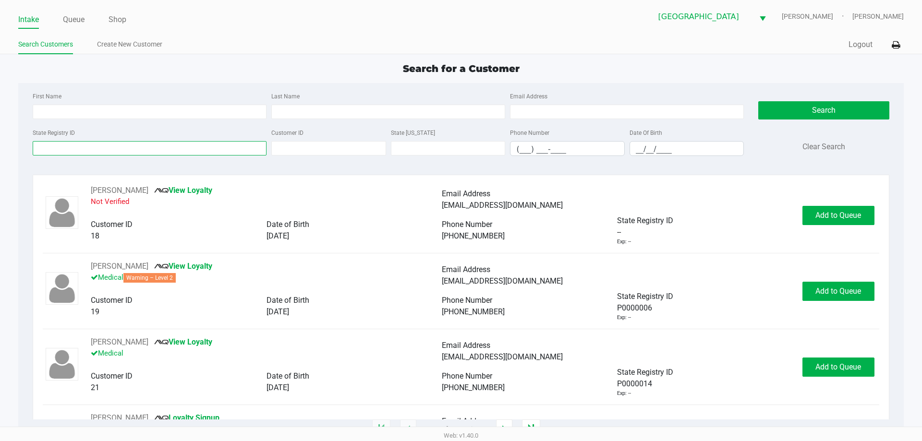
click at [166, 149] on input "State Registry ID" at bounding box center [150, 148] width 234 height 14
click at [87, 117] on input "First Name" at bounding box center [150, 112] width 234 height 14
type input "[PERSON_NAME]"
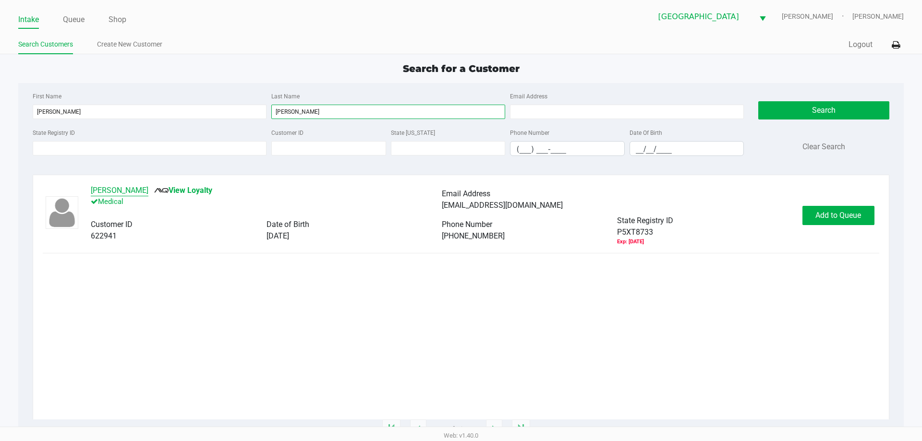
type input "[PERSON_NAME]"
click at [126, 185] on button "[PERSON_NAME]" at bounding box center [120, 191] width 58 height 12
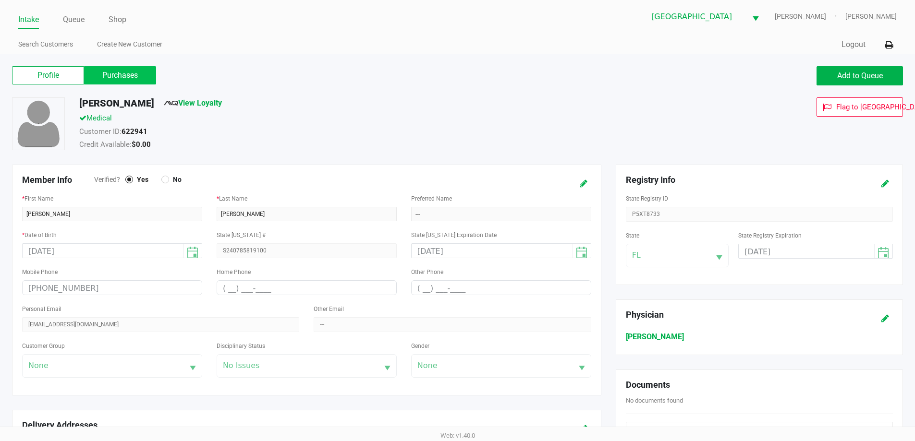
click at [117, 78] on label "Purchases" at bounding box center [120, 75] width 72 height 18
click at [0, 0] on 1 "Purchases" at bounding box center [0, 0] width 0 height 0
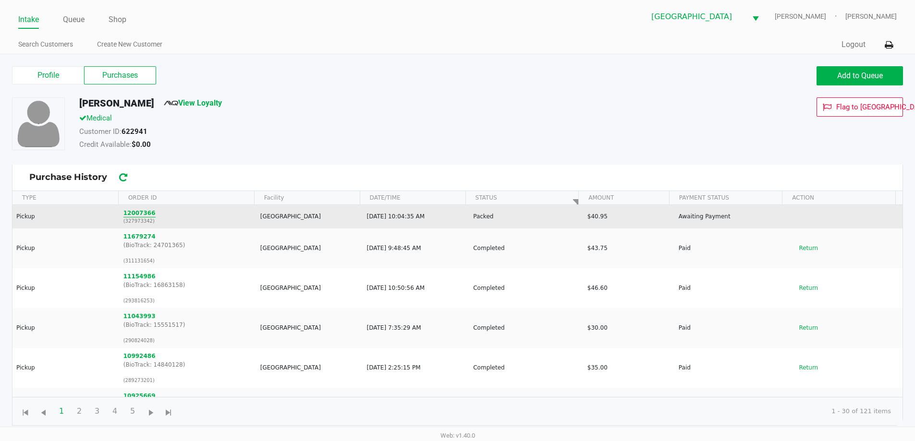
click at [139, 212] on button "12007366" at bounding box center [139, 213] width 32 height 9
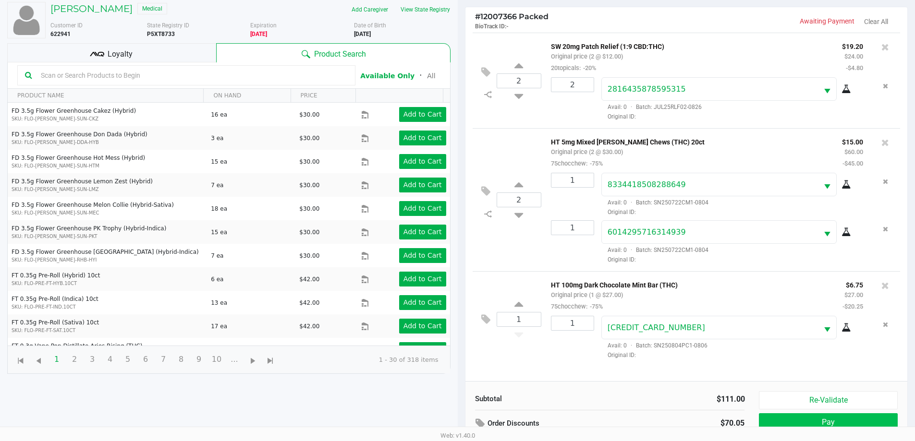
scroll to position [104, 0]
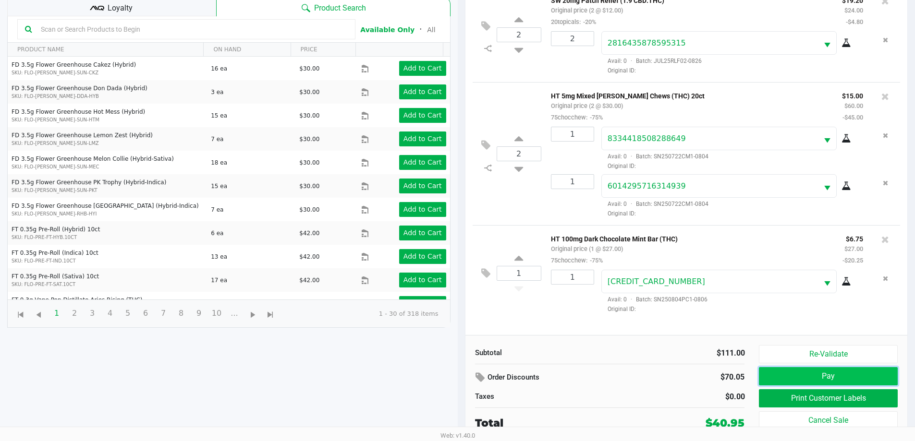
click at [815, 380] on button "Pay" at bounding box center [828, 376] width 138 height 18
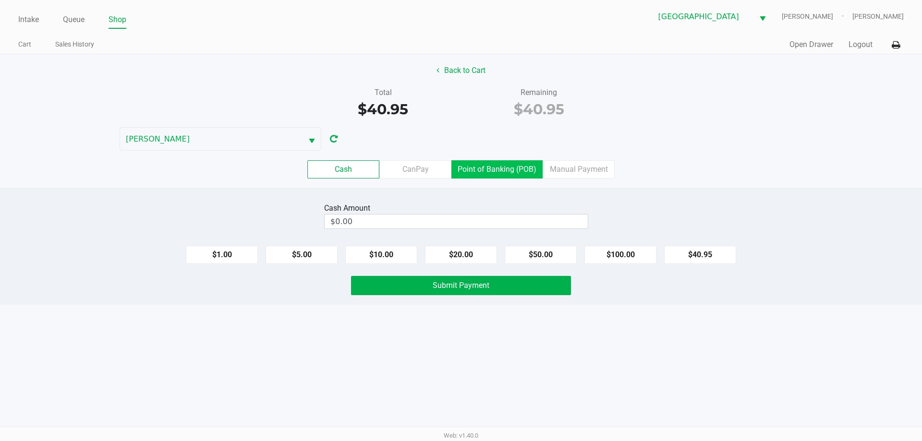
click at [502, 171] on label "Point of Banking (POB)" at bounding box center [496, 169] width 91 height 18
click at [0, 0] on 7 "Point of Banking (POB)" at bounding box center [0, 0] width 0 height 0
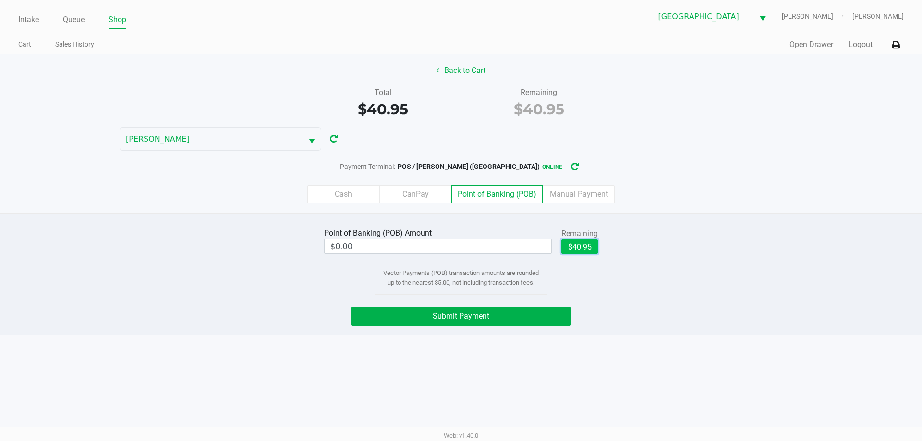
click at [565, 250] on button "$40.95" at bounding box center [579, 247] width 37 height 14
type input "$40.95"
click at [546, 307] on button "Submit Payment" at bounding box center [461, 316] width 220 height 19
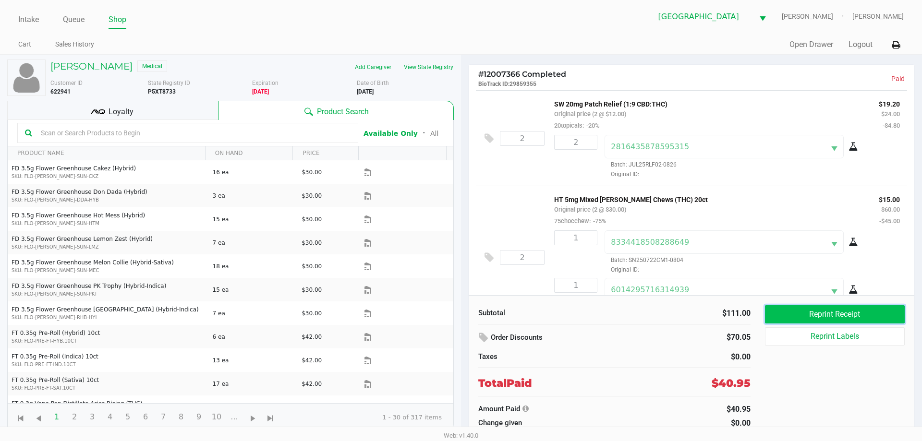
click at [817, 317] on button "Reprint Receipt" at bounding box center [835, 314] width 140 height 18
click at [26, 20] on link "Intake" at bounding box center [28, 19] width 21 height 13
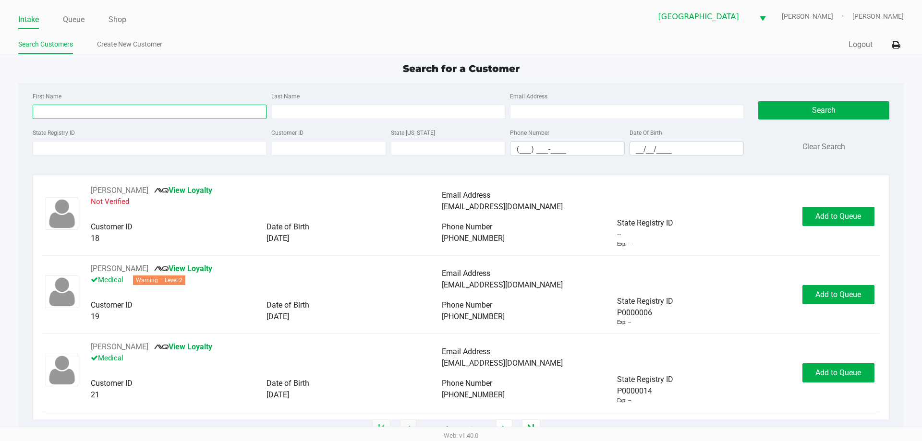
click at [124, 108] on input "First Name" at bounding box center [150, 112] width 234 height 14
type input "[PERSON_NAME]"
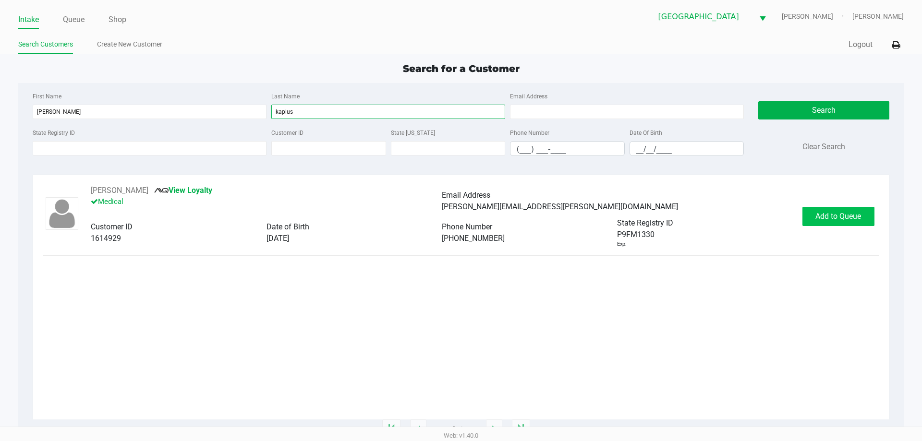
type input "kaplus"
click at [825, 221] on button "Add to Queue" at bounding box center [839, 216] width 72 height 19
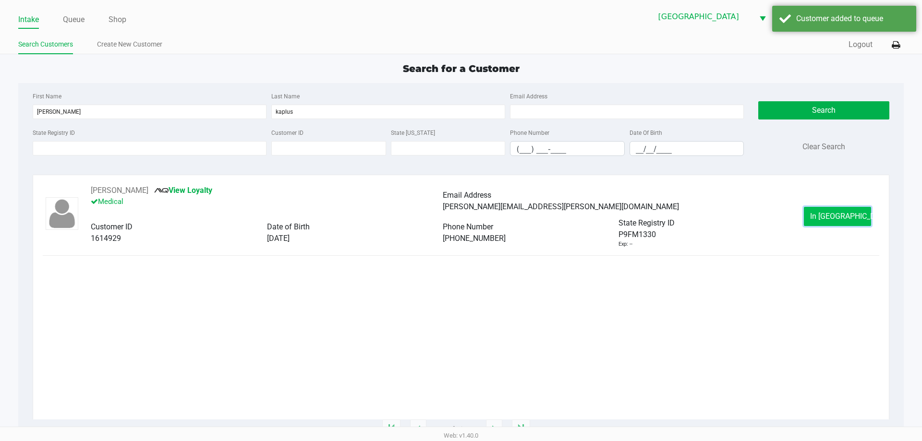
click at [821, 222] on button "In [GEOGRAPHIC_DATA]" at bounding box center [837, 216] width 67 height 19
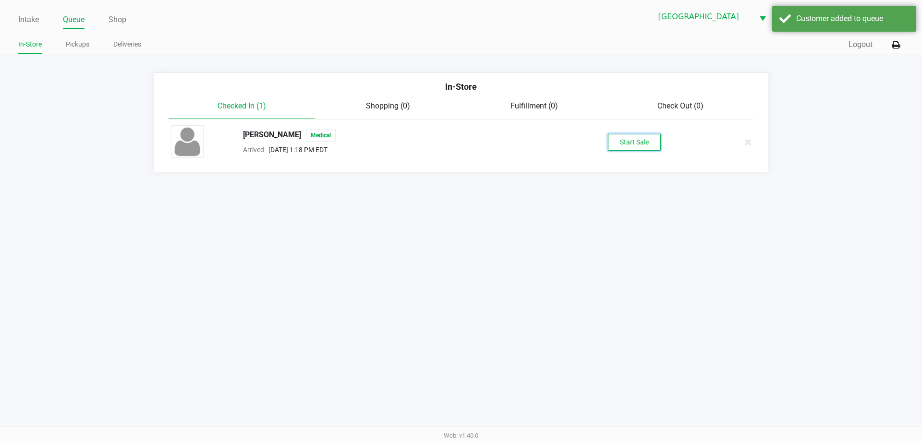
click at [626, 139] on button "Start Sale" at bounding box center [634, 142] width 53 height 17
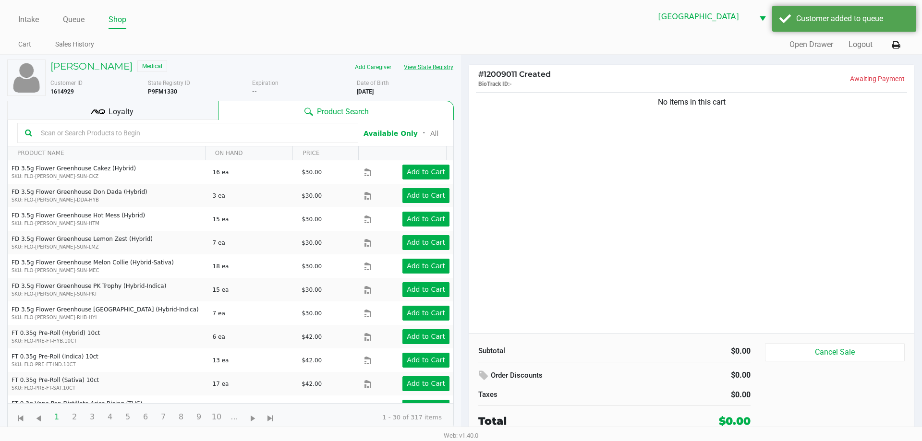
click at [435, 65] on button "View State Registry" at bounding box center [426, 67] width 56 height 15
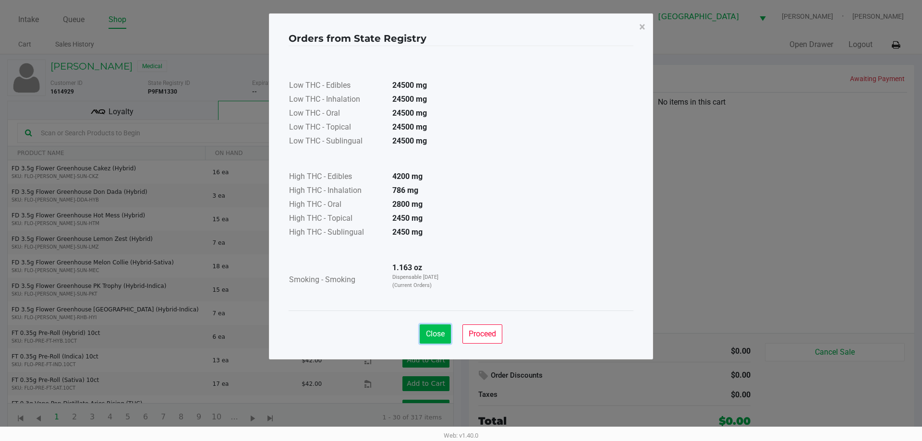
click at [428, 341] on button "Close" at bounding box center [435, 334] width 31 height 19
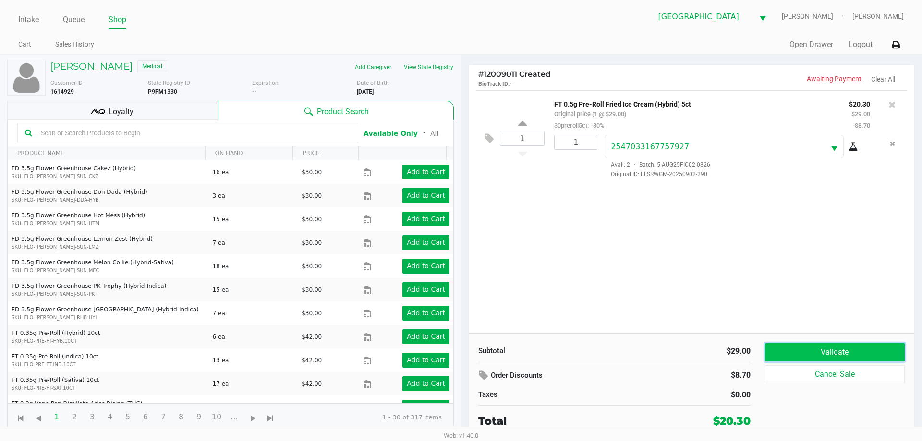
click at [859, 355] on button "Validate" at bounding box center [835, 352] width 140 height 18
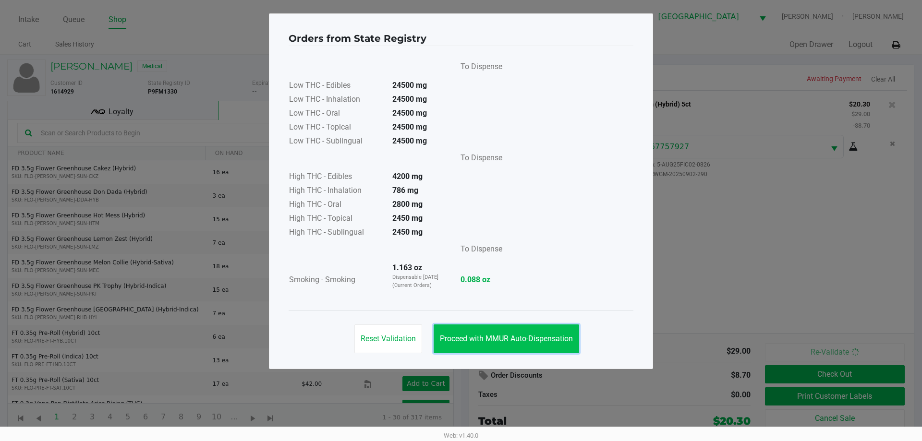
click at [546, 343] on span "Proceed with MMUR Auto-Dispensation" at bounding box center [506, 338] width 133 height 9
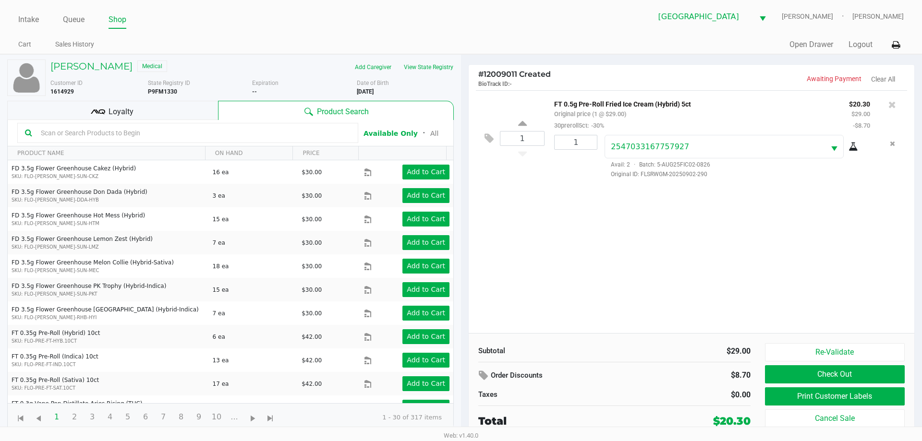
click at [562, 319] on div "1 FT 0.5g Pre-Roll Fried Ice Cream (Hybrid) 5ct Original price (1 @ $29.00) 30p…" at bounding box center [692, 211] width 446 height 243
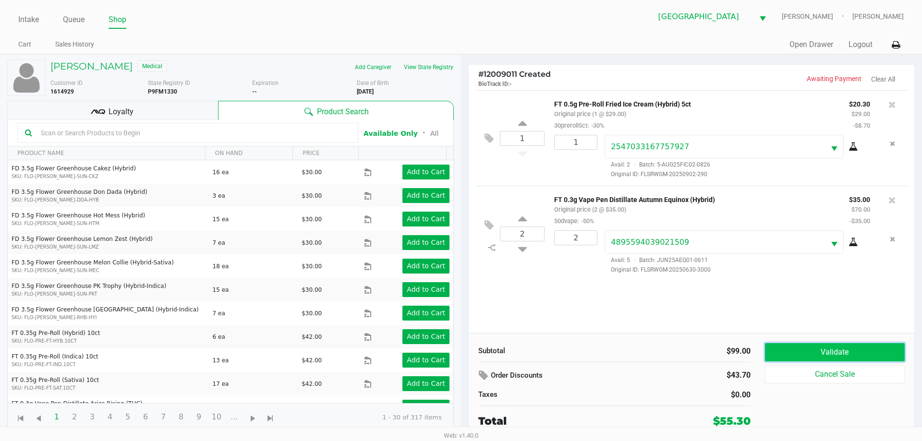
click at [827, 353] on button "Validate" at bounding box center [835, 352] width 140 height 18
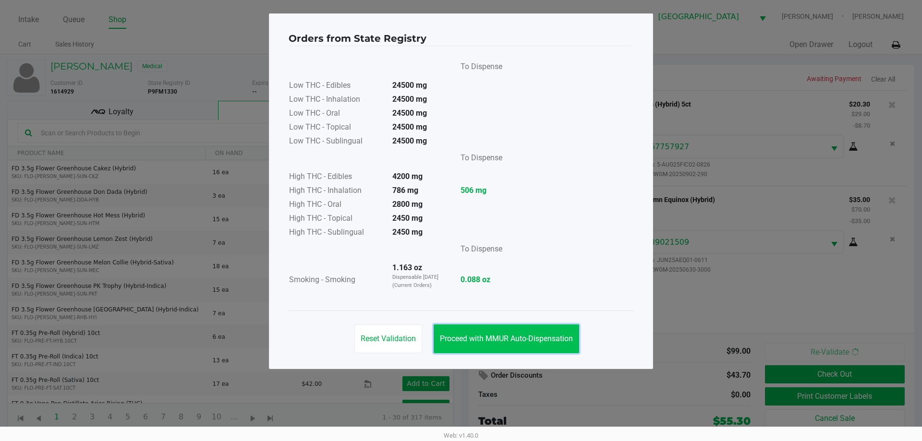
click at [520, 343] on span "Proceed with MMUR Auto-Dispensation" at bounding box center [506, 338] width 133 height 9
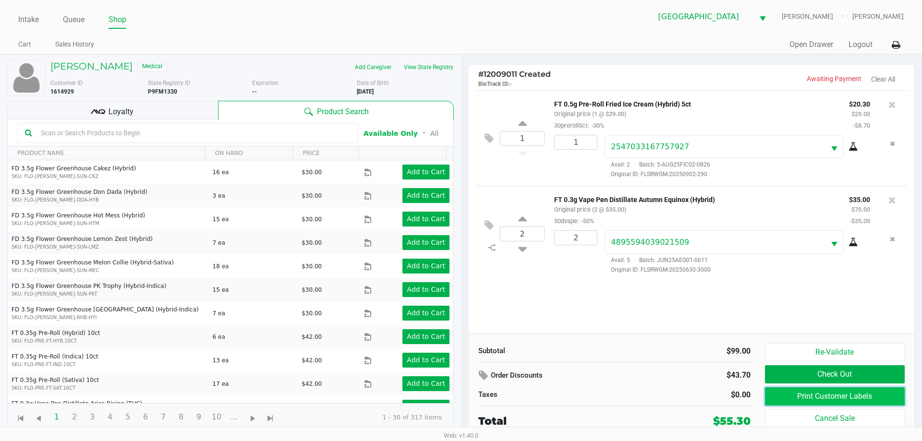
click at [835, 395] on button "Print Customer Labels" at bounding box center [835, 397] width 140 height 18
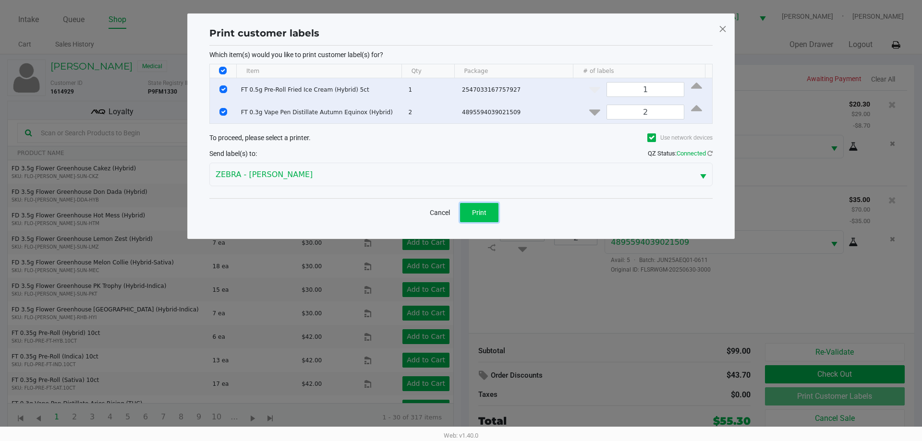
click at [468, 210] on button "Print" at bounding box center [479, 212] width 38 height 19
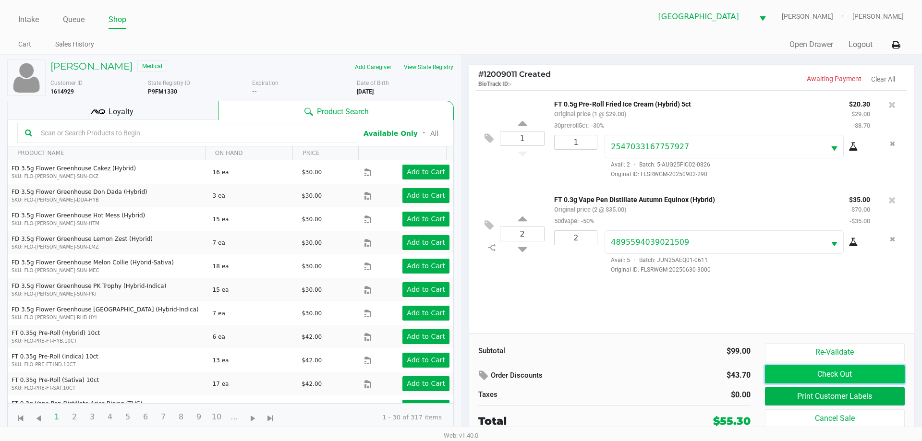
click at [819, 377] on button "Check Out" at bounding box center [835, 375] width 140 height 18
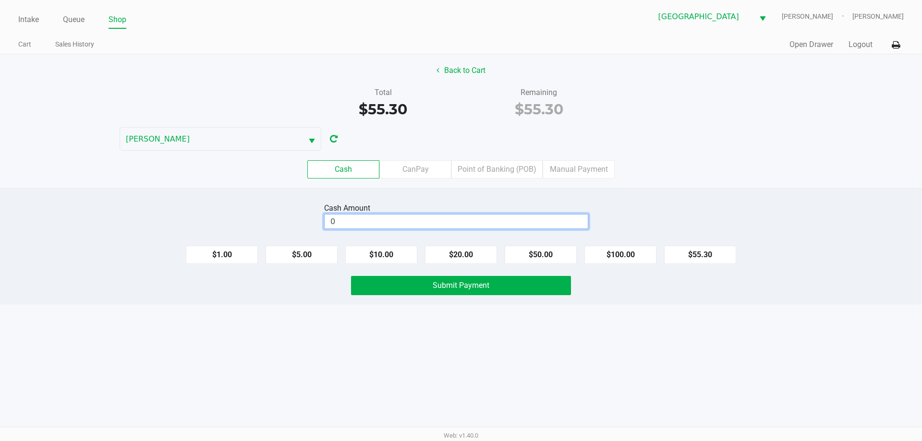
click at [505, 223] on input "0" at bounding box center [456, 222] width 263 height 14
type input "$56.00"
click at [388, 280] on button "Submit Payment" at bounding box center [461, 285] width 220 height 19
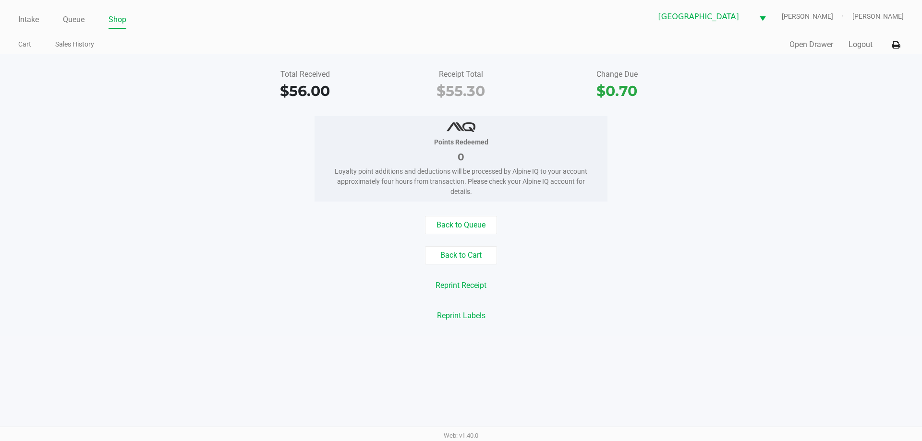
drag, startPoint x: 435, startPoint y: 74, endPoint x: 649, endPoint y: 94, distance: 215.1
click at [649, 95] on div "Total Received $56.00 Receipt Total $55.30 Change Due $0.70" at bounding box center [461, 85] width 937 height 33
click at [649, 94] on div "$0.70" at bounding box center [617, 91] width 142 height 22
click at [30, 21] on link "Intake" at bounding box center [28, 19] width 21 height 13
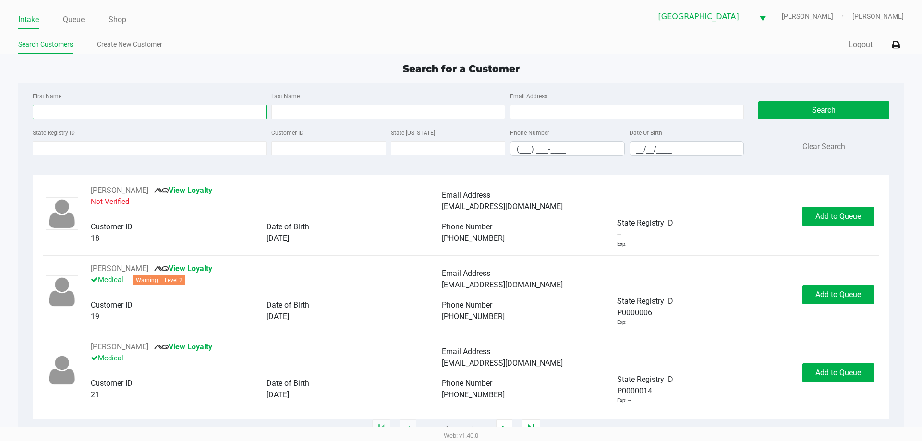
click at [72, 108] on input "First Name" at bounding box center [150, 112] width 234 height 14
click at [72, 109] on input "First Name" at bounding box center [150, 112] width 234 height 14
click at [55, 86] on div "First Name Last Name Email Address State Registry ID Customer ID State [US_STAT…" at bounding box center [460, 127] width 871 height 88
click at [67, 97] on div "First Name" at bounding box center [149, 104] width 239 height 29
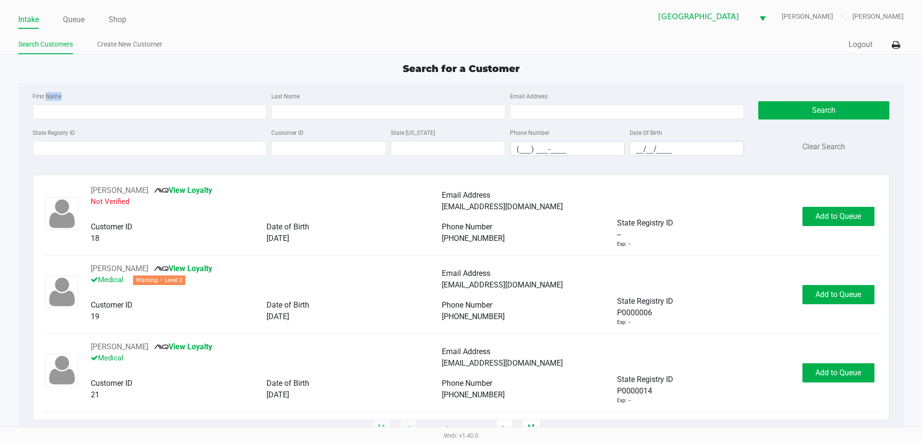
click at [67, 97] on div "First Name" at bounding box center [149, 104] width 239 height 29
click at [319, 85] on div "First Name Last Name Email Address State Registry ID Customer ID State [US_STAT…" at bounding box center [460, 127] width 871 height 88
click at [319, 86] on div "First Name Last Name Email Address State Registry ID Customer ID State [US_STAT…" at bounding box center [460, 127] width 871 height 88
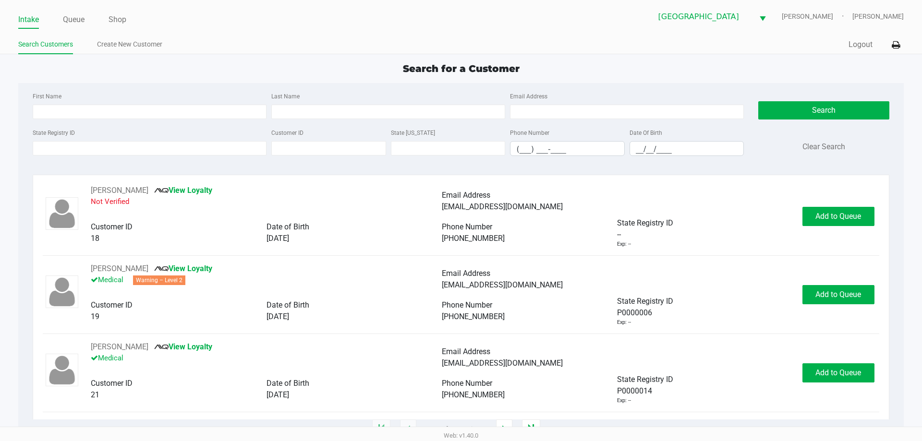
click at [319, 89] on div "First Name Last Name Email Address State Registry ID Customer ID State [US_STAT…" at bounding box center [460, 127] width 871 height 88
click at [154, 141] on div "State Registry ID" at bounding box center [149, 141] width 239 height 29
click at [131, 140] on div "State Registry ID" at bounding box center [149, 141] width 239 height 29
click at [127, 143] on input "State Registry ID" at bounding box center [150, 148] width 234 height 14
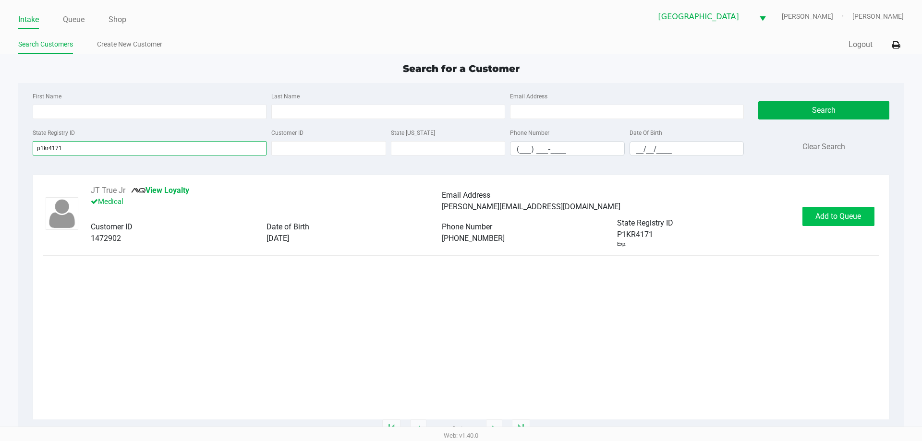
type input "p1kr4171"
click at [850, 224] on button "Add to Queue" at bounding box center [839, 216] width 72 height 19
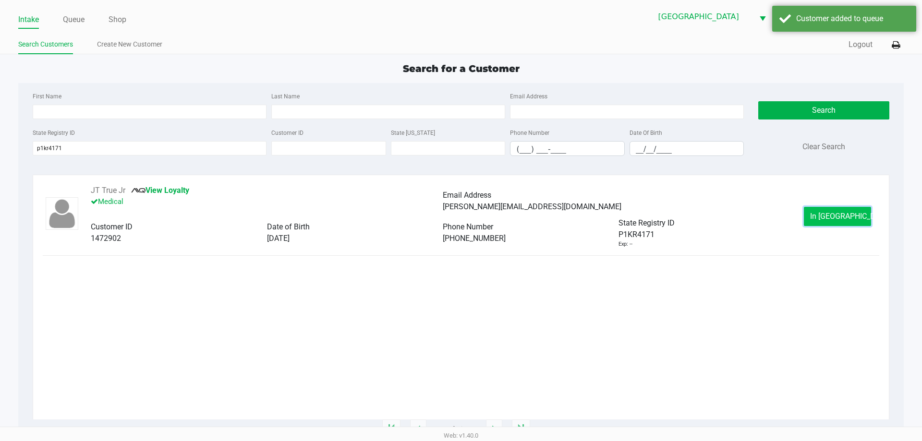
click at [818, 214] on button "In [GEOGRAPHIC_DATA]" at bounding box center [837, 216] width 67 height 19
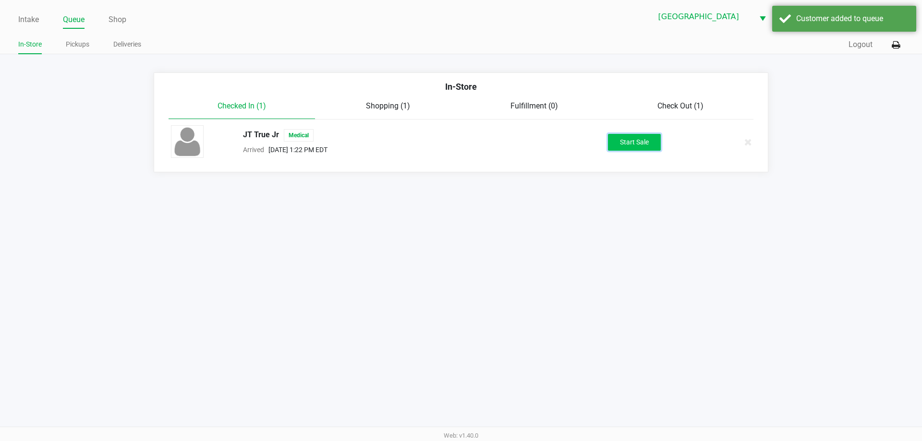
click at [630, 140] on button "Start Sale" at bounding box center [634, 142] width 53 height 17
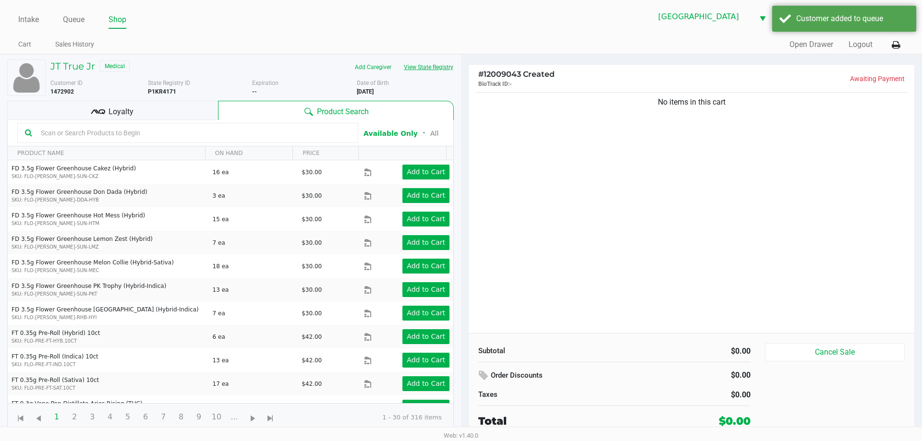
click at [445, 68] on button "View State Registry" at bounding box center [426, 67] width 56 height 15
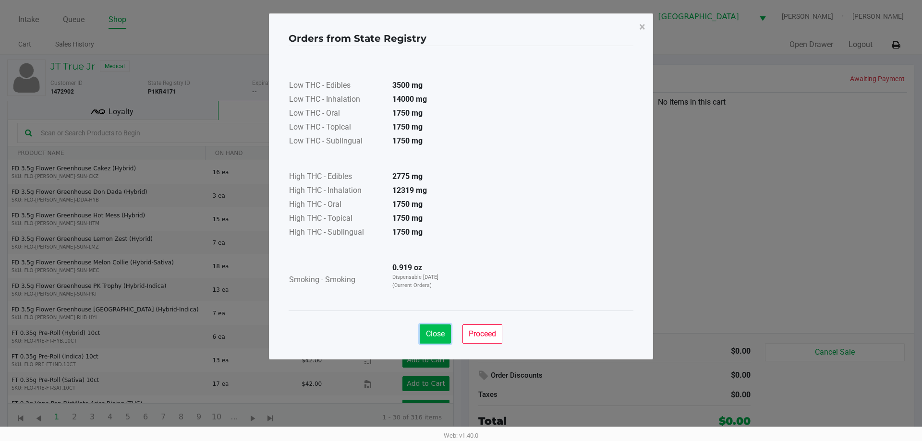
click at [439, 339] on button "Close" at bounding box center [435, 334] width 31 height 19
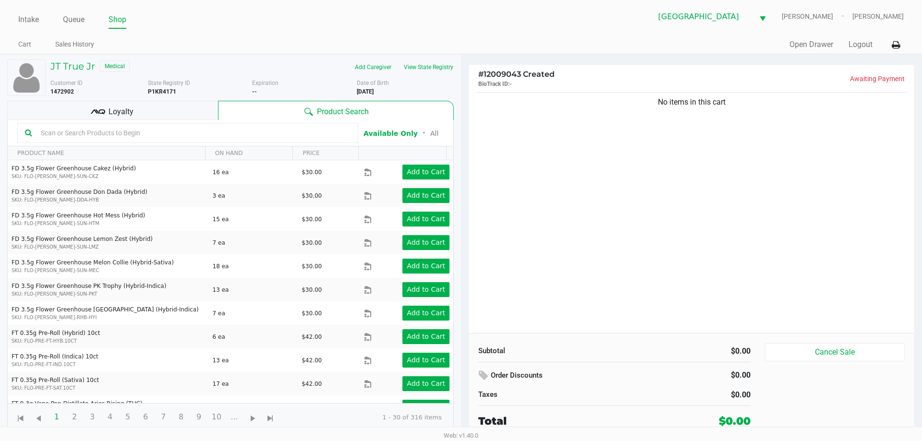
drag, startPoint x: 599, startPoint y: 167, endPoint x: 626, endPoint y: 179, distance: 29.5
click at [626, 179] on div "No items in this cart" at bounding box center [692, 211] width 446 height 243
click at [627, 177] on div "No items in this cart" at bounding box center [692, 211] width 446 height 243
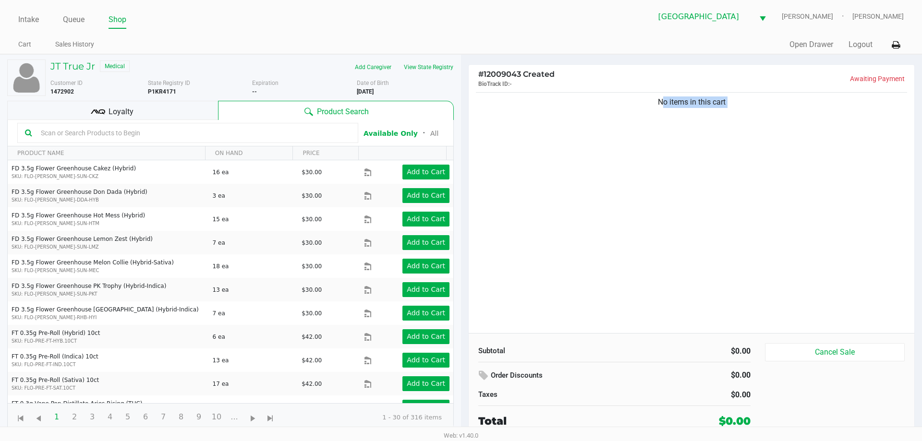
click at [616, 182] on div "No items in this cart" at bounding box center [692, 211] width 446 height 243
click at [443, 63] on button "View State Registry" at bounding box center [426, 67] width 56 height 15
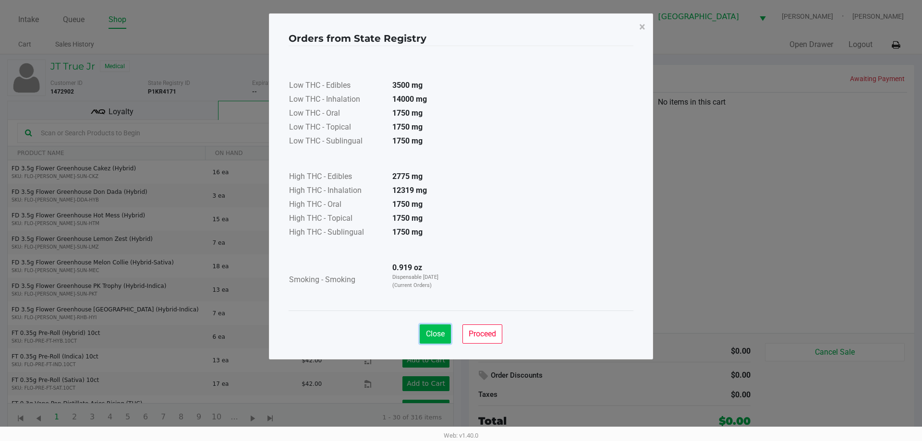
click at [445, 334] on button "Close" at bounding box center [435, 334] width 31 height 19
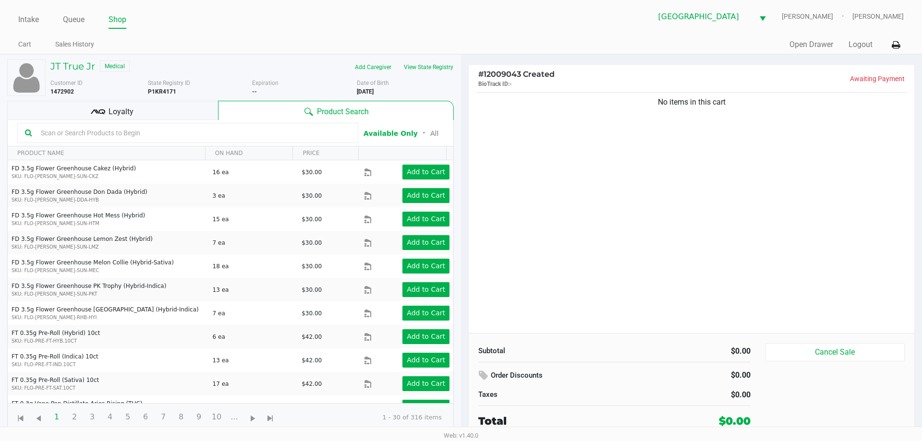
click at [794, 217] on div "No items in this cart" at bounding box center [692, 211] width 446 height 243
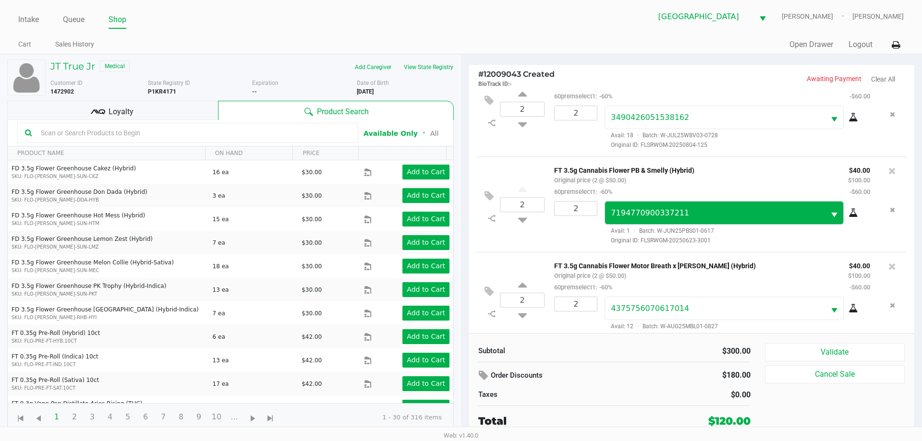
scroll to position [45, 0]
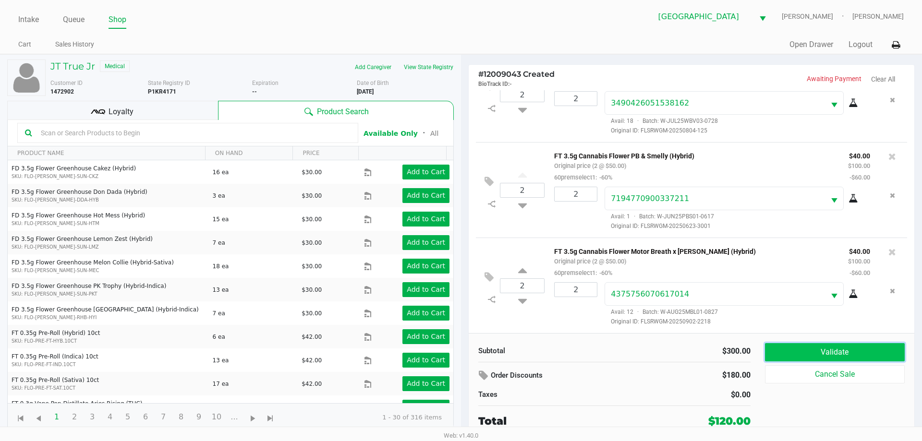
click at [796, 348] on button "Validate" at bounding box center [835, 352] width 140 height 18
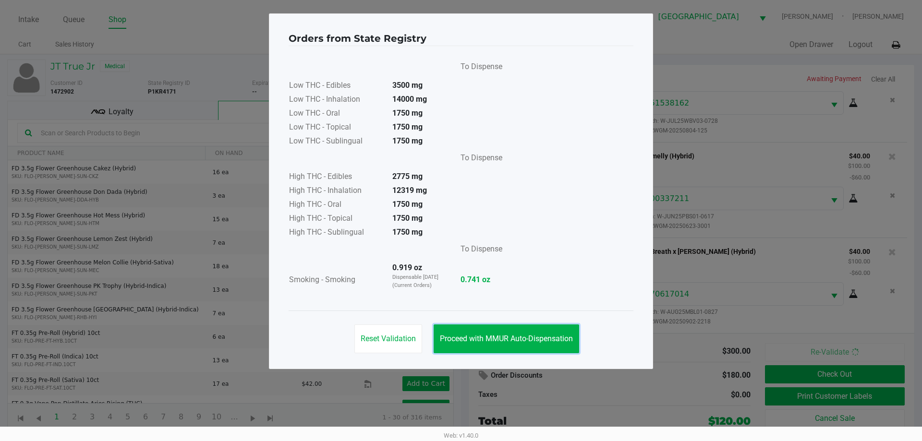
drag, startPoint x: 538, startPoint y: 340, endPoint x: 594, endPoint y: 343, distance: 56.3
click at [545, 339] on span "Proceed with MMUR Auto-Dispensation" at bounding box center [506, 338] width 133 height 9
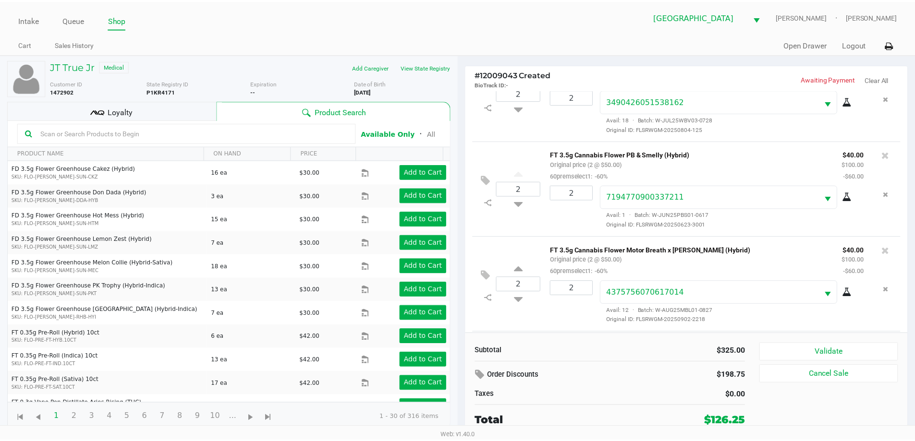
scroll to position [141, 0]
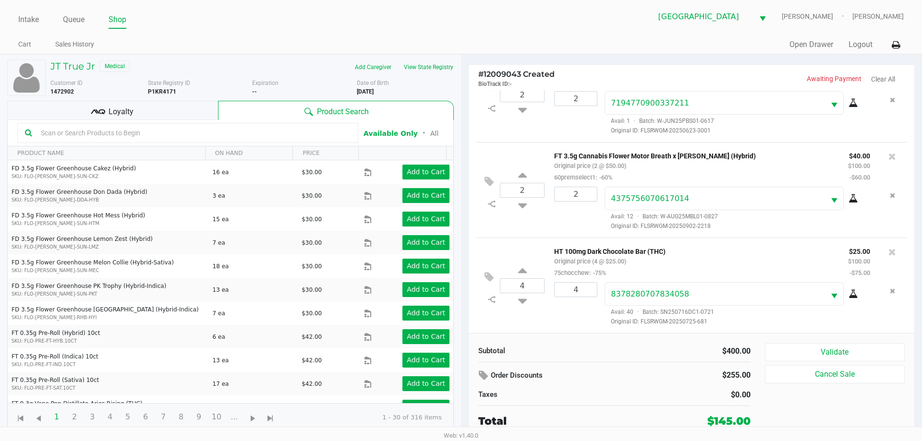
drag, startPoint x: 94, startPoint y: 125, endPoint x: 98, endPoint y: 118, distance: 8.6
click at [95, 123] on div at bounding box center [187, 133] width 341 height 20
click at [98, 117] on icon at bounding box center [98, 112] width 14 height 14
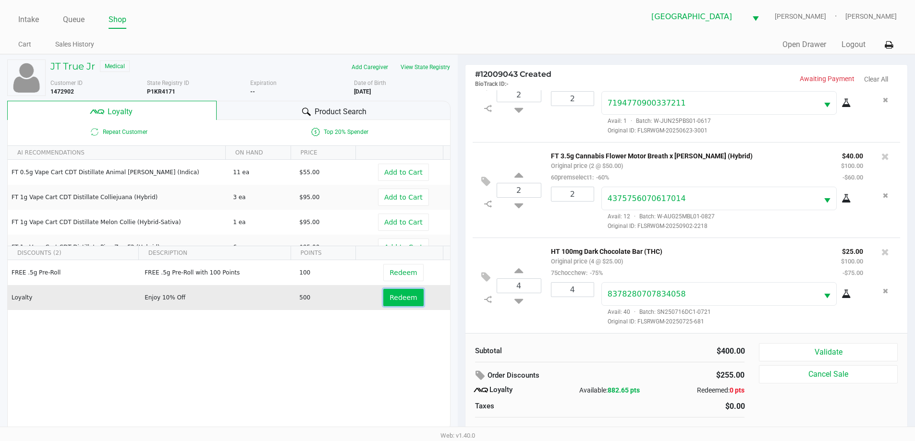
click at [395, 300] on span "Redeem" at bounding box center [403, 298] width 27 height 8
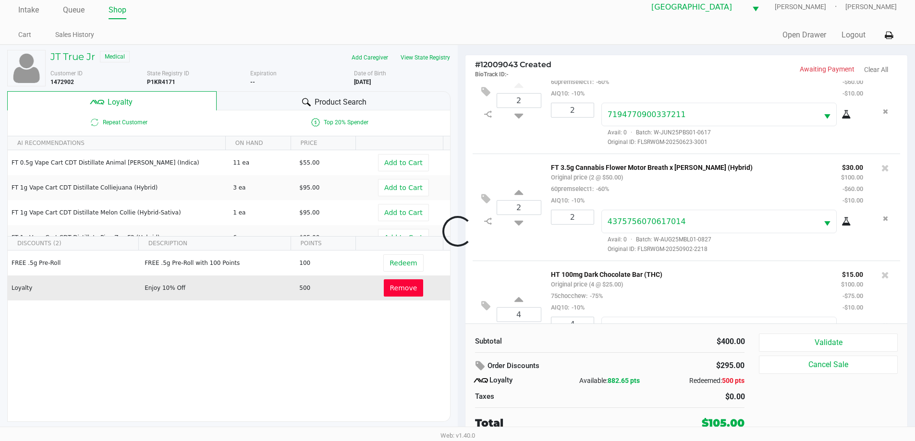
scroll to position [187, 0]
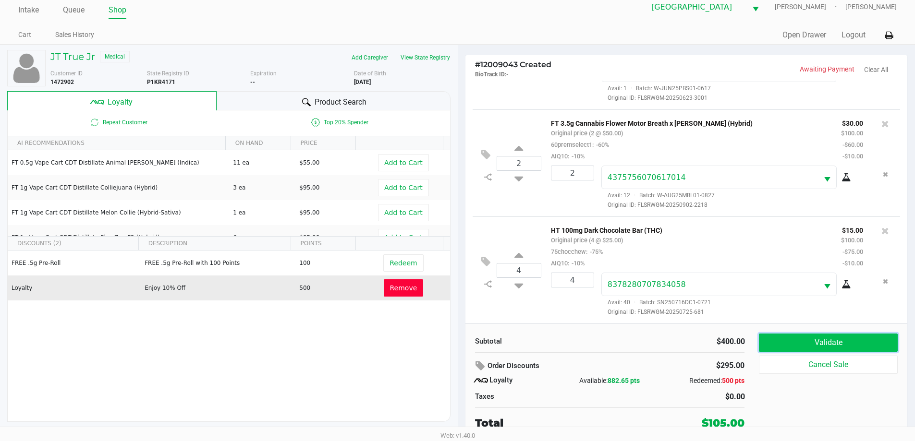
click at [809, 340] on button "Validate" at bounding box center [828, 343] width 138 height 18
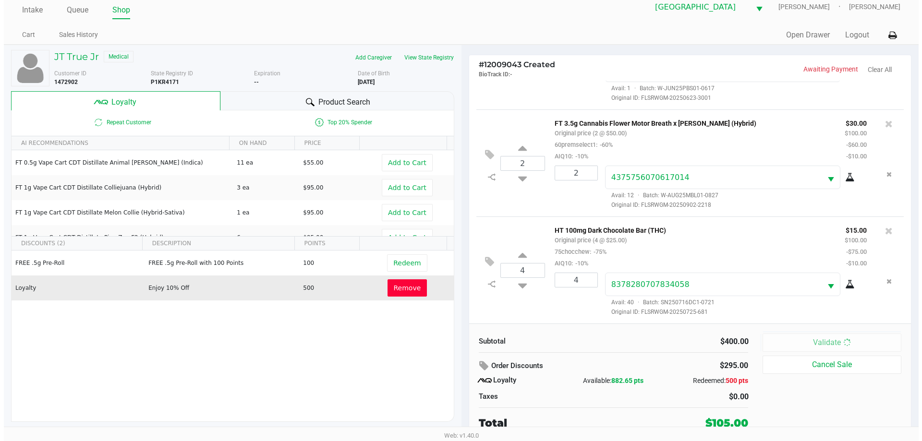
scroll to position [0, 0]
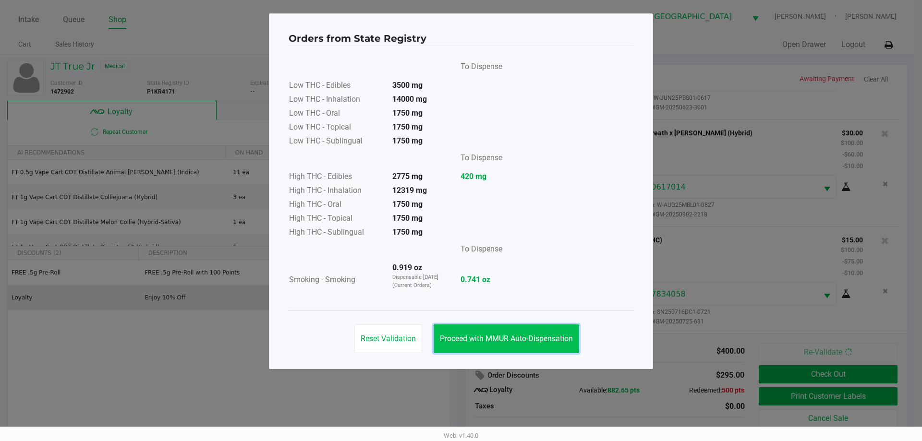
click at [540, 335] on span "Proceed with MMUR Auto-Dispensation" at bounding box center [506, 338] width 133 height 9
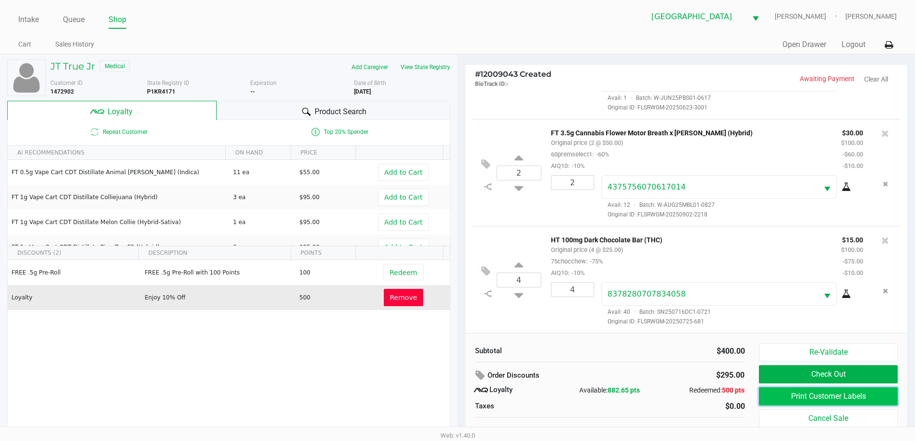
click at [809, 404] on button "Print Customer Labels" at bounding box center [828, 397] width 138 height 18
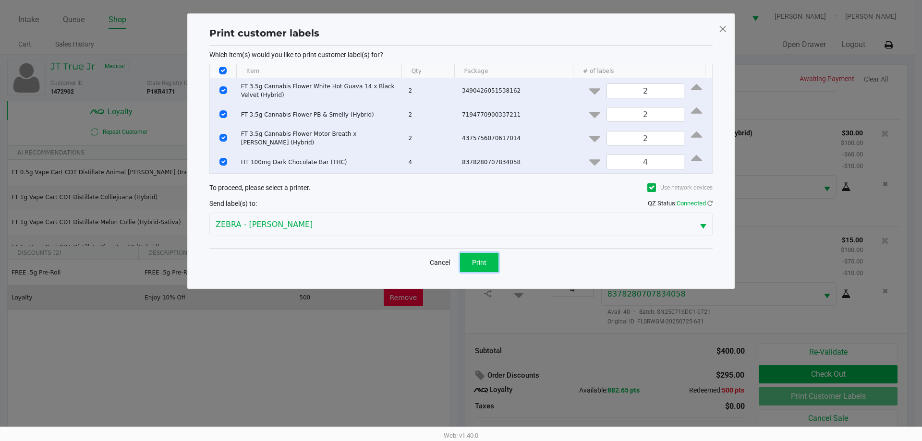
click at [485, 268] on button "Print" at bounding box center [479, 262] width 38 height 19
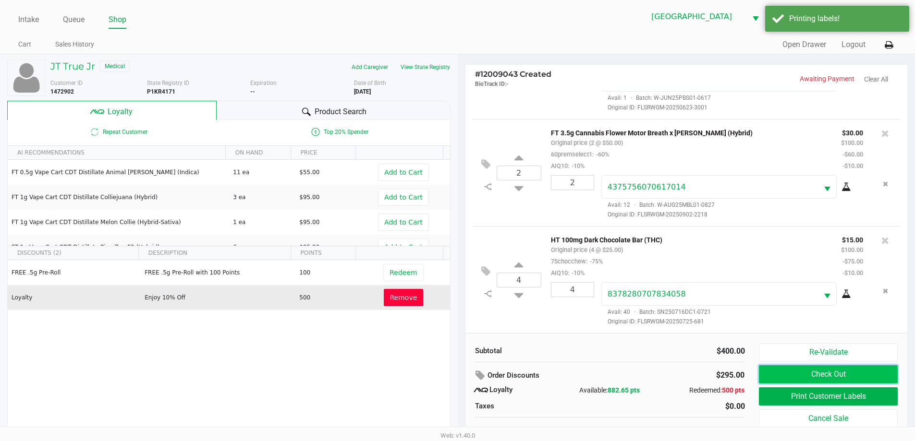
click at [785, 377] on button "Check Out" at bounding box center [828, 375] width 138 height 18
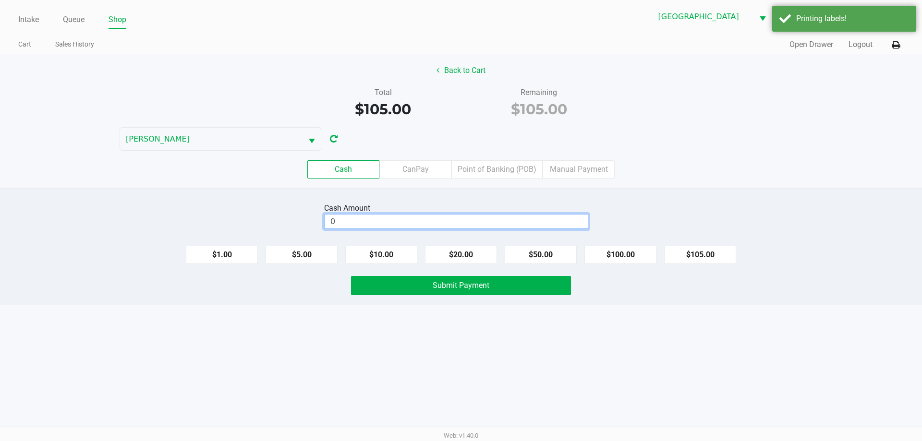
click at [516, 224] on input "0" at bounding box center [456, 222] width 263 height 14
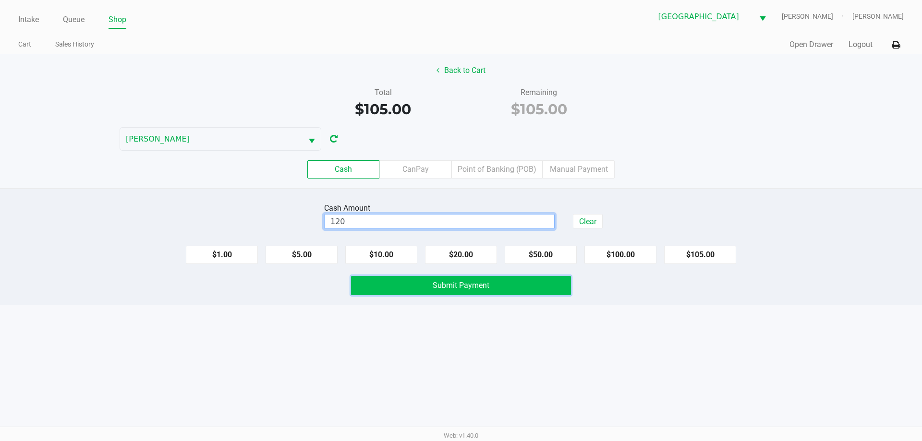
type input "$120.00"
drag, startPoint x: 526, startPoint y: 288, endPoint x: 535, endPoint y: 287, distance: 9.1
click at [526, 289] on button "Submit Payment" at bounding box center [461, 285] width 220 height 19
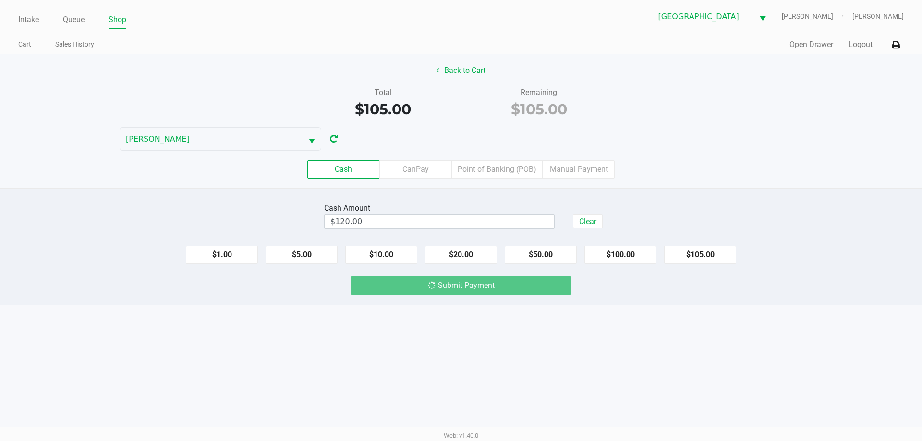
drag, startPoint x: 511, startPoint y: 89, endPoint x: 574, endPoint y: 107, distance: 65.8
click at [574, 107] on div "Remaining $105.00" at bounding box center [539, 103] width 142 height 33
click at [574, 107] on div "$105.00" at bounding box center [539, 109] width 142 height 22
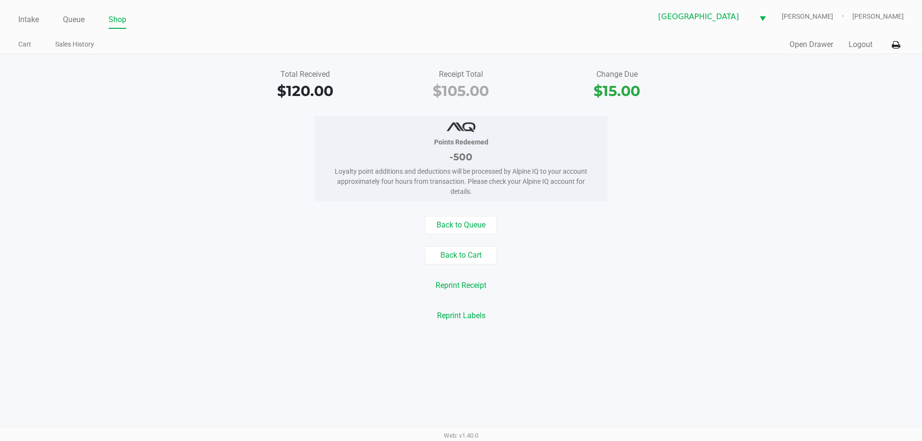
click at [400, 110] on div "Total Received $120.00 Receipt Total $105.00 Change Due $15.00 Points Redeemed …" at bounding box center [461, 195] width 922 height 282
click at [854, 48] on button "Logout" at bounding box center [861, 45] width 24 height 12
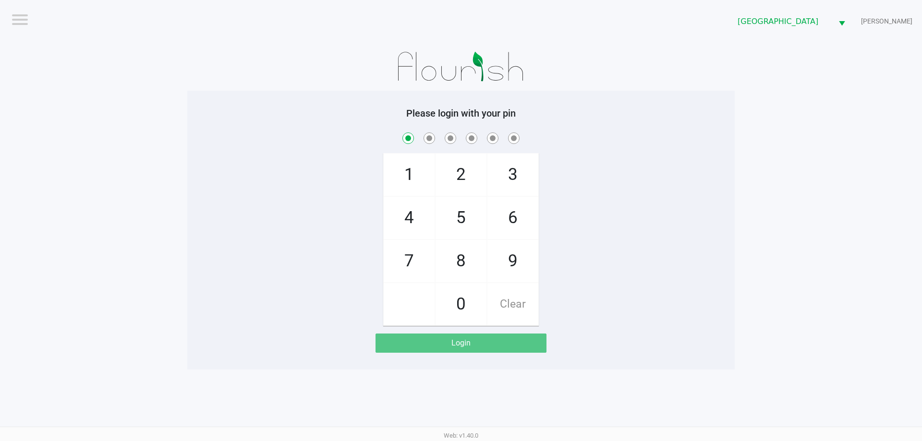
checkbox input "true"
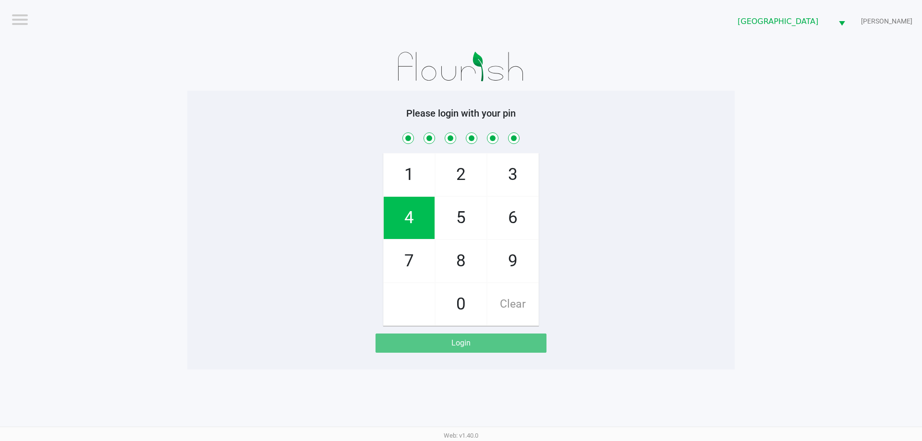
checkbox input "true"
